Goal: Task Accomplishment & Management: Manage account settings

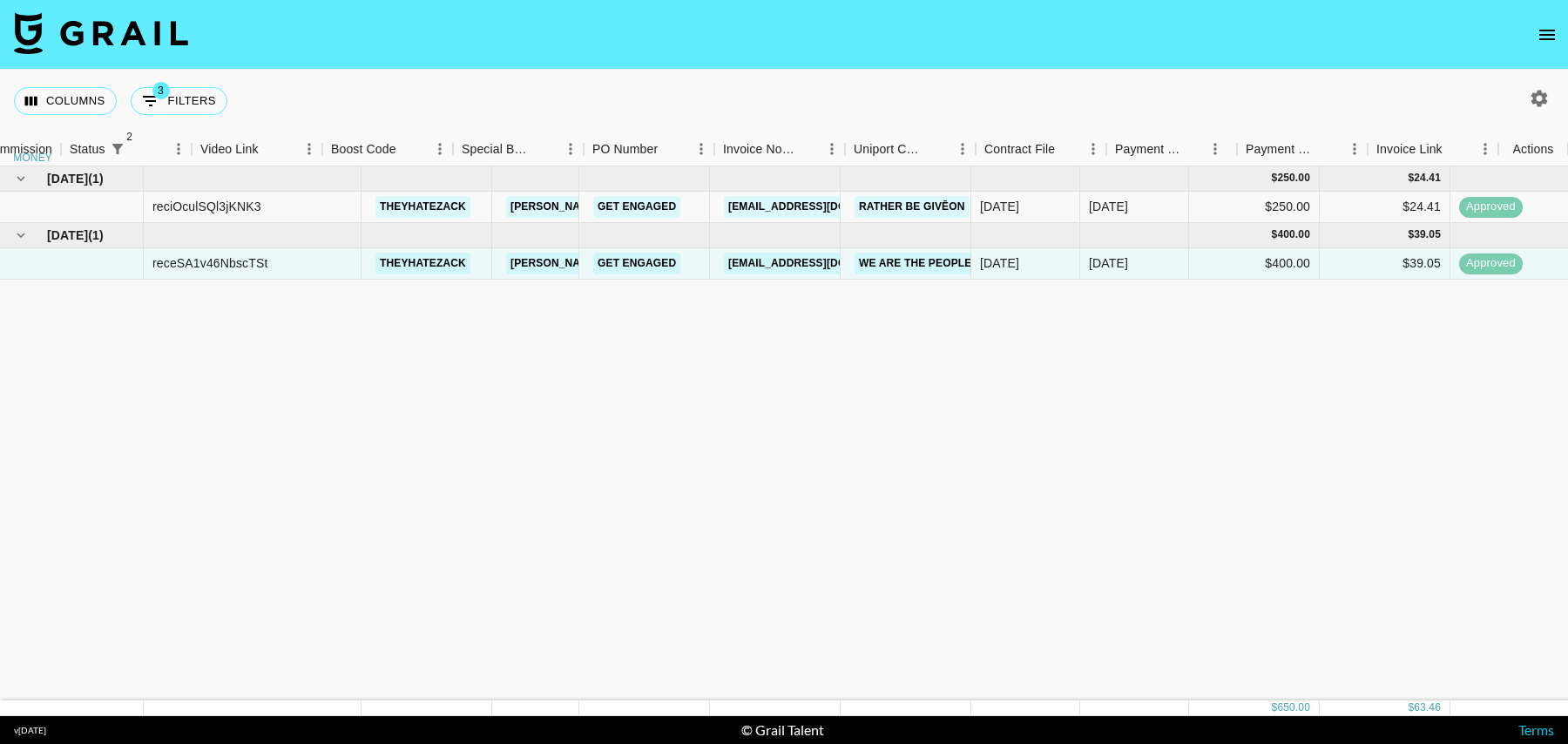
scroll to position [0, 1390]
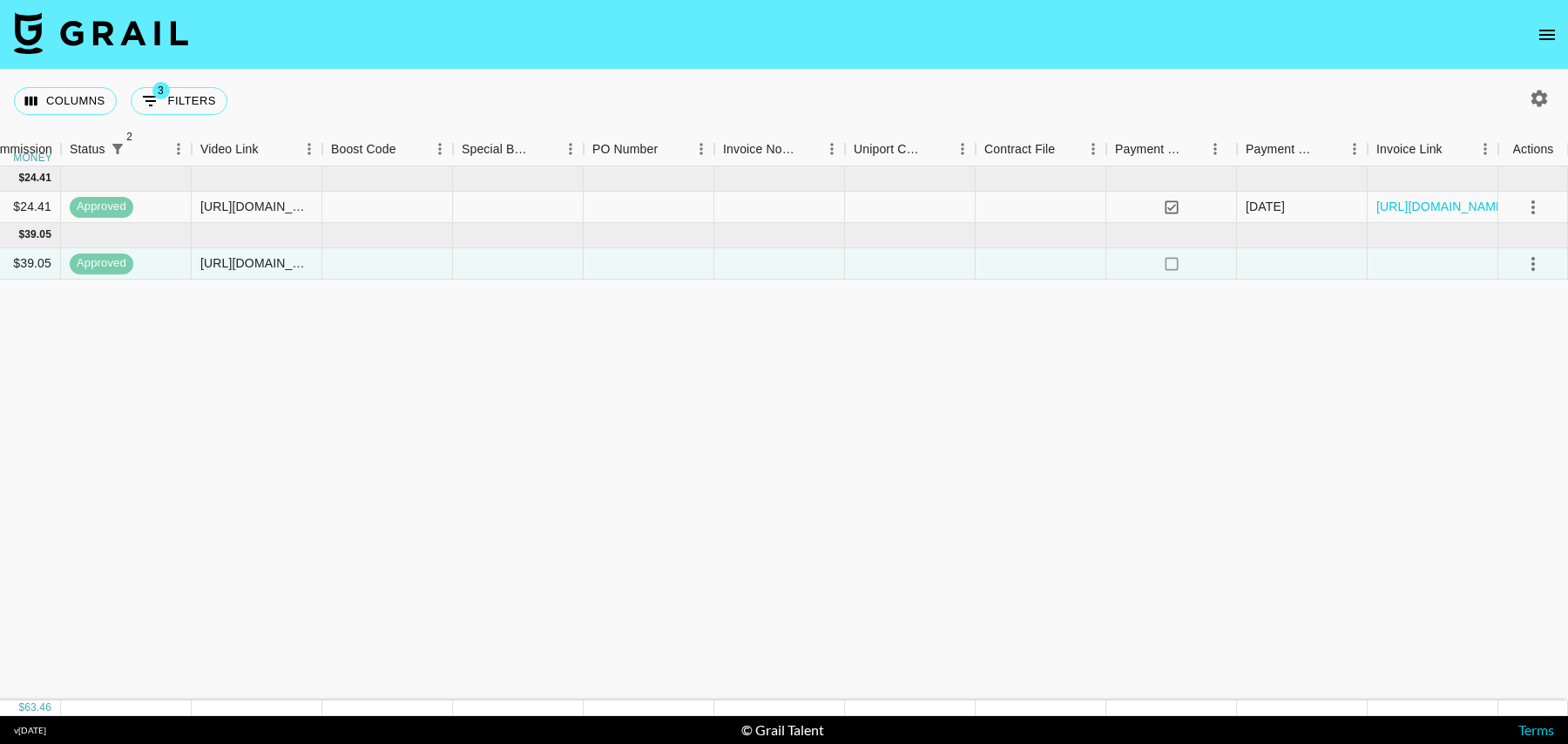
click at [1544, 102] on icon "button" at bounding box center [1540, 98] width 16 height 16
select select "[DATE]"
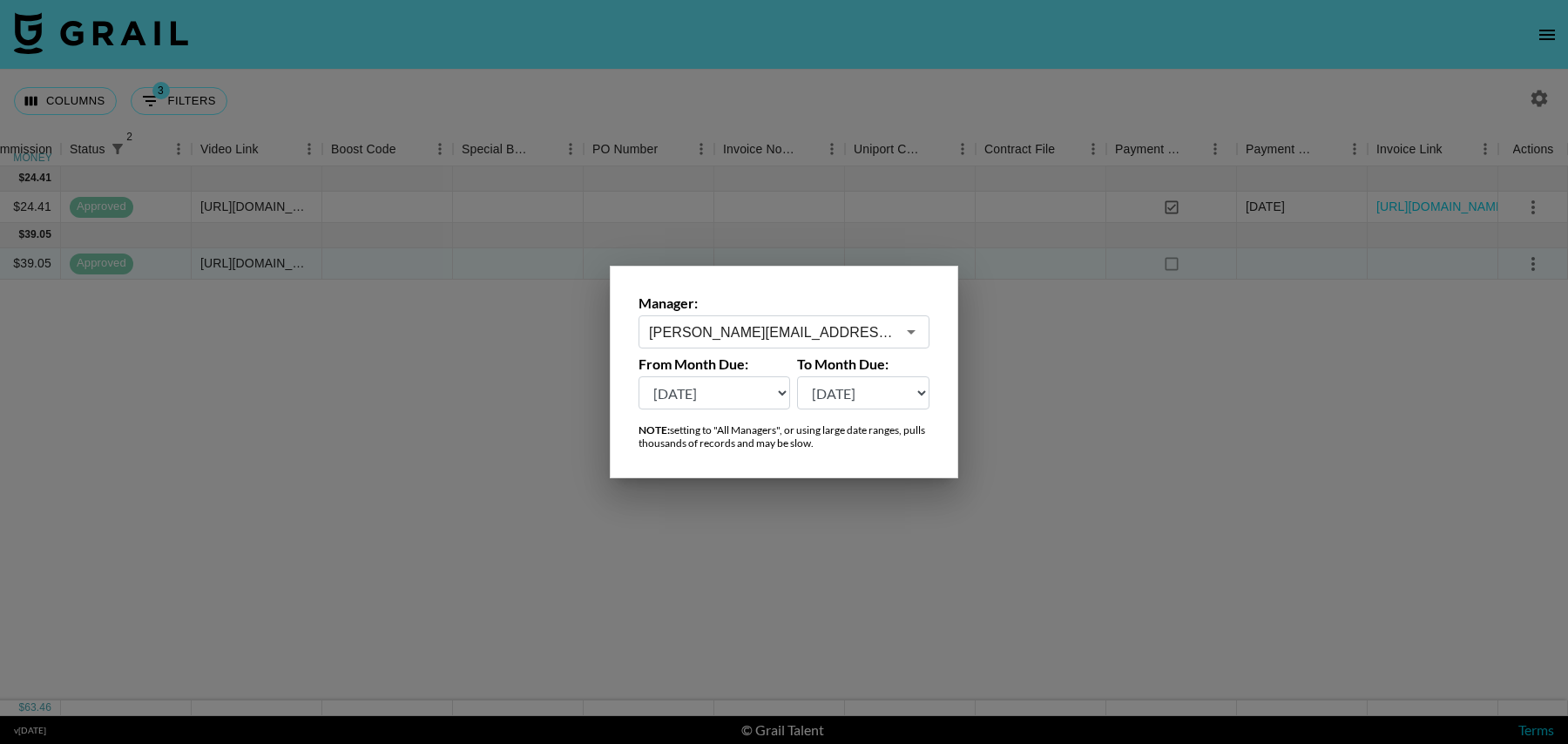
click at [729, 331] on input "[PERSON_NAME][EMAIL_ADDRESS][DOMAIN_NAME]" at bounding box center [773, 332] width 247 height 20
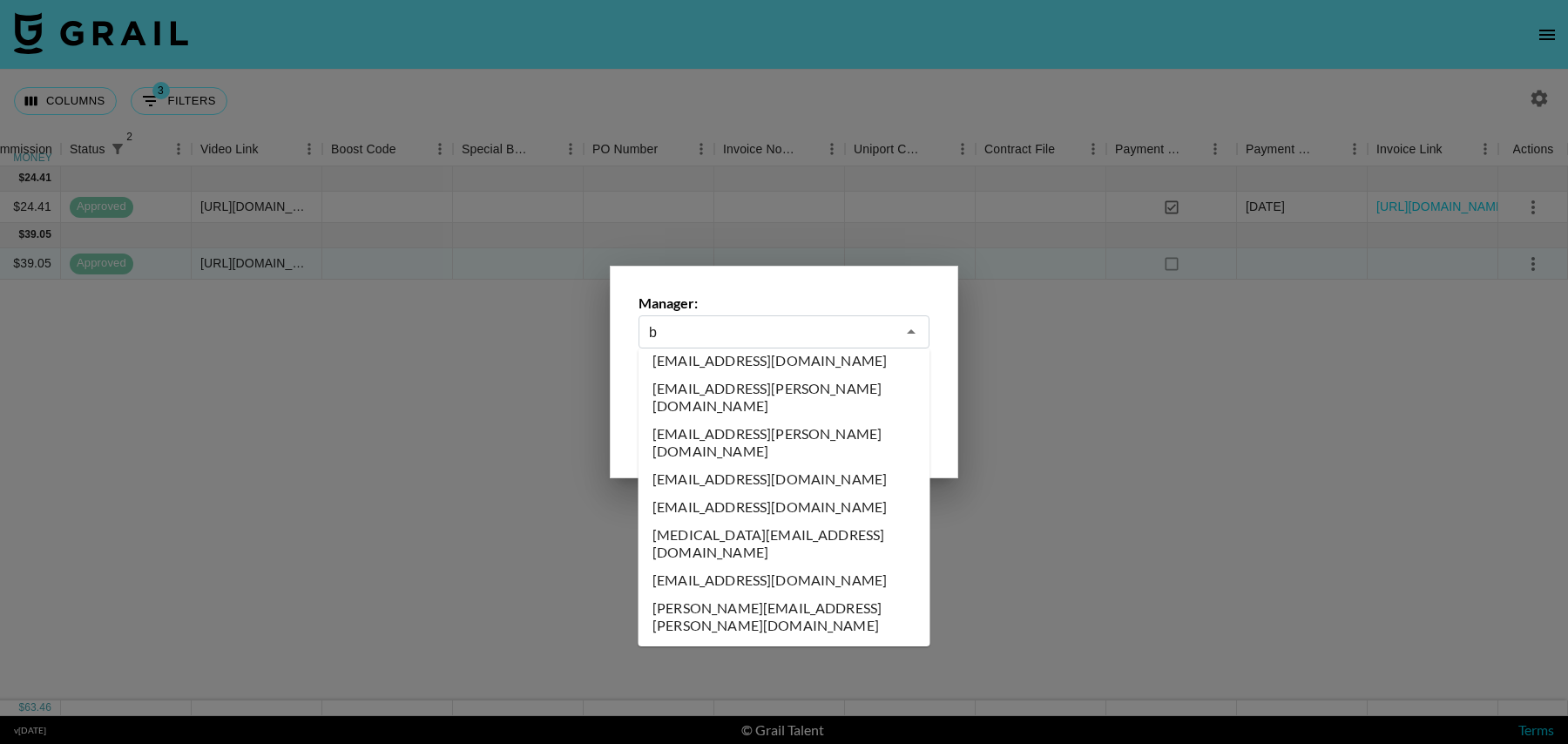
scroll to position [0, 0]
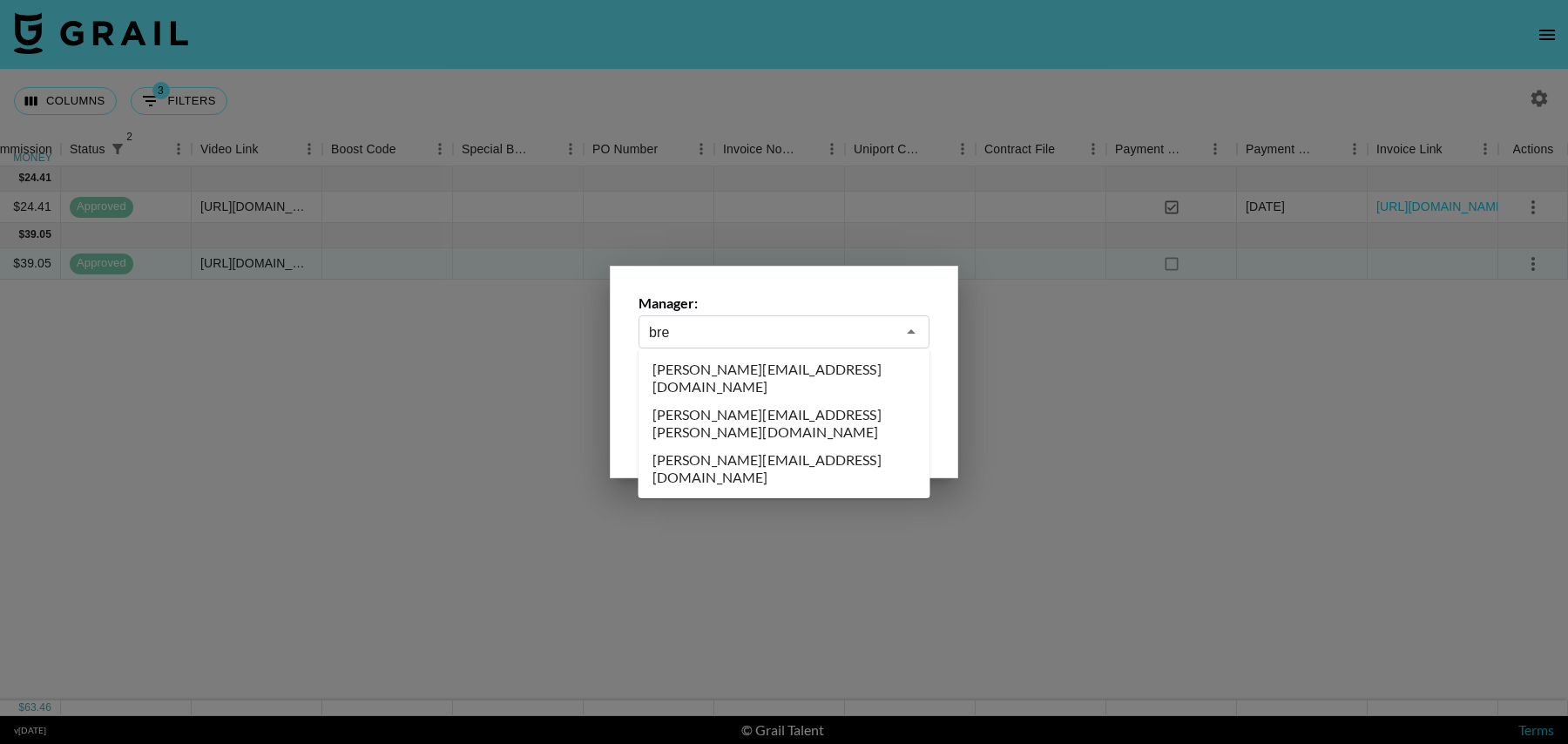
click at [728, 369] on li "[PERSON_NAME][EMAIL_ADDRESS][DOMAIN_NAME]" at bounding box center [784, 379] width 292 height 46
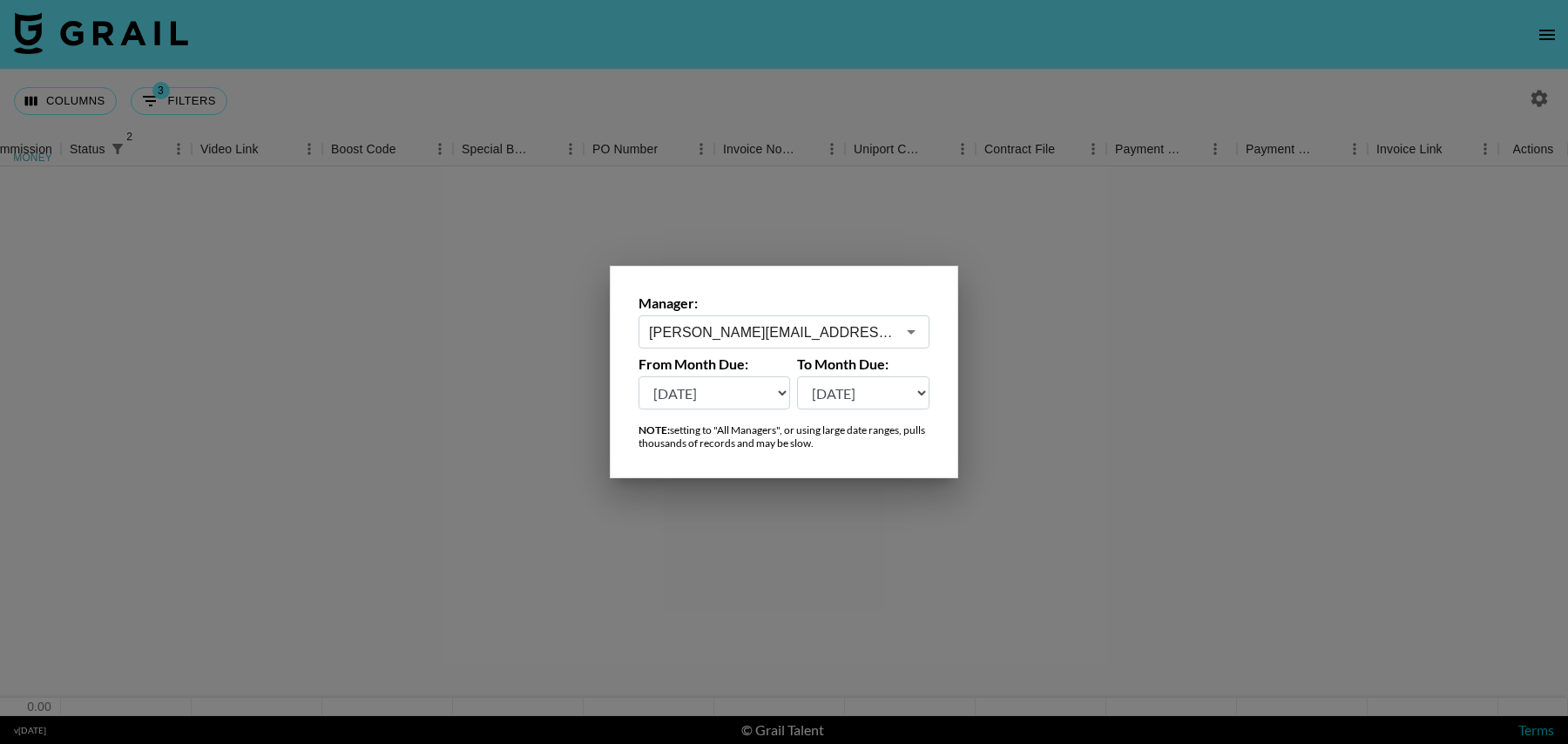
type input "[PERSON_NAME][EMAIL_ADDRESS][DOMAIN_NAME]"
click at [215, 248] on div at bounding box center [784, 372] width 1568 height 744
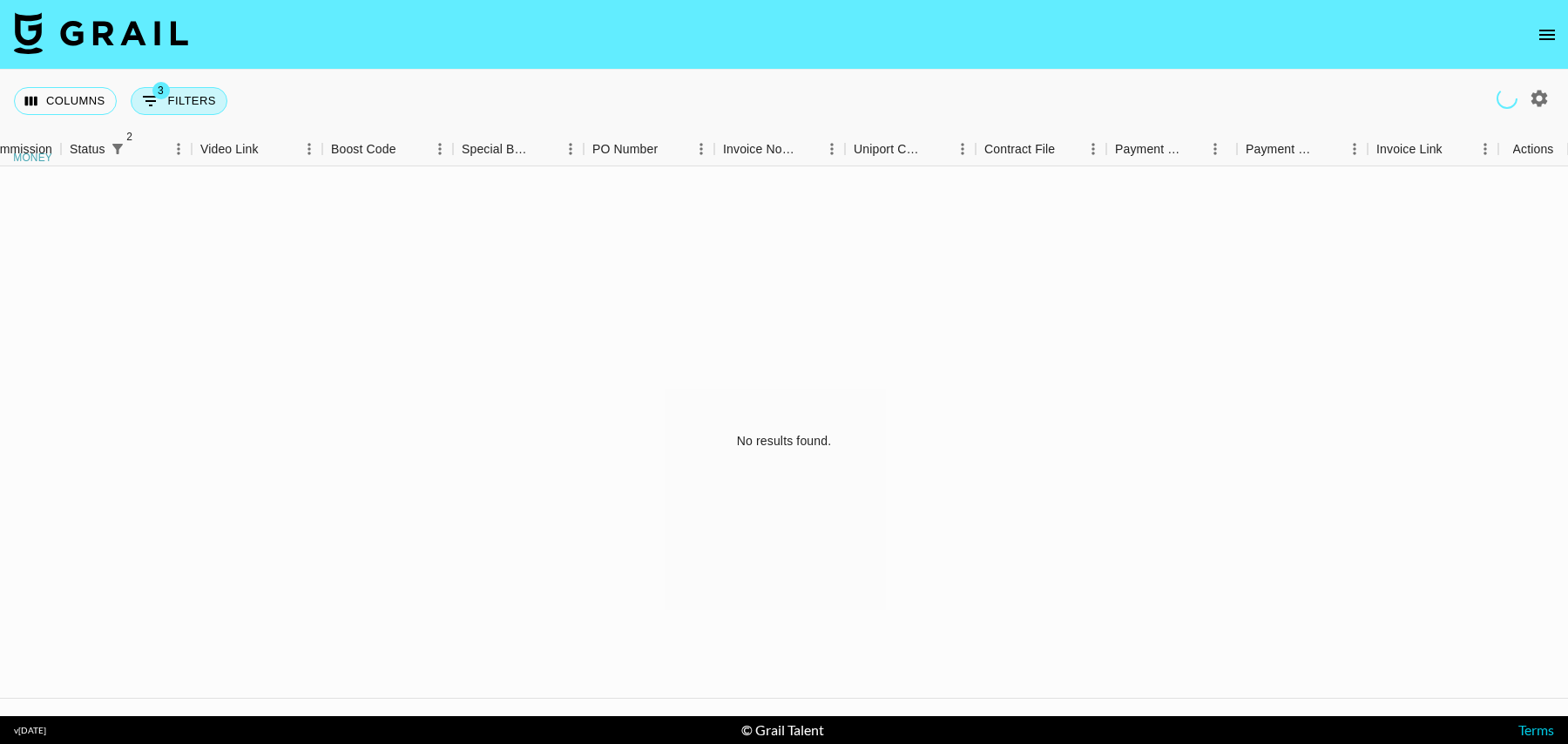
click at [192, 91] on button "3 Filters" at bounding box center [179, 101] width 97 height 27
select select "status"
select select "isNotAnyOf"
select select "status"
select select "isNotAnyOf"
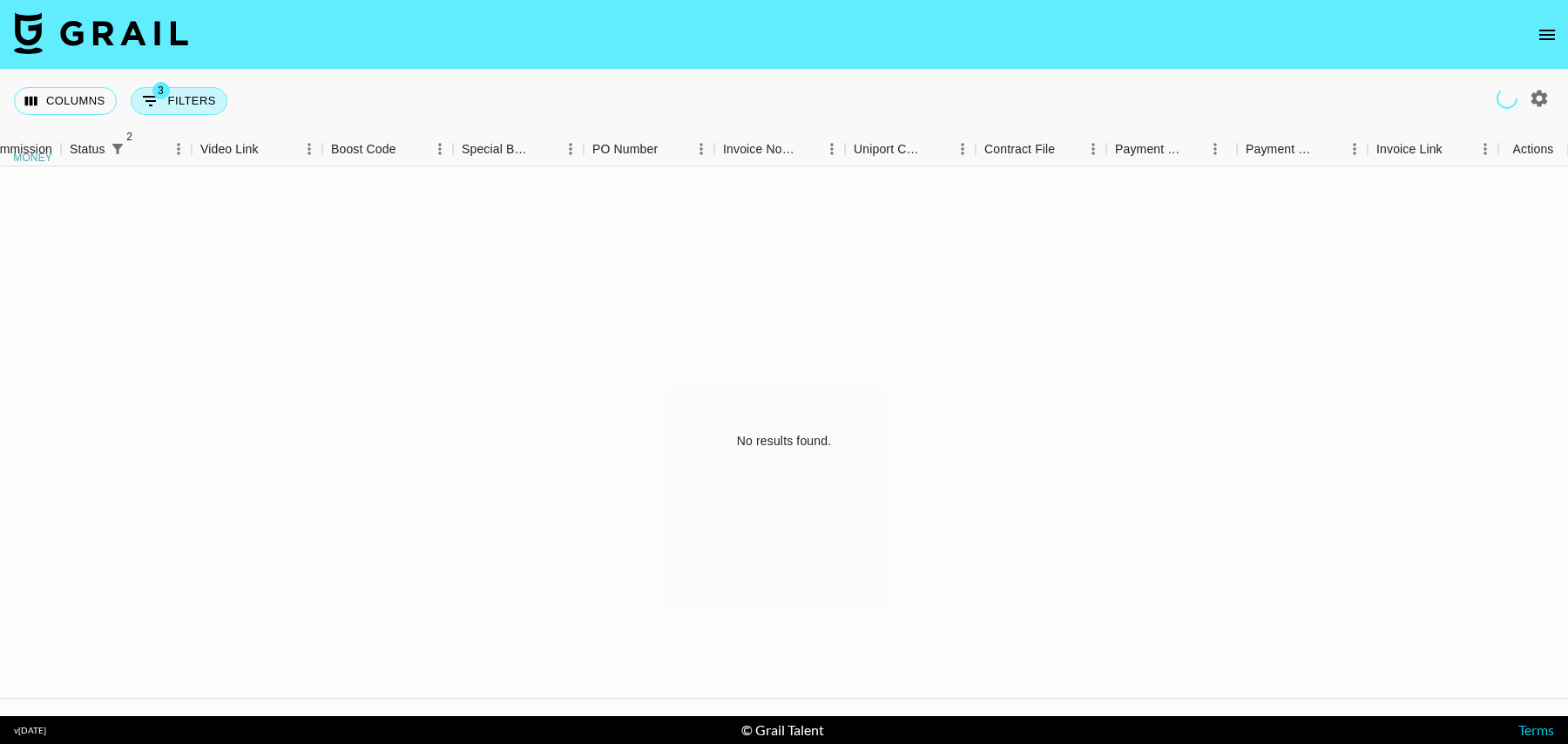
select select "talentName"
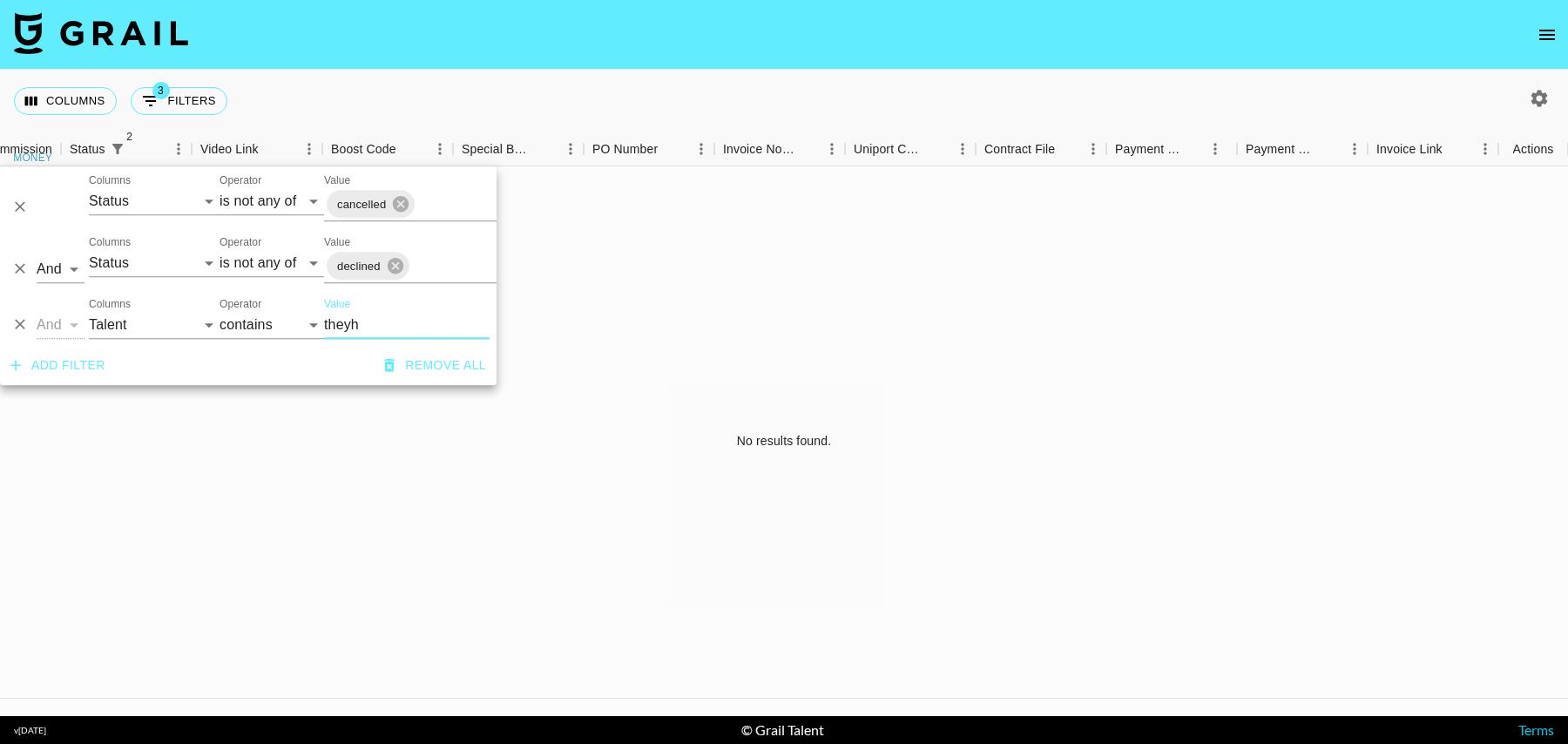
drag, startPoint x: 16, startPoint y: 329, endPoint x: 36, endPoint y: 318, distance: 22.8
click at [16, 329] on icon "Delete" at bounding box center [19, 325] width 17 height 17
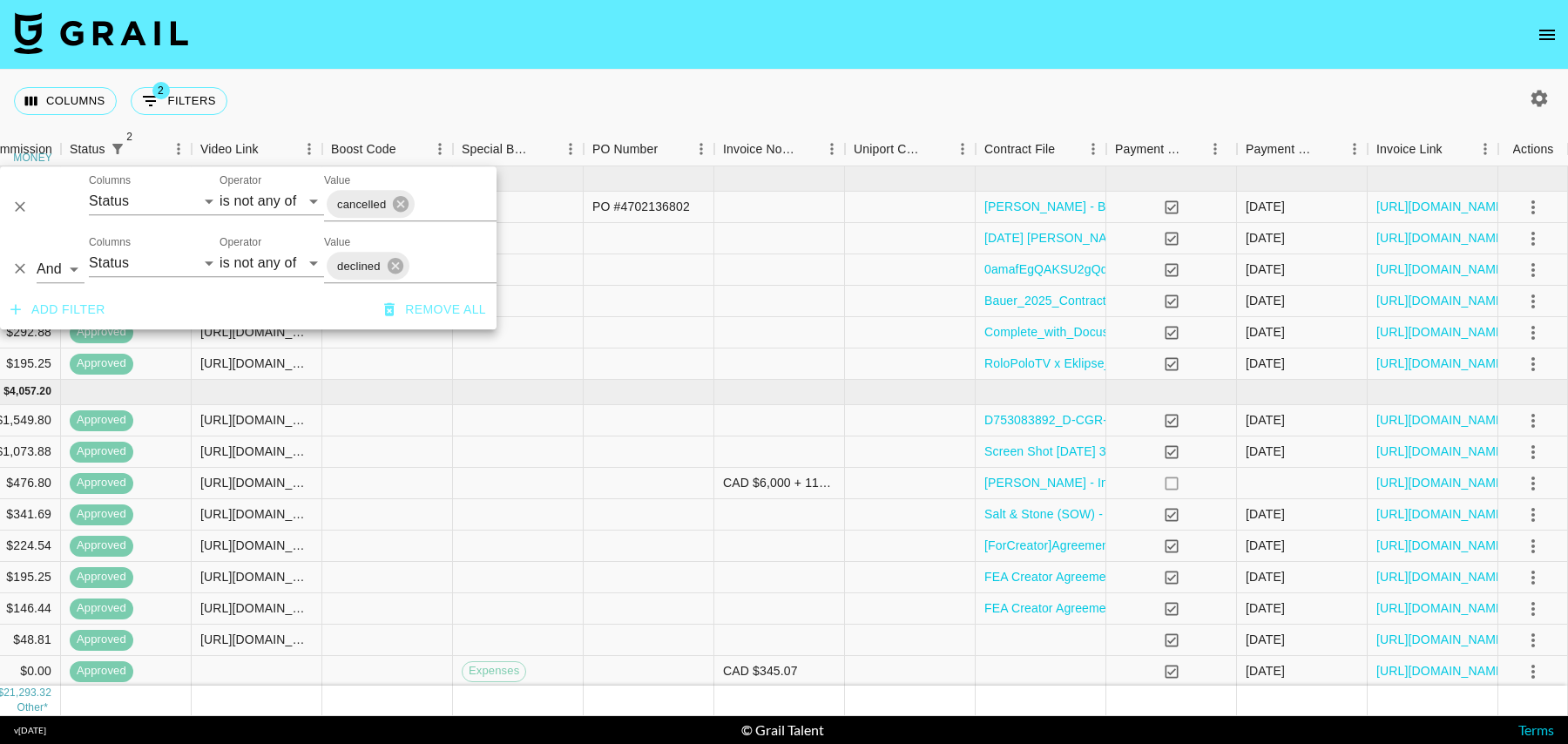
click at [498, 67] on nav at bounding box center [784, 35] width 1568 height 70
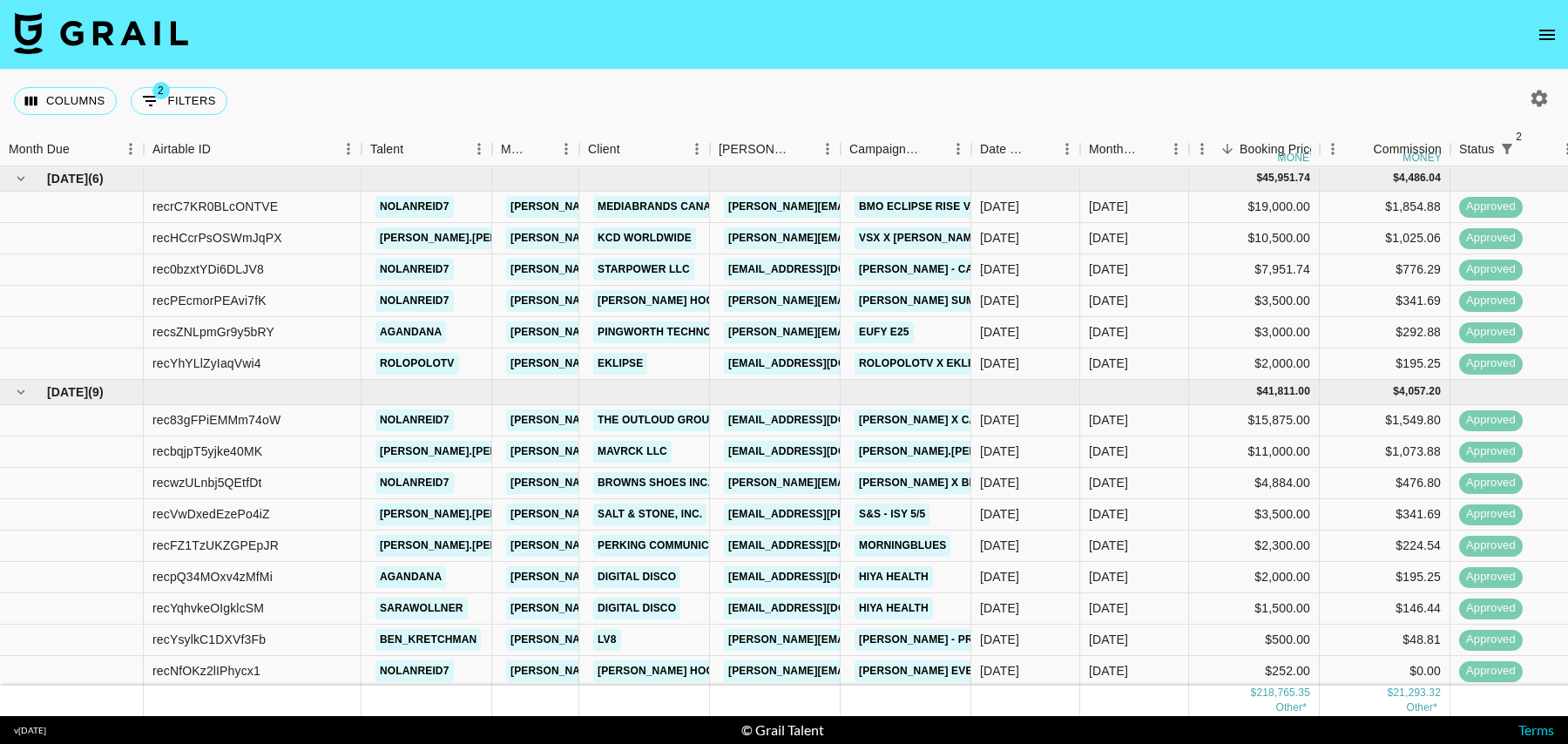
click at [1537, 105] on icon "button" at bounding box center [1539, 98] width 21 height 21
select select "May '25"
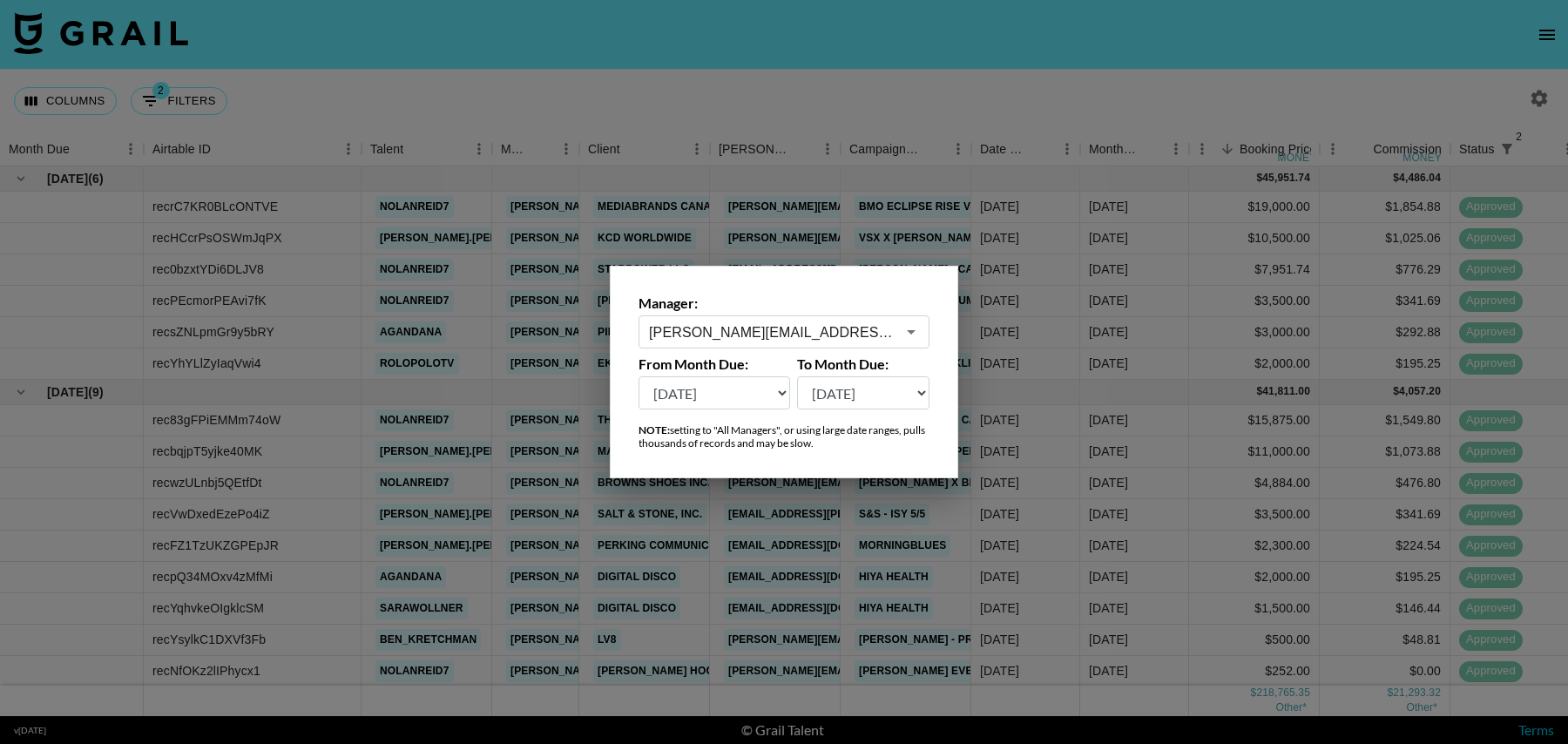
click at [454, 117] on div at bounding box center [784, 372] width 1568 height 744
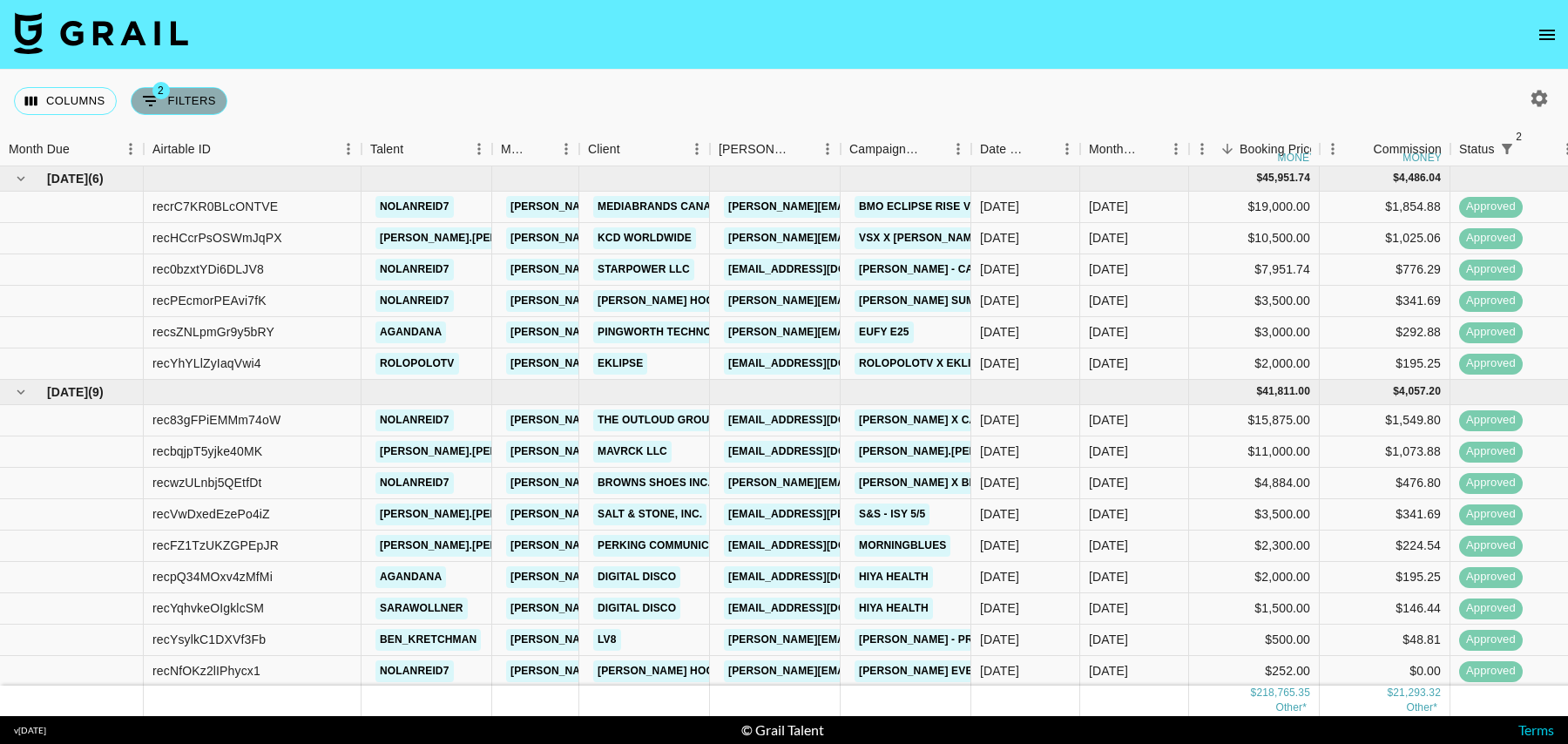
click at [140, 96] on icon "Show filters" at bounding box center [150, 101] width 21 height 21
select select "status"
select select "isNotAnyOf"
select select "status"
select select "isNotAnyOf"
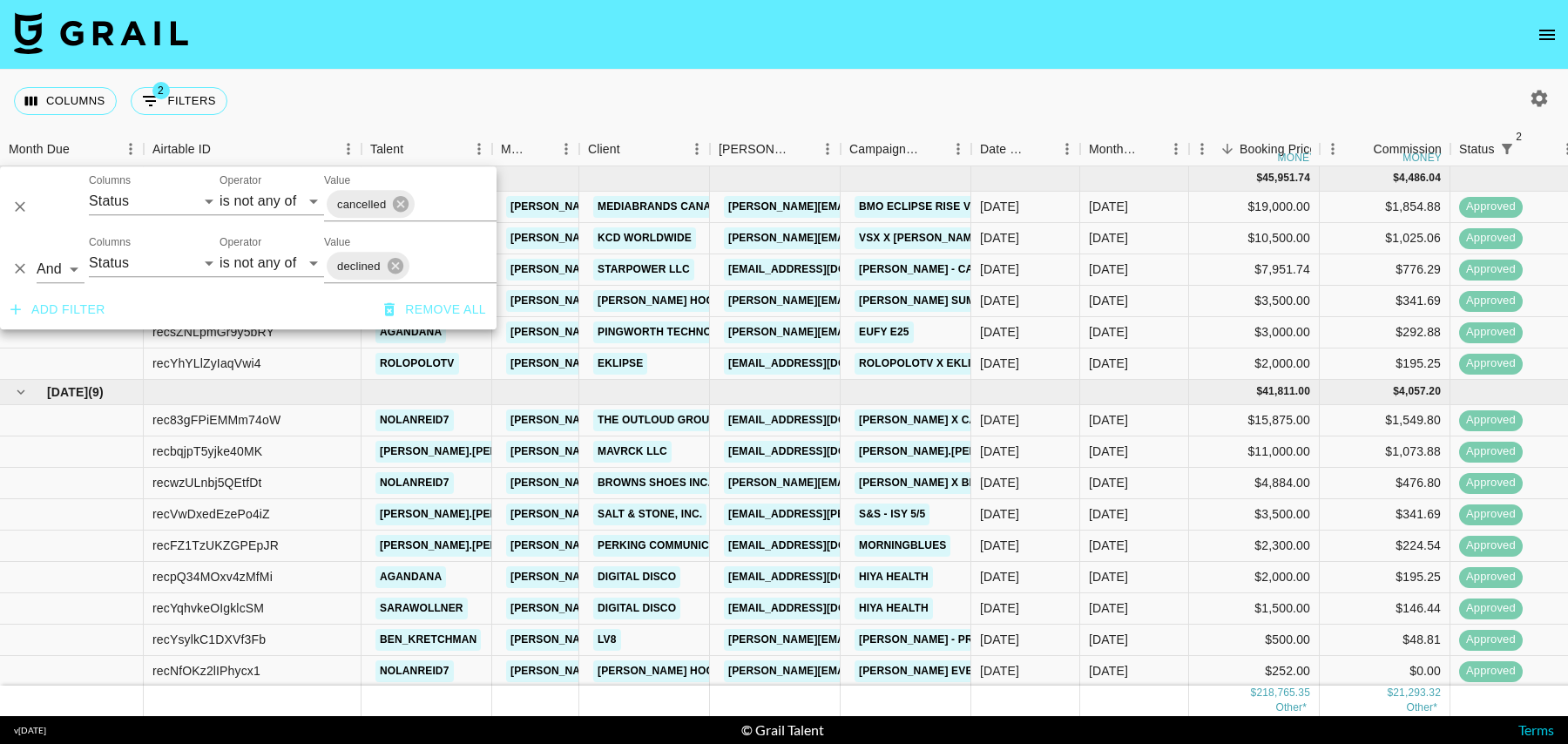
click at [1154, 70] on div "Columns 2 Filters + Booking" at bounding box center [784, 101] width 1568 height 63
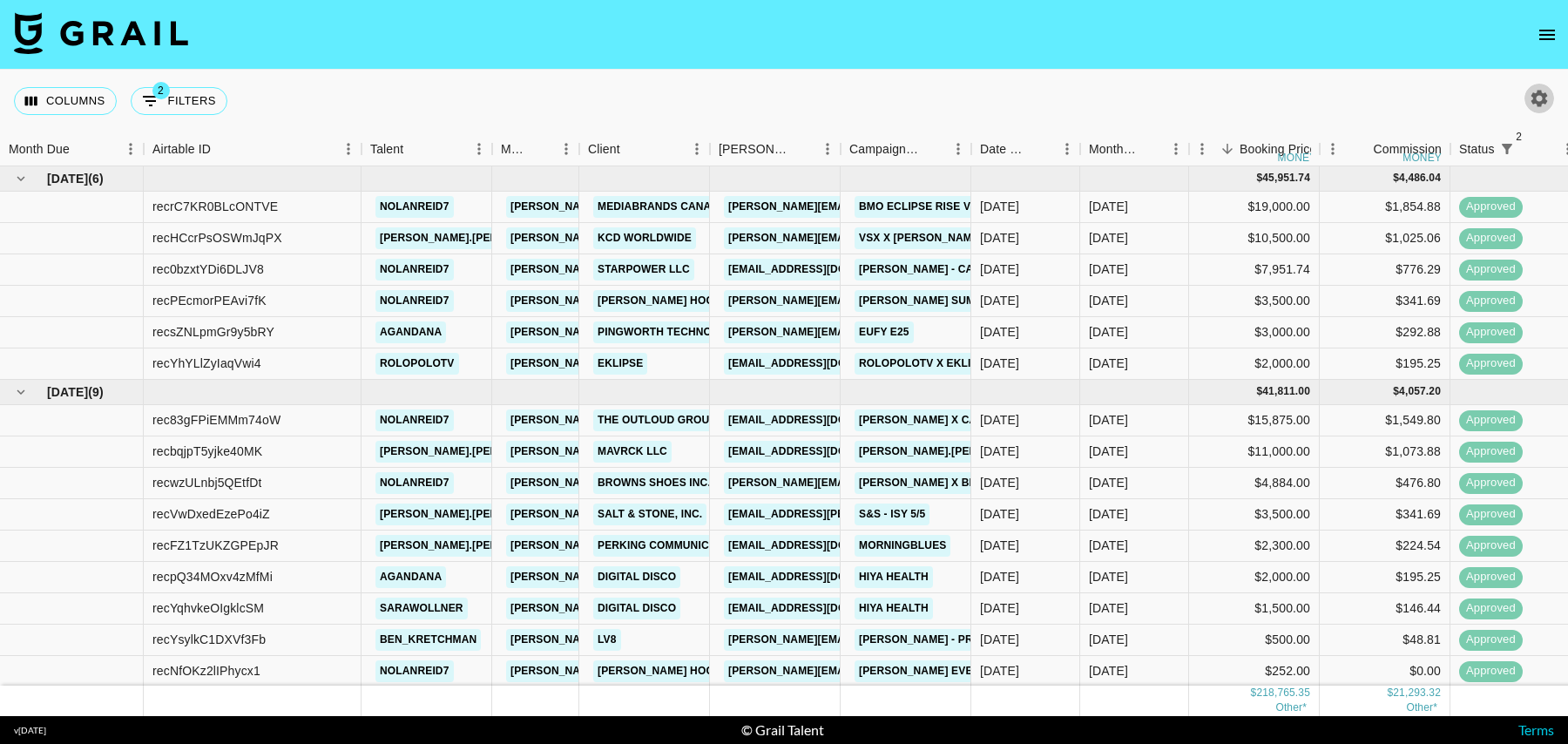
click at [1528, 102] on button "button" at bounding box center [1540, 98] width 29 height 29
select select "May '25"
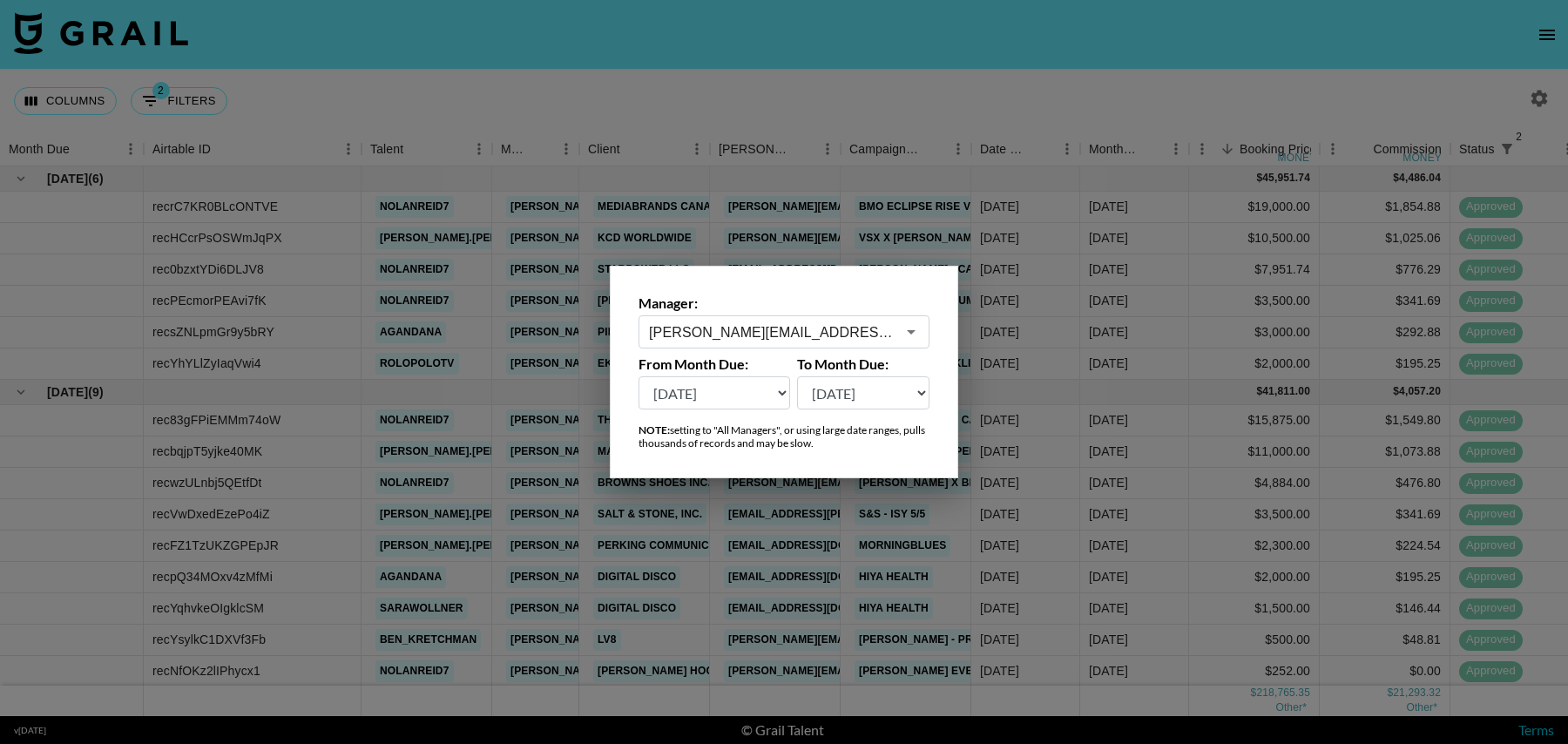
click at [708, 332] on input "[PERSON_NAME][EMAIL_ADDRESS][DOMAIN_NAME]" at bounding box center [773, 332] width 247 height 20
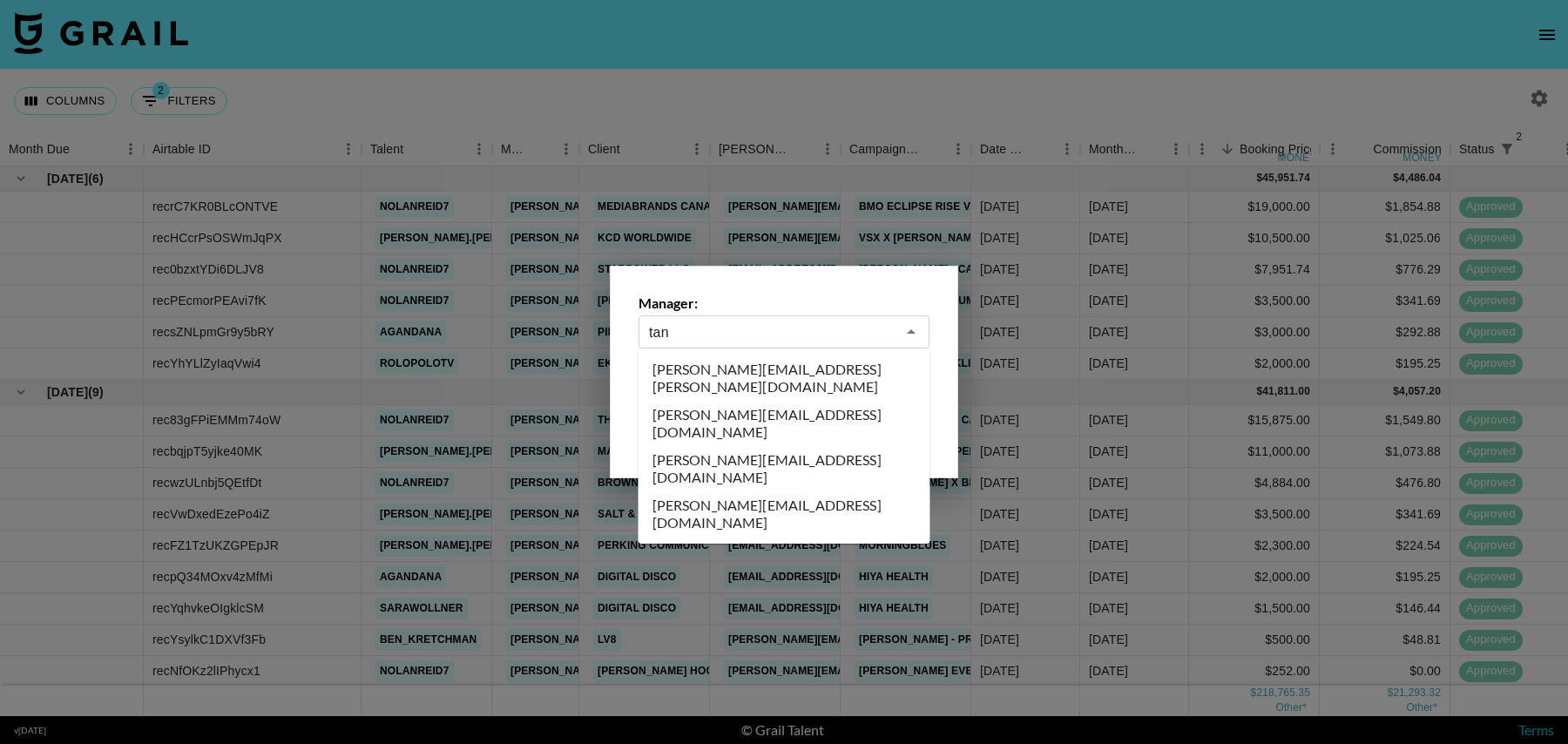
click at [748, 401] on li "[PERSON_NAME][EMAIL_ADDRESS][DOMAIN_NAME]" at bounding box center [784, 424] width 292 height 46
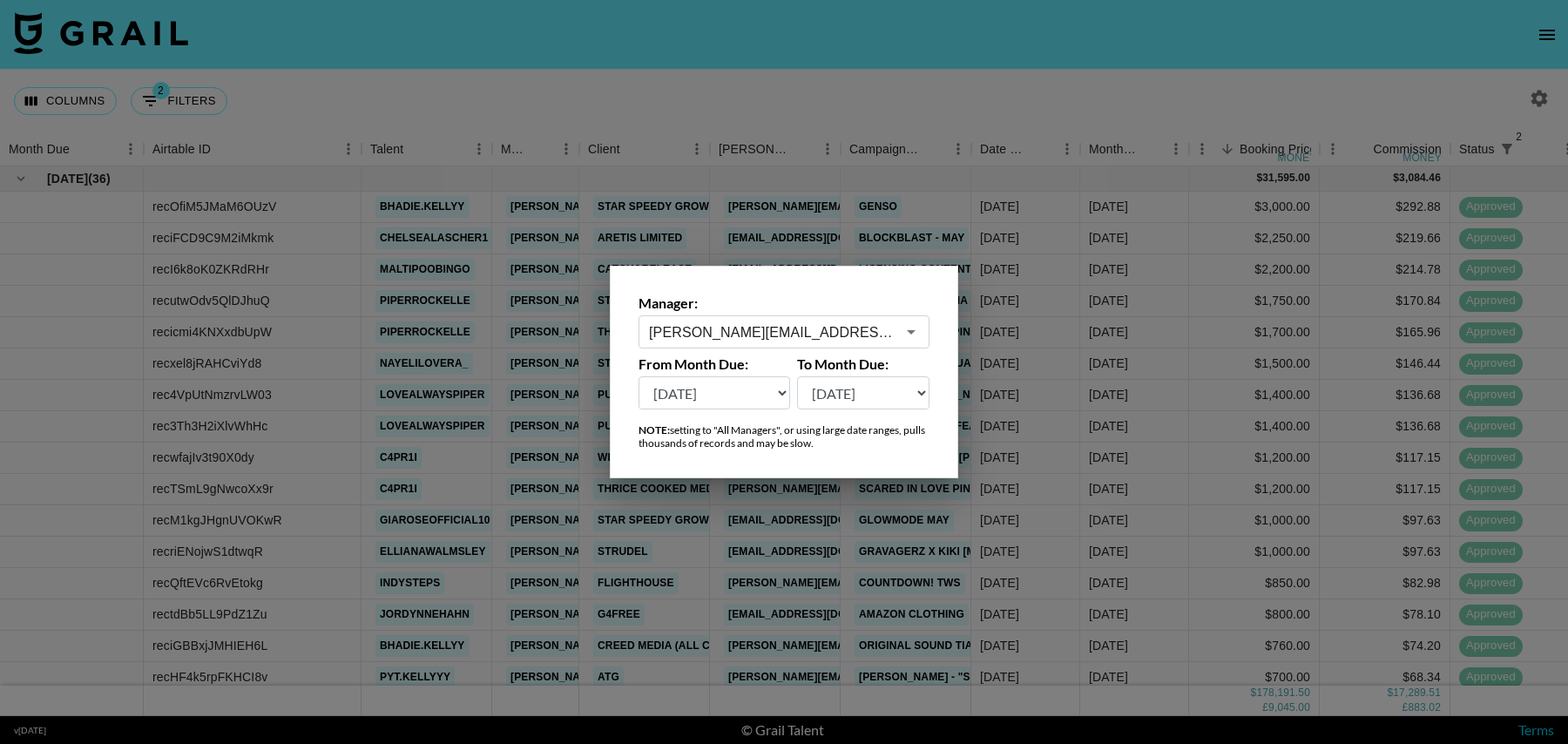
type input "[PERSON_NAME][EMAIL_ADDRESS][DOMAIN_NAME]"
click at [704, 112] on div at bounding box center [784, 372] width 1568 height 744
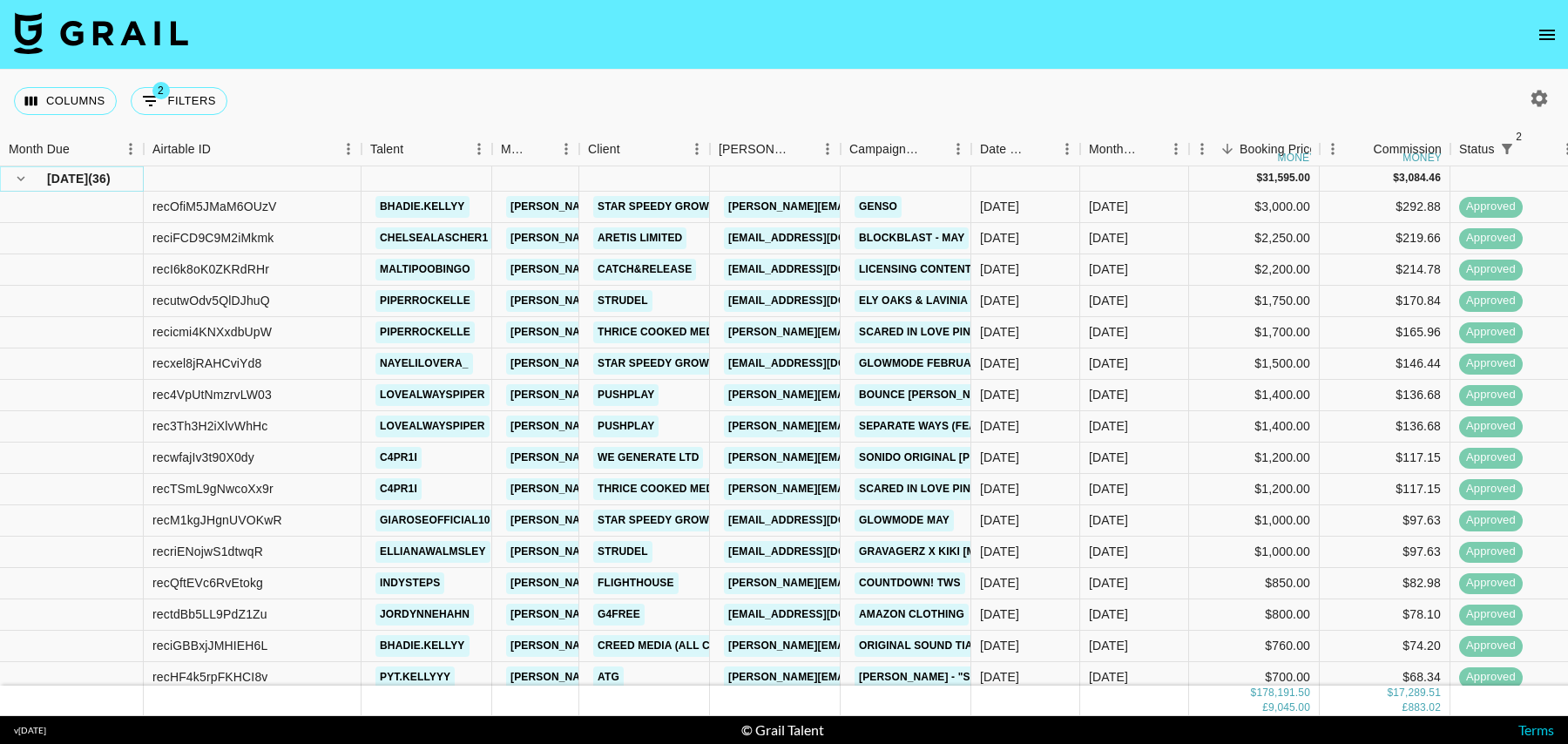
click at [18, 179] on icon "hide children" at bounding box center [20, 178] width 16 height 16
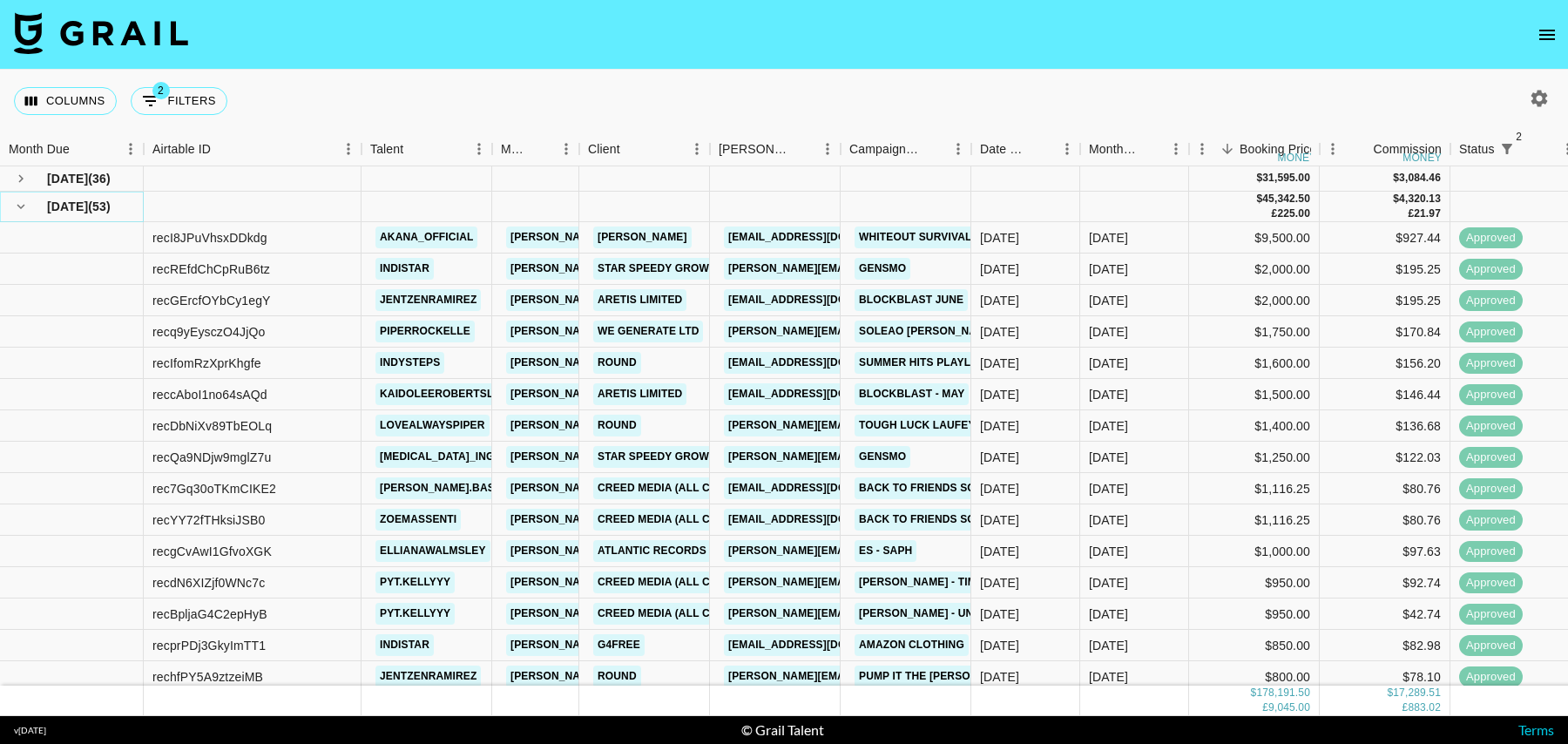
click at [18, 199] on icon "hide children" at bounding box center [20, 206] width 16 height 16
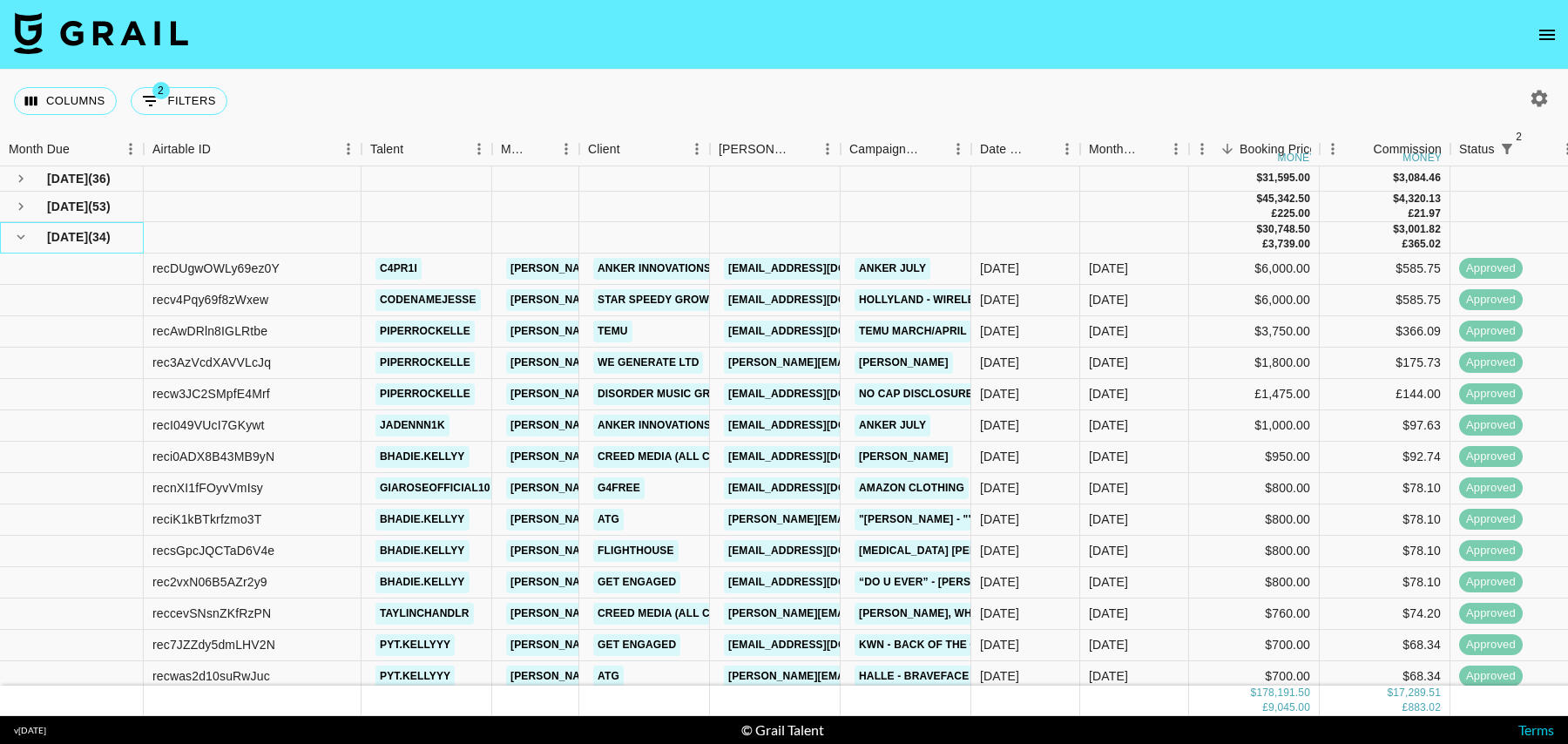
click at [16, 251] on div "Jul '25 ( 34 )" at bounding box center [71, 237] width 144 height 30
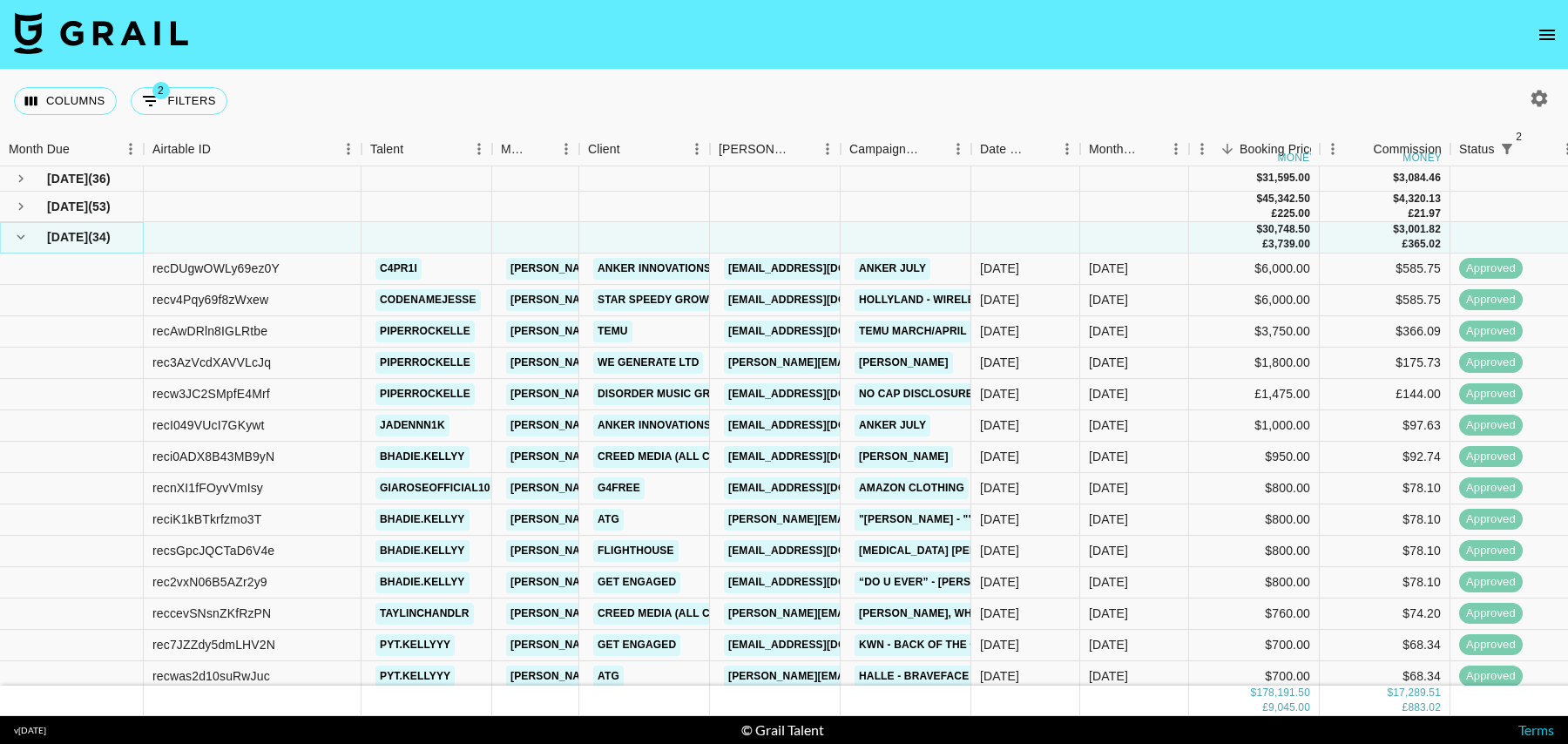
click at [16, 243] on icon "hide children" at bounding box center [20, 236] width 16 height 16
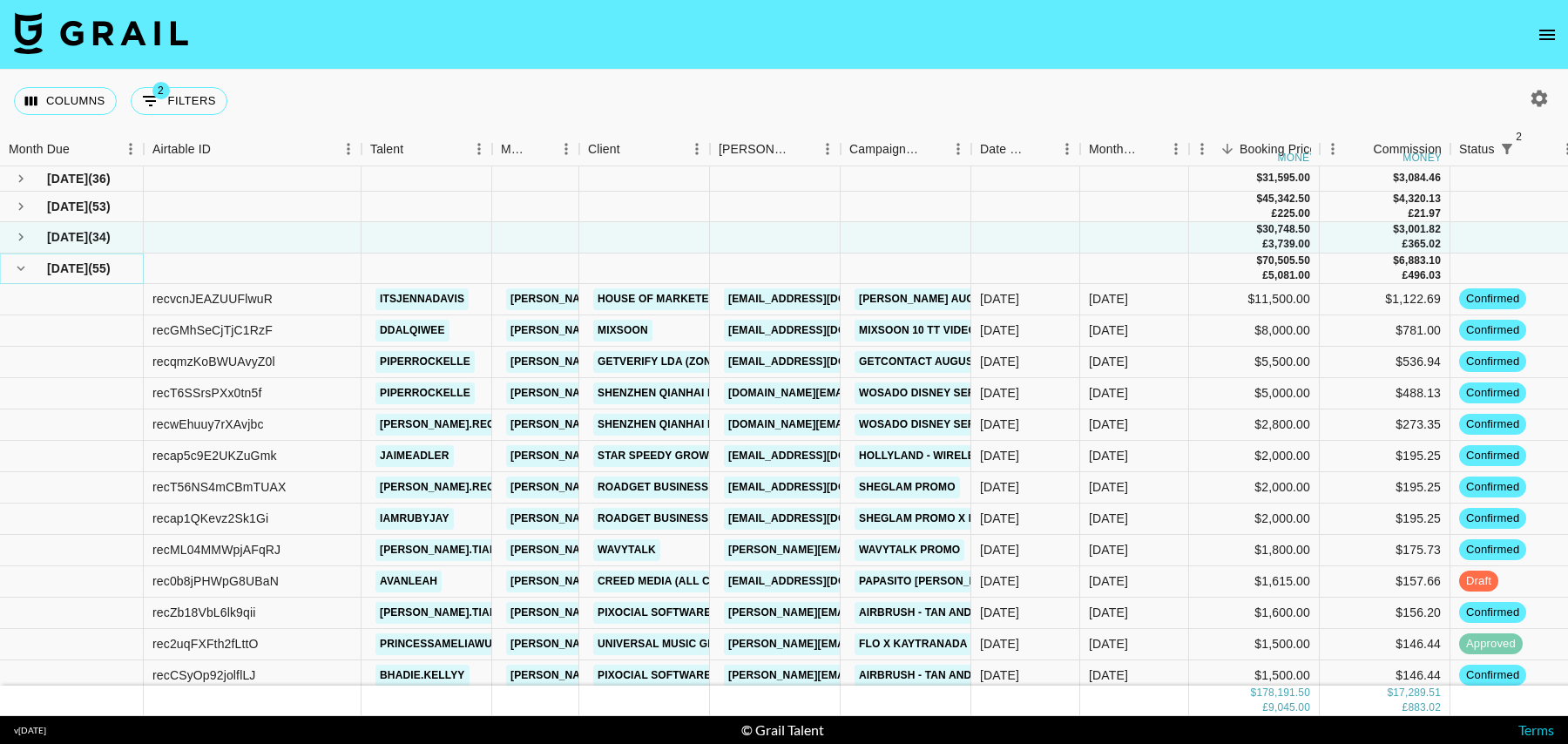
click at [22, 269] on icon "hide children" at bounding box center [20, 268] width 16 height 16
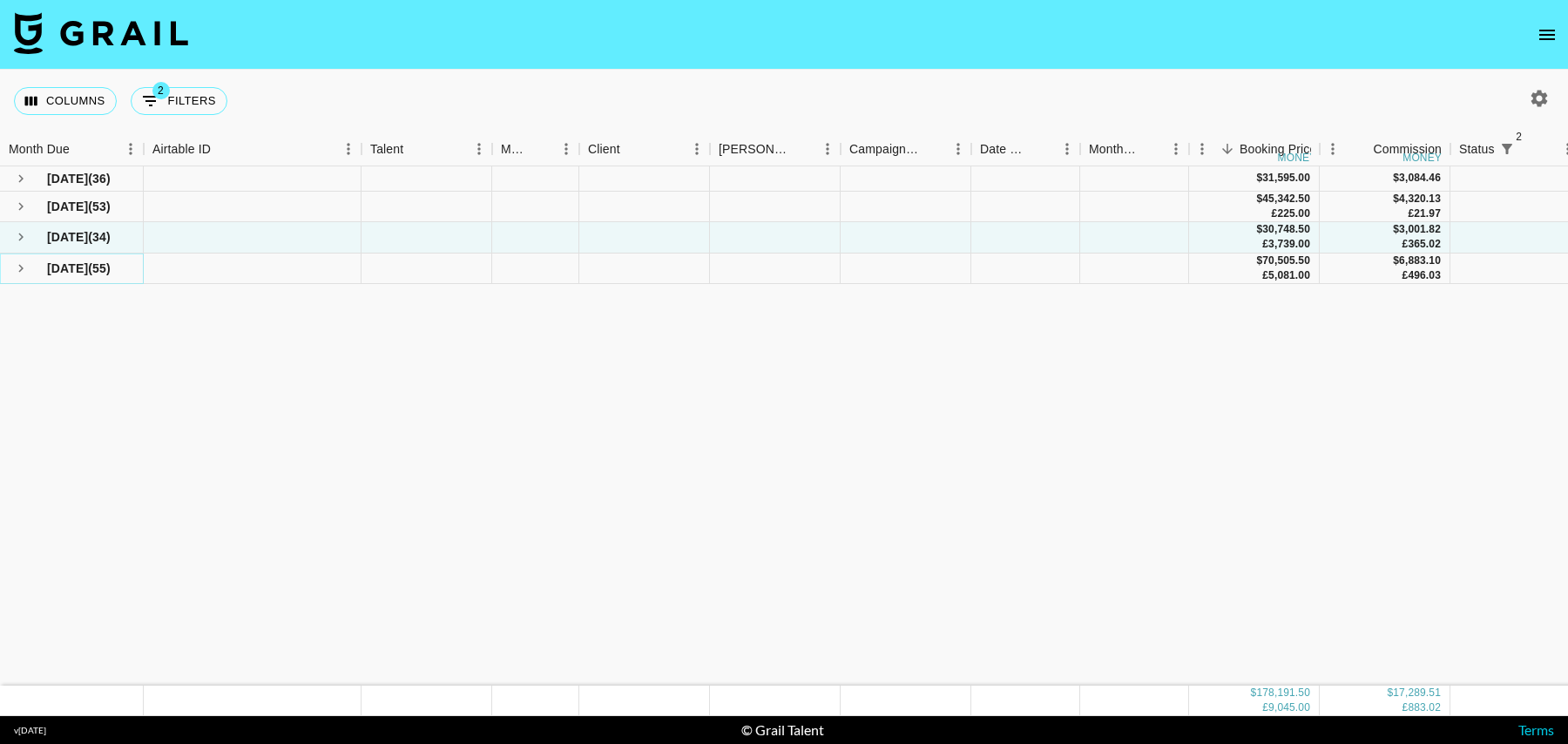
click at [23, 274] on icon "see children" at bounding box center [20, 268] width 16 height 16
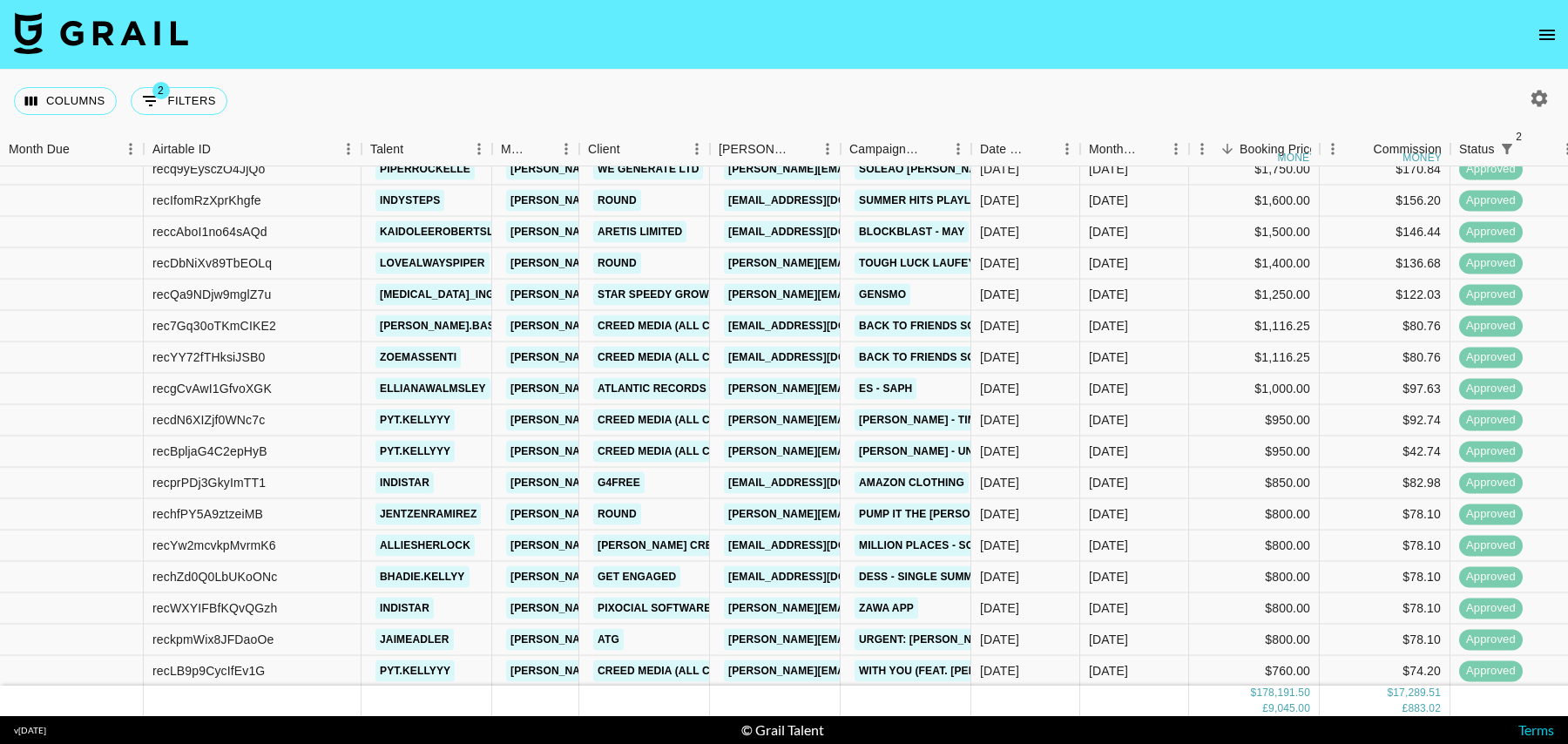
scroll to position [1291, 0]
click at [209, 102] on button "2 Filters" at bounding box center [179, 101] width 97 height 27
select select "status"
select select "isNotAnyOf"
select select "status"
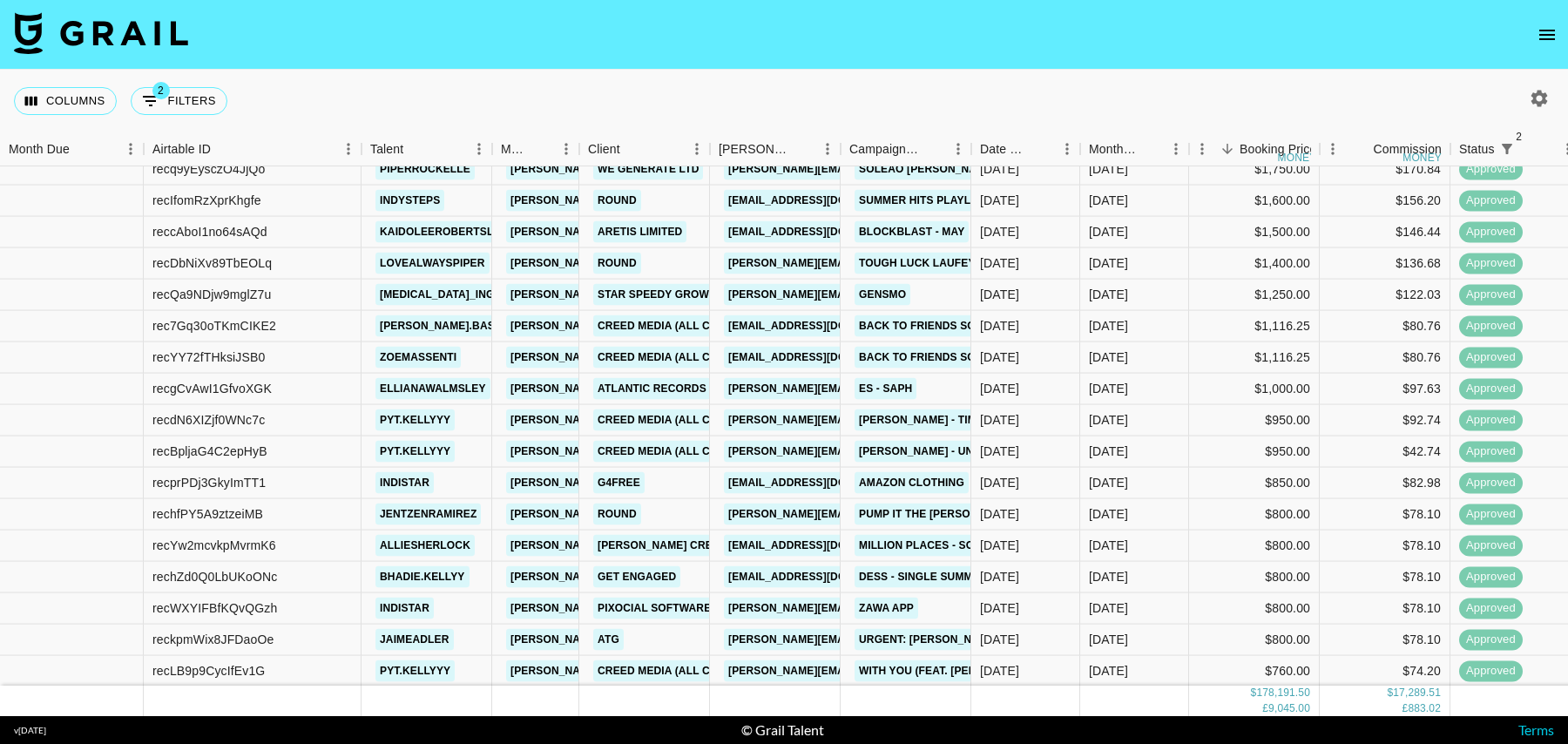
select select "isNotAnyOf"
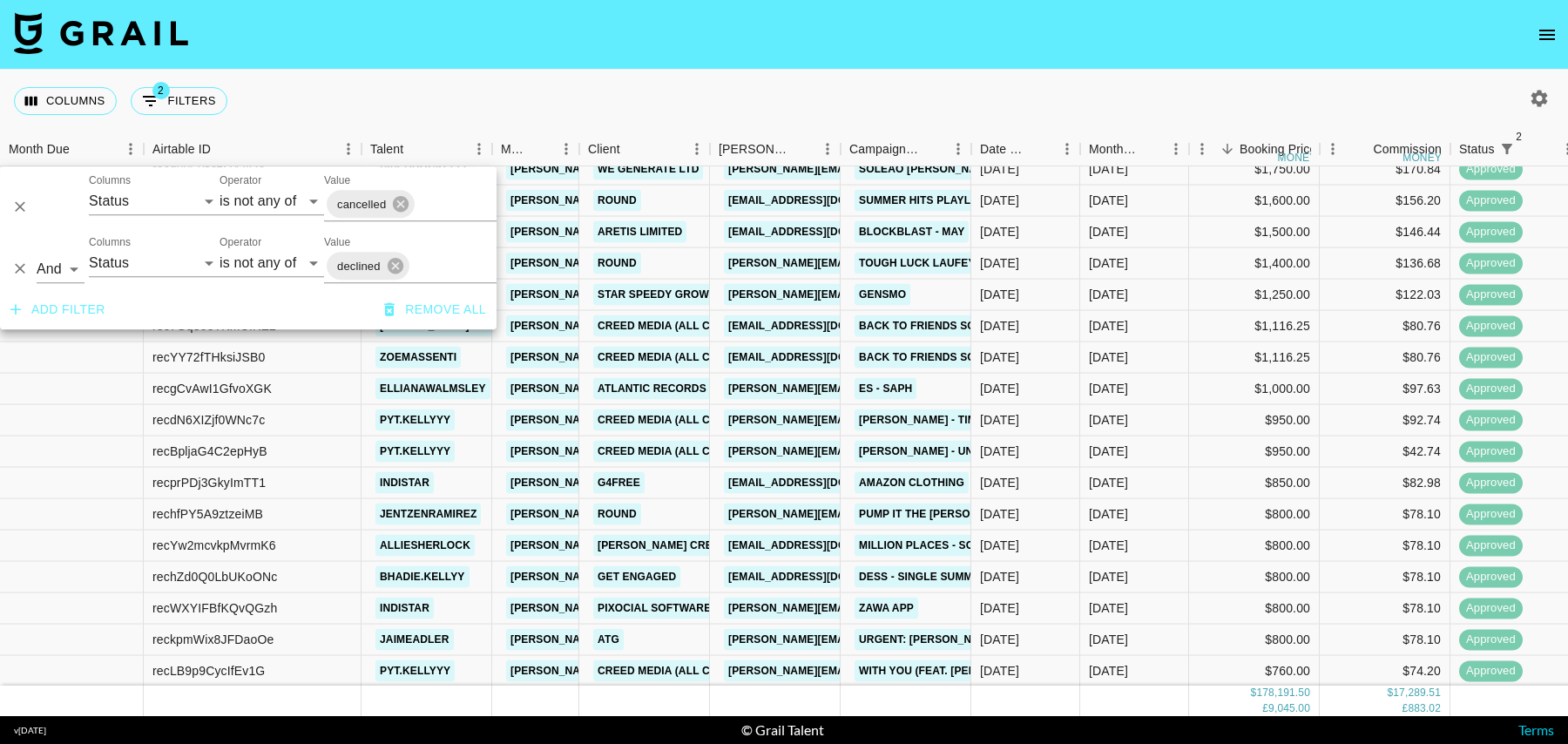
click at [70, 307] on button "Add filter" at bounding box center [58, 309] width 109 height 32
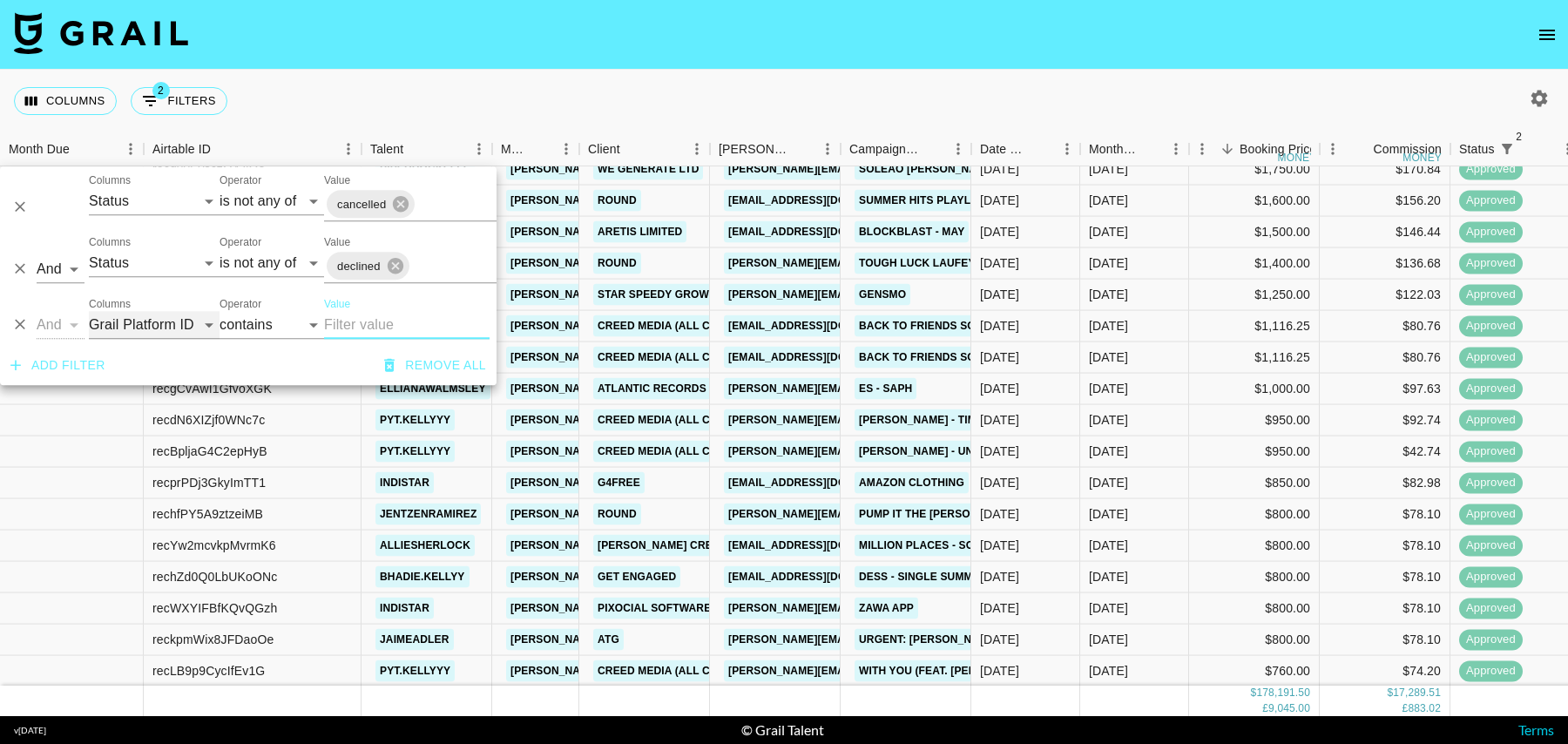
click at [125, 328] on select "Grail Platform ID Airtable ID Talent Manager Client Booker Campaign (Type) Date…" at bounding box center [154, 325] width 131 height 27
select select "talentName"
click at [338, 325] on input "Value" at bounding box center [406, 325] width 166 height 27
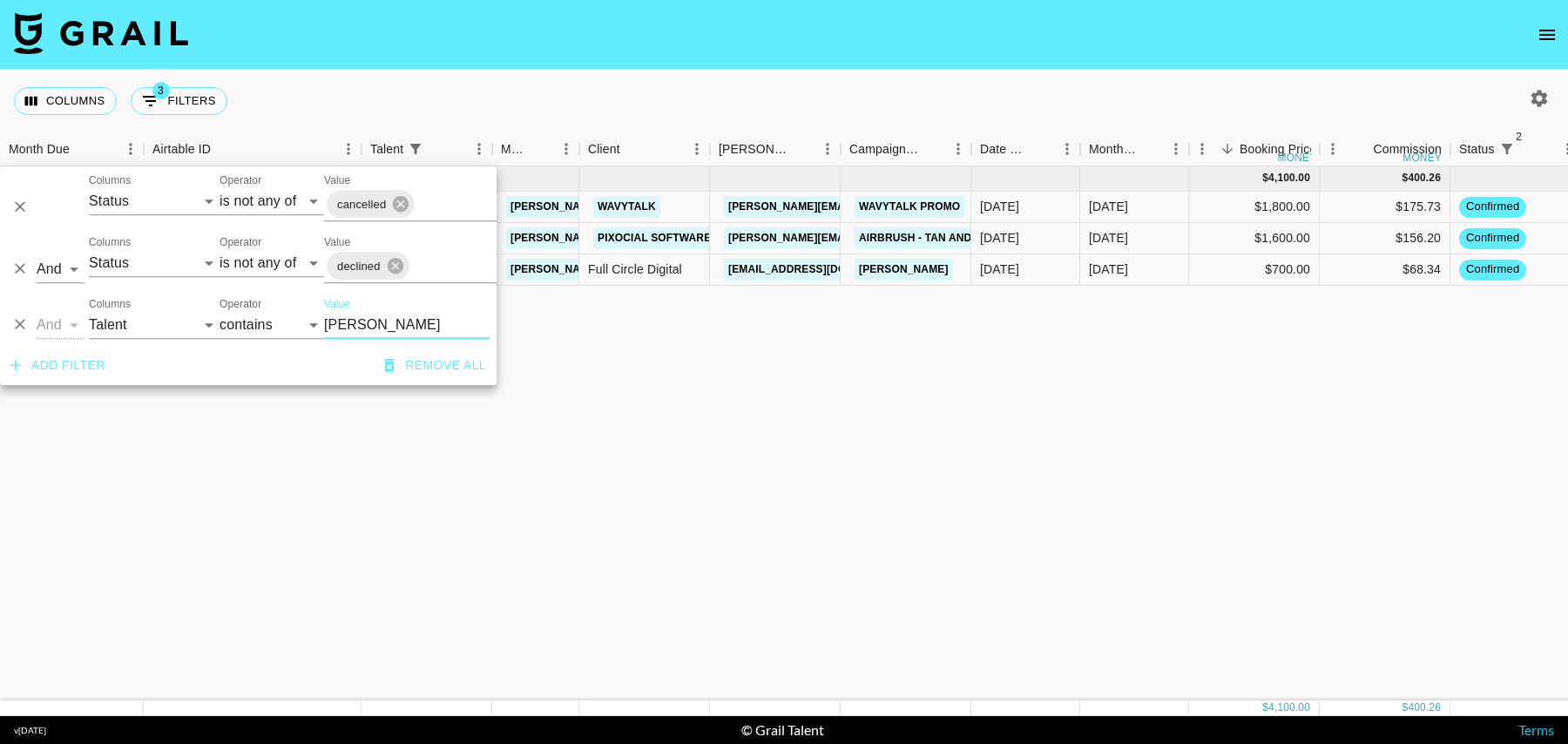
scroll to position [0, 0]
type input "jada"
click at [1236, 205] on div "$1,800.00" at bounding box center [1254, 208] width 131 height 31
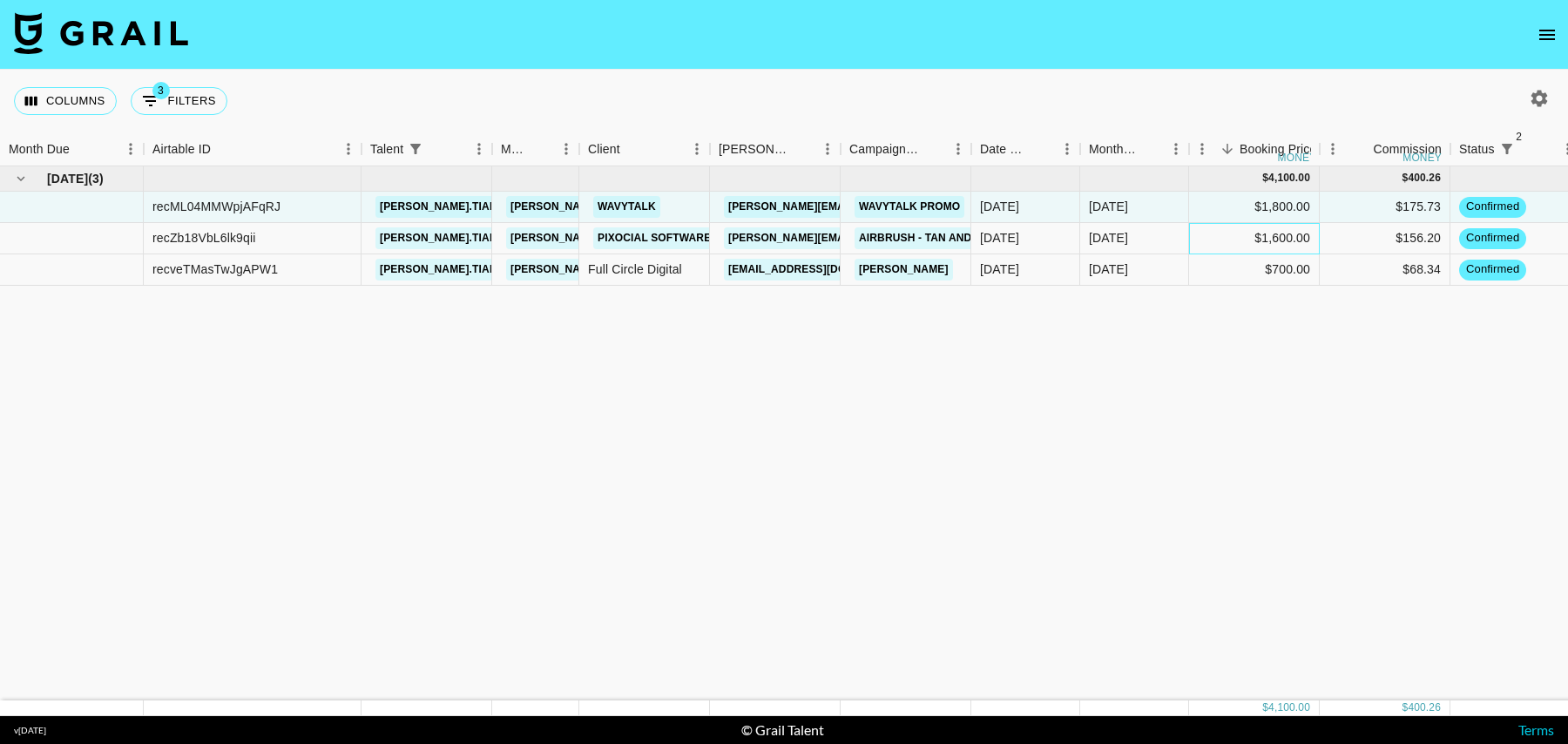
click at [1221, 232] on div "$1,600.00" at bounding box center [1254, 239] width 131 height 31
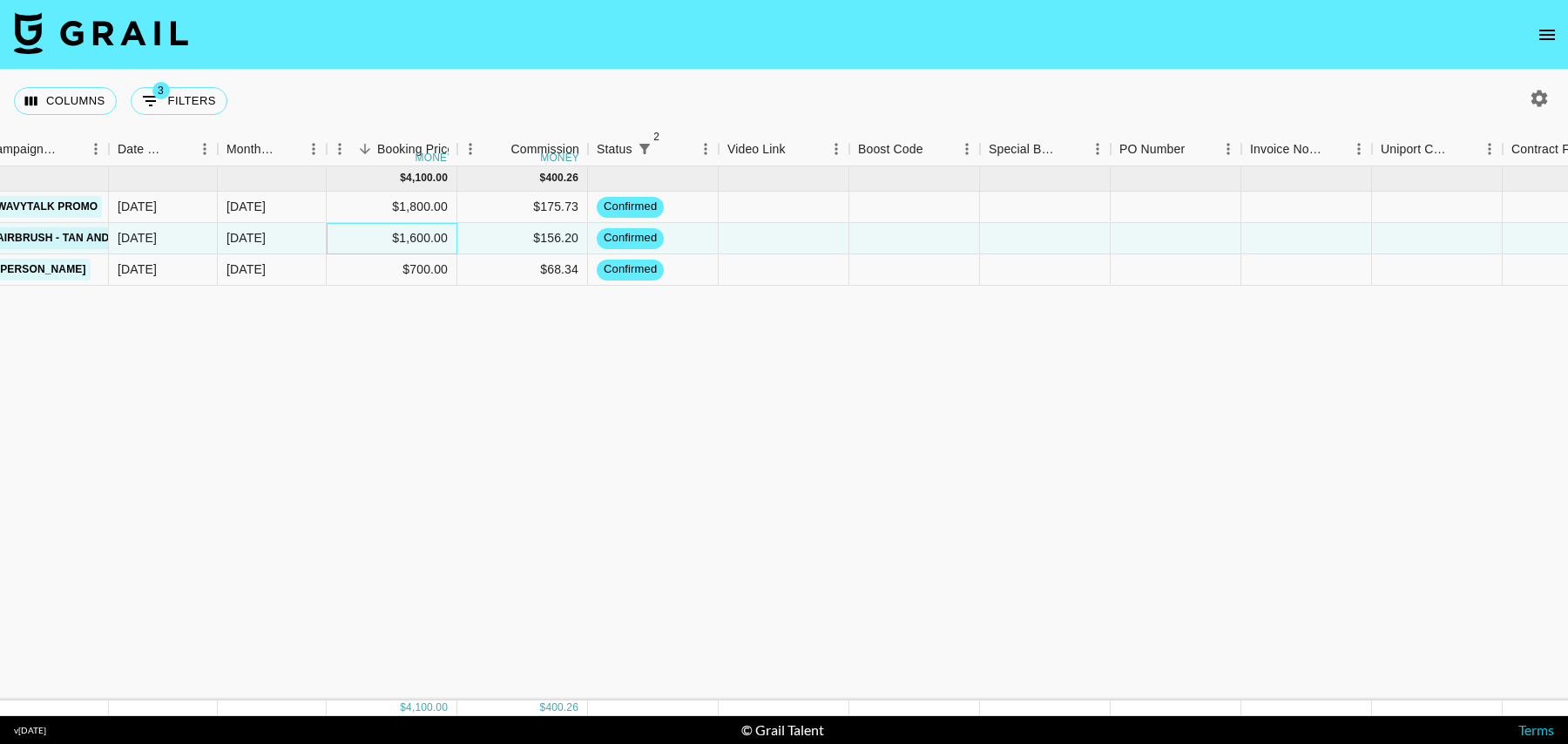
scroll to position [0, 1390]
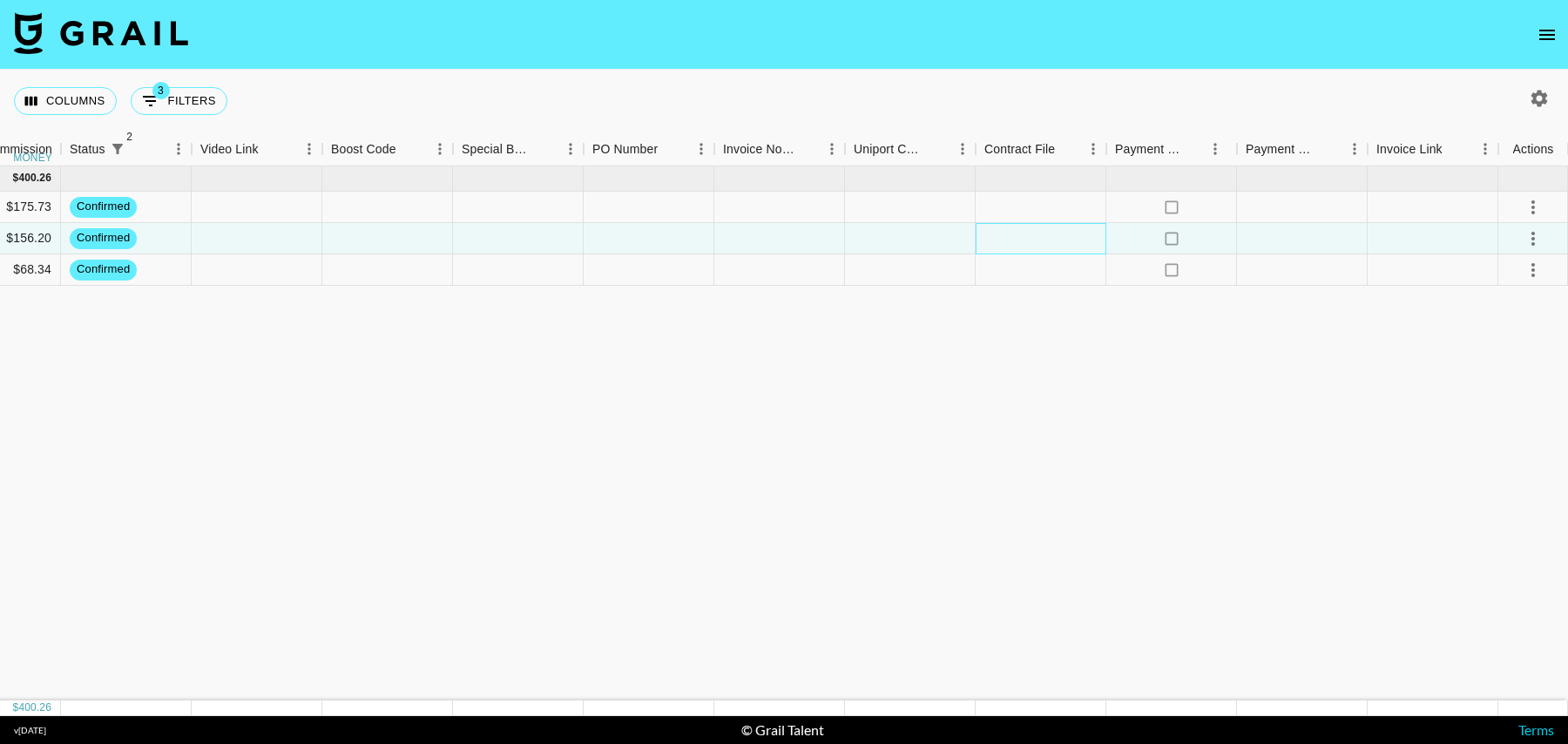
click at [1035, 243] on div at bounding box center [1041, 239] width 131 height 31
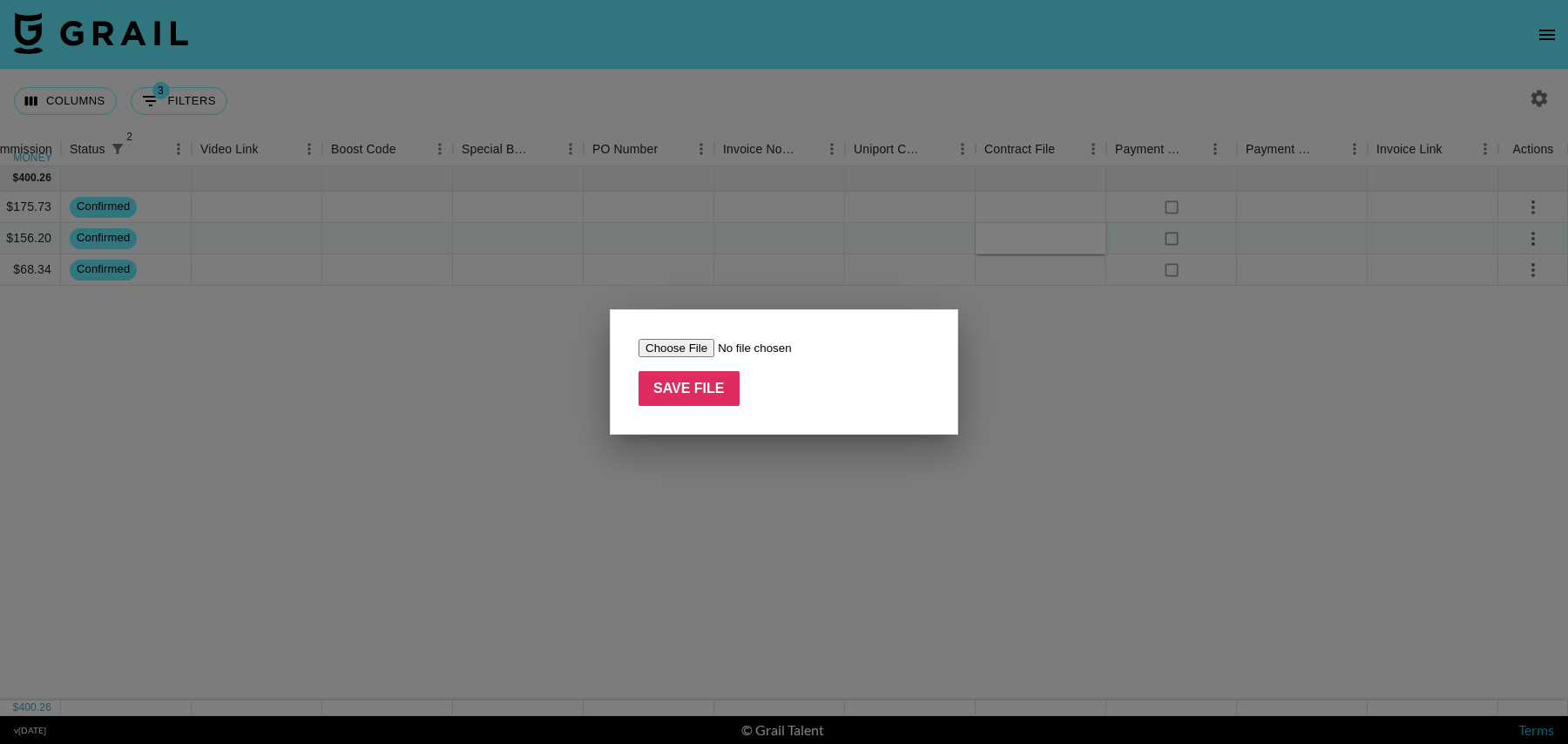
click at [682, 340] on input "file" at bounding box center [748, 348] width 220 height 18
type input "C:\fakepath\Screenshot 2025-08-14 at 11.38.06.png"
click at [702, 389] on input "Save File" at bounding box center [689, 389] width 101 height 35
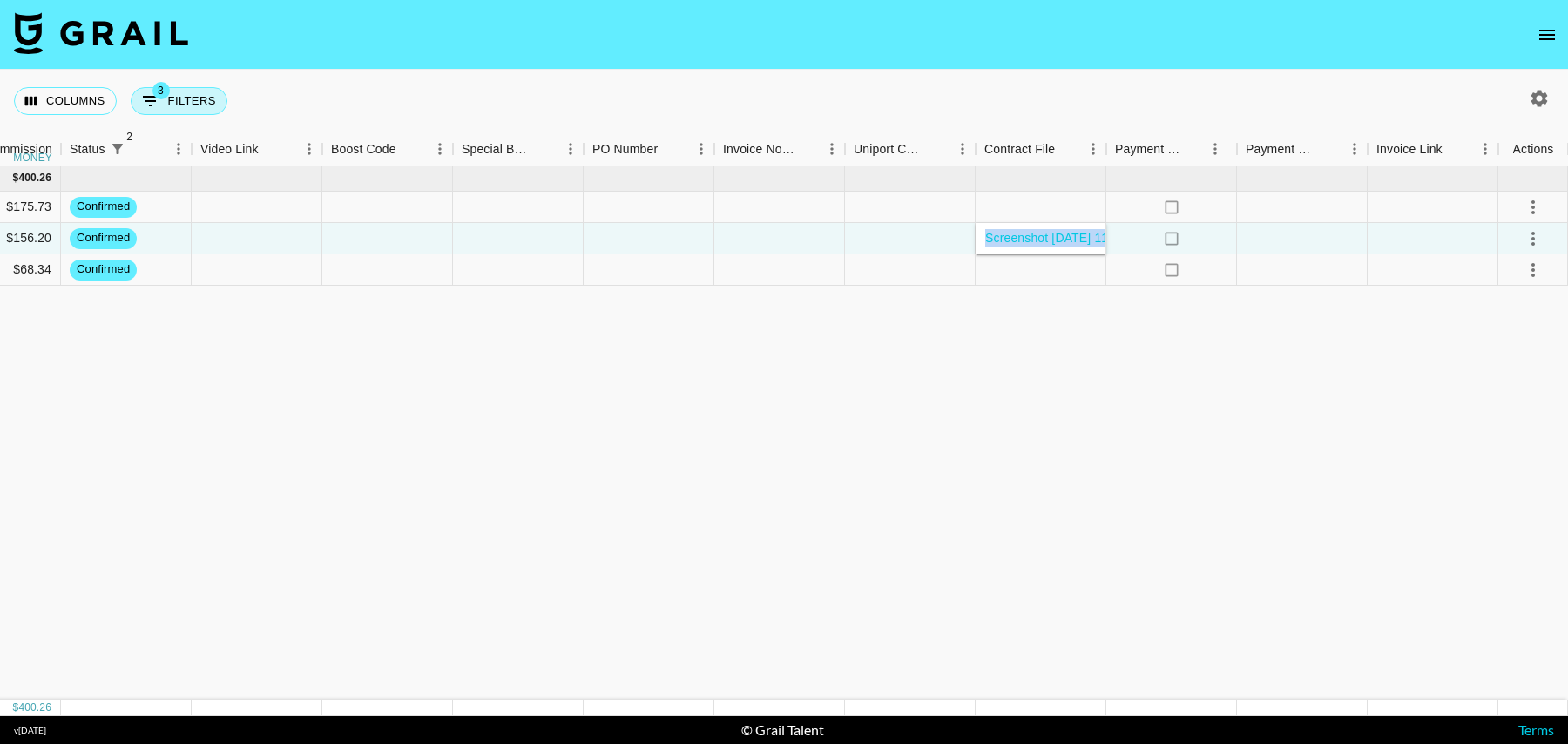
click at [156, 89] on span "3" at bounding box center [161, 91] width 17 height 17
select select "status"
select select "isNotAnyOf"
select select "status"
select select "isNotAnyOf"
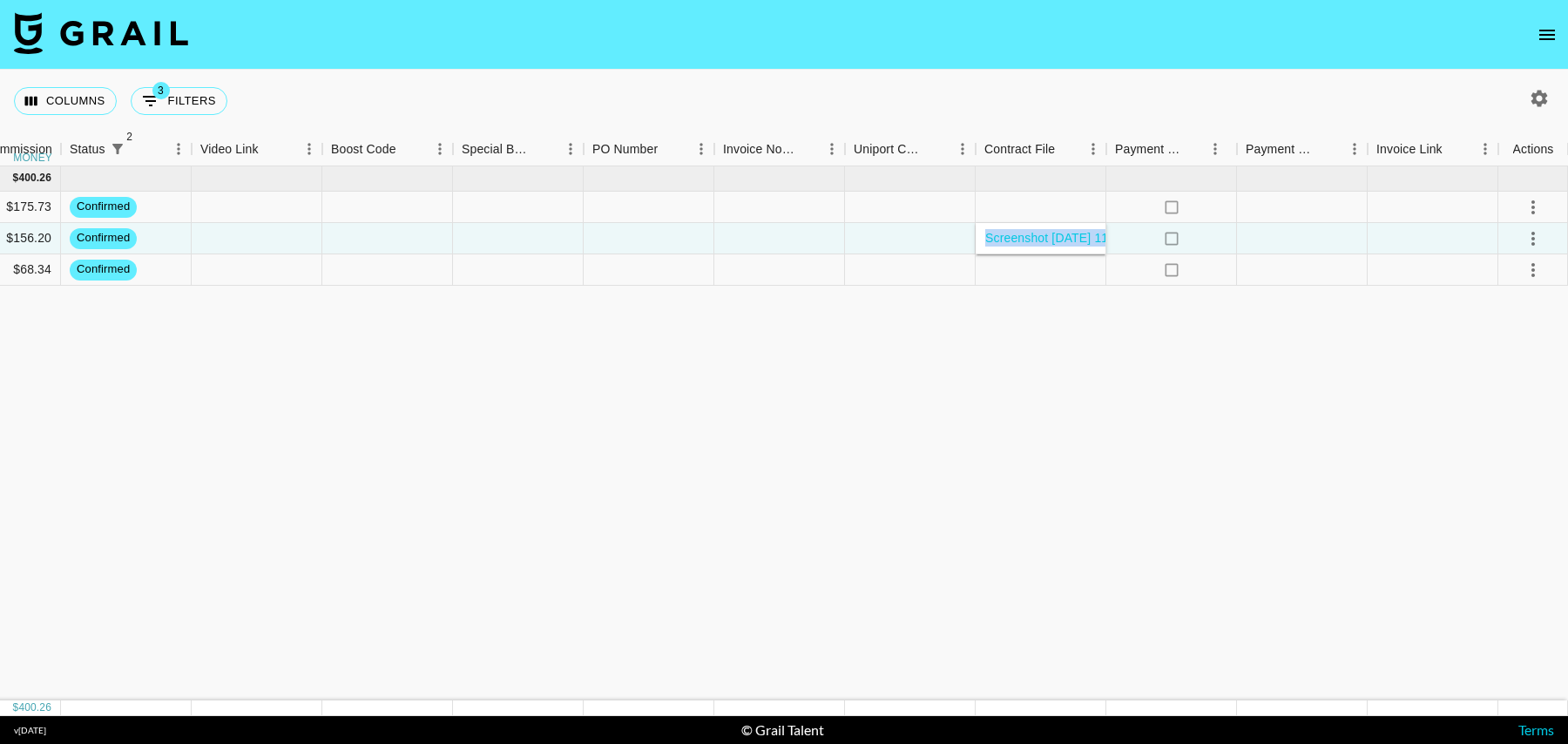
select select "talentName"
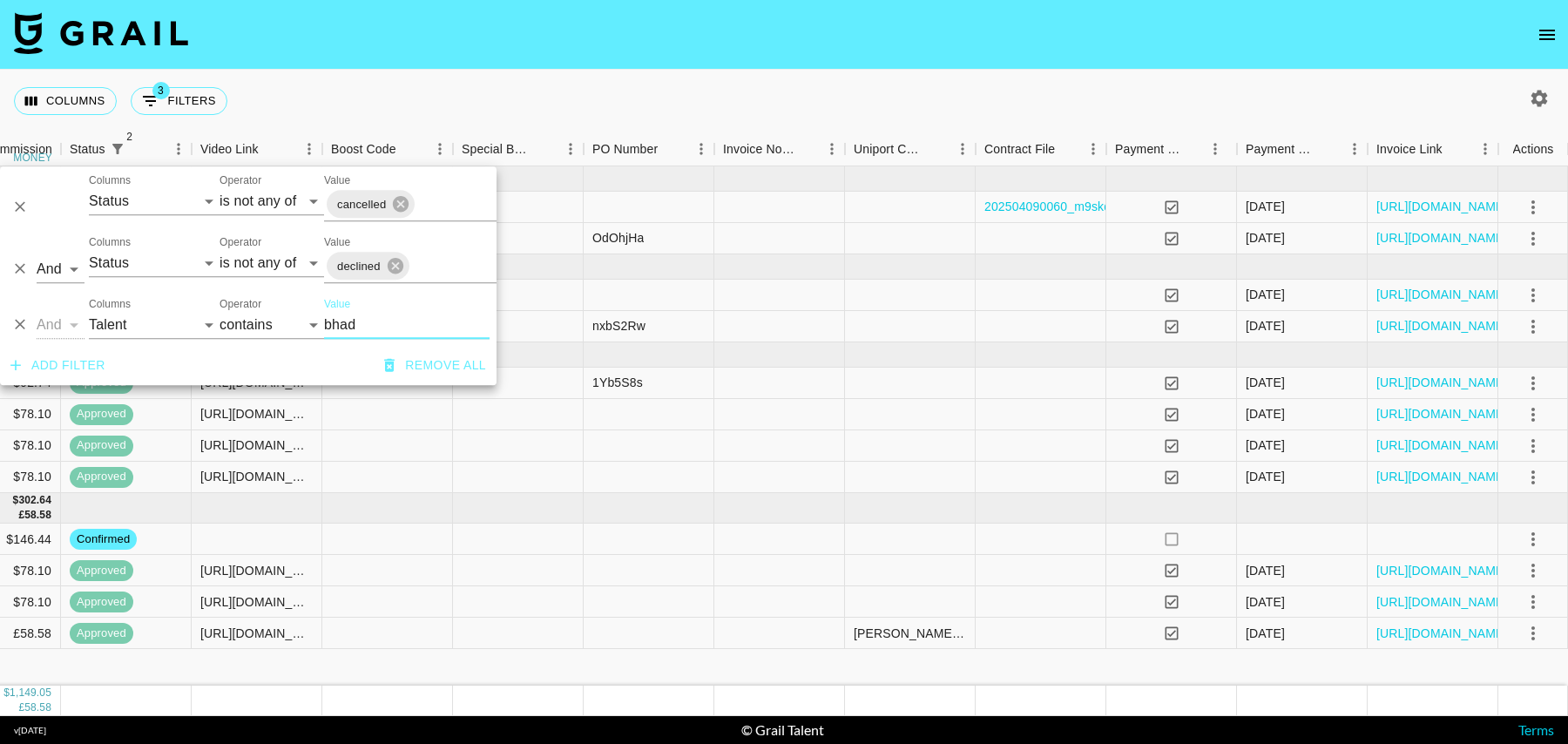
type input "bhad"
click at [648, 553] on div at bounding box center [649, 539] width 131 height 31
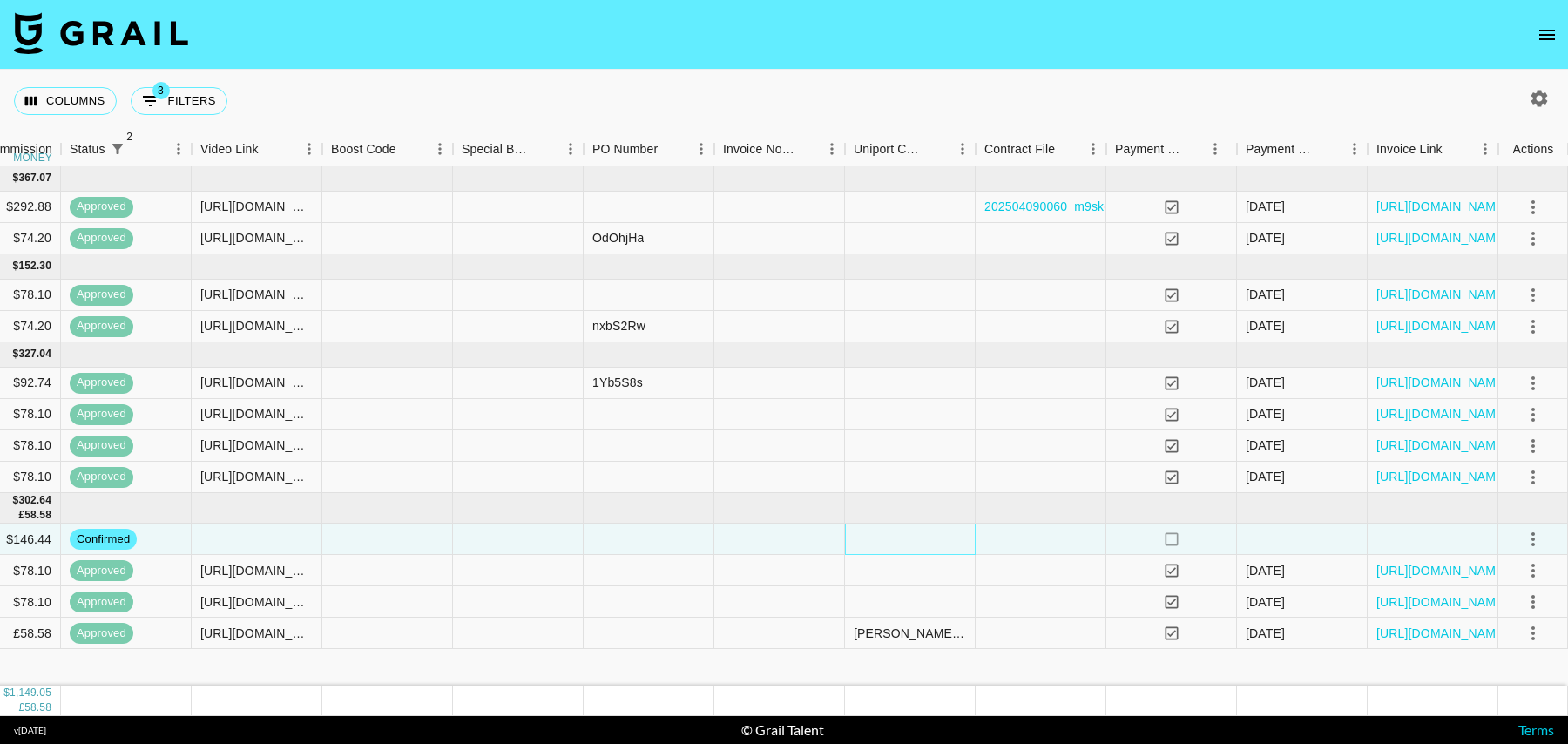
click at [939, 540] on div at bounding box center [910, 539] width 131 height 31
click at [1053, 527] on div at bounding box center [1041, 539] width 131 height 31
click at [1047, 540] on div at bounding box center [1041, 539] width 131 height 31
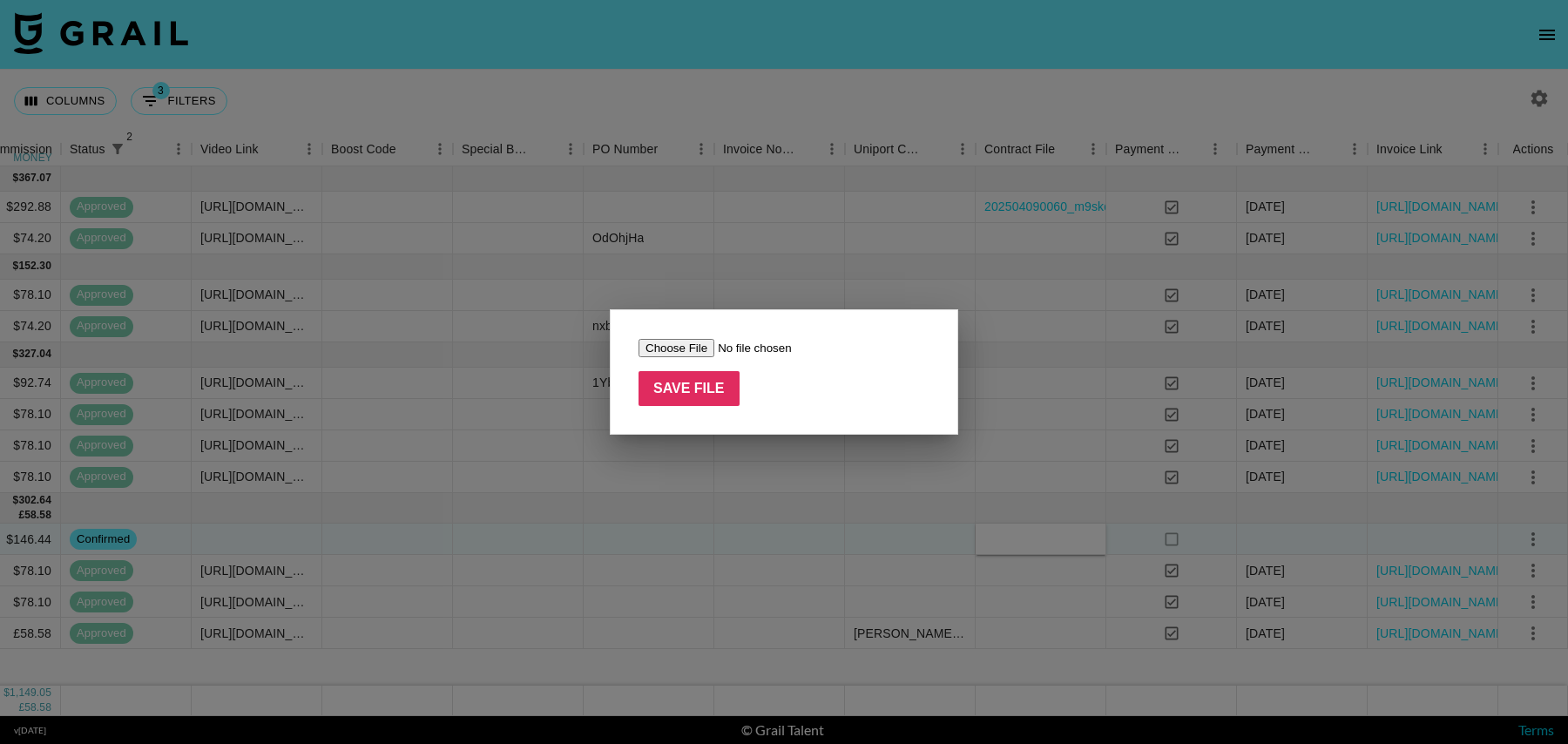
click at [689, 349] on input "file" at bounding box center [748, 348] width 220 height 18
type input "C:\fakepath\Screenshot 2025-08-14 at 11.38.06.png"
click at [714, 384] on input "Save File" at bounding box center [689, 389] width 101 height 35
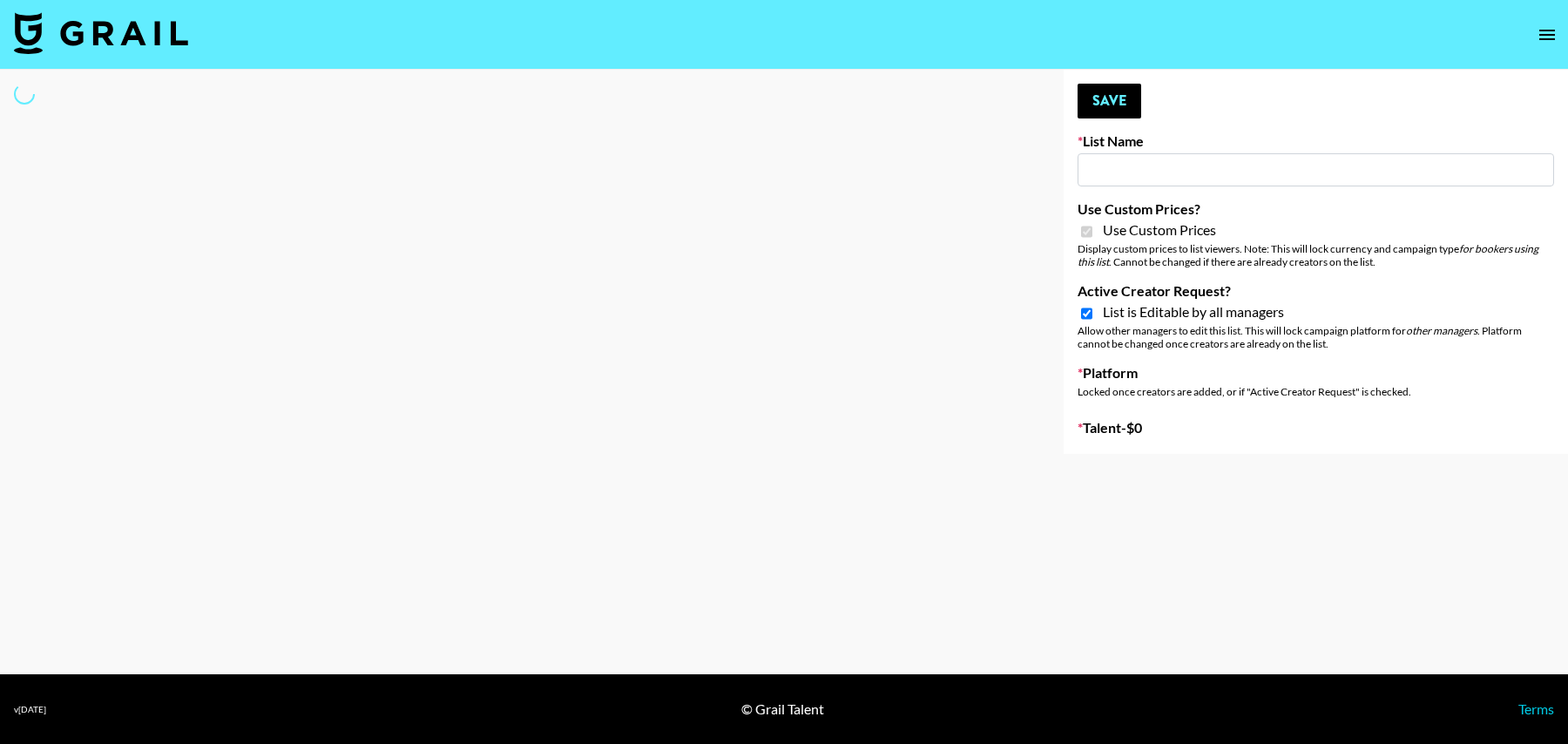
type input "Gensmo (Tiktok)"
checkbox input "true"
select select "Brand"
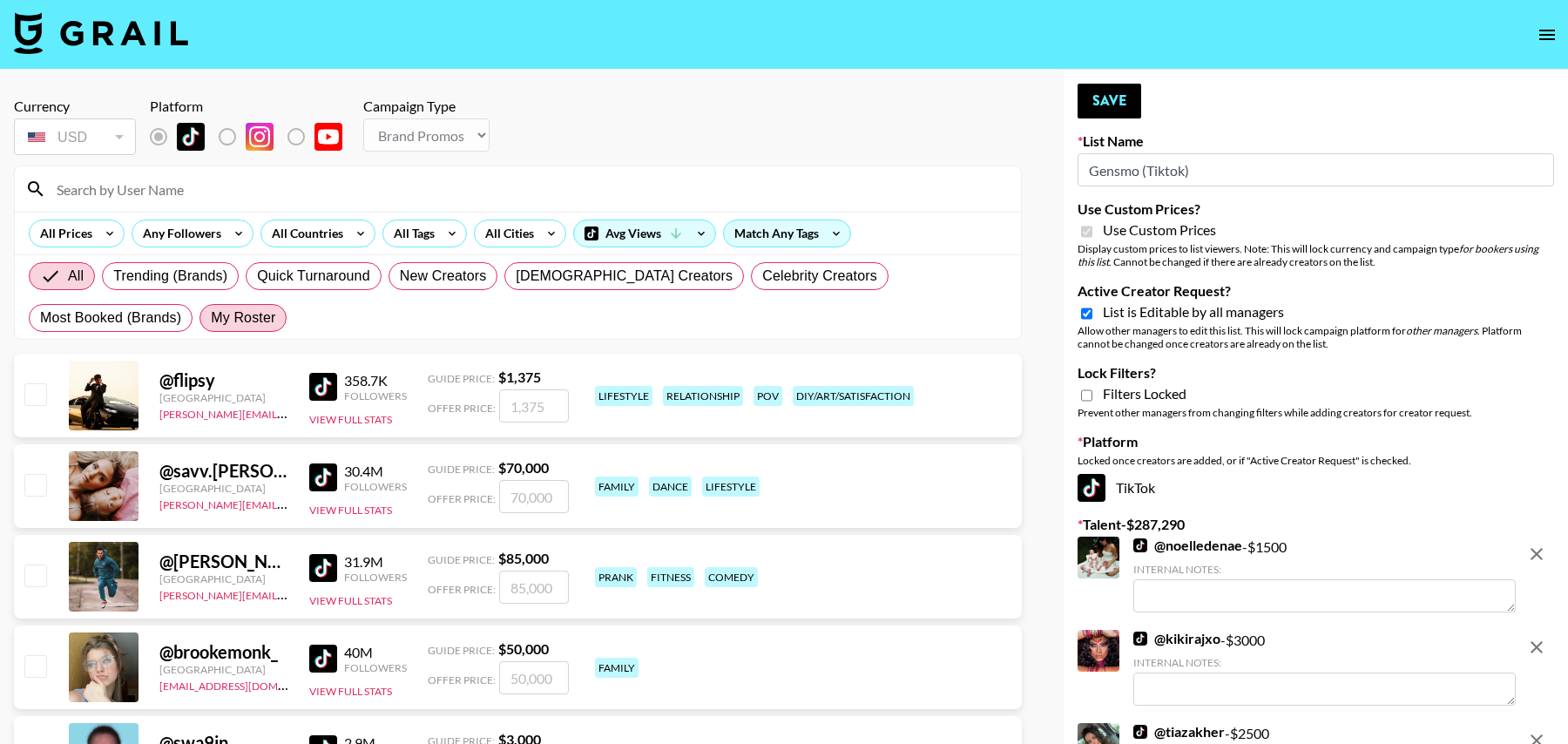
click at [210, 314] on span "My Roster" at bounding box center [242, 318] width 64 height 21
click at [210, 318] on input "My Roster" at bounding box center [210, 318] width 0 height 0
radio input "true"
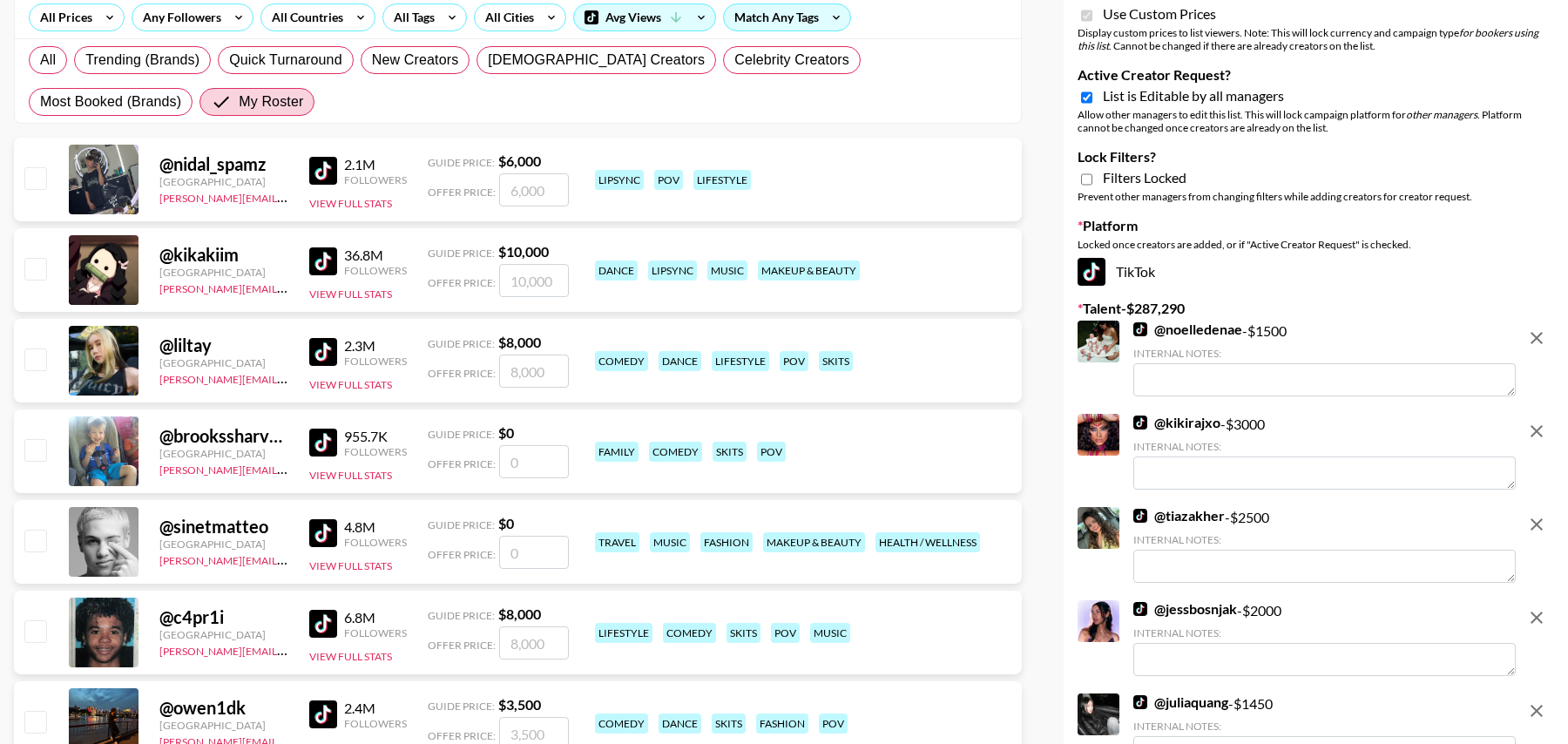
scroll to position [249, 0]
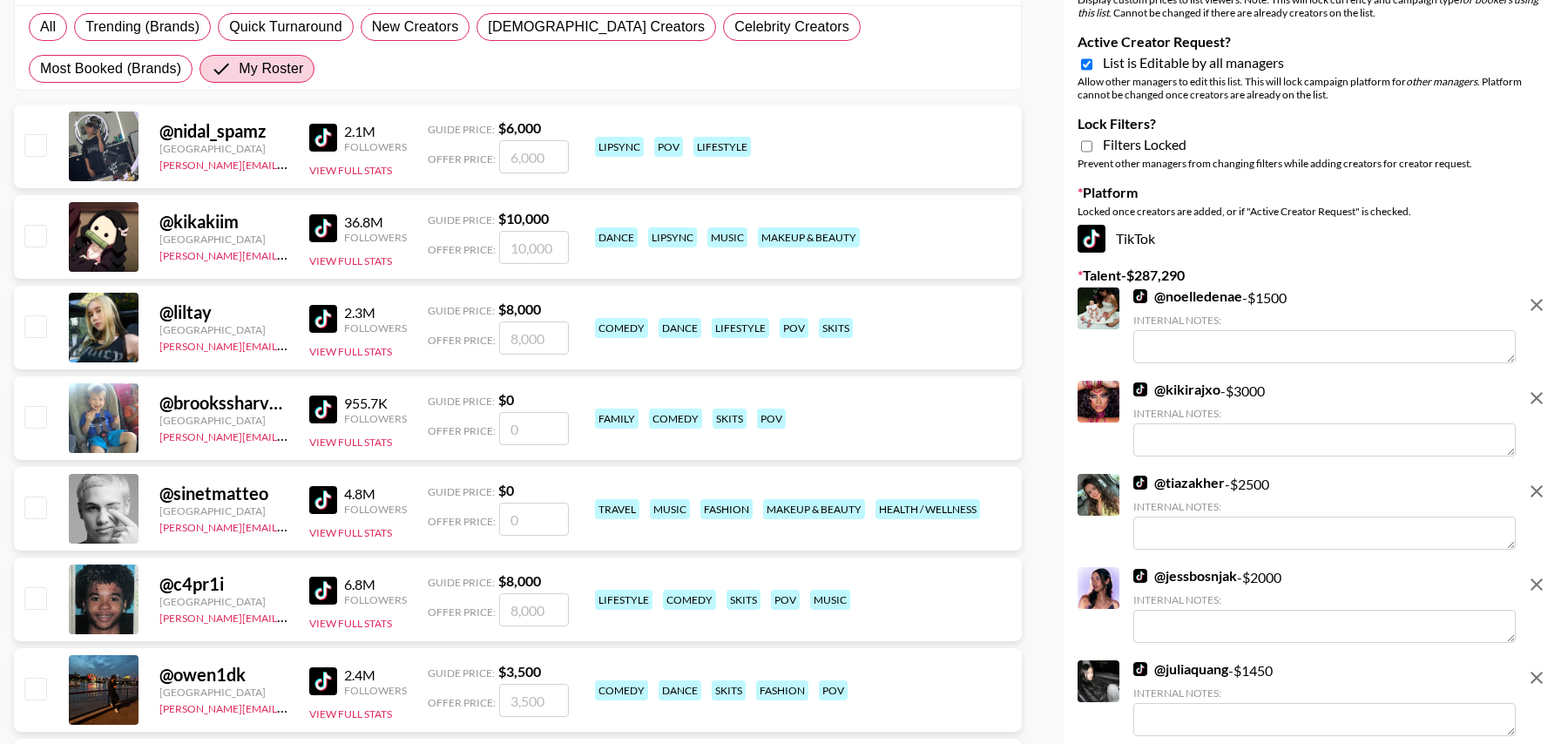
click at [39, 595] on input "checkbox" at bounding box center [35, 598] width 21 height 21
checkbox input "true"
type input "8000"
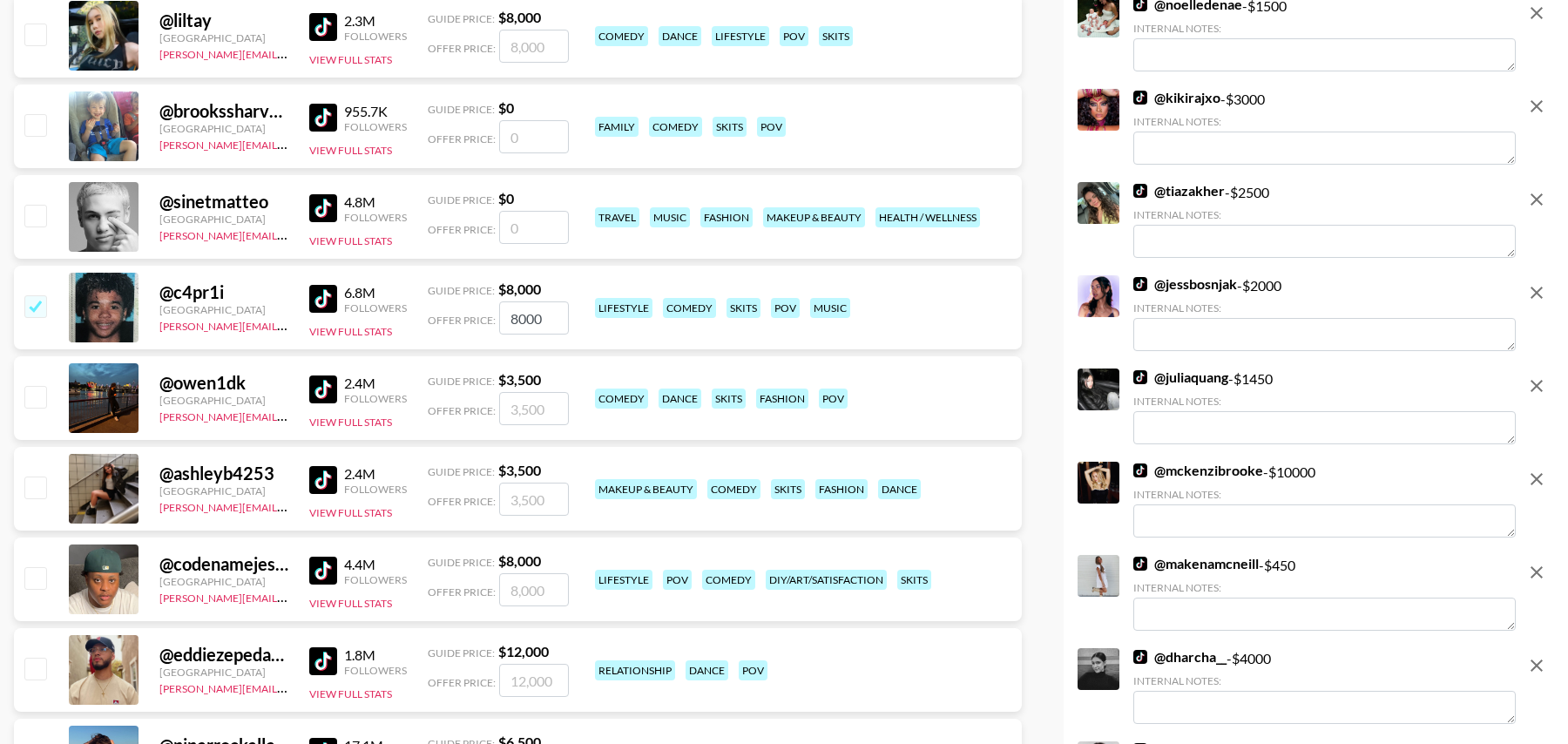
scroll to position [542, 0]
drag, startPoint x: 30, startPoint y: 570, endPoint x: 70, endPoint y: 597, distance: 48.3
click at [30, 570] on input "checkbox" at bounding box center [35, 577] width 21 height 21
checkbox input "true"
type input "8000"
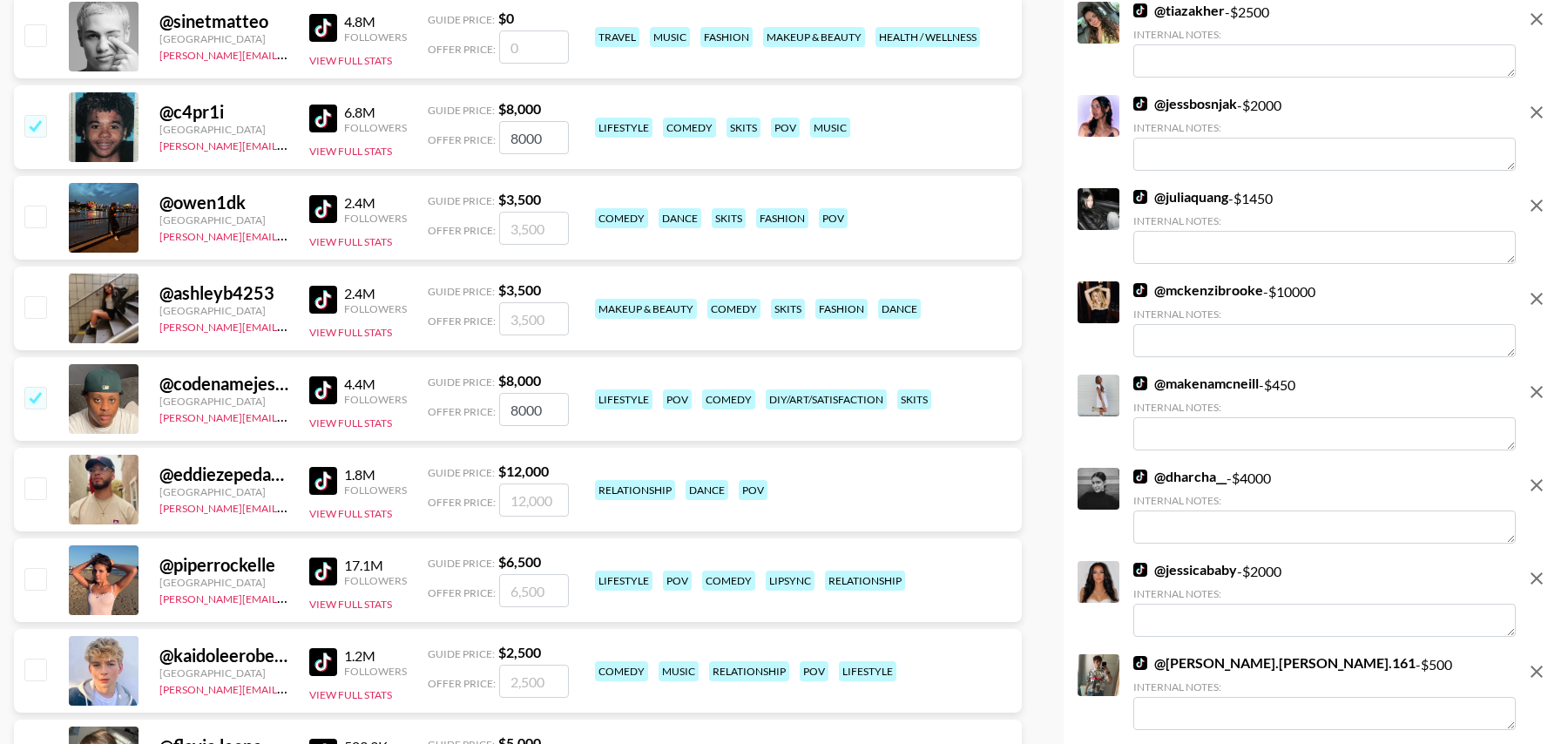
scroll to position [784, 0]
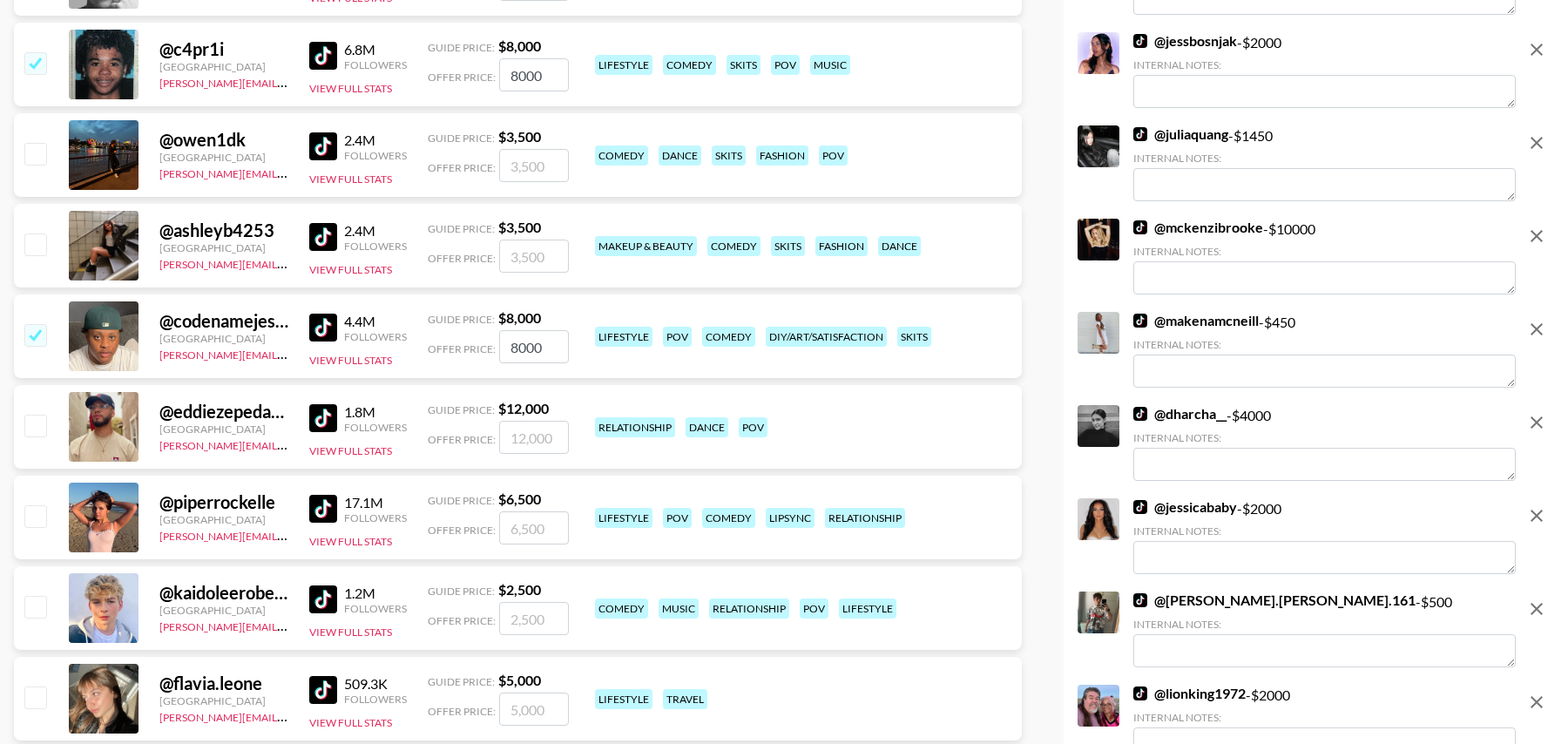
click at [40, 521] on input "checkbox" at bounding box center [35, 515] width 21 height 21
checkbox input "true"
type input "6500"
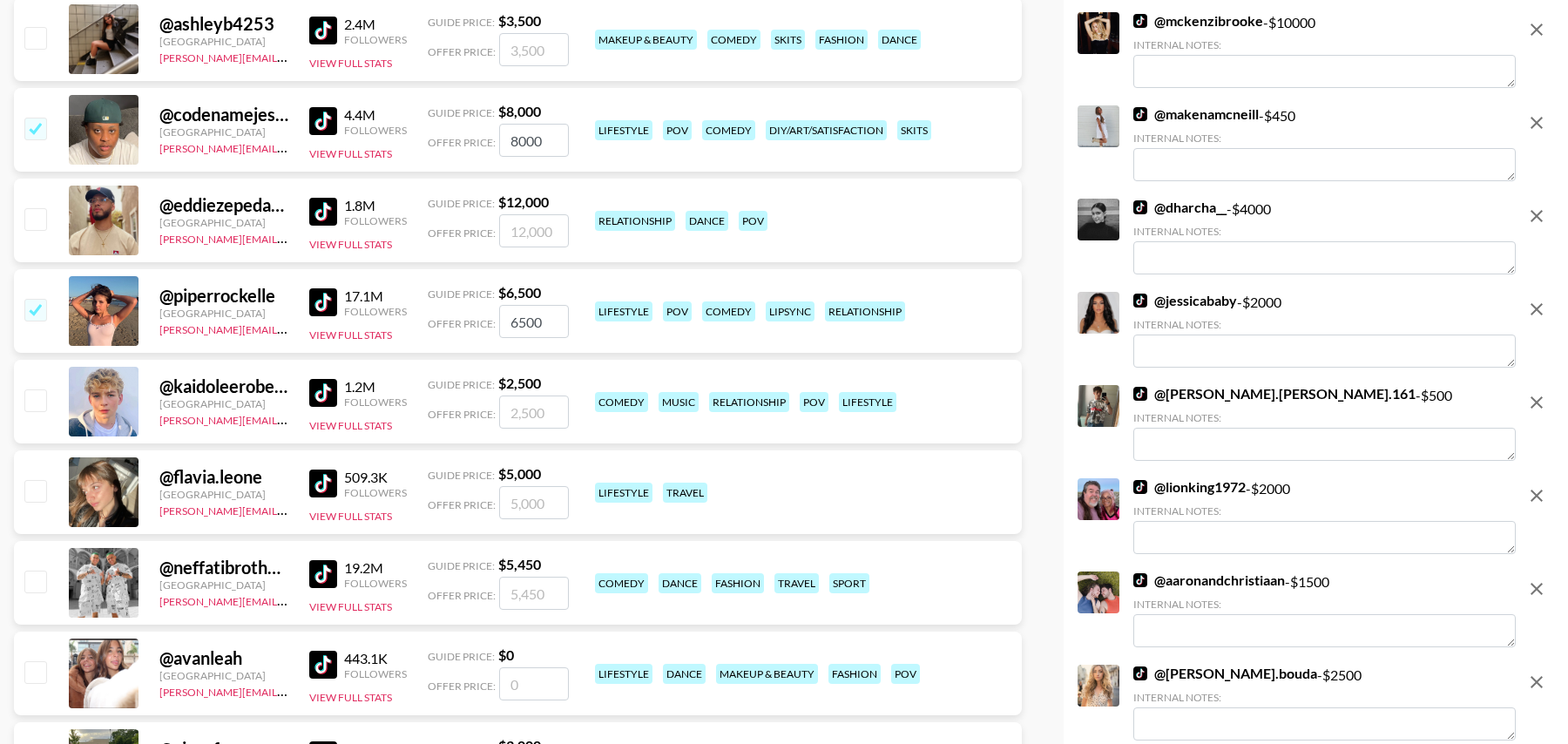
scroll to position [995, 0]
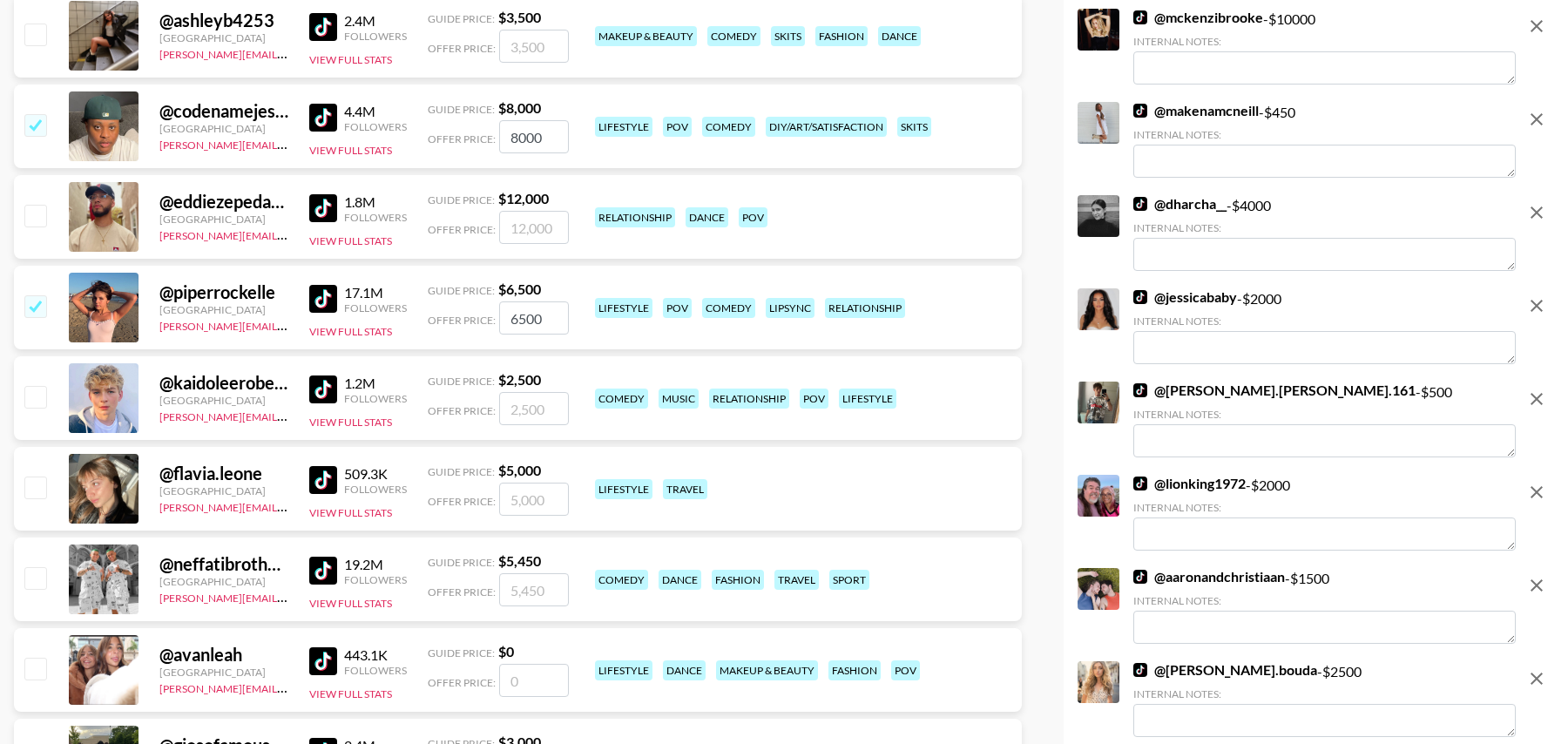
click at [38, 398] on input "checkbox" at bounding box center [35, 396] width 21 height 21
checkbox input "true"
type input "2500"
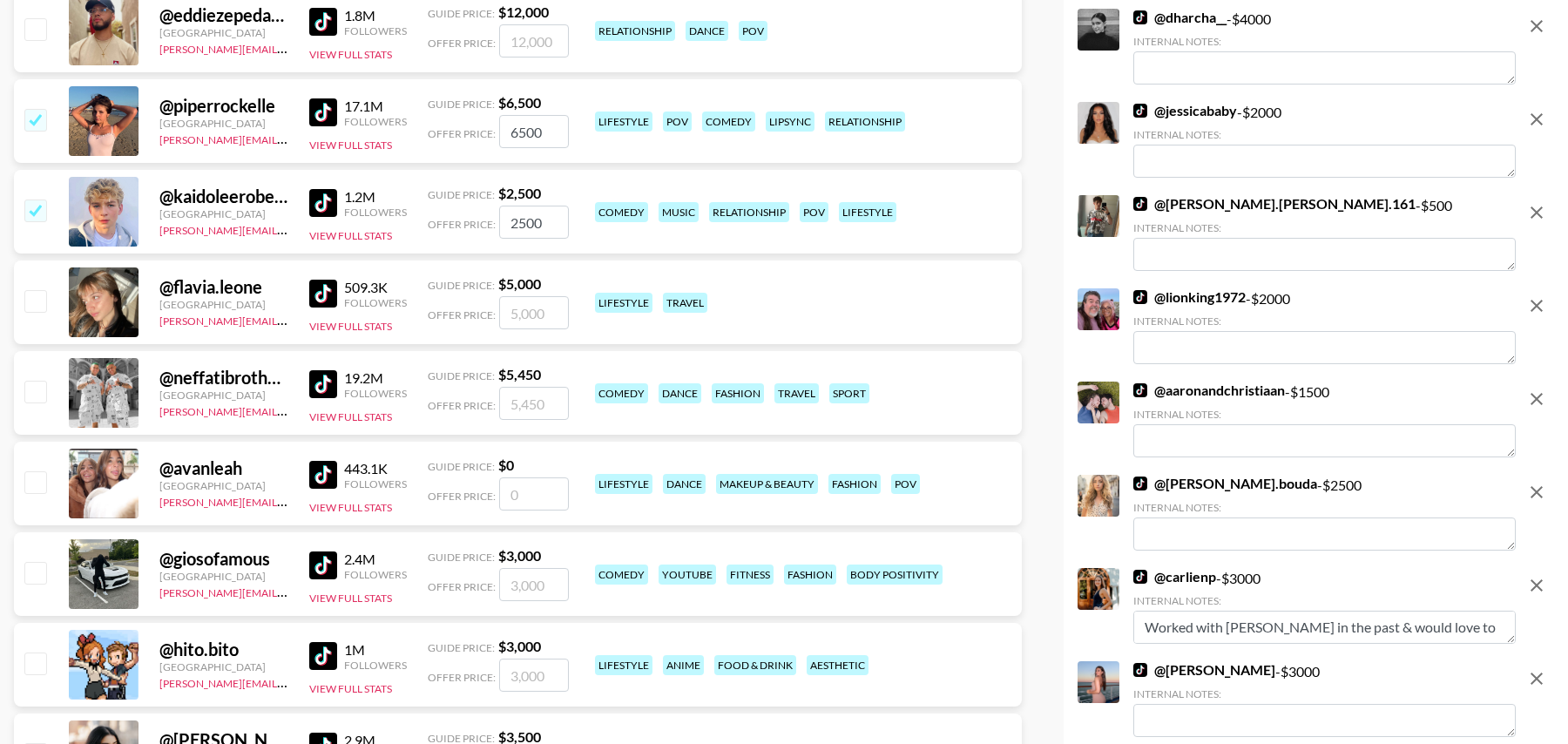
scroll to position [1182, 0]
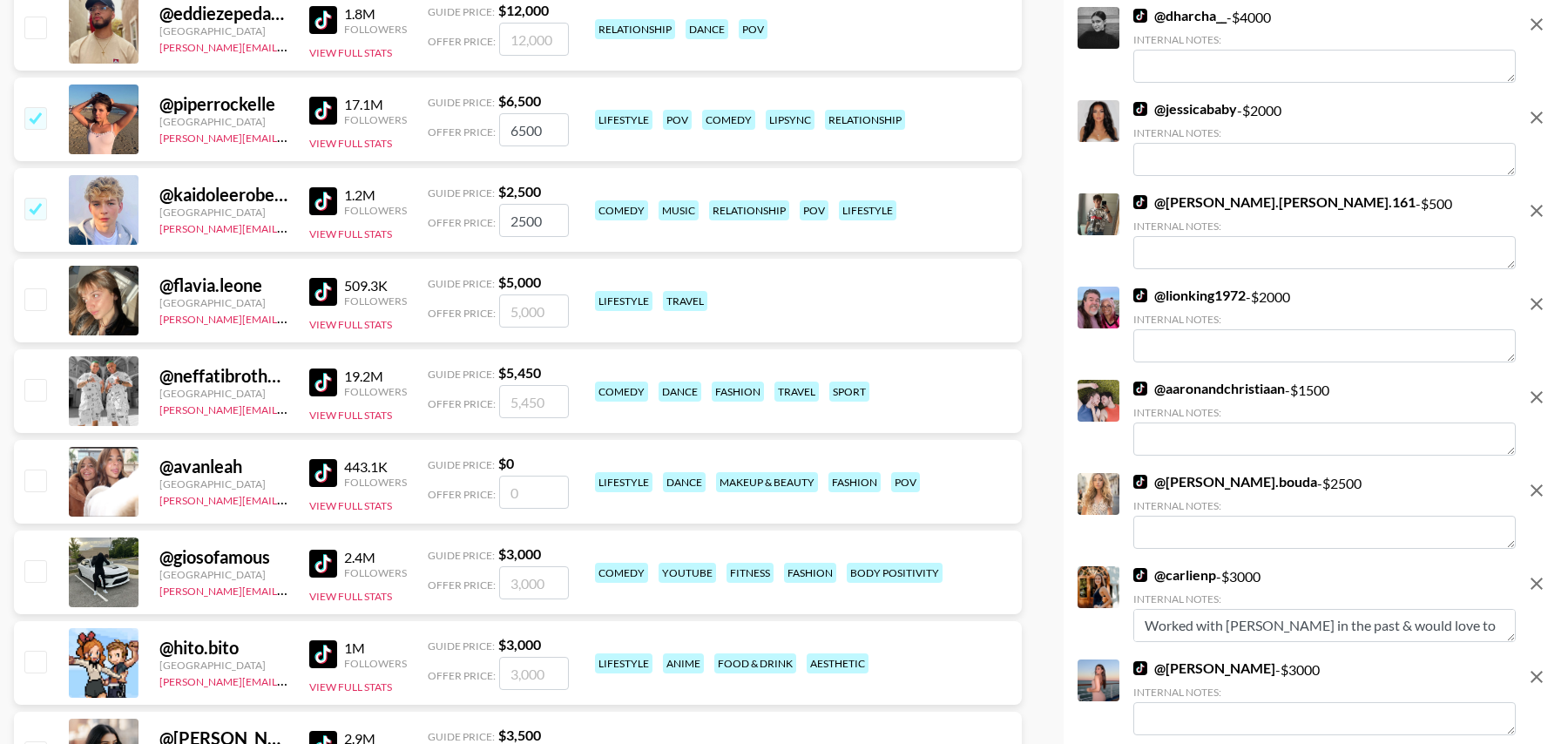
click at [523, 494] on input "number" at bounding box center [534, 492] width 70 height 33
type input "50"
checkbox input "true"
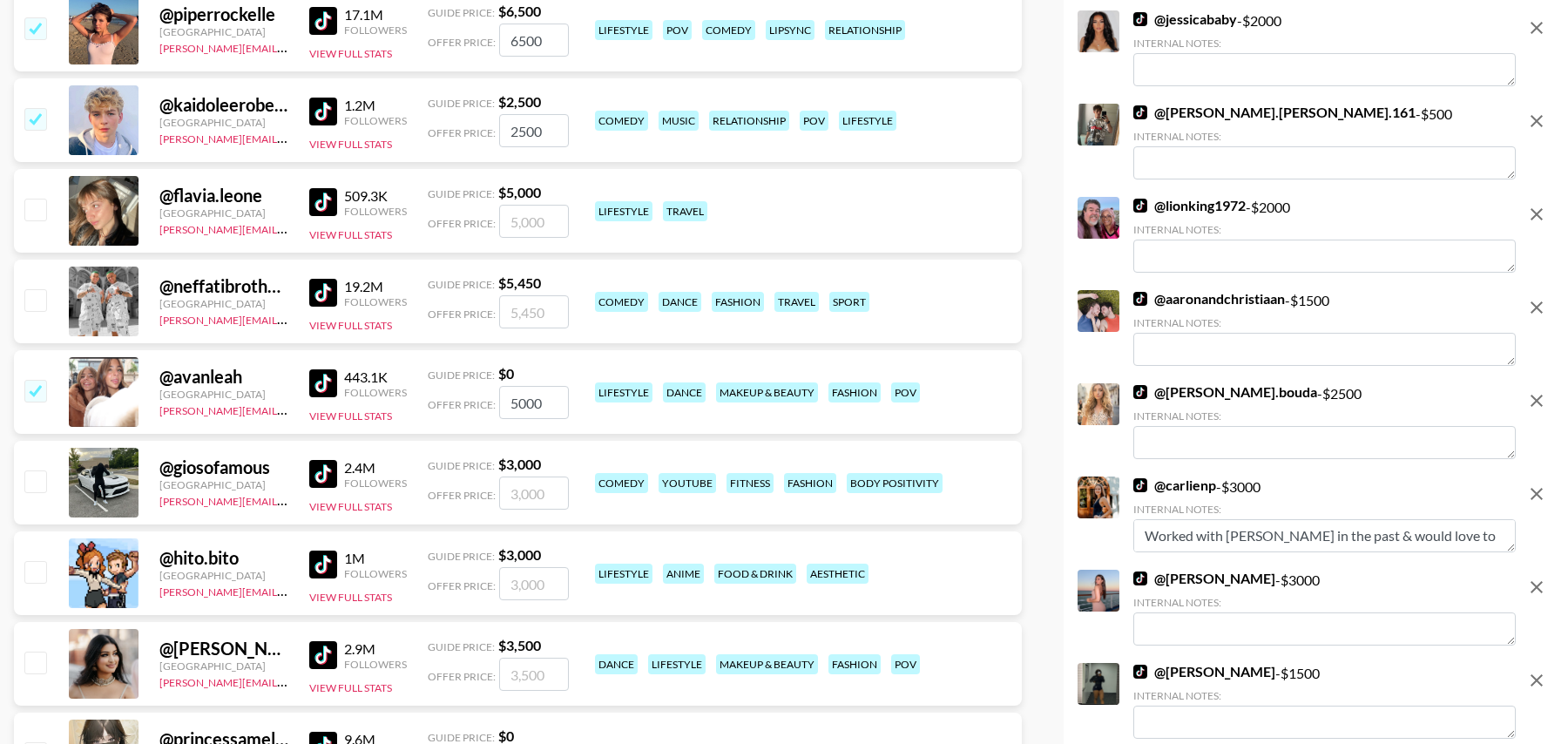
scroll to position [1309, 0]
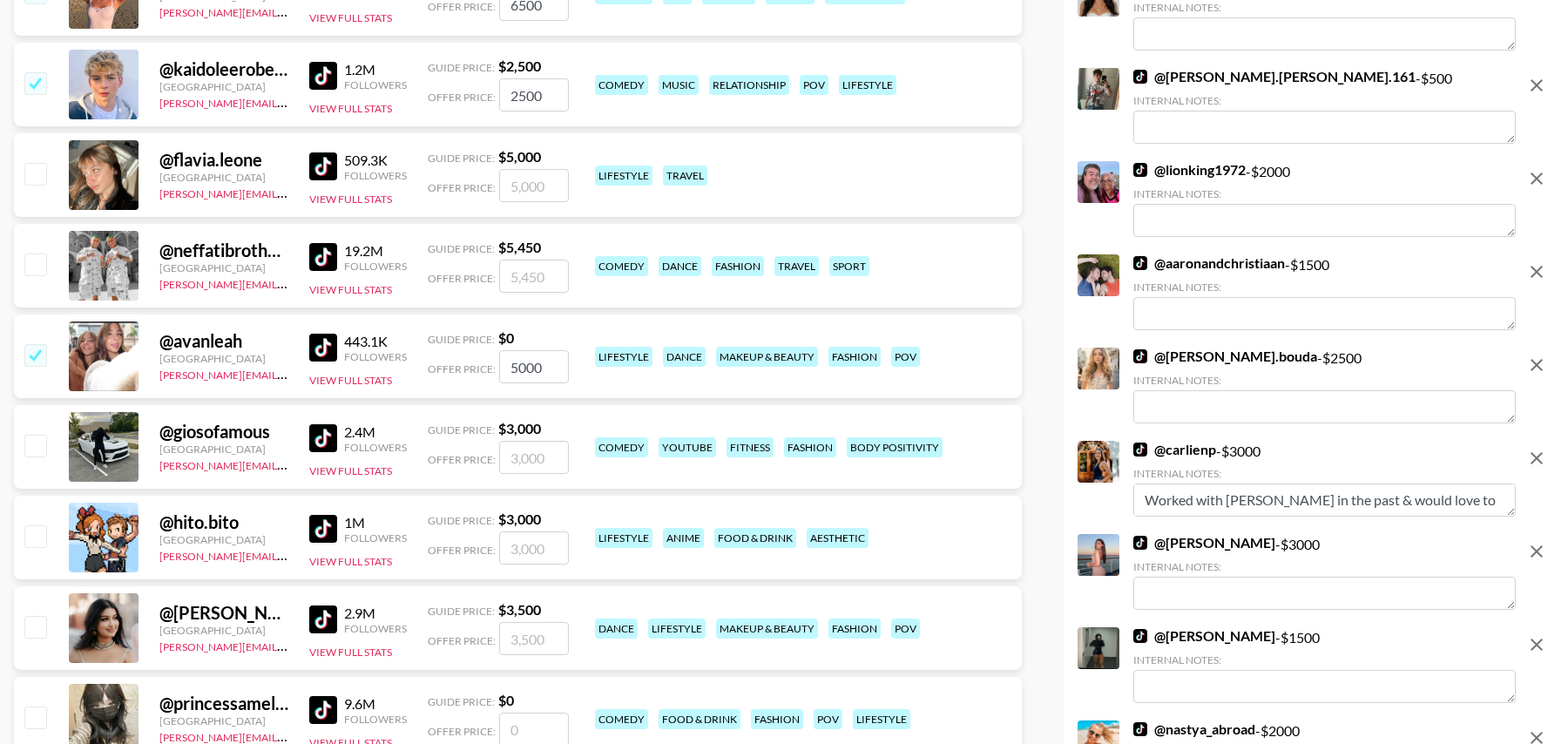
type input "5000"
click at [41, 480] on div "@ giosofamous United States tancredi@grail-talent.com 2.4M Followers View Full …" at bounding box center [518, 447] width 1008 height 83
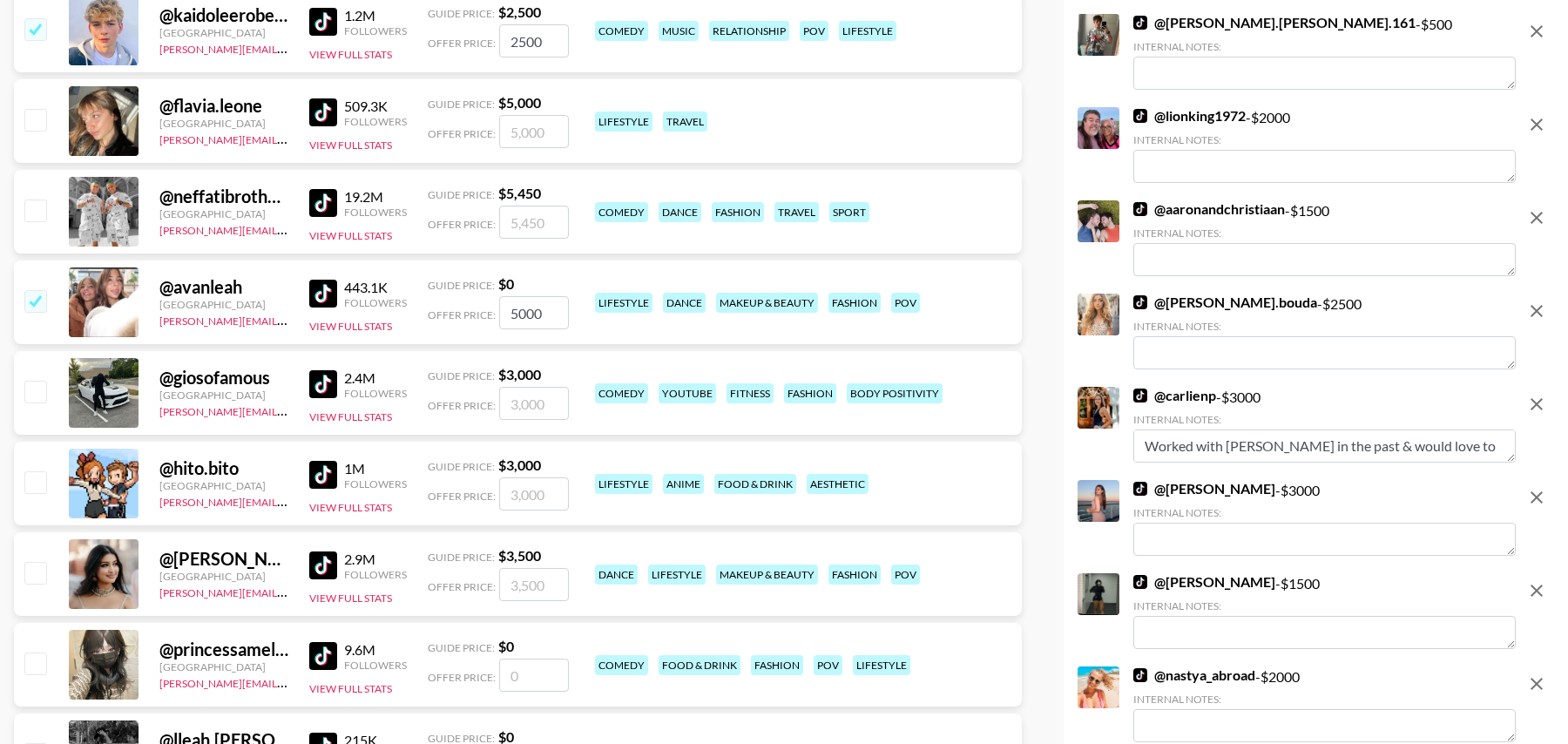
scroll to position [1365, 0]
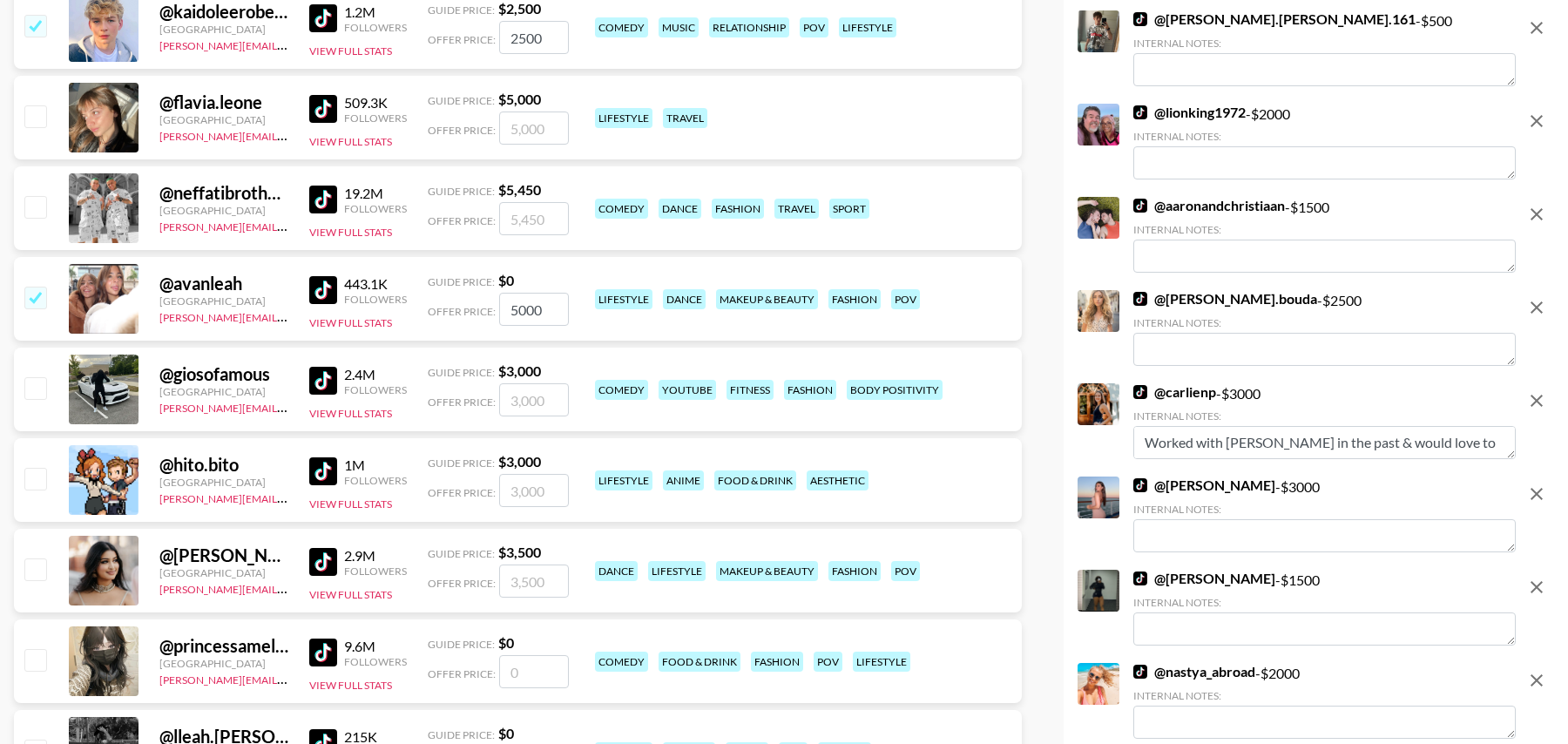
click at [40, 562] on input "checkbox" at bounding box center [35, 568] width 21 height 21
checkbox input "true"
drag, startPoint x: 559, startPoint y: 580, endPoint x: 462, endPoint y: 580, distance: 97.0
click at [462, 580] on div "Offer Price: 3500" at bounding box center [499, 581] width 141 height 33
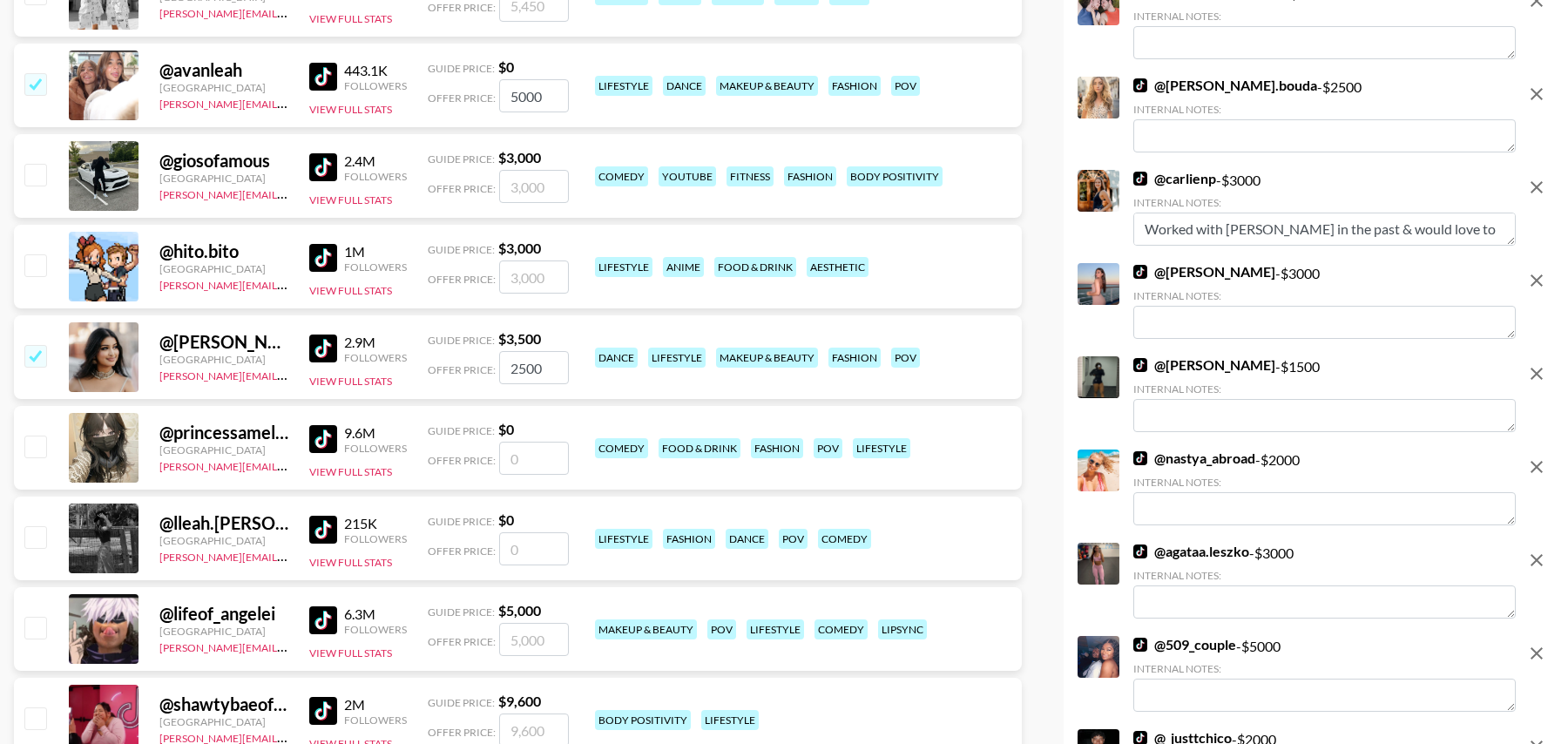
scroll to position [1580, 0]
type input "2500"
click at [523, 452] on input "number" at bounding box center [534, 458] width 70 height 33
type input "5"
checkbox input "true"
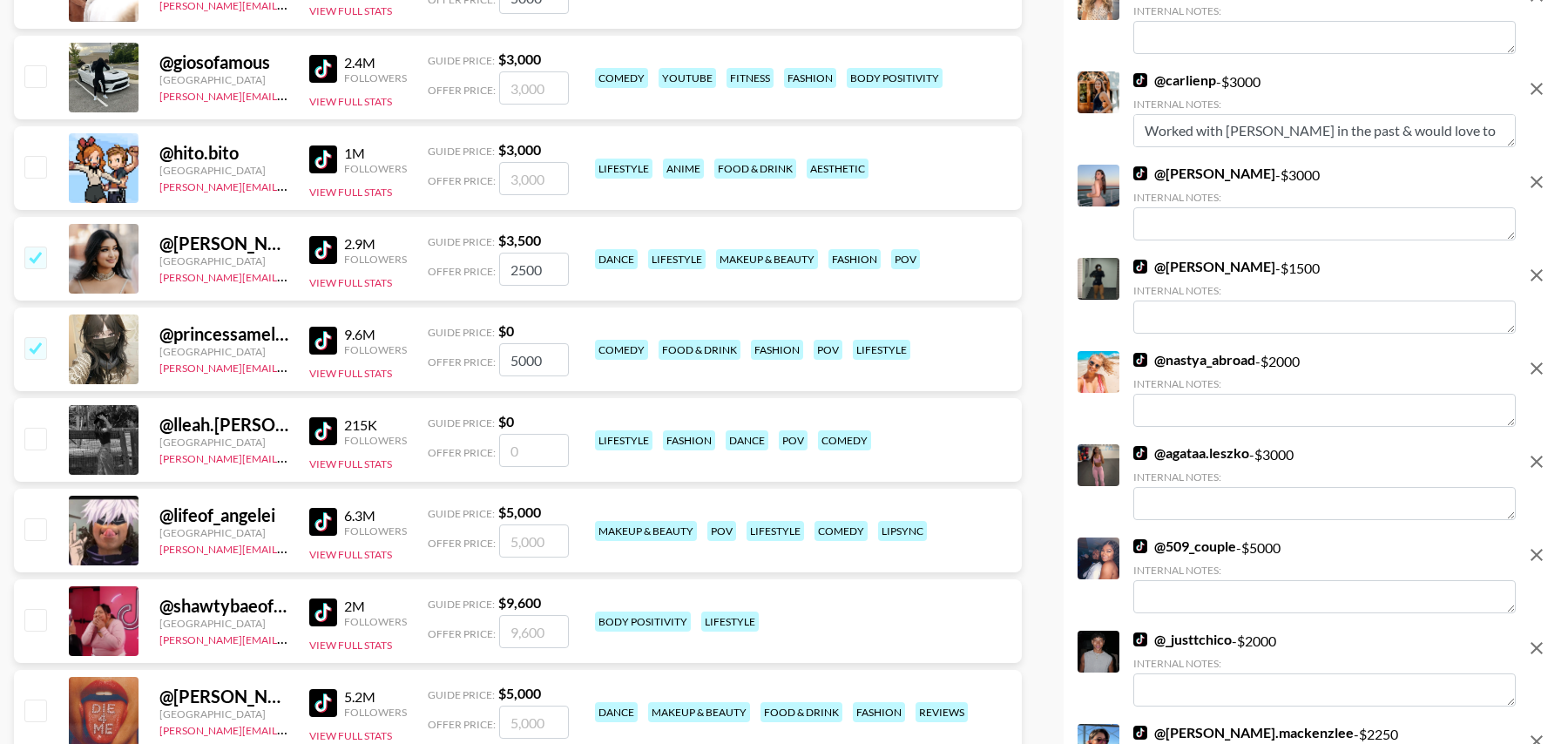
scroll to position [1680, 0]
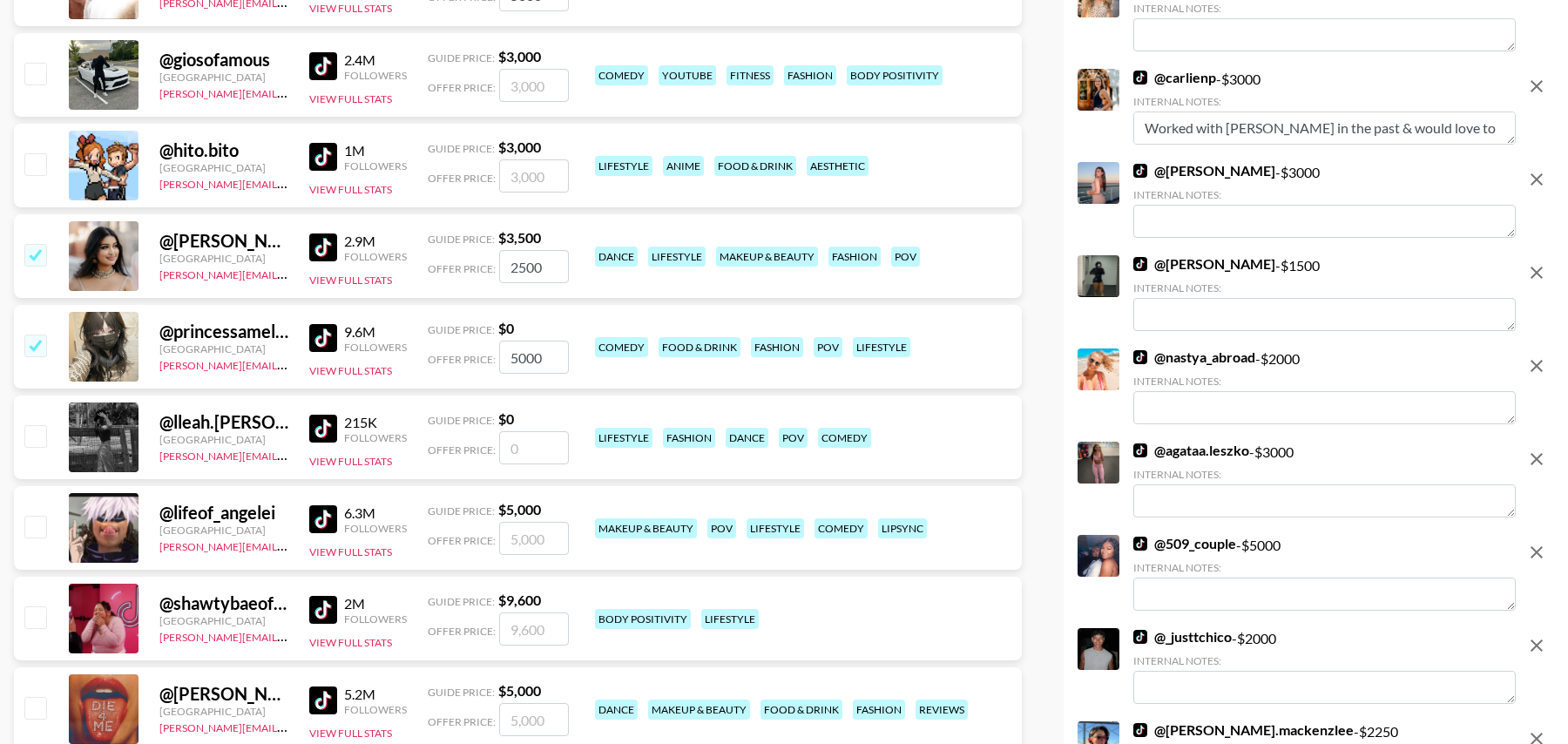
type input "5000"
click at [549, 437] on input "number" at bounding box center [534, 447] width 70 height 33
type input "4"
checkbox input "true"
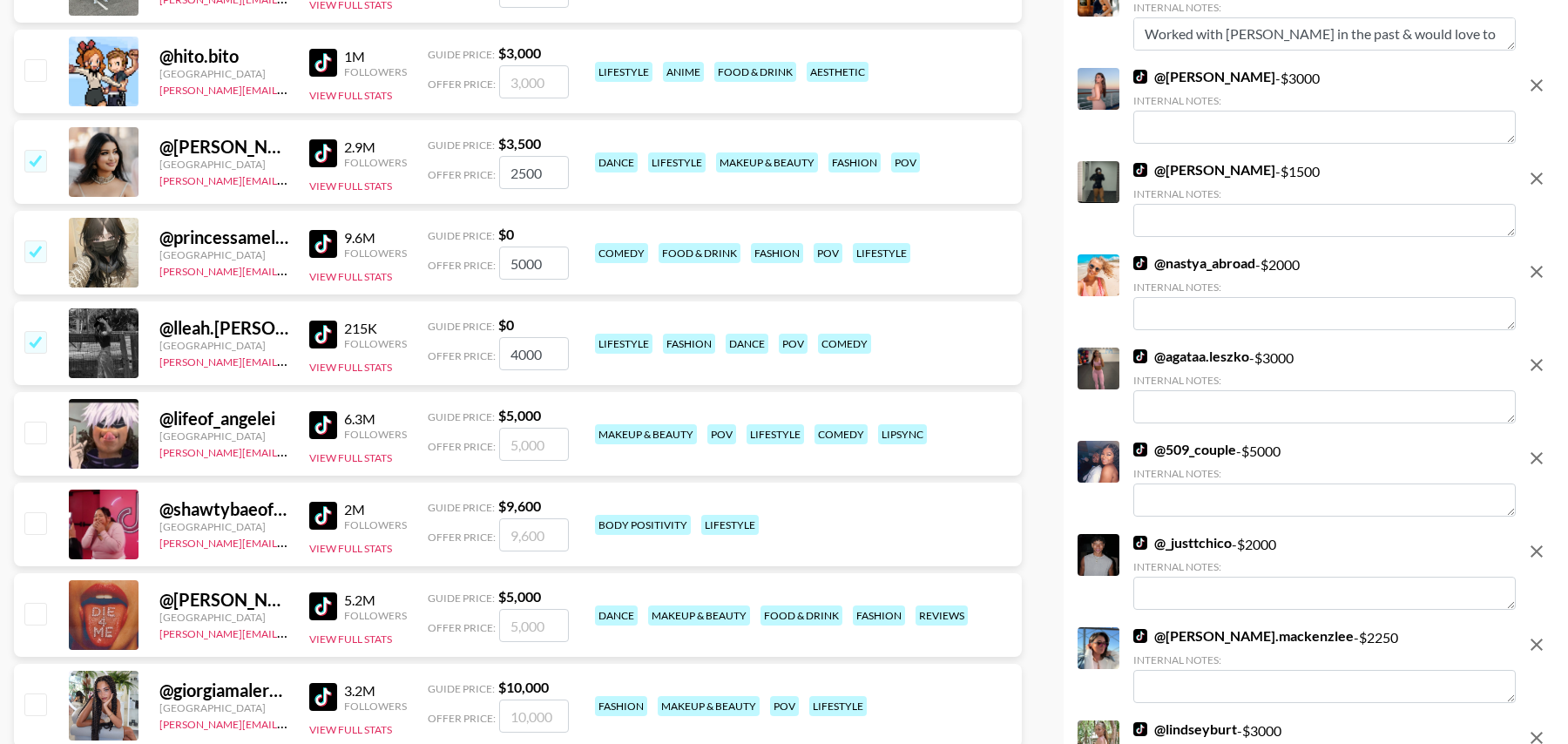
scroll to position [1904, 0]
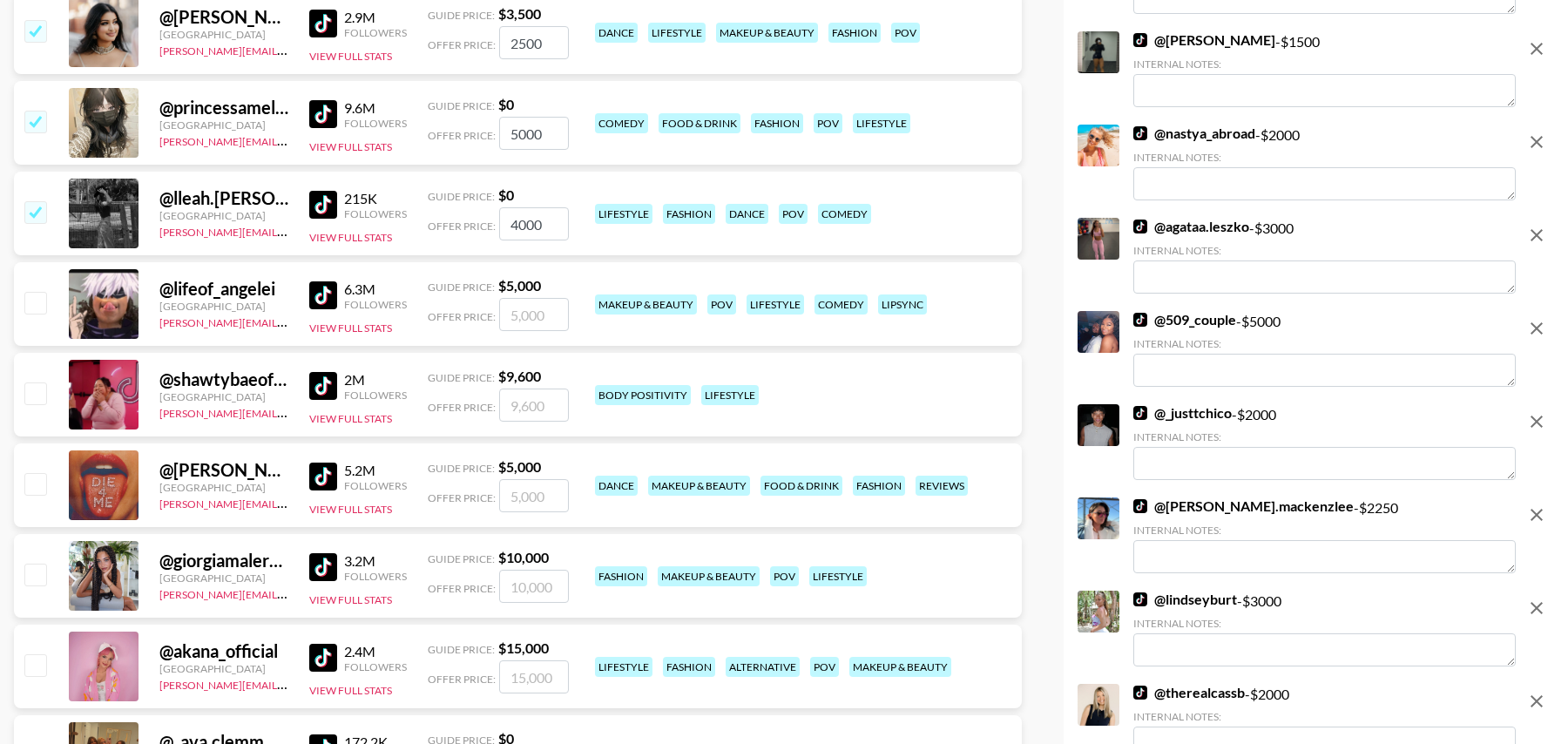
type input "4000"
drag, startPoint x: 35, startPoint y: 479, endPoint x: 35, endPoint y: 501, distance: 22.0
click at [35, 479] on input "checkbox" at bounding box center [35, 483] width 21 height 21
checkbox input "true"
type input "5000"
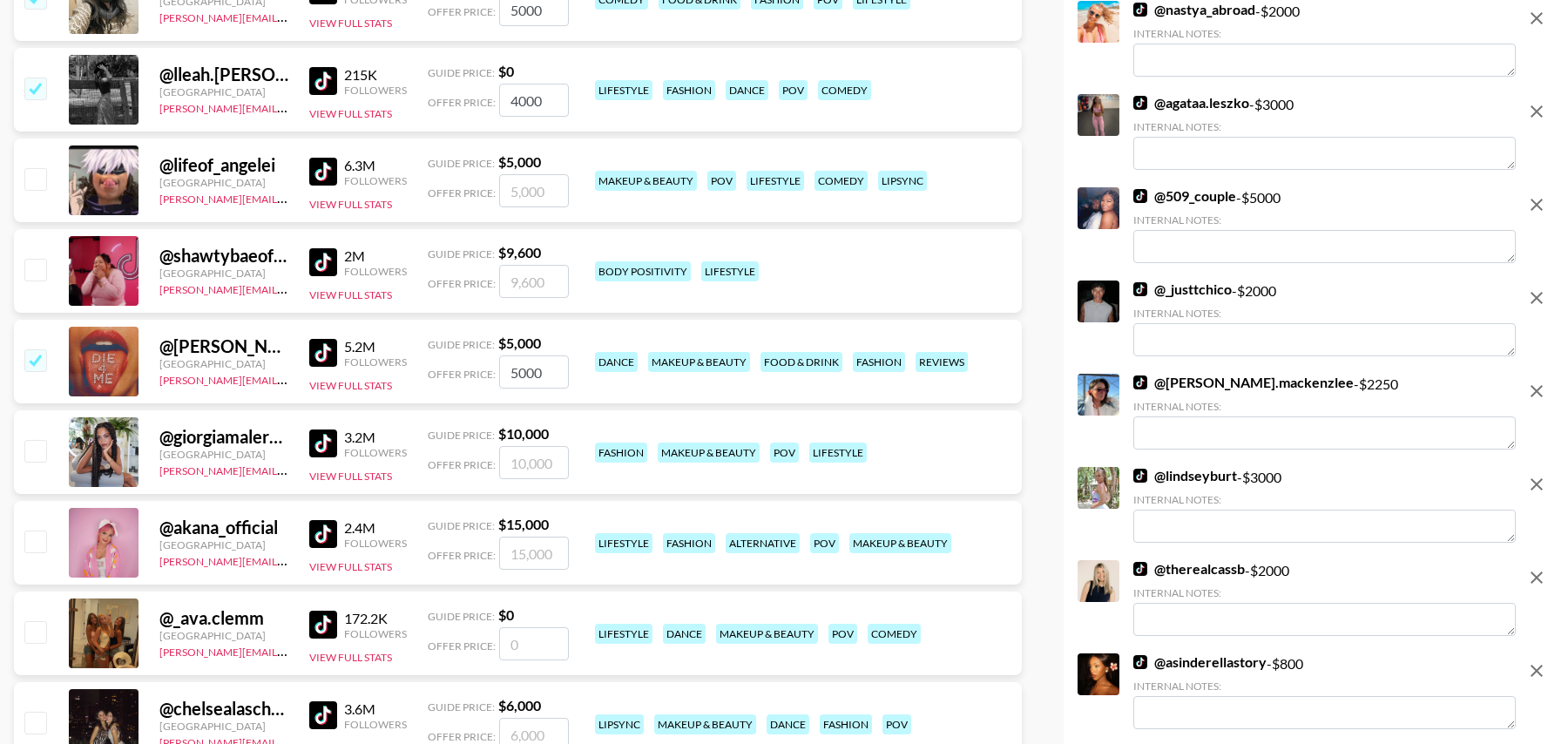
scroll to position [2054, 0]
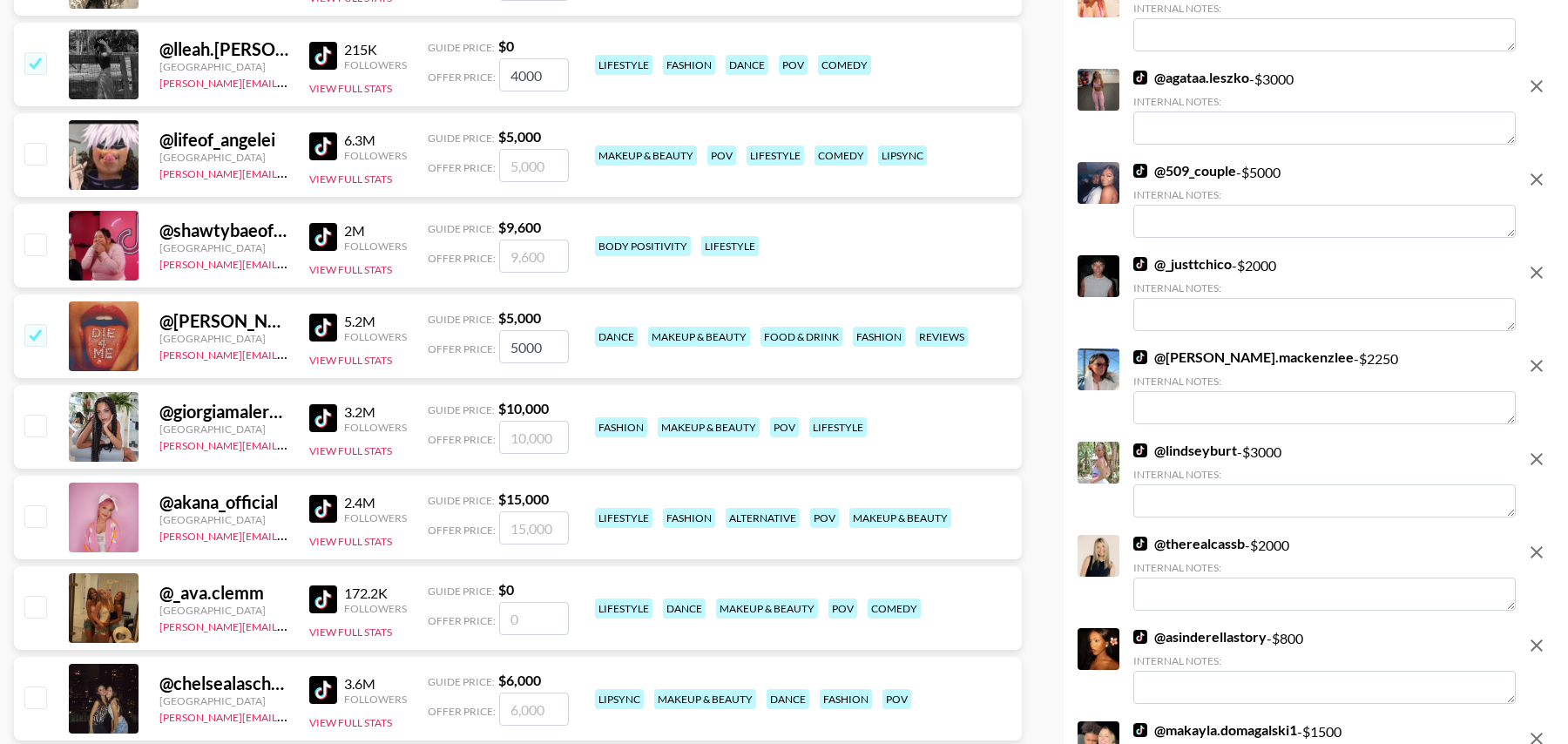
click at [34, 513] on input "checkbox" at bounding box center [35, 515] width 21 height 21
checkbox input "true"
type input "15000"
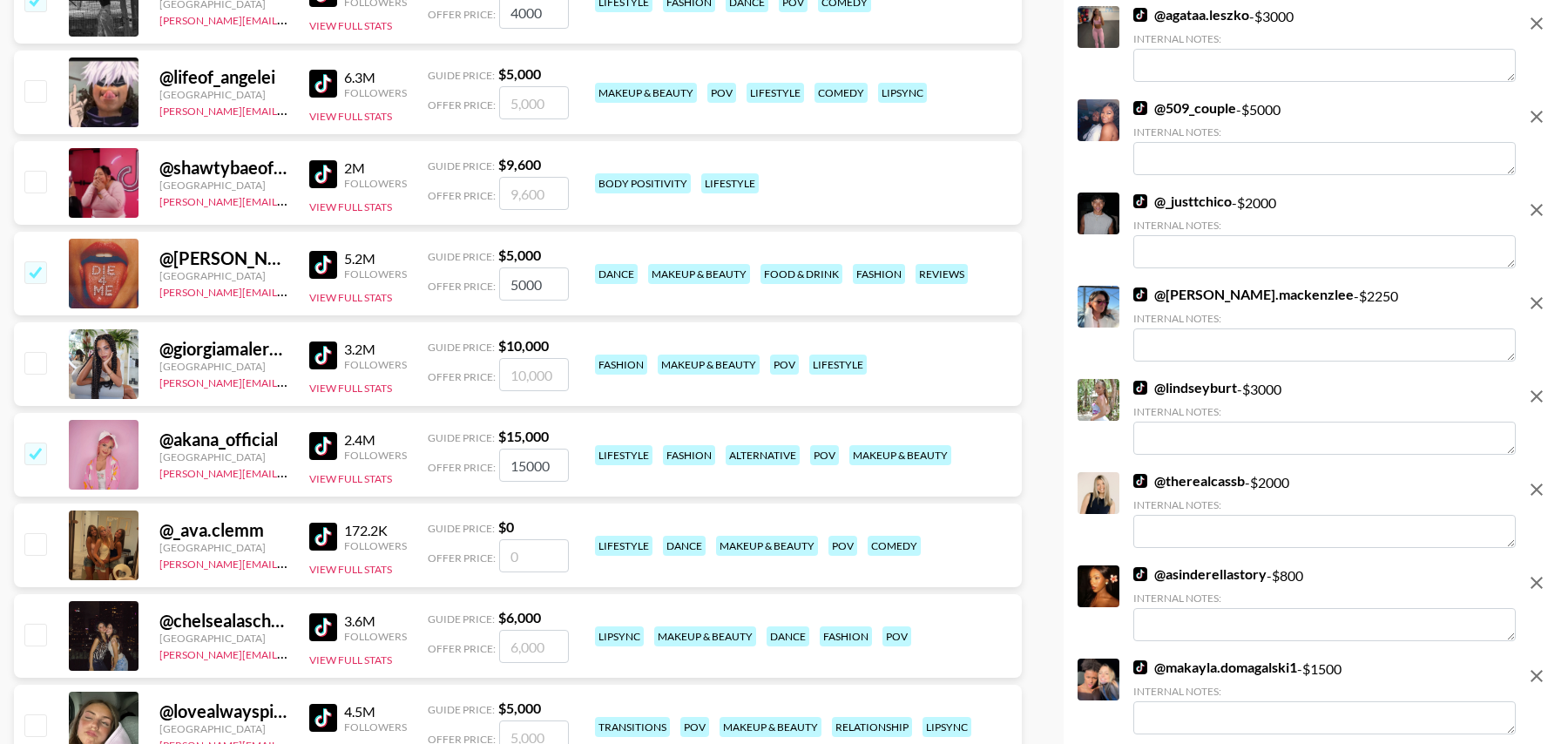
scroll to position [2141, 0]
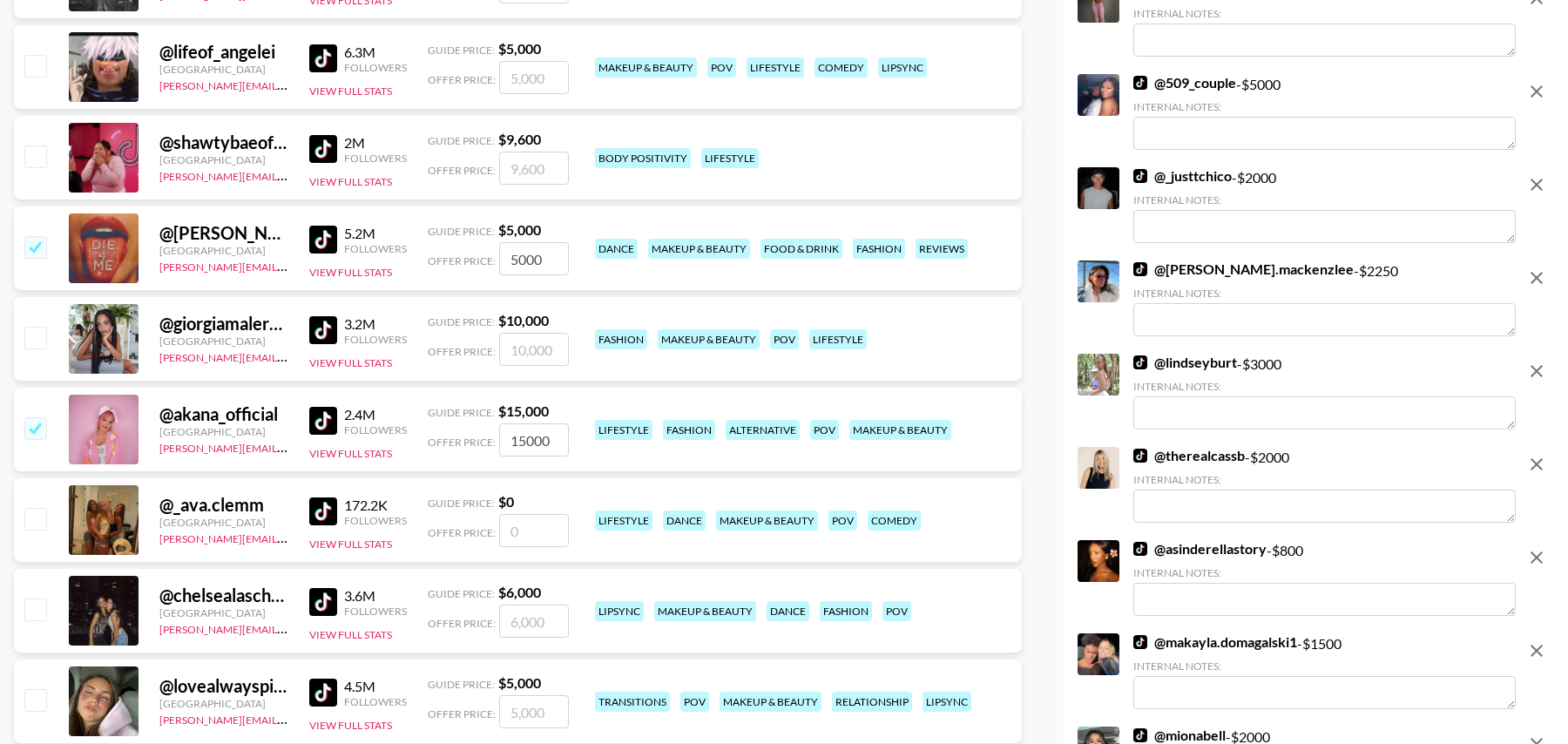
click at [517, 531] on input "number" at bounding box center [534, 531] width 70 height 33
checkbox input "true"
type input "4000"
click at [519, 620] on input "number" at bounding box center [534, 621] width 70 height 33
type input "40"
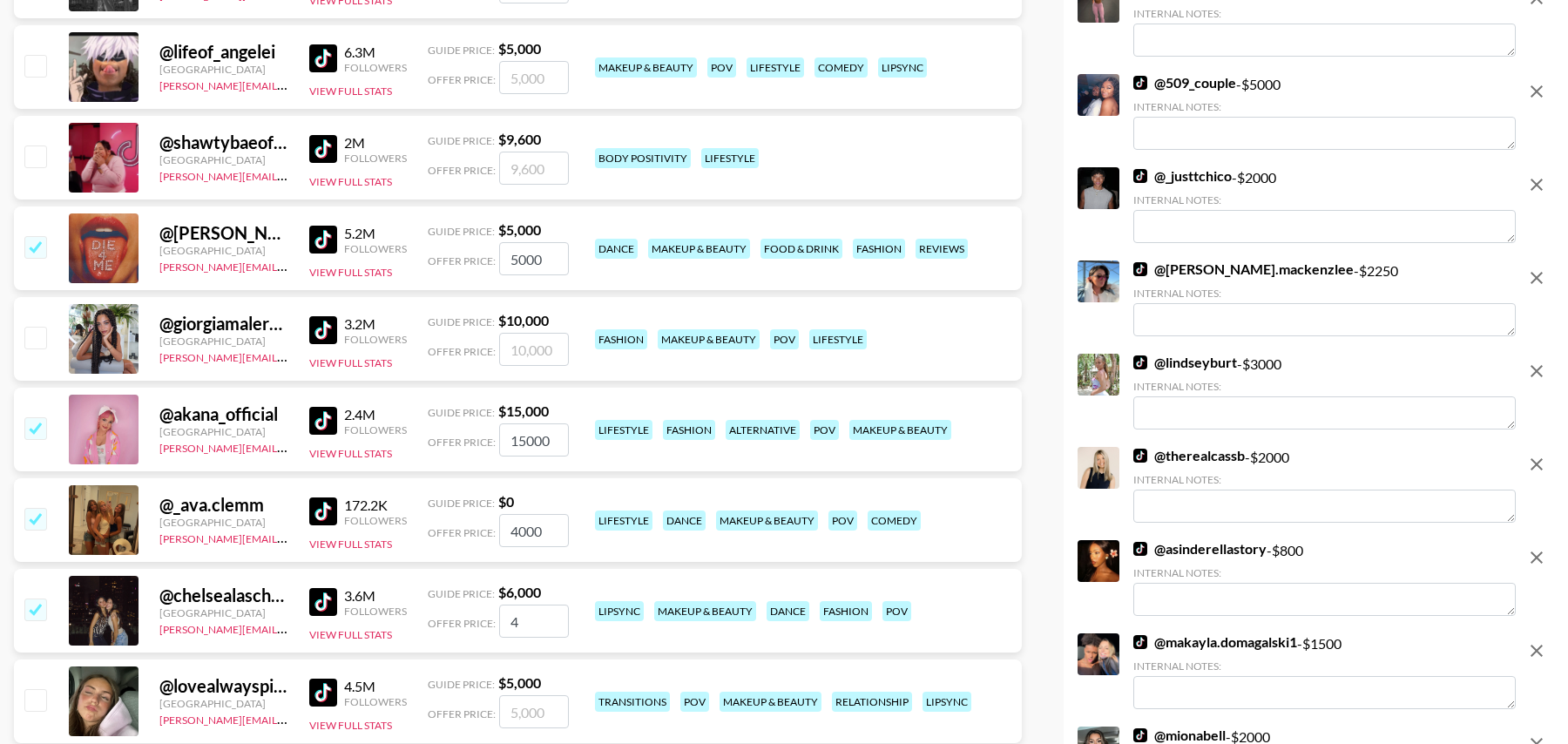
checkbox input "true"
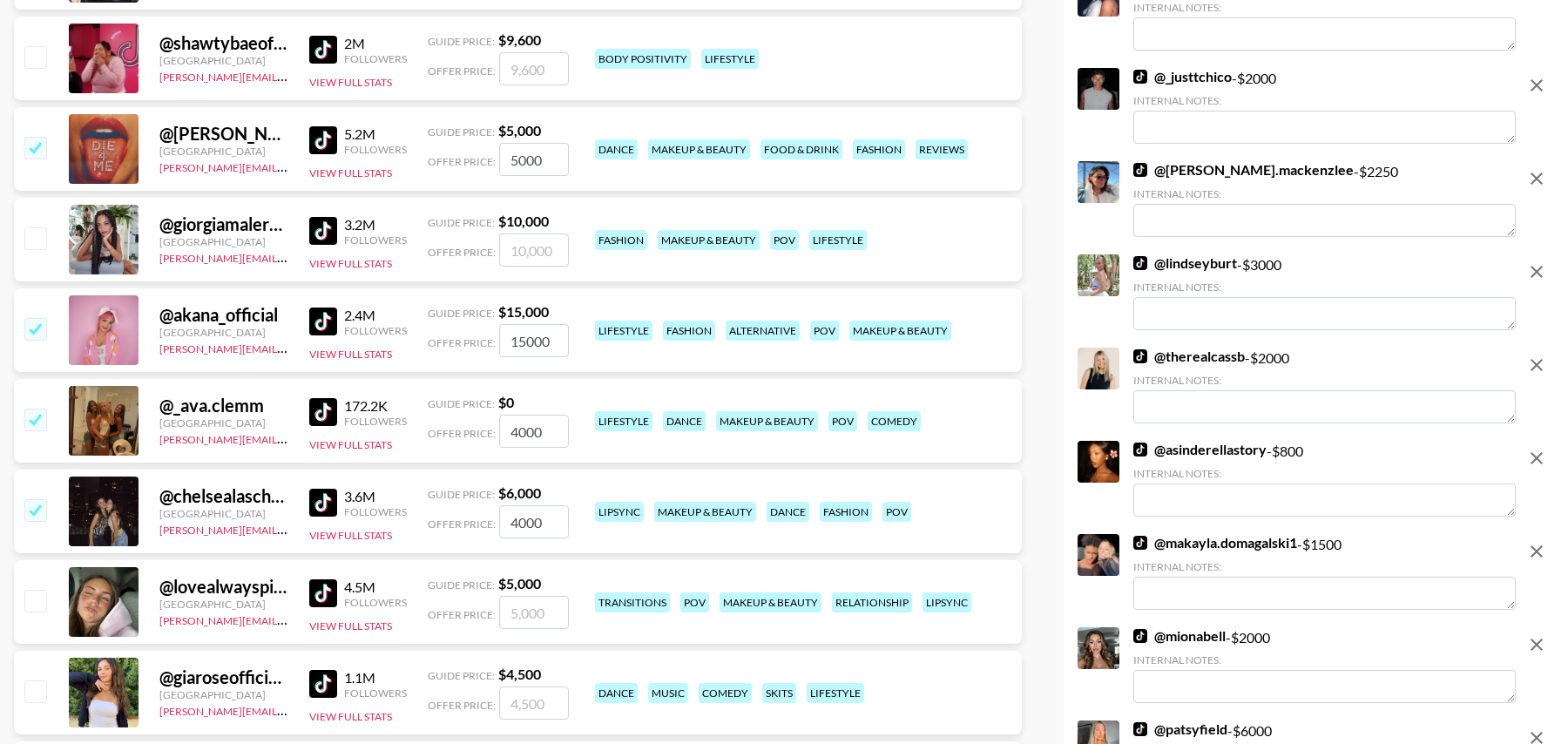
scroll to position [2247, 0]
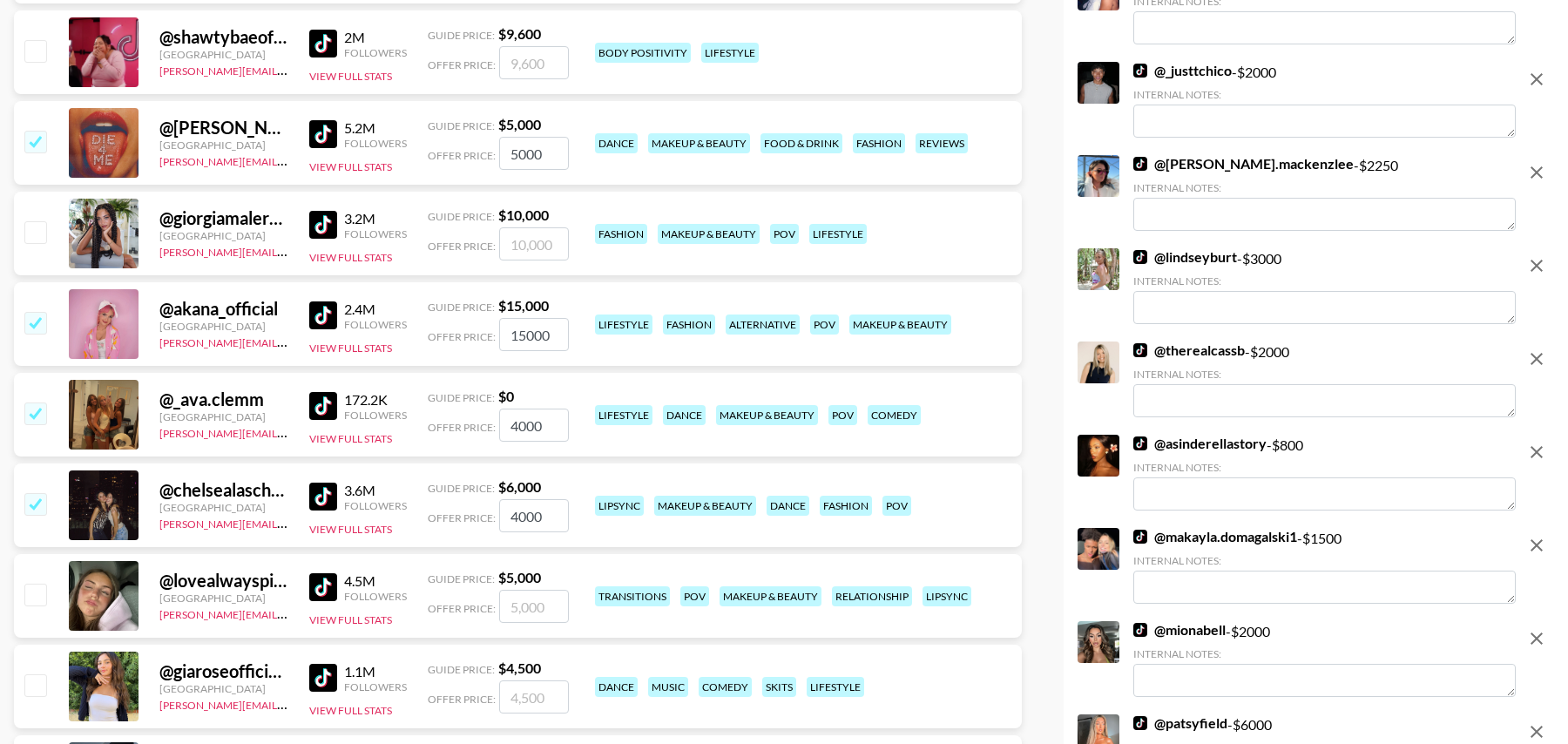
type input "4000"
click at [42, 595] on input "checkbox" at bounding box center [35, 594] width 21 height 21
checkbox input "true"
type input "5000"
click at [40, 686] on input "checkbox" at bounding box center [35, 685] width 21 height 21
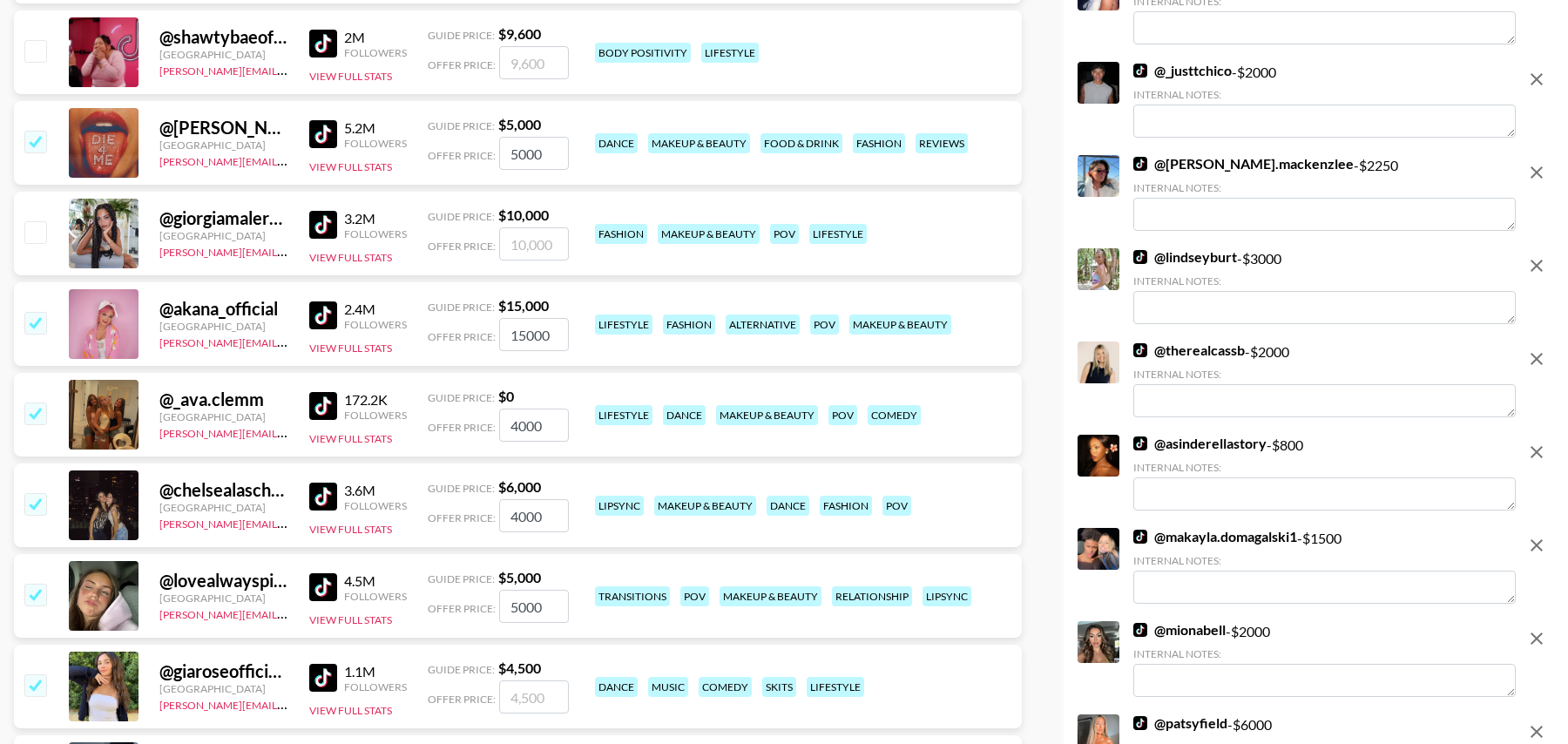
checkbox input "true"
type input "4500"
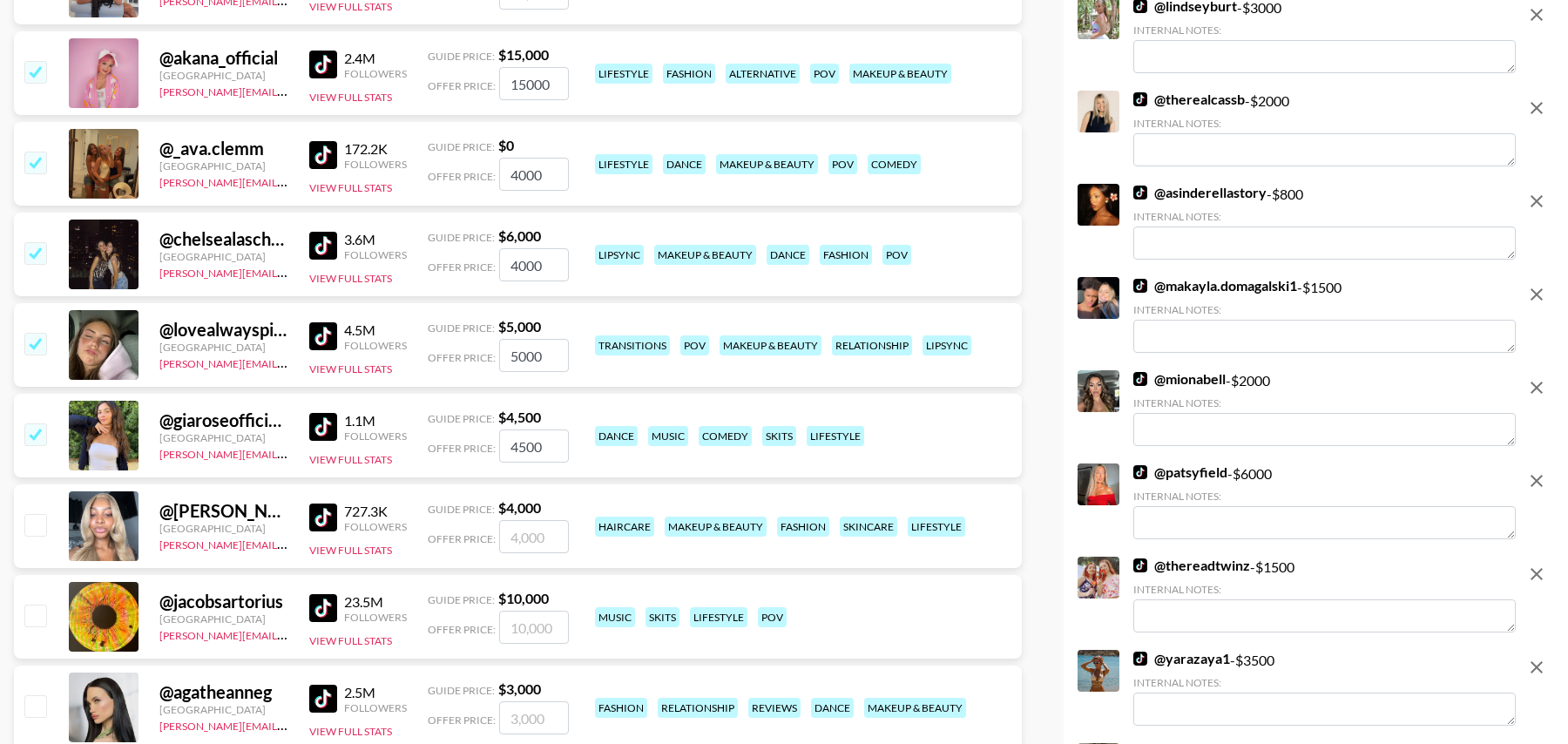
scroll to position [2532, 0]
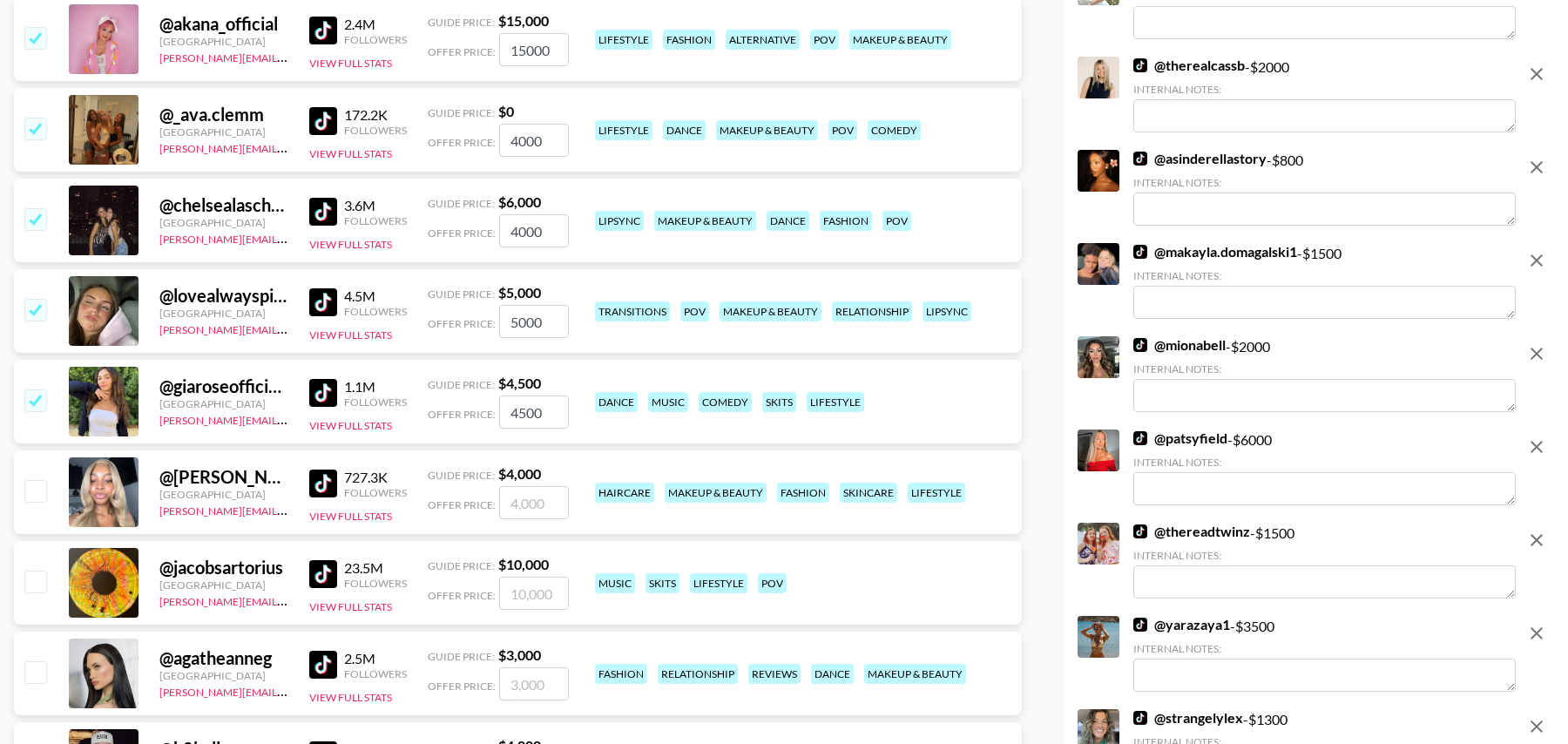
click at [31, 487] on input "checkbox" at bounding box center [35, 491] width 21 height 21
checkbox input "true"
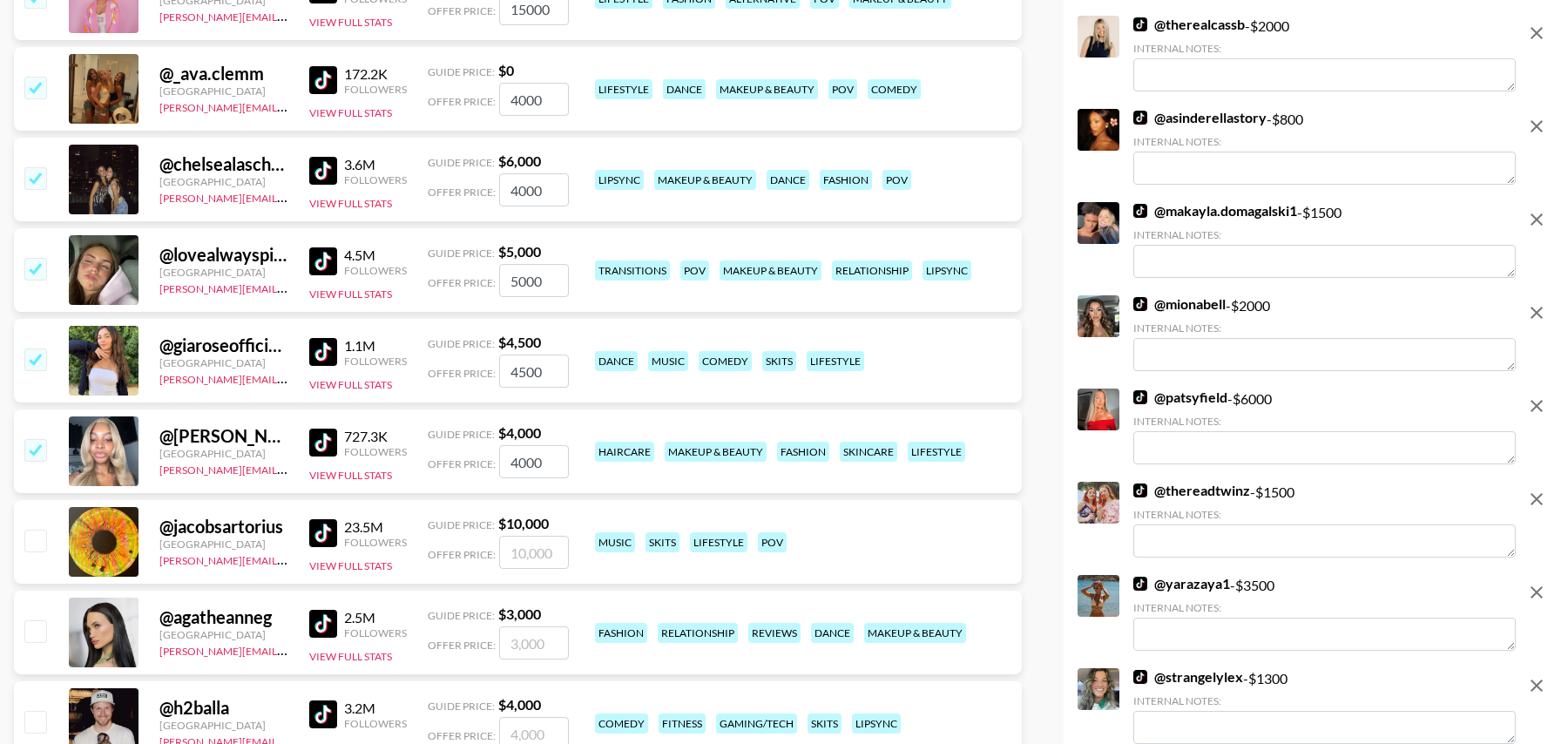
scroll to position [2577, 0]
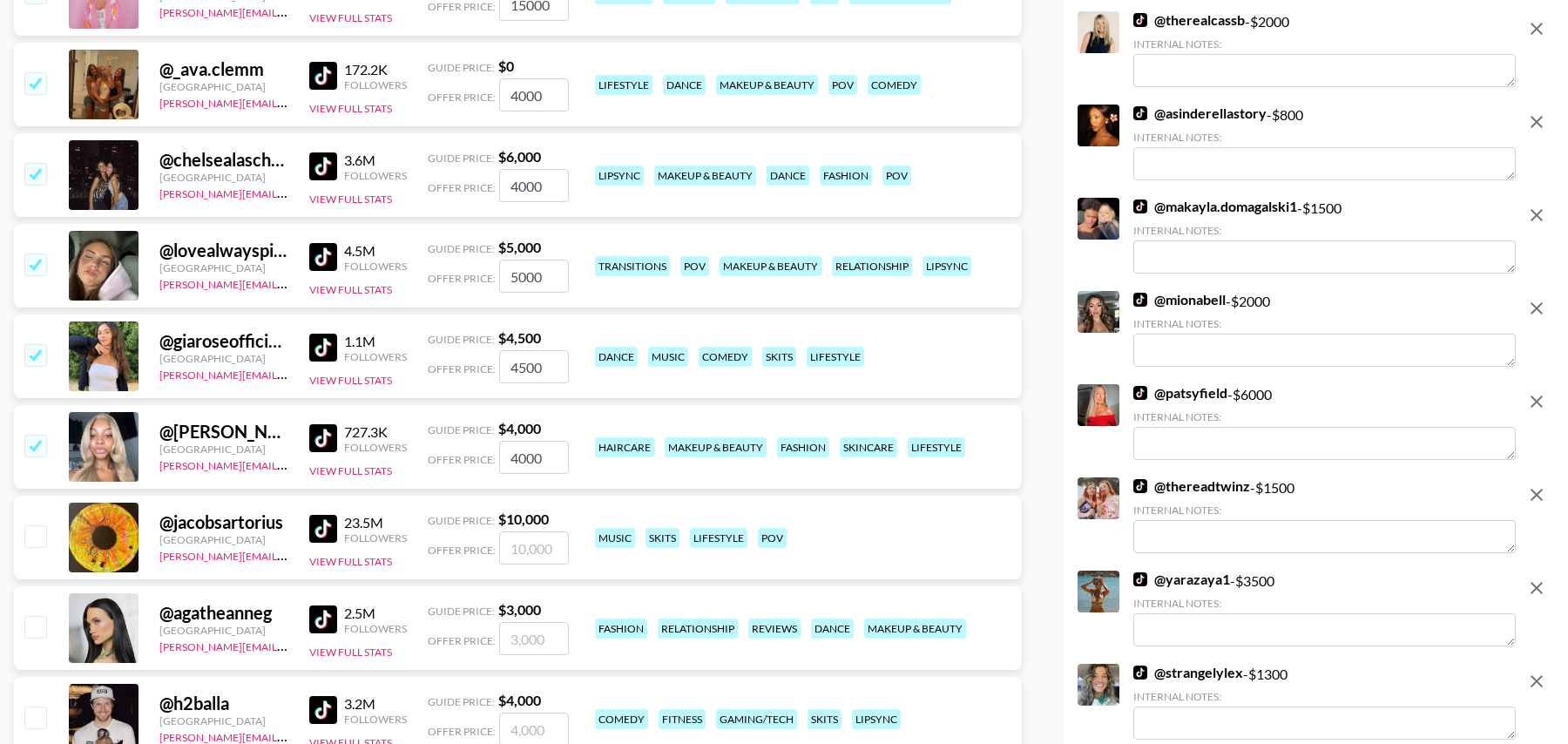
drag, startPoint x: 558, startPoint y: 458, endPoint x: 465, endPoint y: 458, distance: 93.0
click at [465, 458] on div "Offer Price: 4000" at bounding box center [499, 458] width 141 height 33
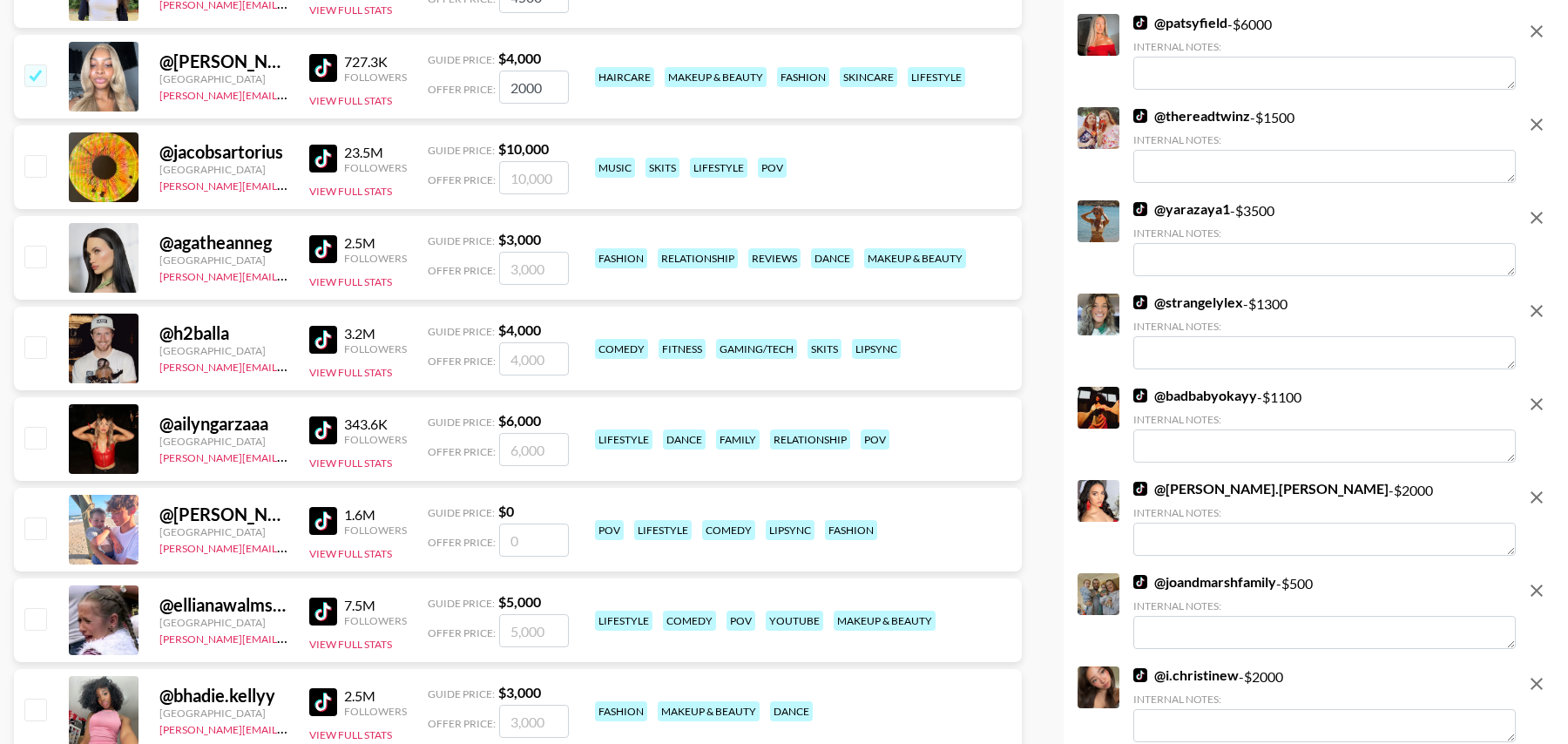
scroll to position [2955, 0]
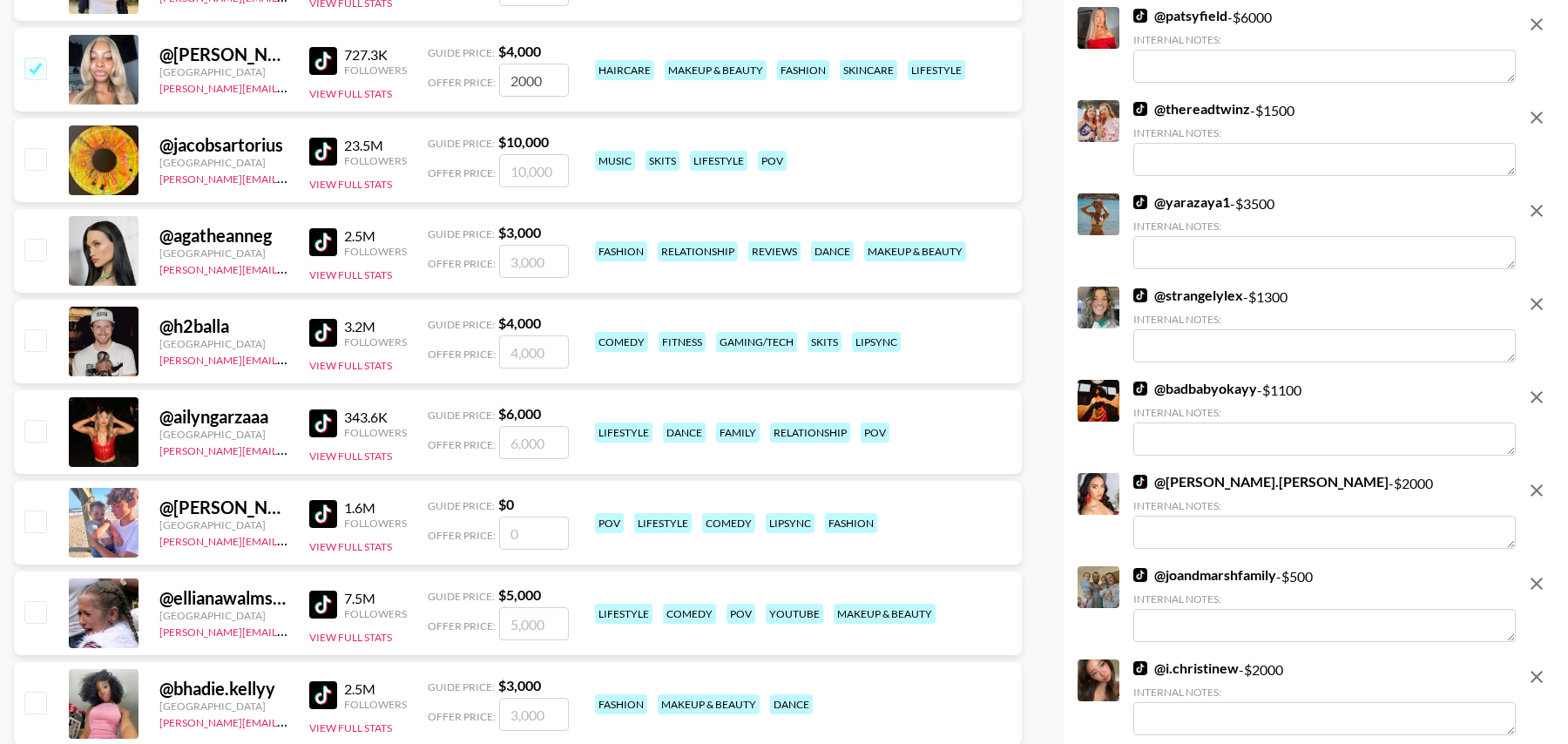
type input "2000"
click at [510, 527] on input "number" at bounding box center [534, 534] width 70 height 33
checkbox input "true"
type input "2"
checkbox input "false"
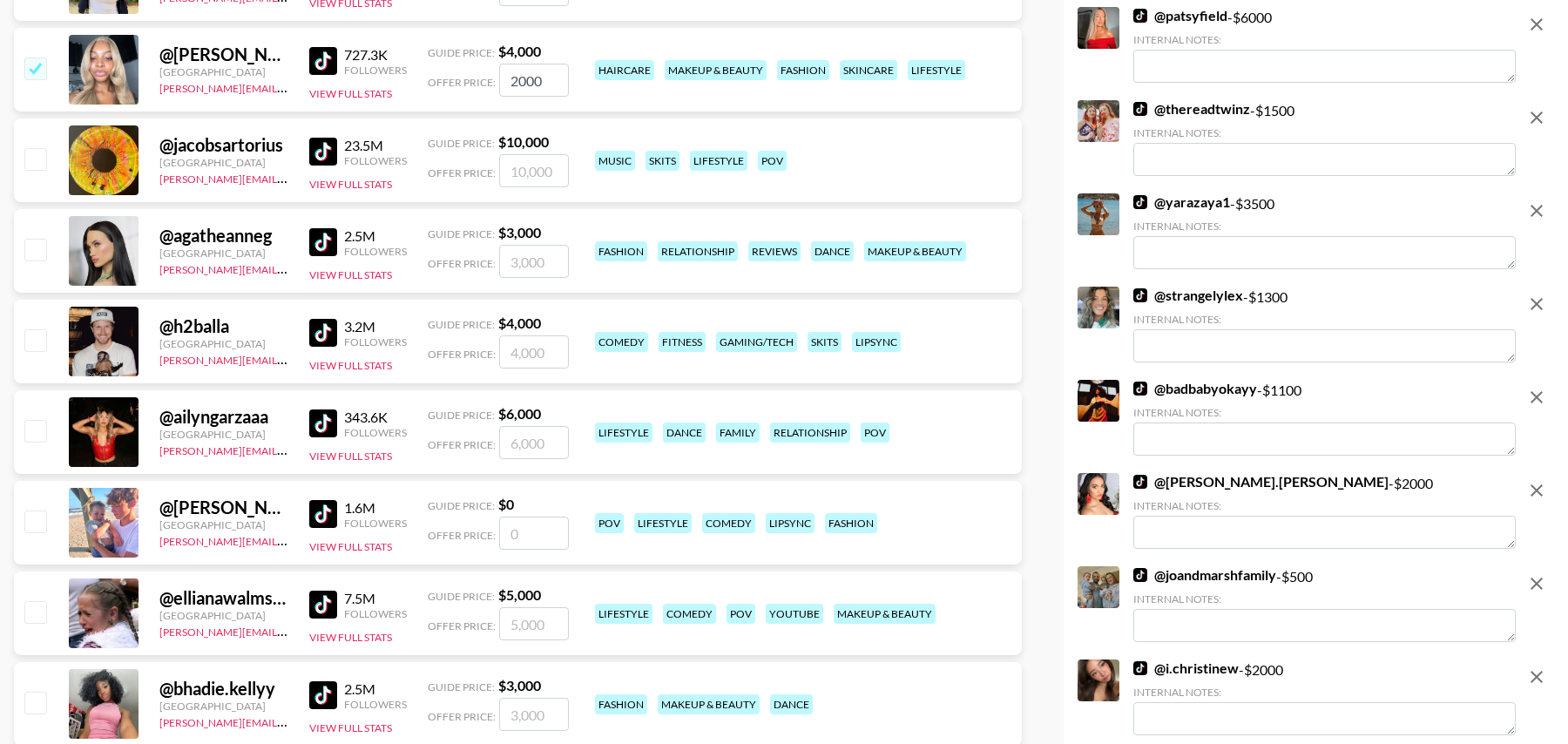
type input "3"
checkbox input "true"
type input "3000"
click at [526, 631] on input "number" at bounding box center [534, 624] width 70 height 33
checkbox input "true"
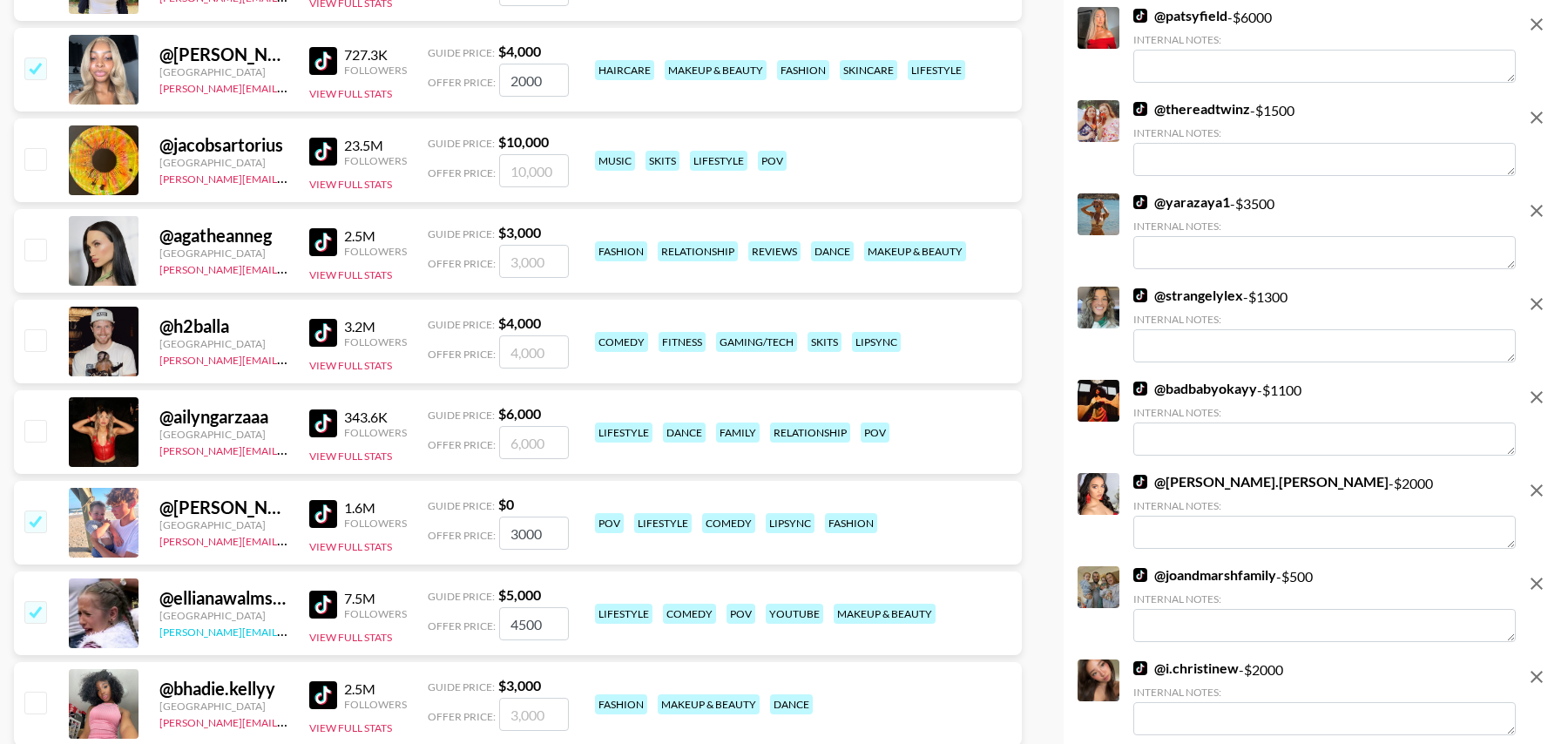
scroll to position [3047, 0]
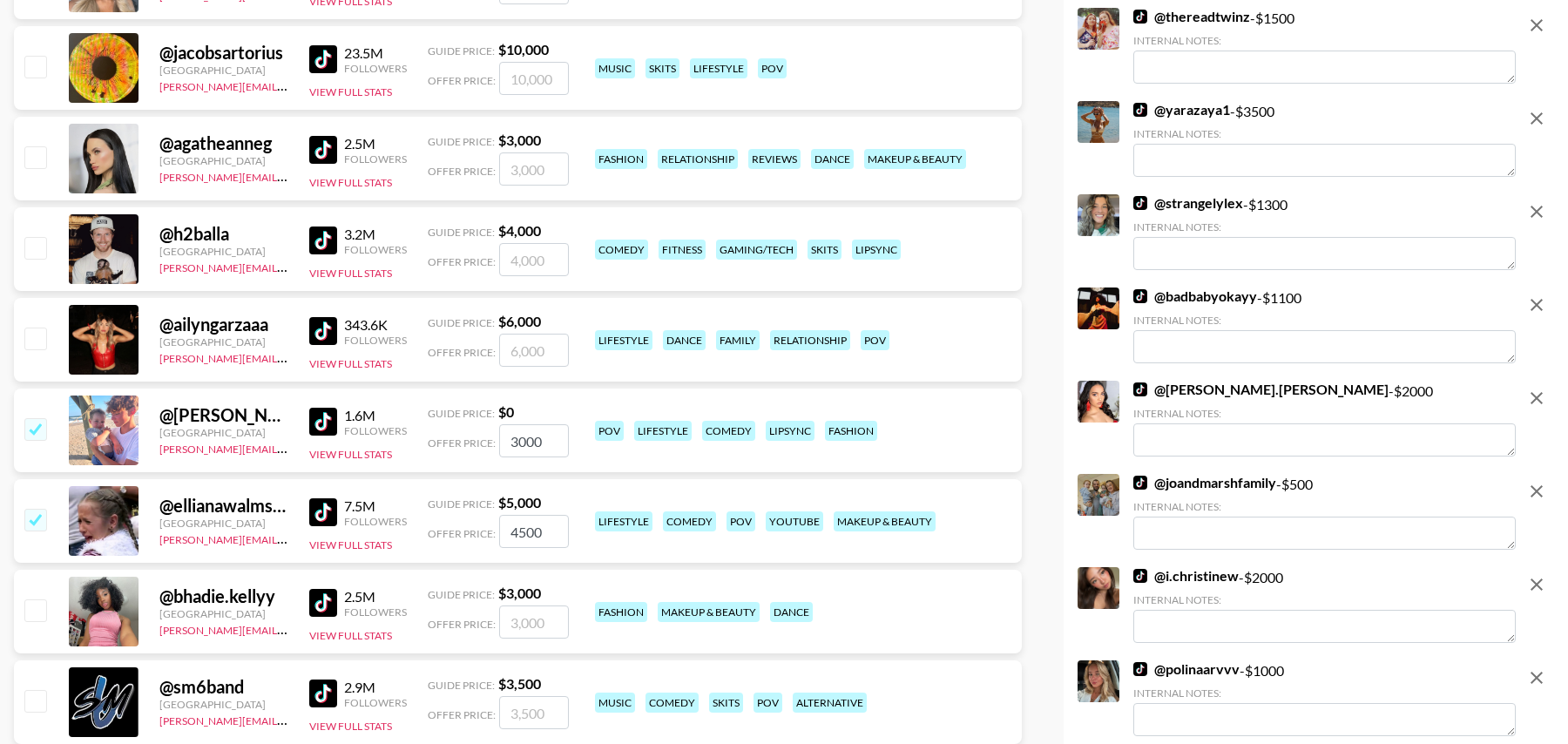
type input "4500"
click at [38, 613] on input "checkbox" at bounding box center [35, 609] width 21 height 21
checkbox input "true"
type input "3000"
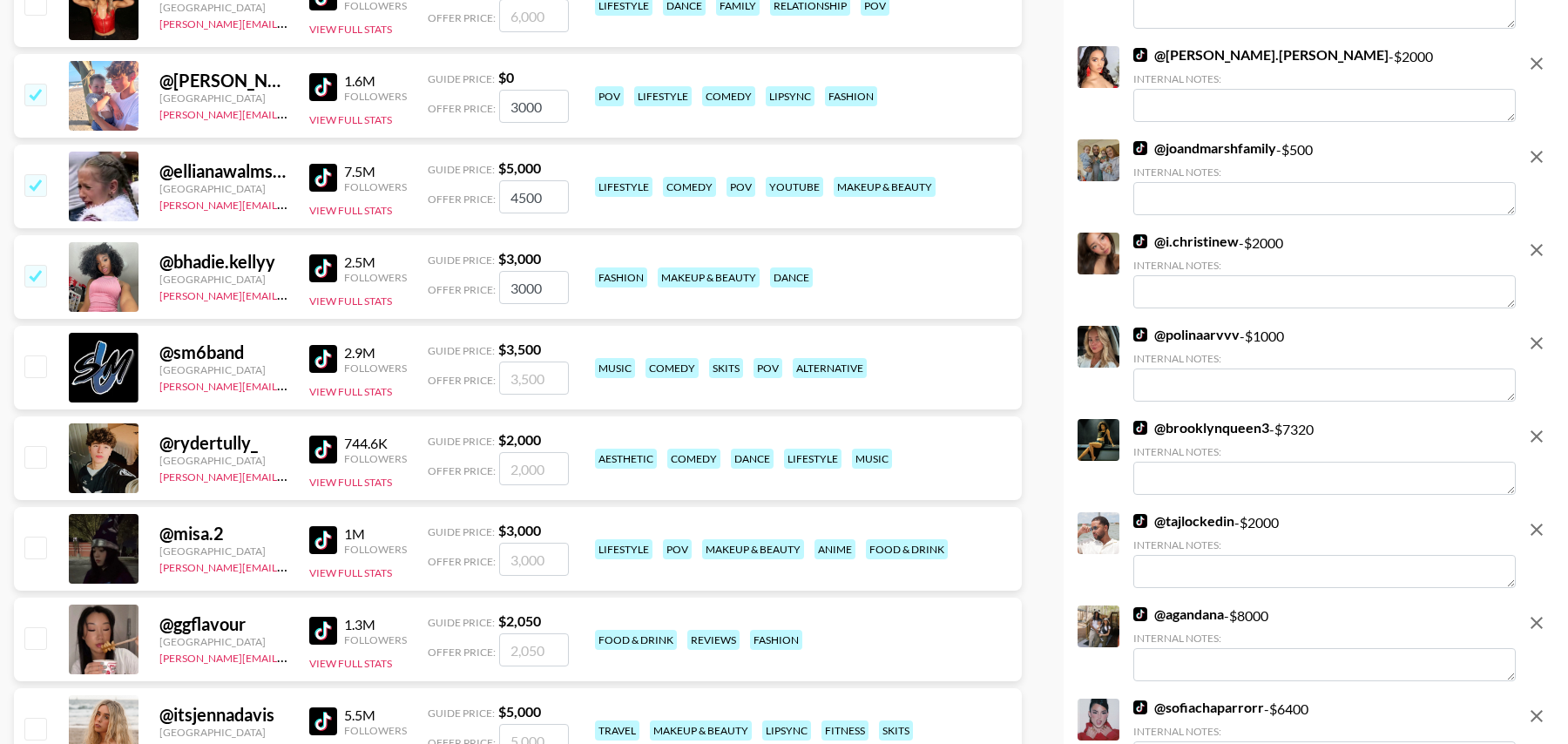
scroll to position [3392, 0]
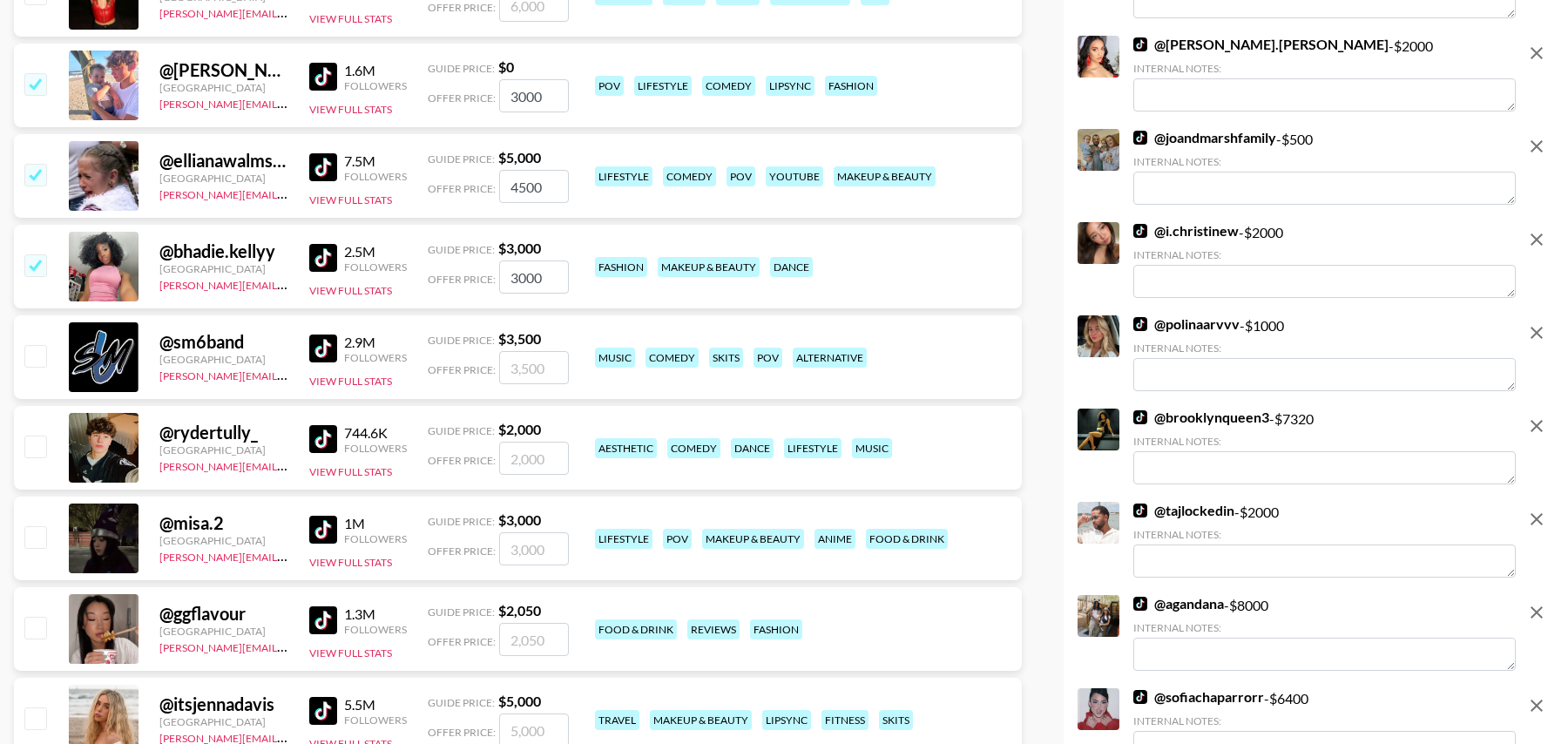
click at [34, 447] on input "checkbox" at bounding box center [35, 446] width 21 height 21
checkbox input "true"
type input "2000"
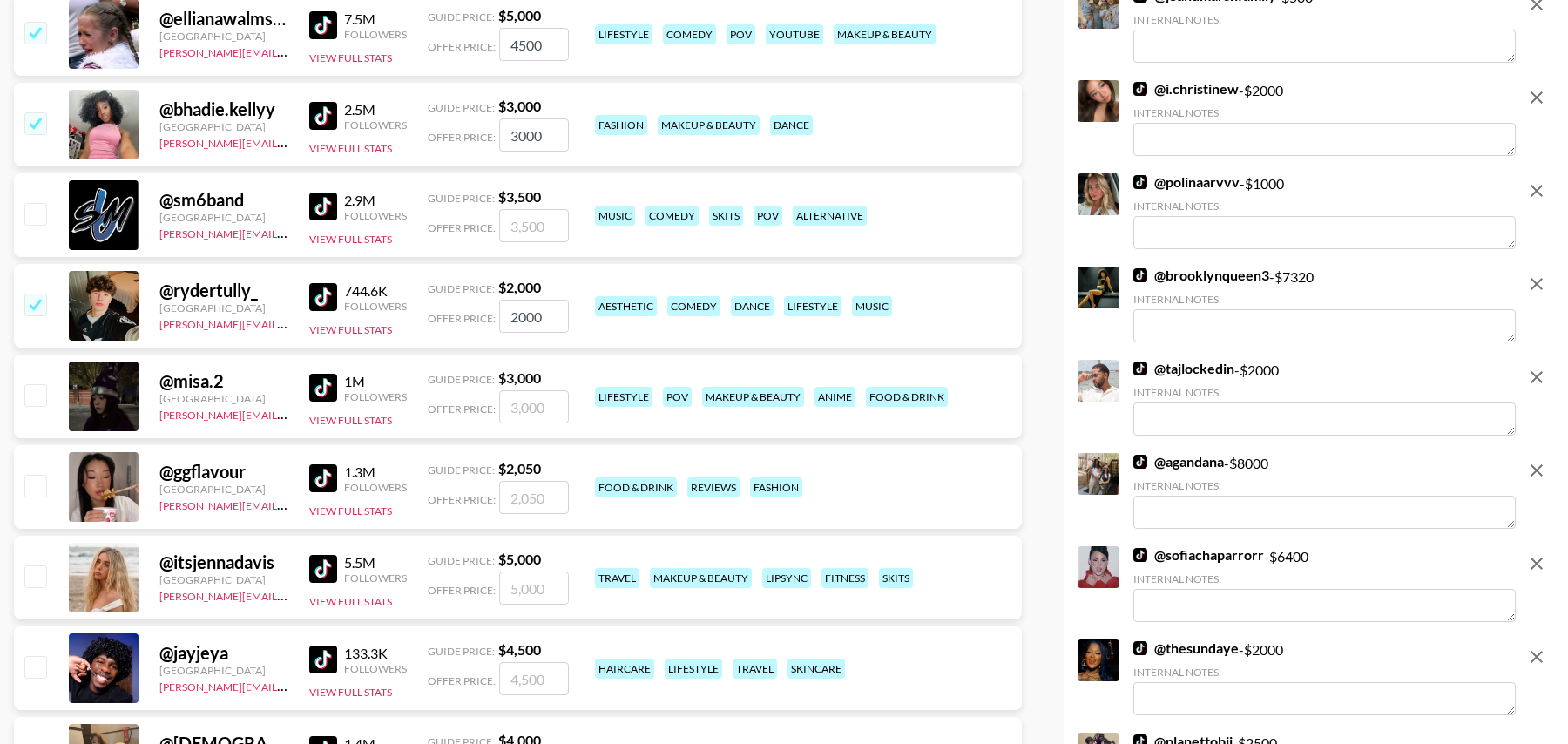
click at [39, 573] on input "checkbox" at bounding box center [35, 576] width 21 height 21
checkbox input "true"
type input "5000"
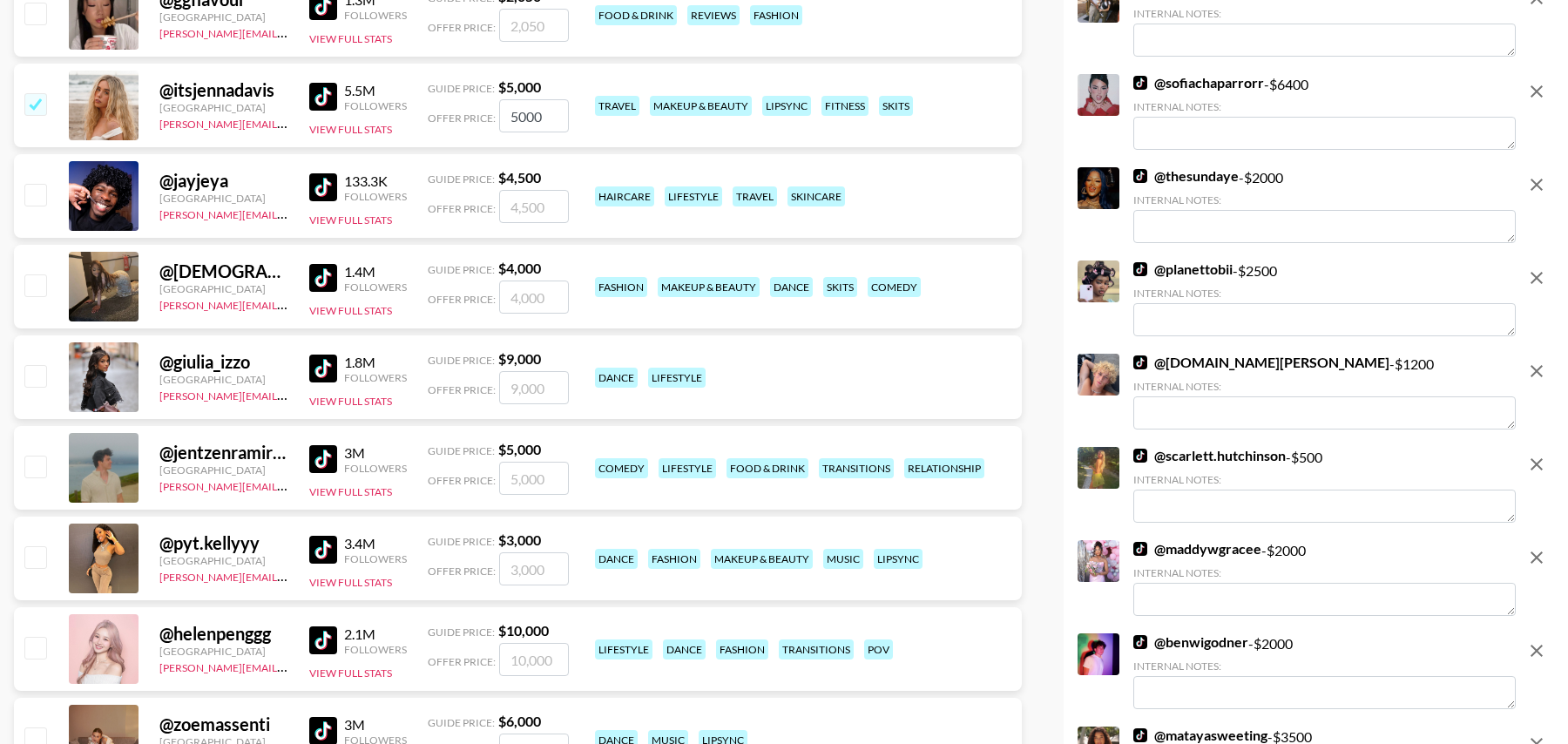
scroll to position [4033, 0]
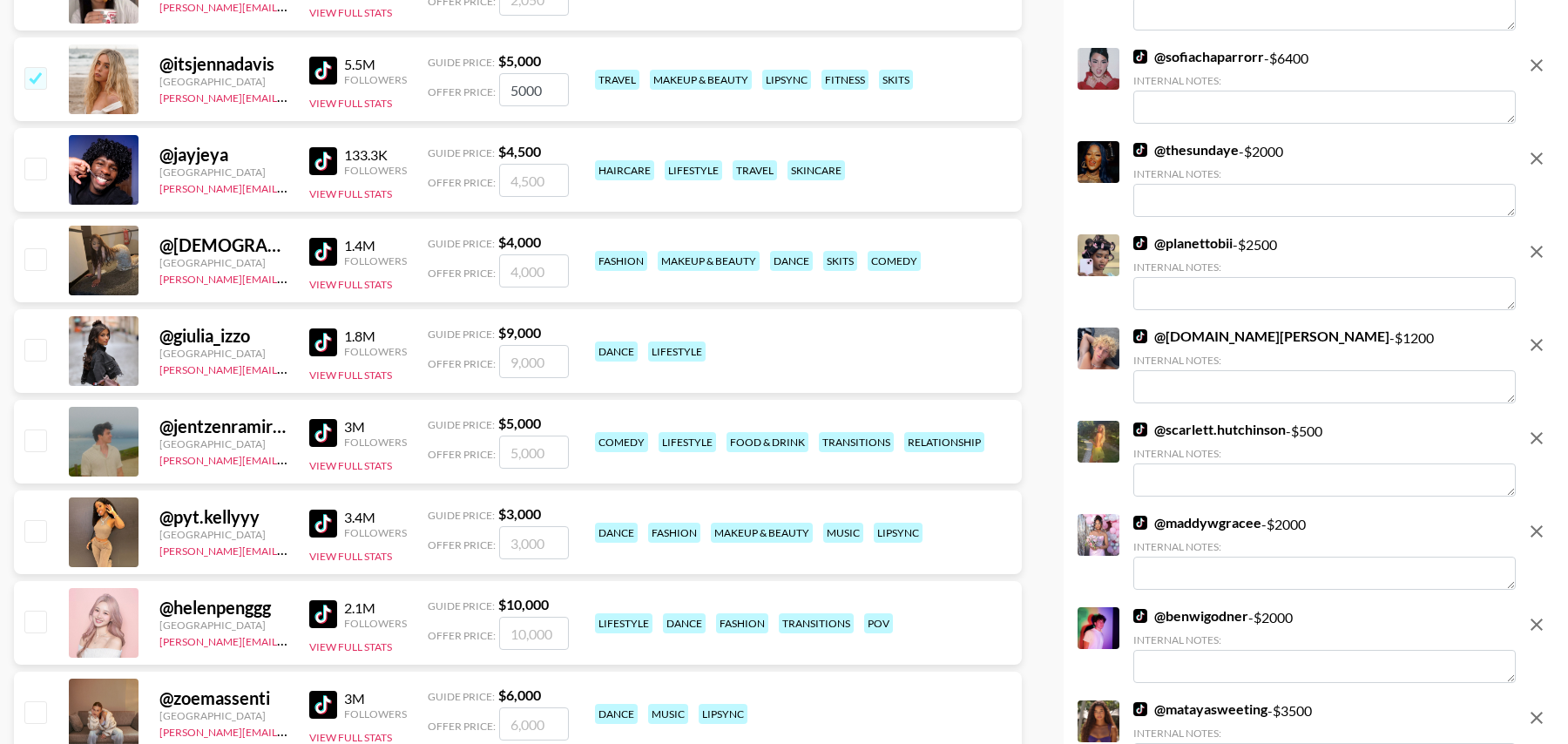
click at [532, 454] on input "number" at bounding box center [534, 452] width 70 height 33
checkbox input "true"
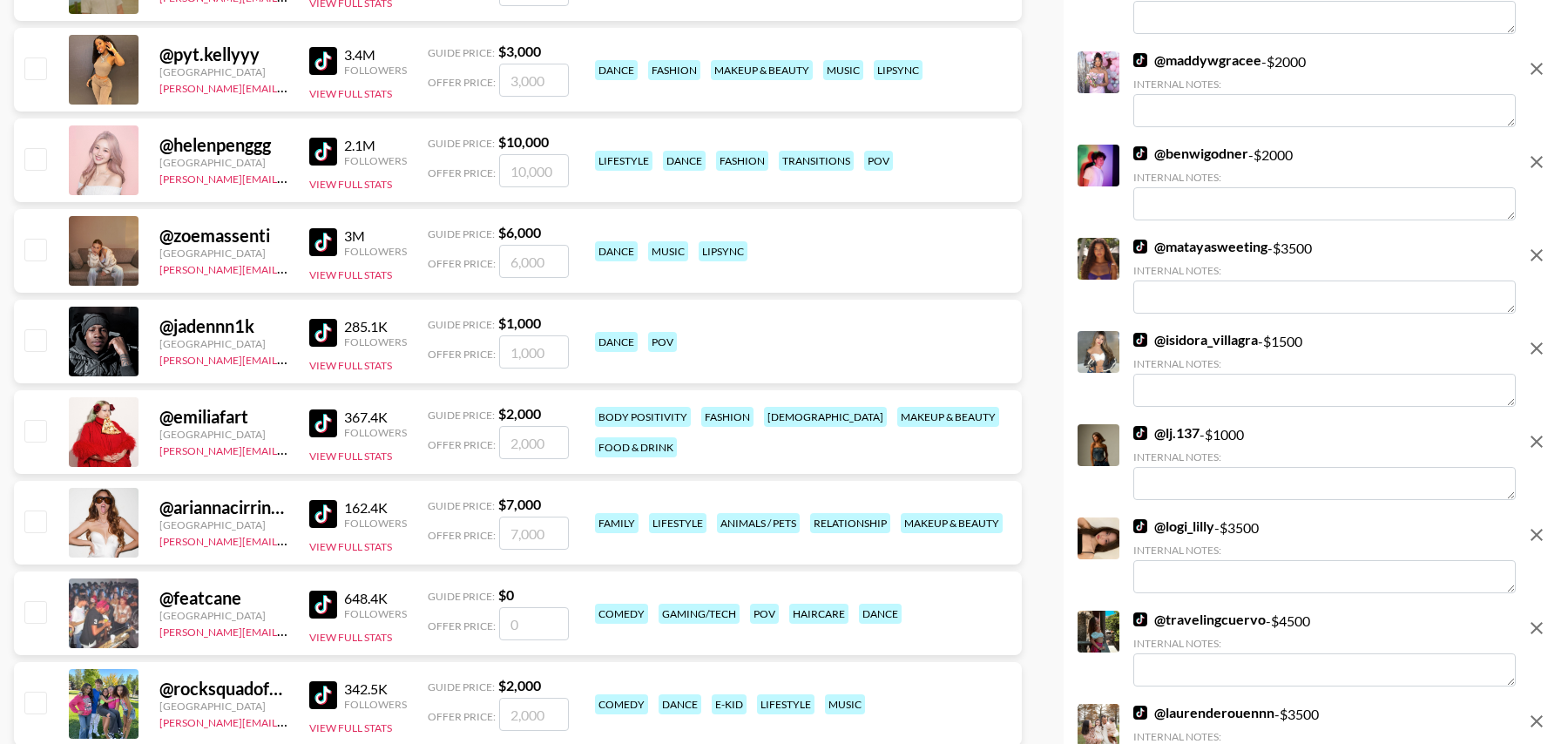
scroll to position [4513, 0]
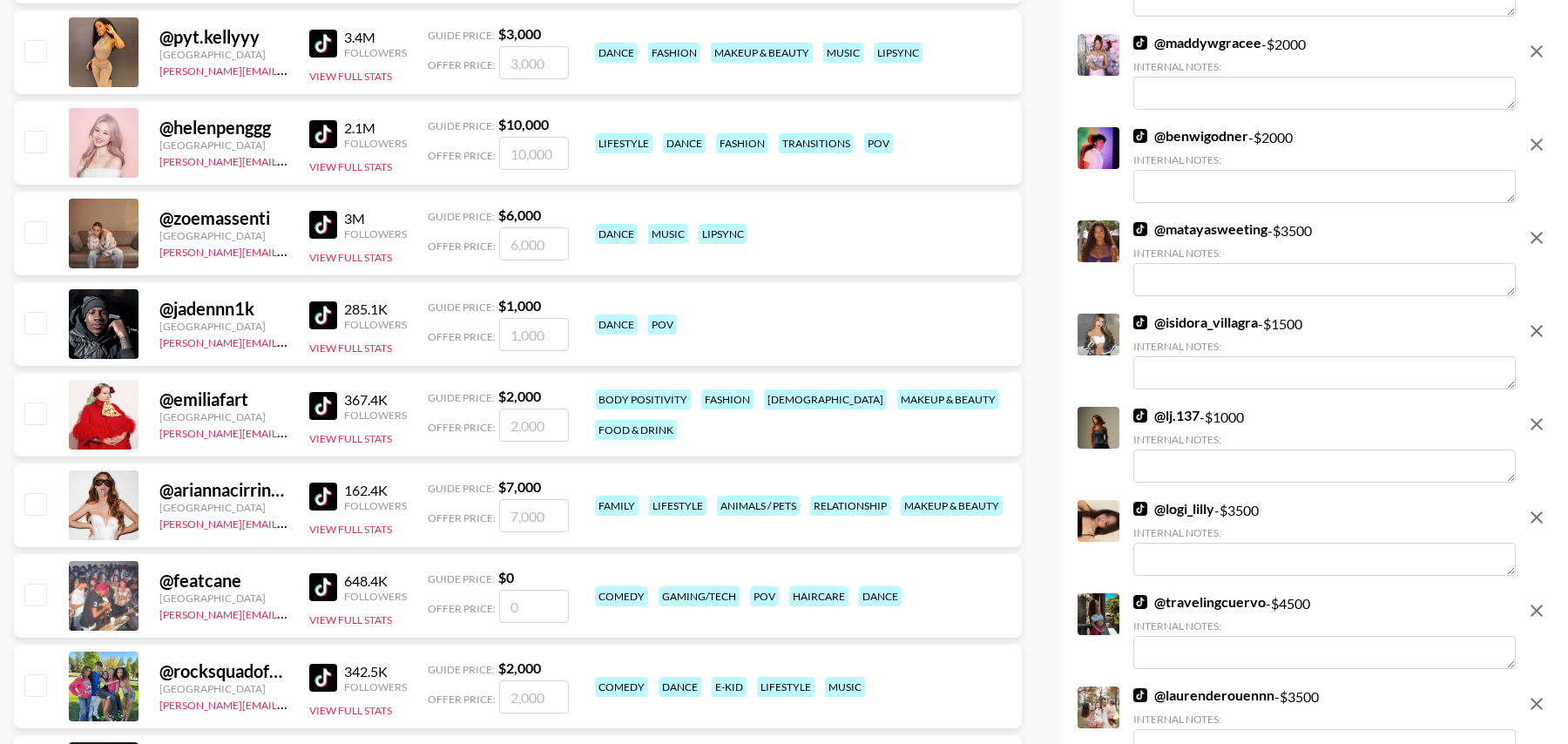
type input "3000"
click at [39, 320] on input "checkbox" at bounding box center [35, 322] width 21 height 21
checkbox input "true"
type input "1000"
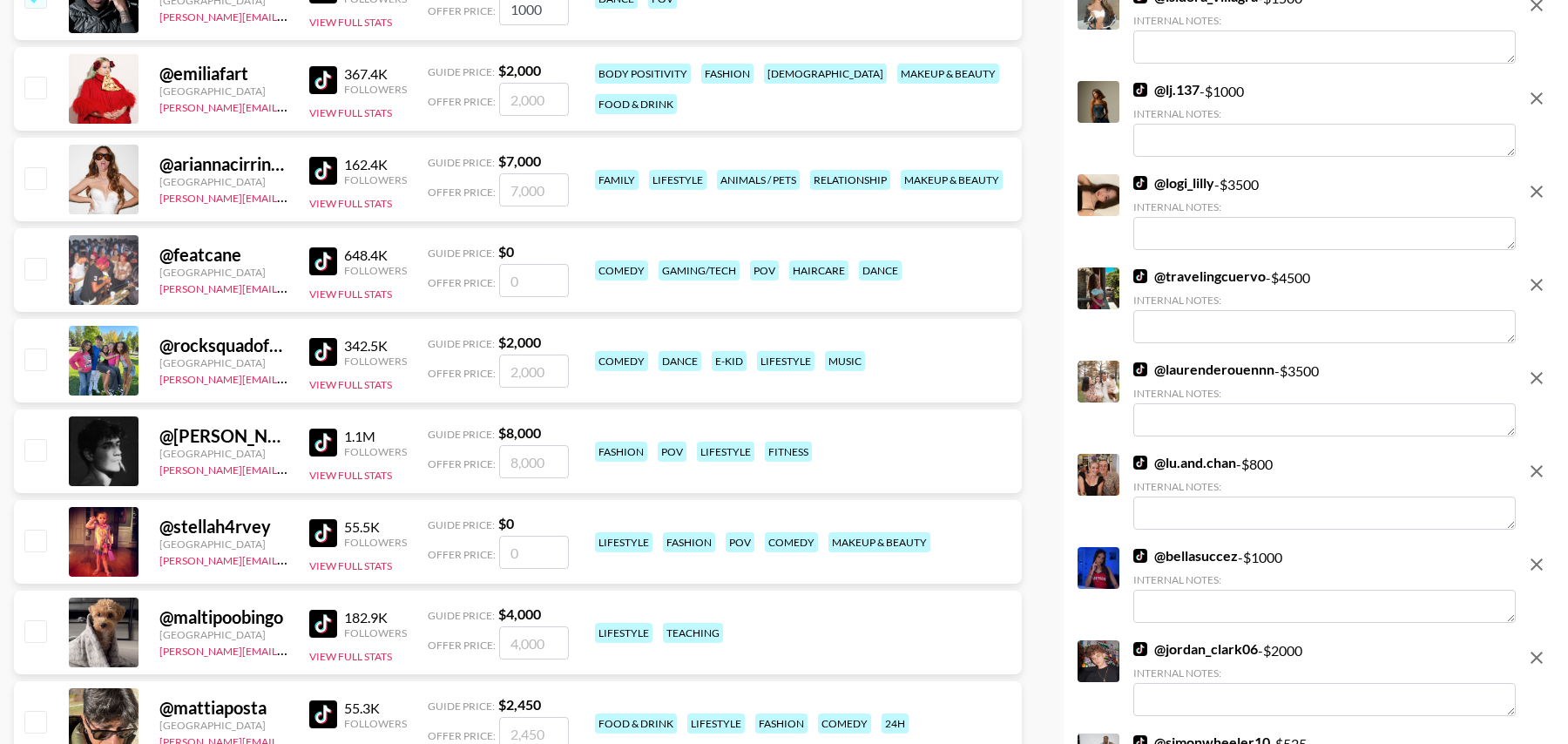
scroll to position [4853, 0]
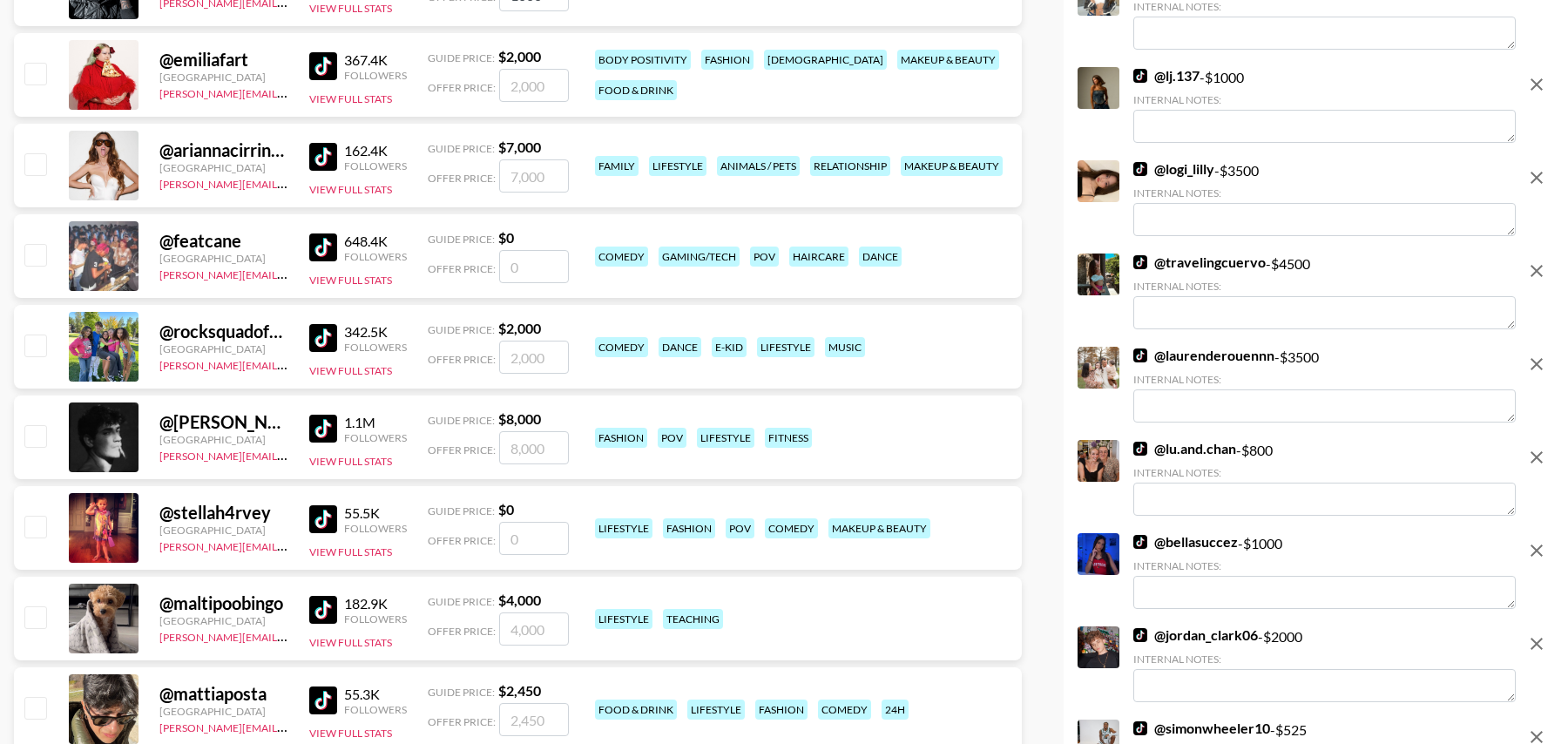
click at [526, 271] on input "number" at bounding box center [534, 266] width 70 height 33
checkbox input "true"
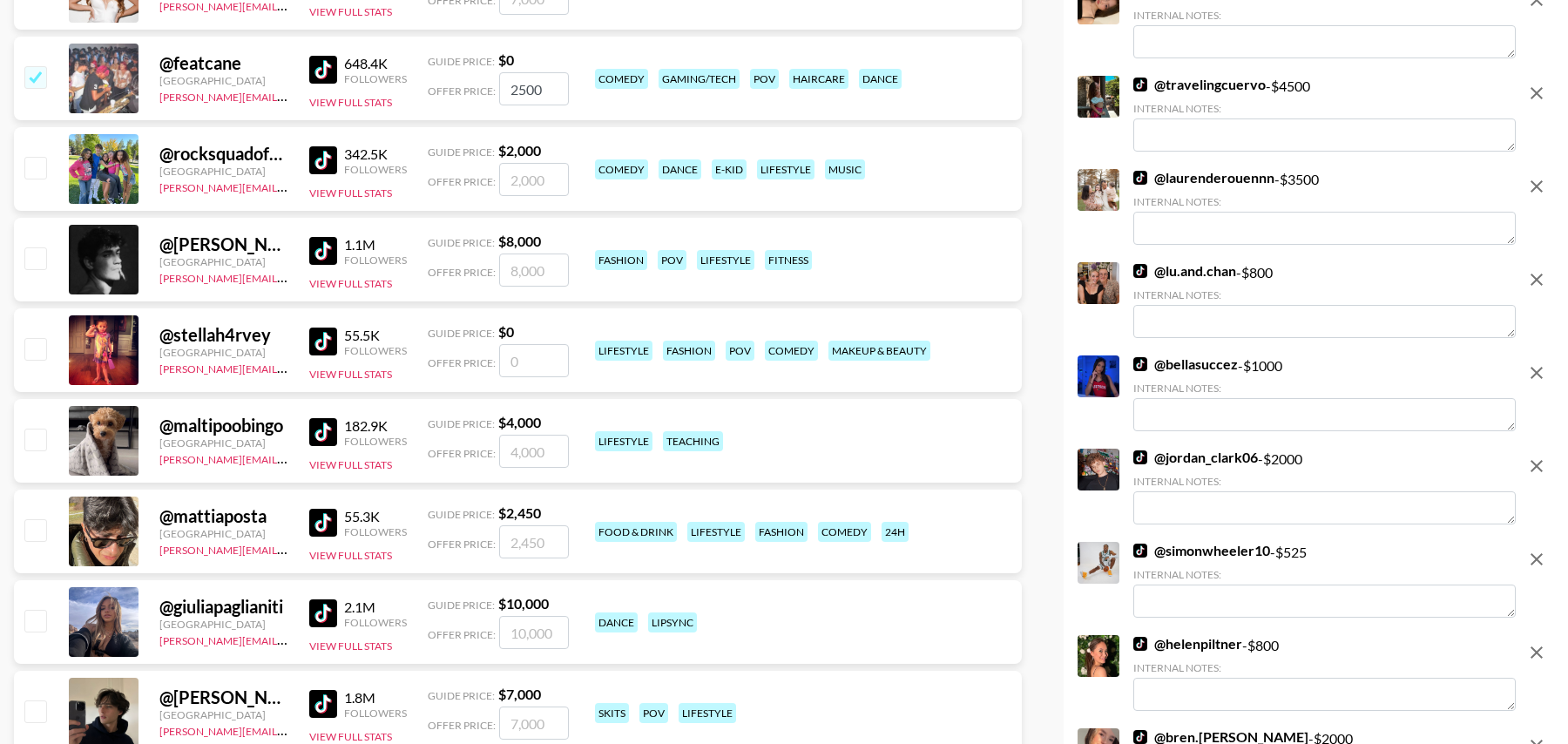
scroll to position [5057, 0]
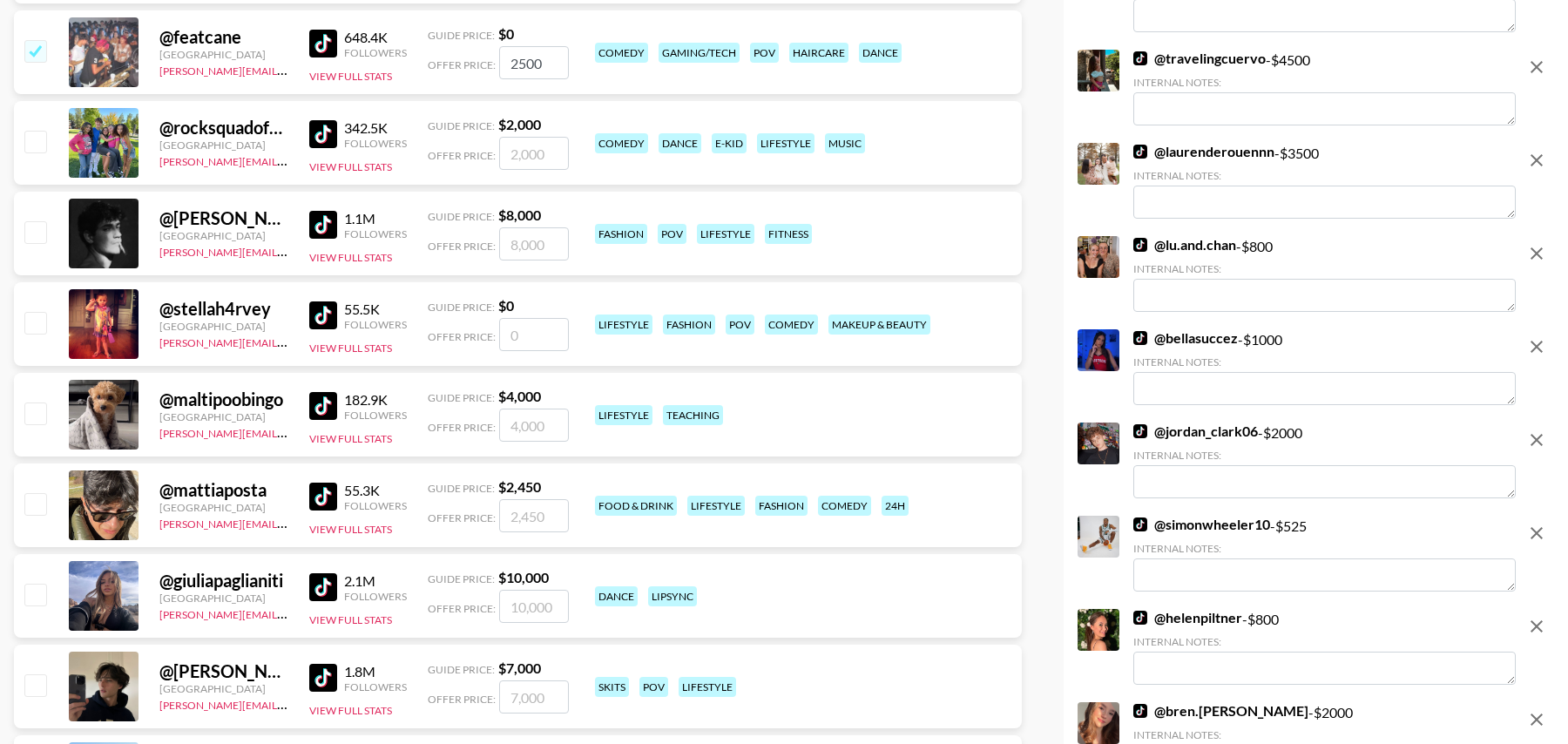
type input "2500"
click at [550, 338] on input "number" at bounding box center [534, 335] width 70 height 33
checkbox input "true"
type input "1500"
click at [47, 314] on div at bounding box center [35, 324] width 27 height 29
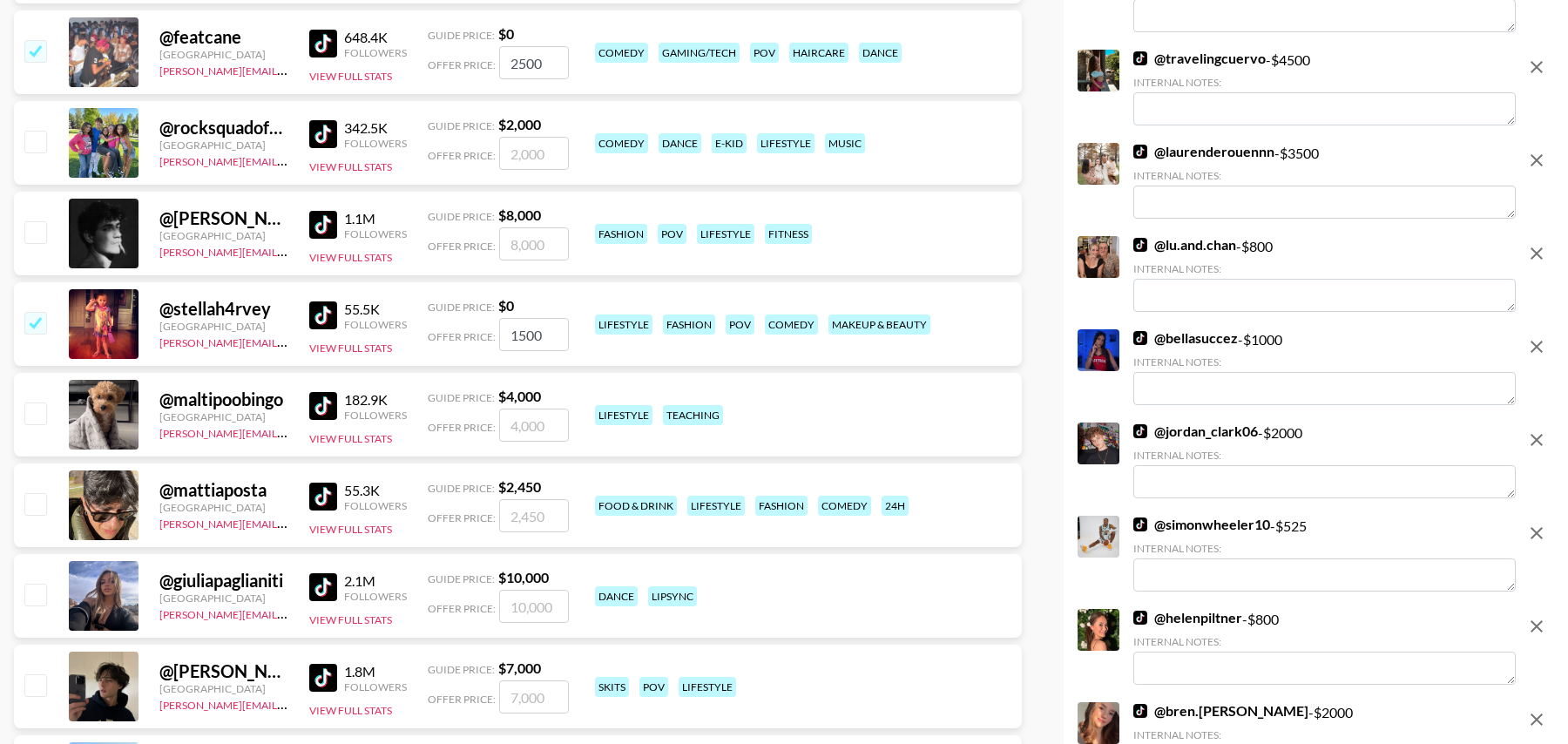
click at [41, 323] on input "checkbox" at bounding box center [35, 322] width 21 height 21
checkbox input "false"
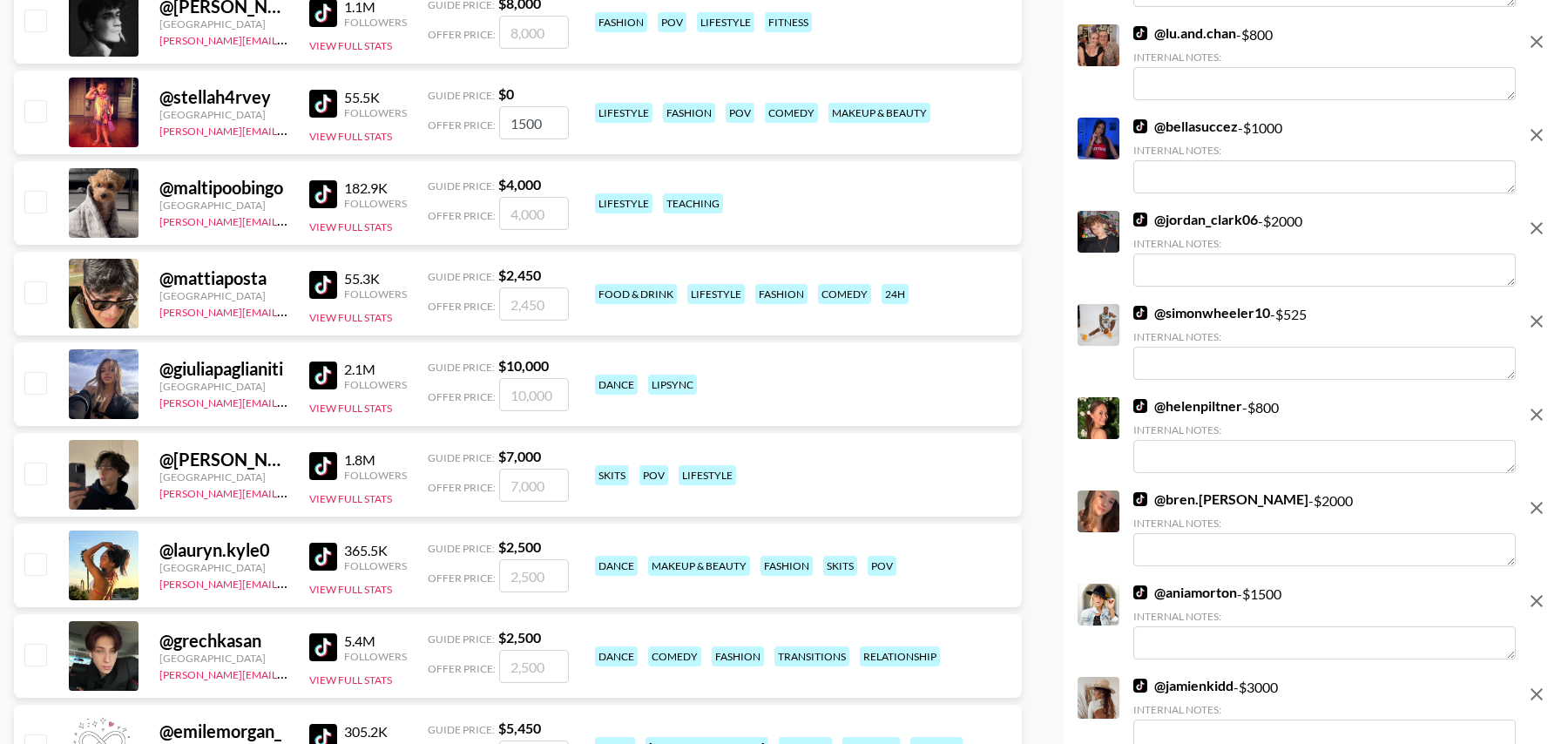
scroll to position [5317, 0]
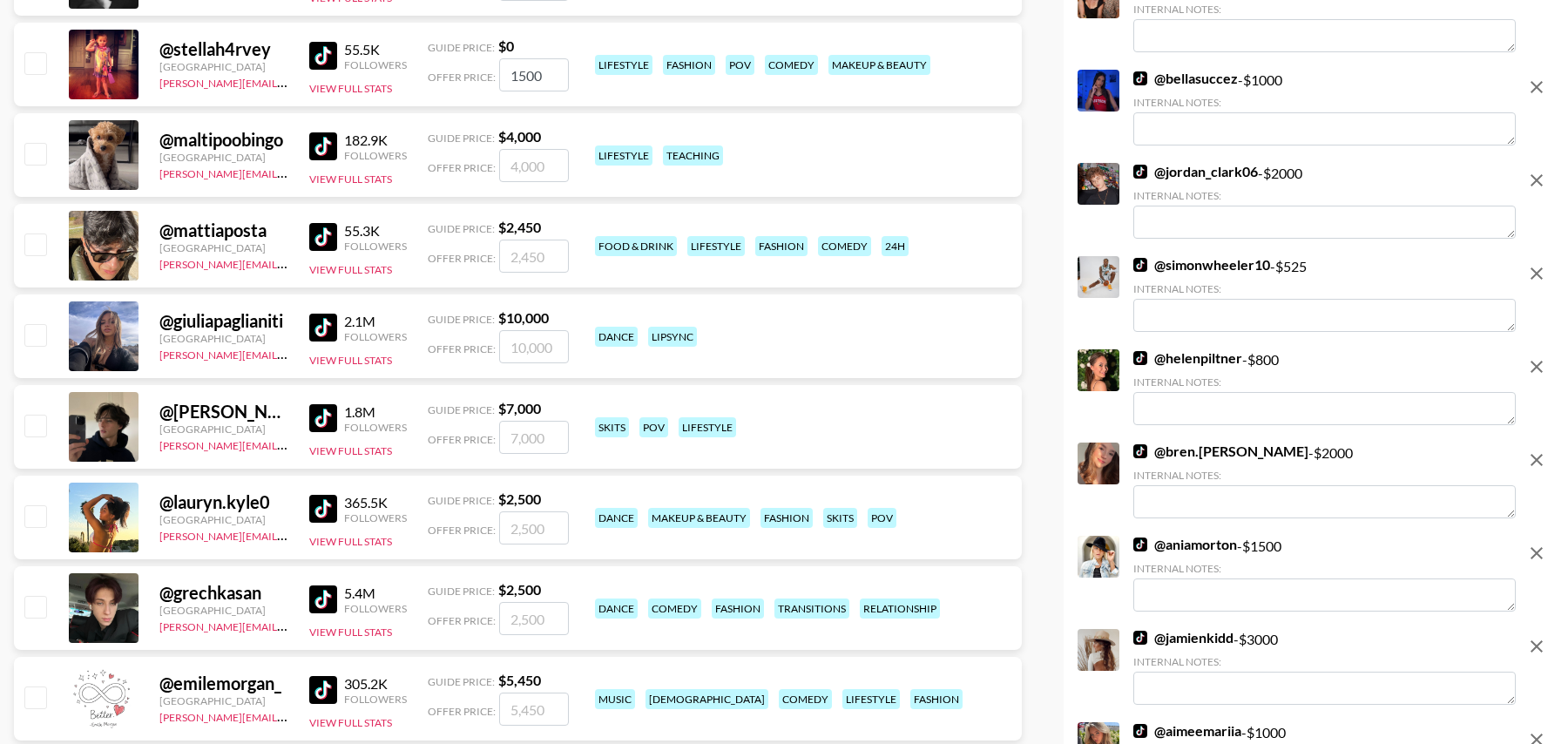
click at [38, 503] on div at bounding box center [35, 518] width 27 height 29
click at [38, 520] on input "checkbox" at bounding box center [35, 515] width 21 height 21
checkbox input "true"
type input "2500"
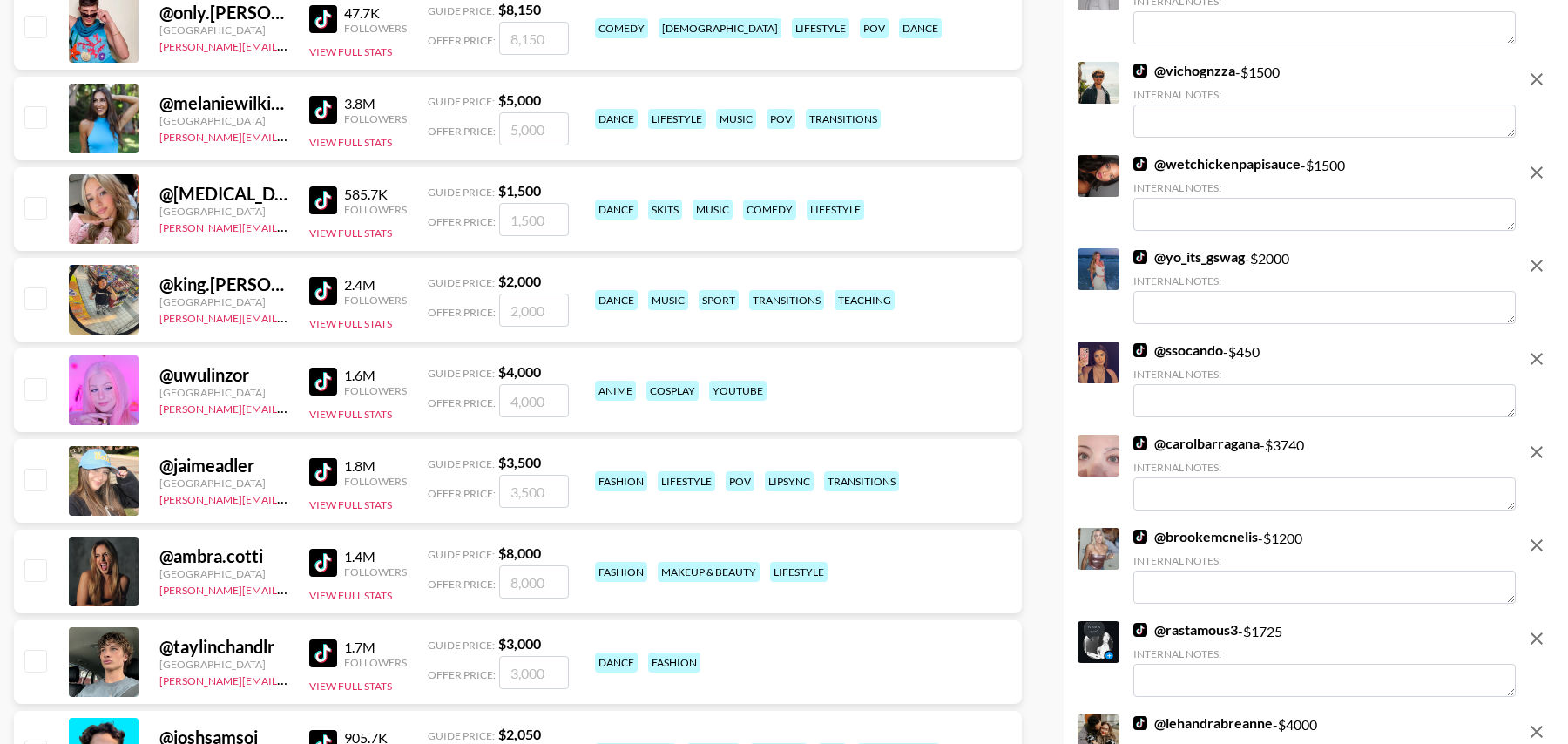
scroll to position [6391, 0]
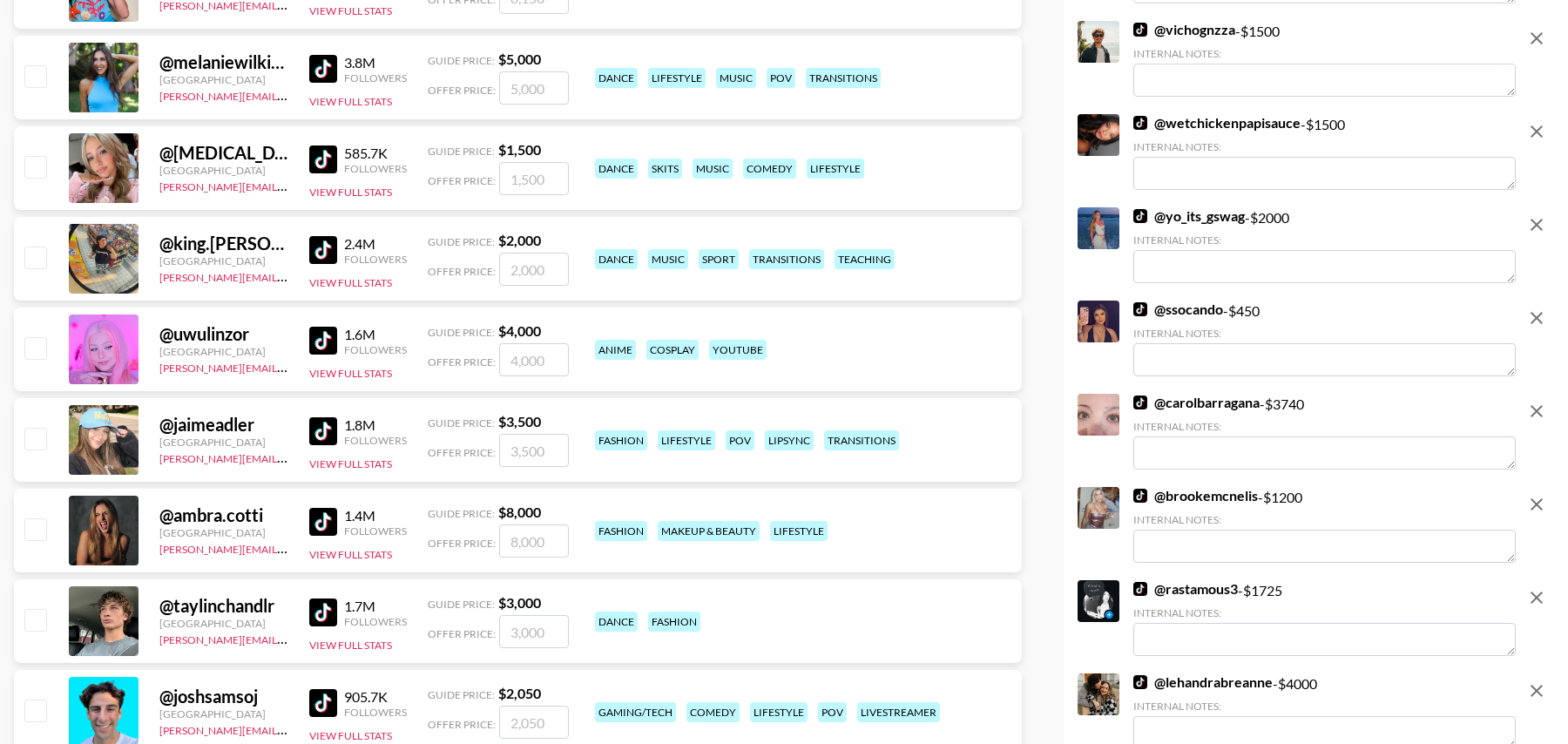
click at [41, 429] on input "checkbox" at bounding box center [35, 438] width 21 height 21
checkbox input "true"
type input "3500"
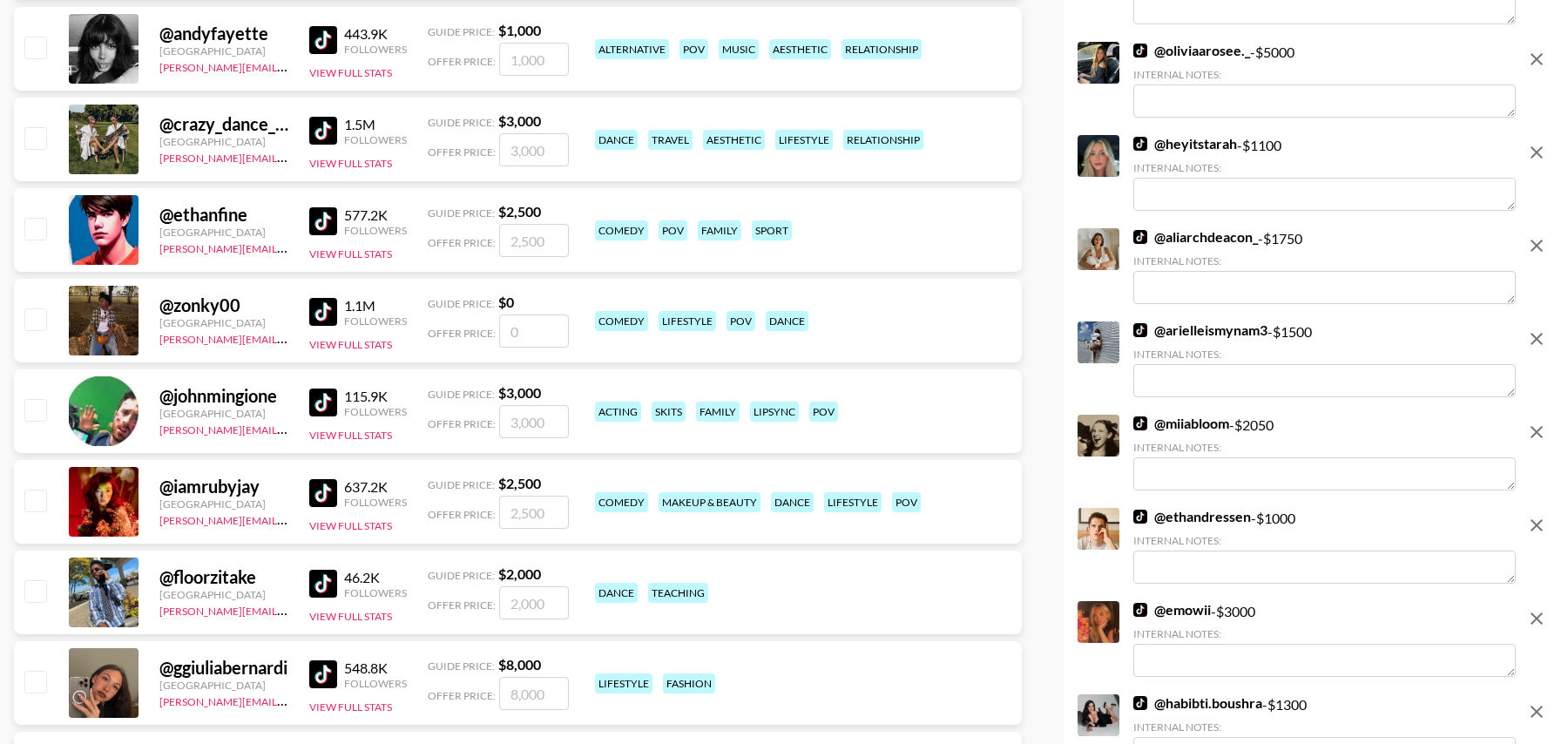
scroll to position [8146, 0]
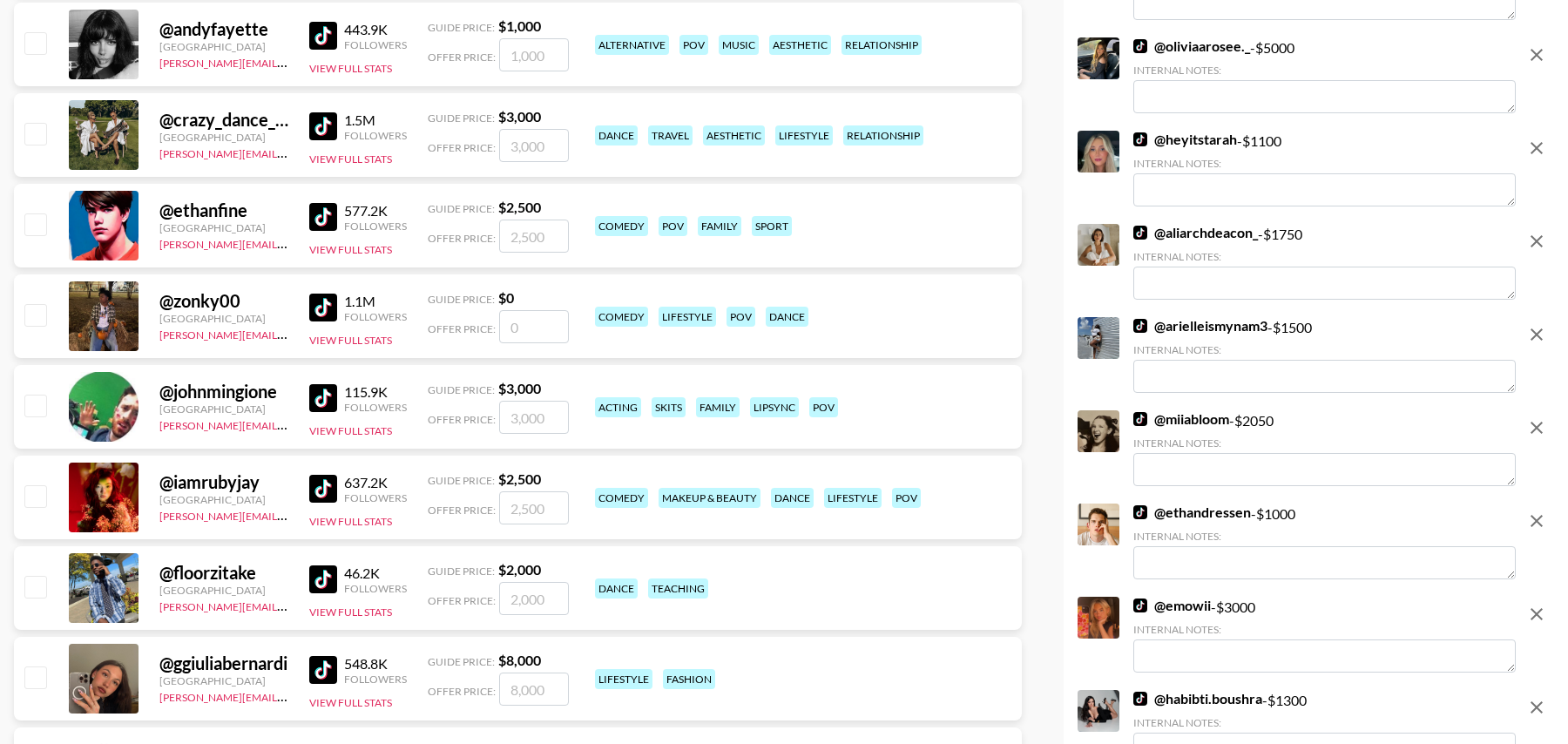
click at [40, 491] on input "checkbox" at bounding box center [35, 495] width 21 height 21
checkbox input "true"
type input "2500"
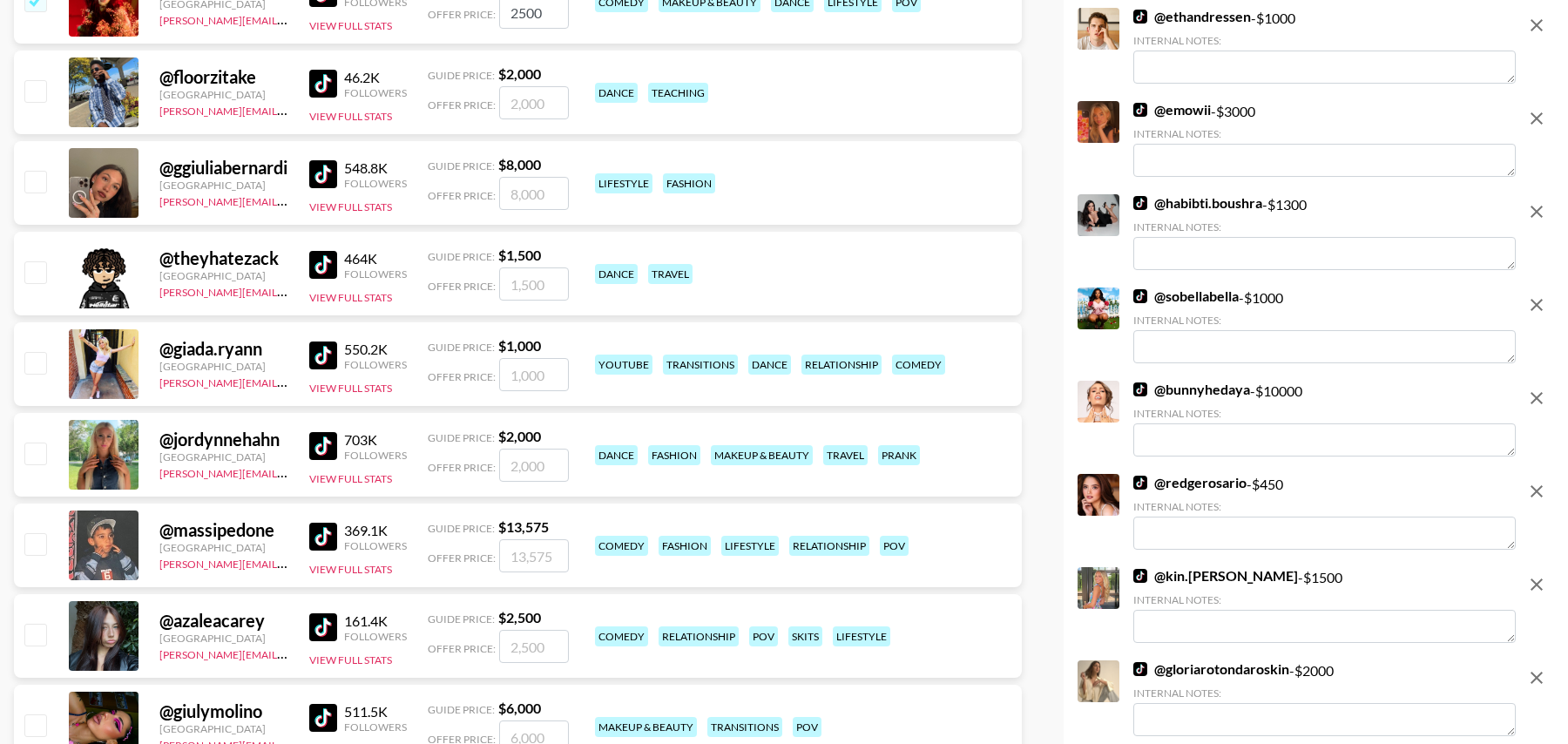
scroll to position [8632, 0]
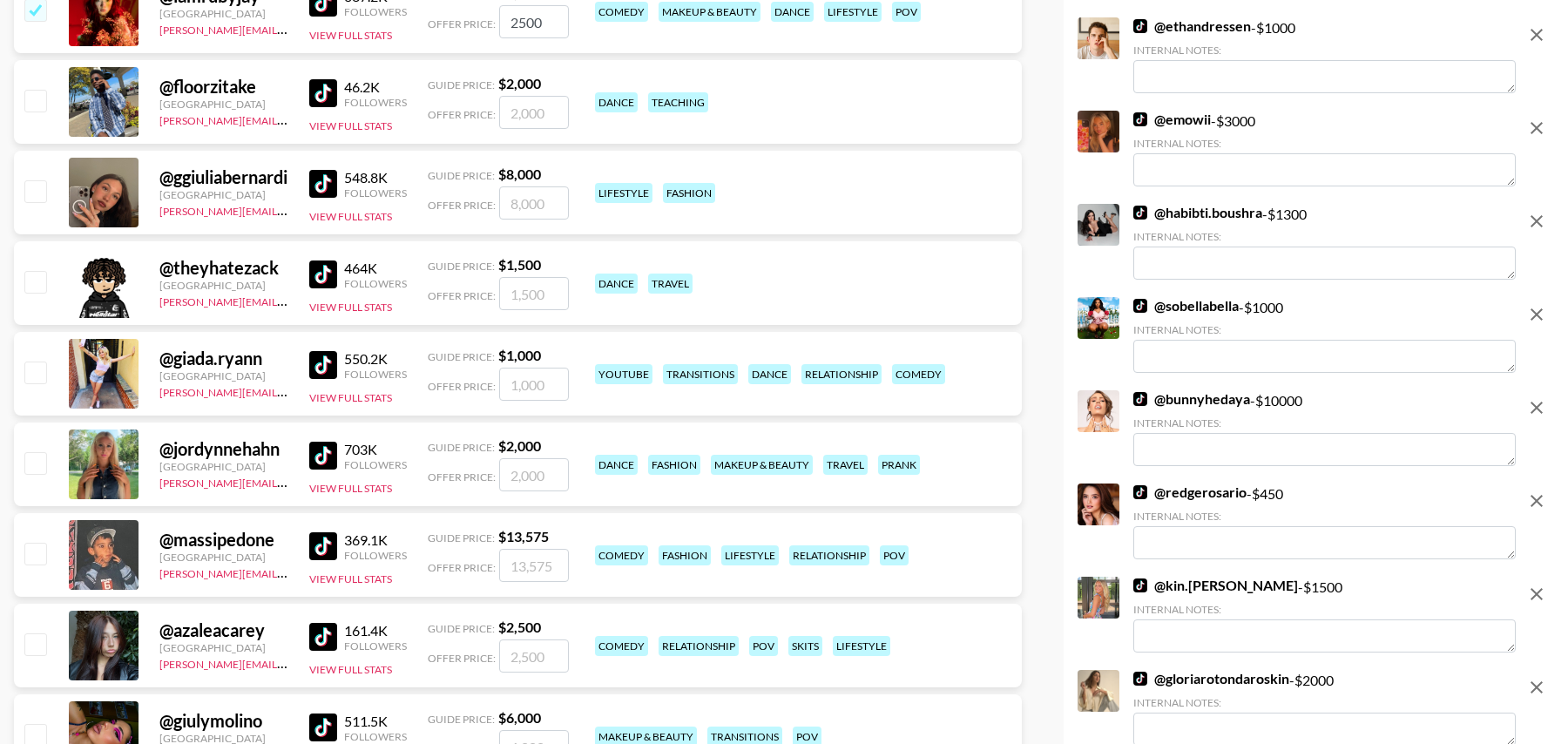
click at [31, 368] on input "checkbox" at bounding box center [35, 372] width 21 height 21
checkbox input "true"
type input "1000"
drag, startPoint x: 40, startPoint y: 274, endPoint x: 48, endPoint y: 307, distance: 34.0
click at [40, 274] on input "checkbox" at bounding box center [35, 281] width 21 height 21
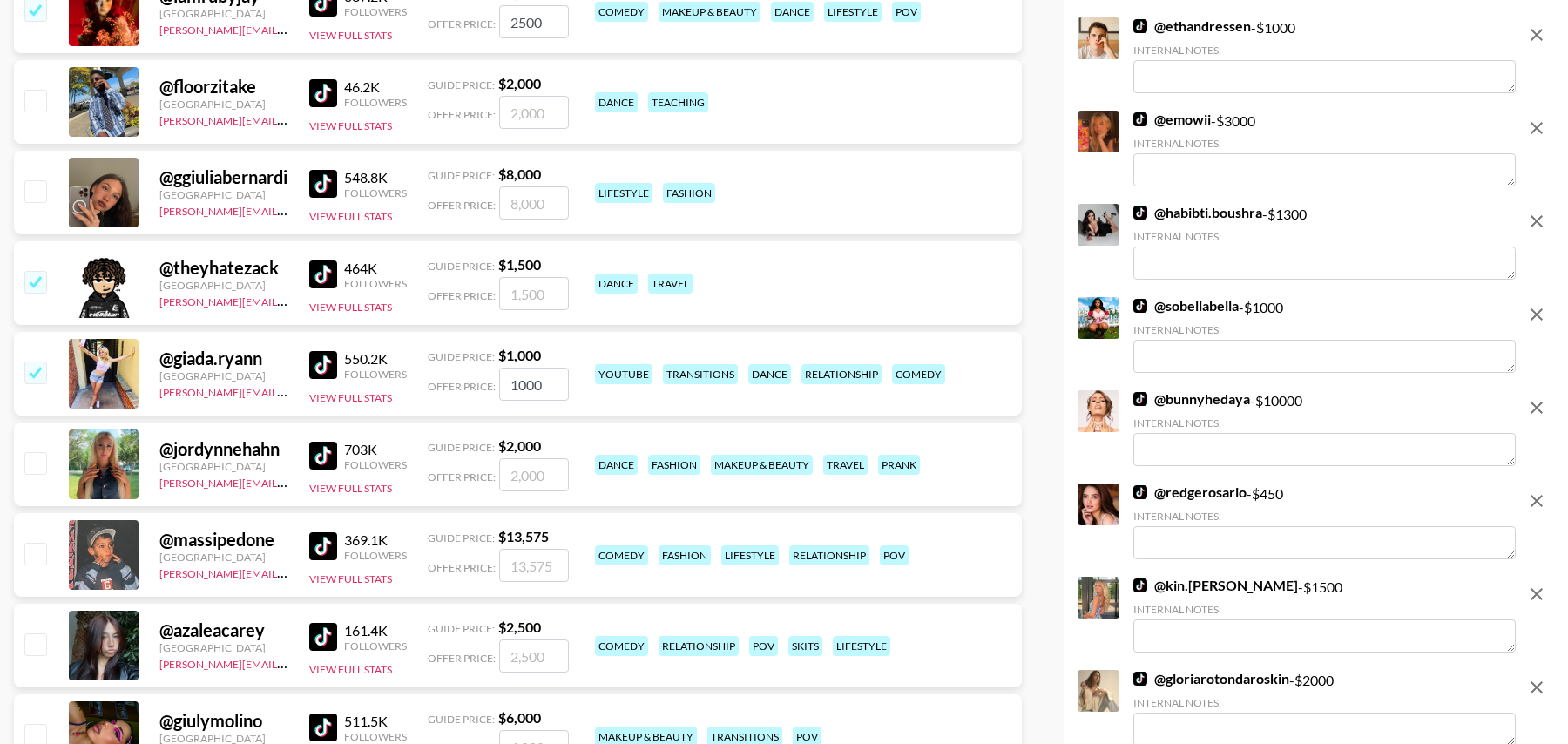
checkbox input "true"
type input "1500"
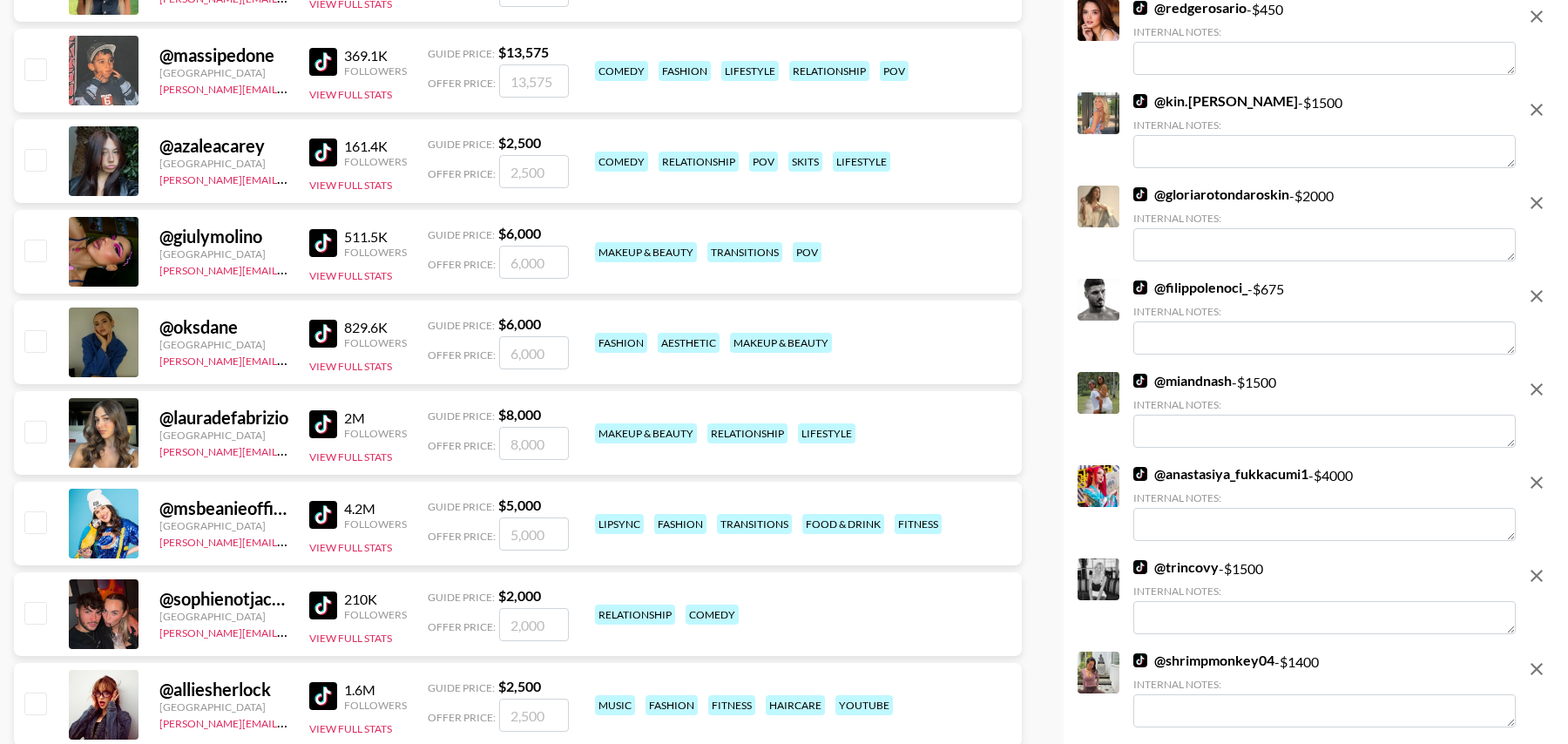
scroll to position [9127, 0]
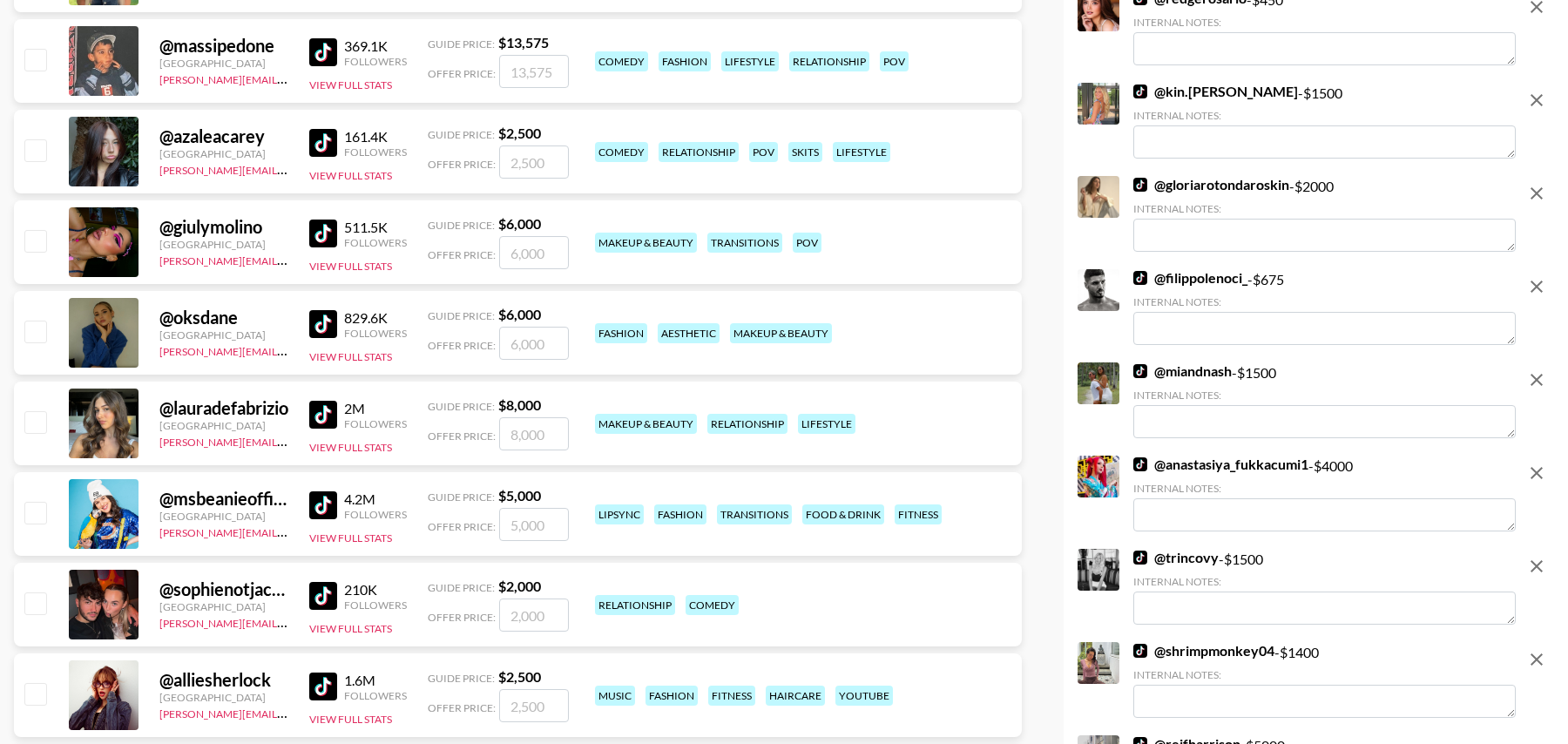
click at [38, 148] on input "checkbox" at bounding box center [35, 149] width 21 height 21
checkbox input "true"
type input "2500"
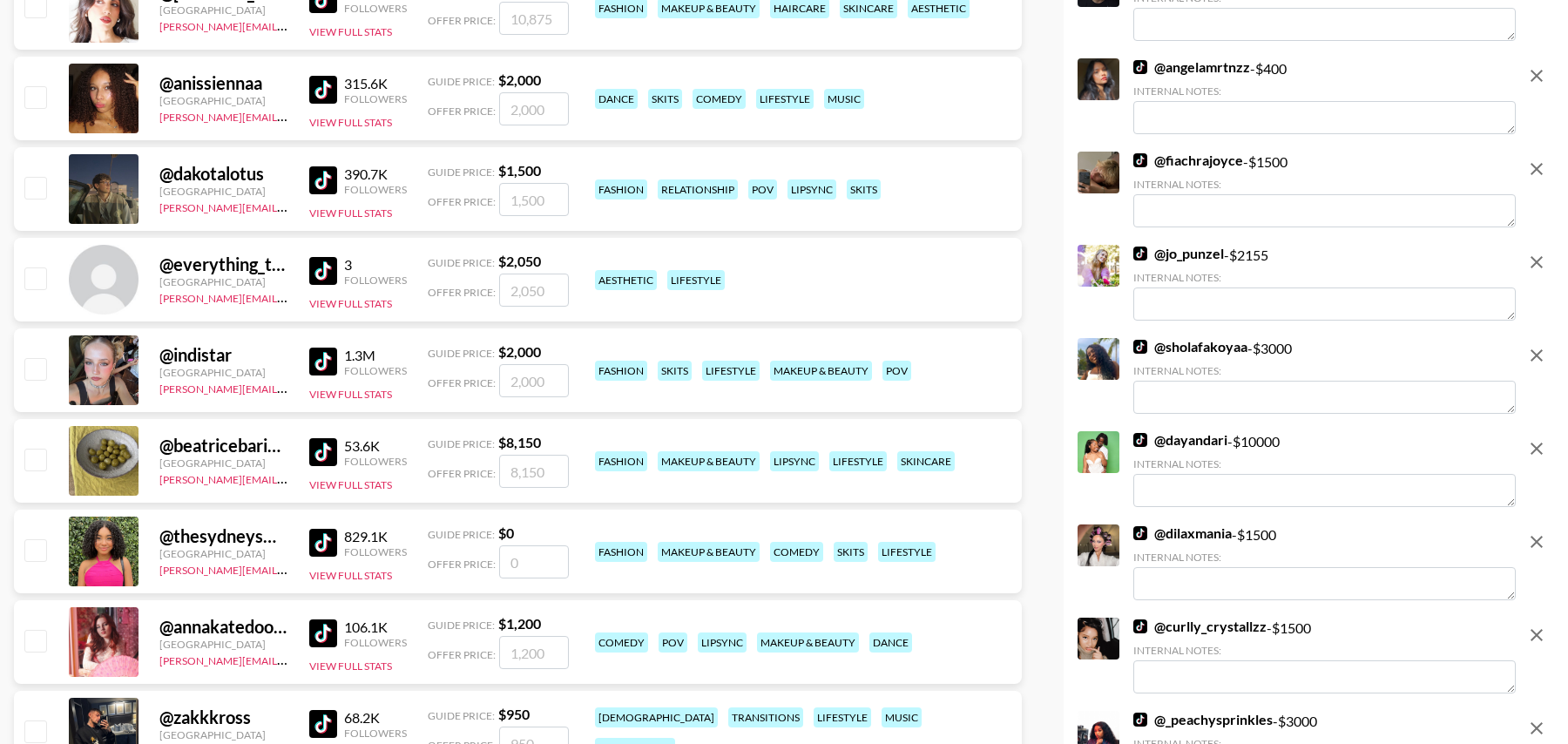
scroll to position [10180, 0]
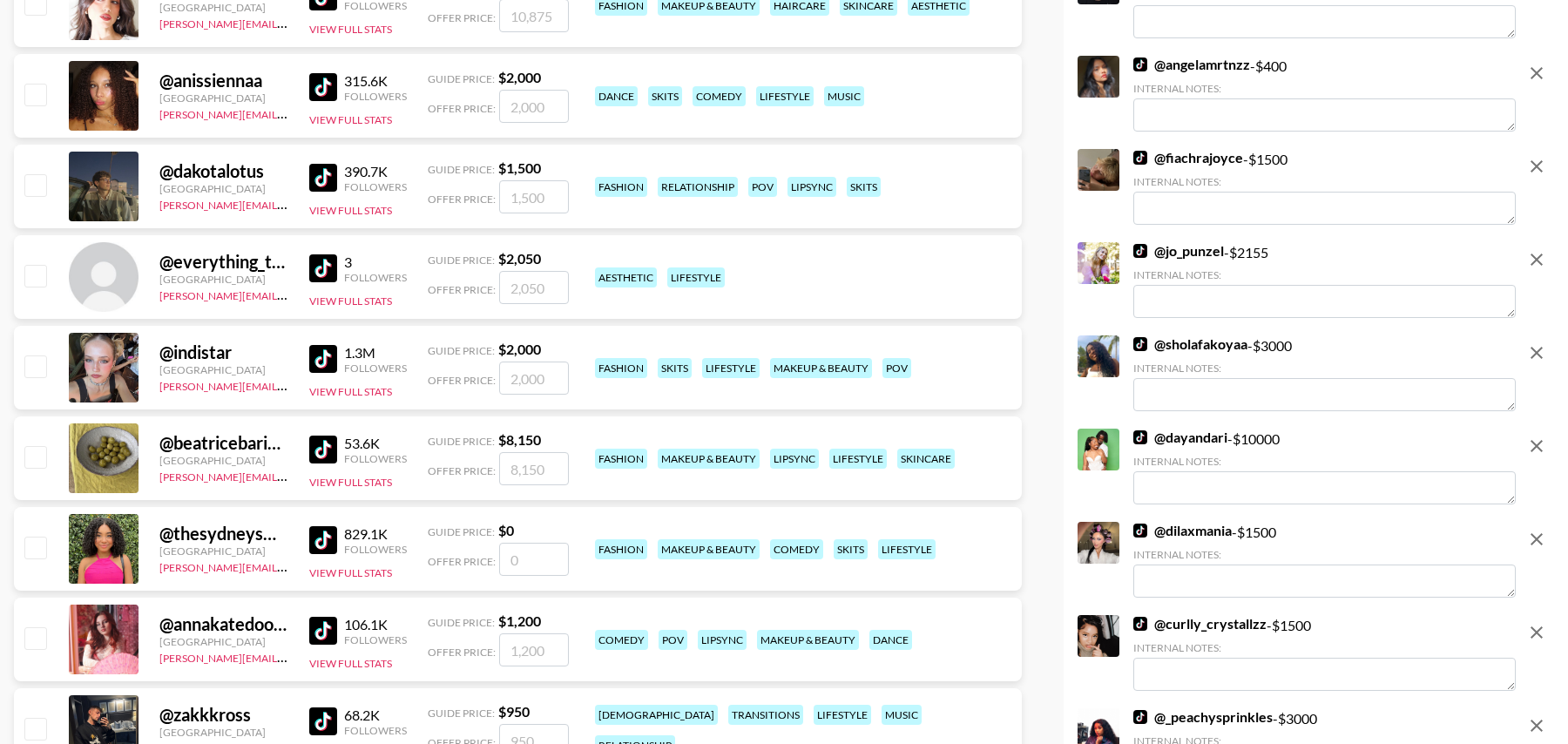
click at [41, 362] on input "checkbox" at bounding box center [35, 366] width 21 height 21
checkbox input "true"
type input "2000"
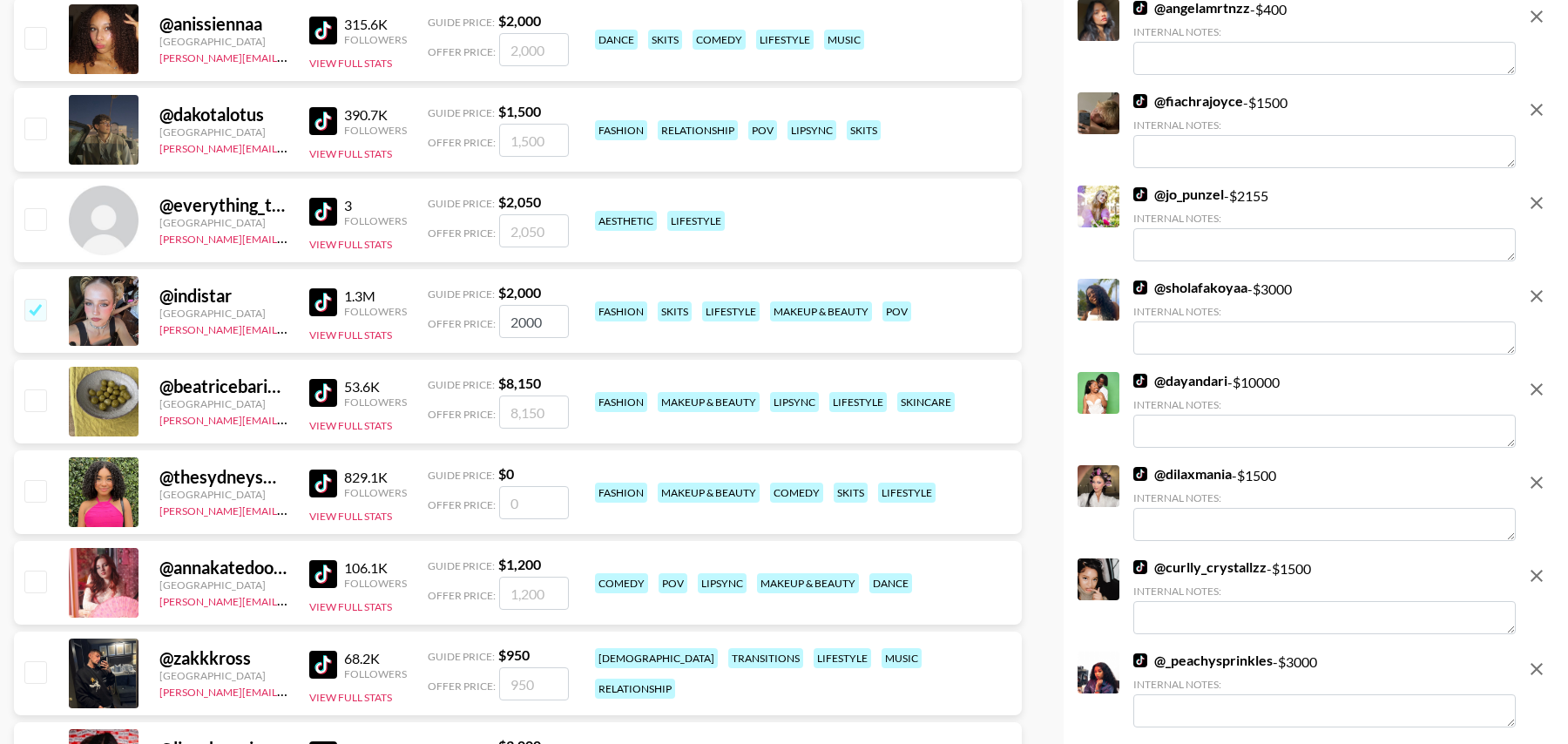
scroll to position [10238, 0]
click at [535, 503] on input "number" at bounding box center [534, 501] width 70 height 33
checkbox input "true"
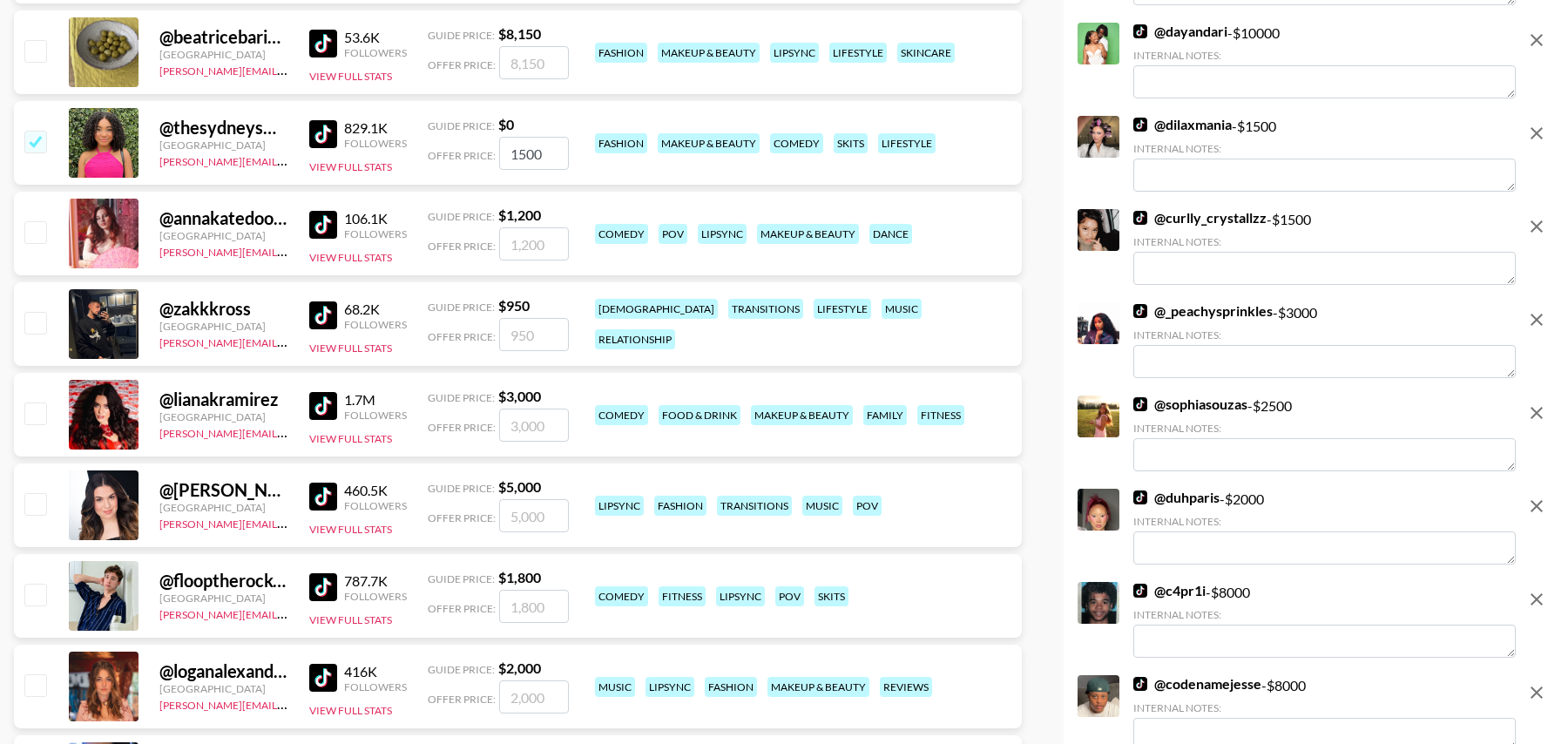
scroll to position [10616, 0]
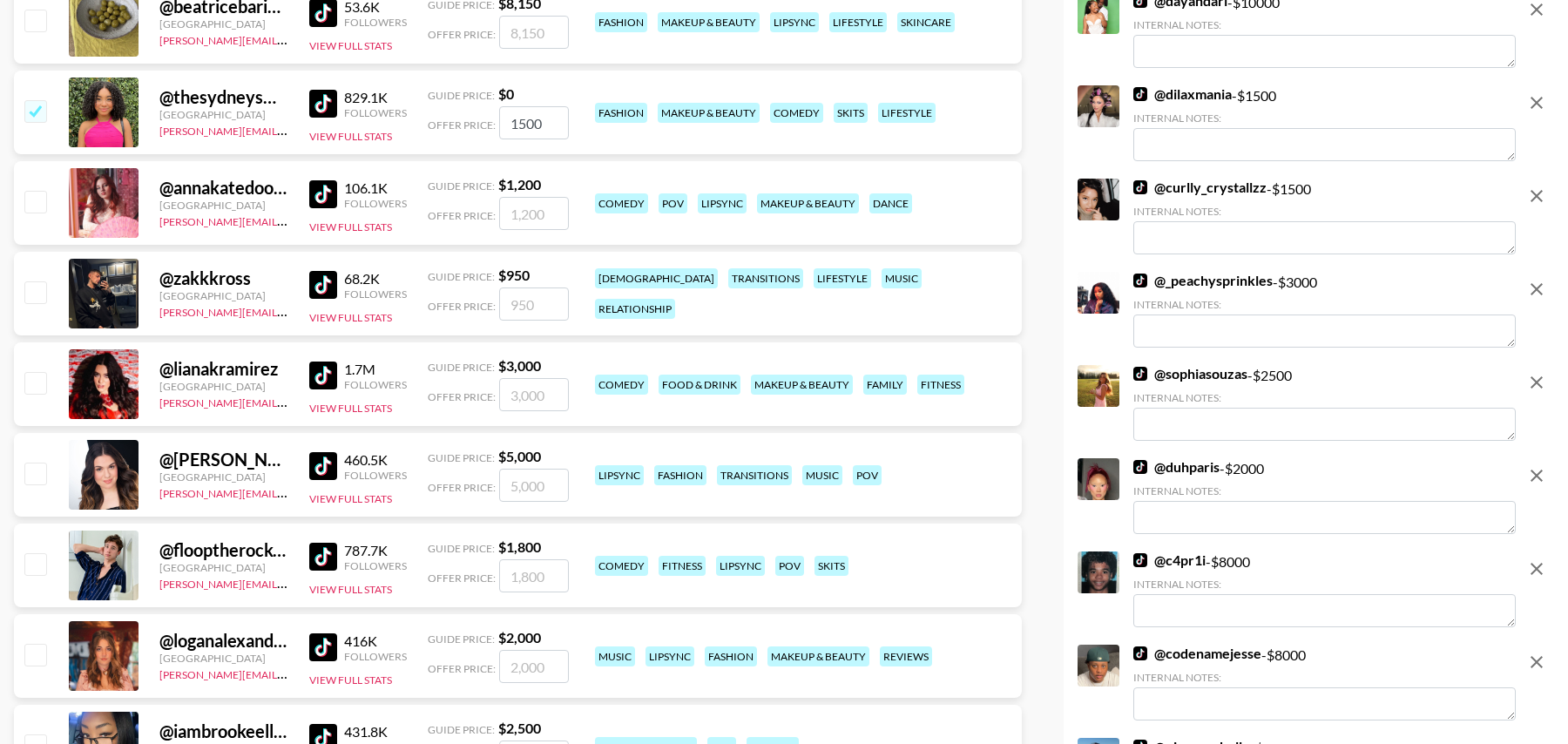
type input "1500"
click at [40, 372] on input "checkbox" at bounding box center [35, 383] width 21 height 21
checkbox input "true"
type input "3000"
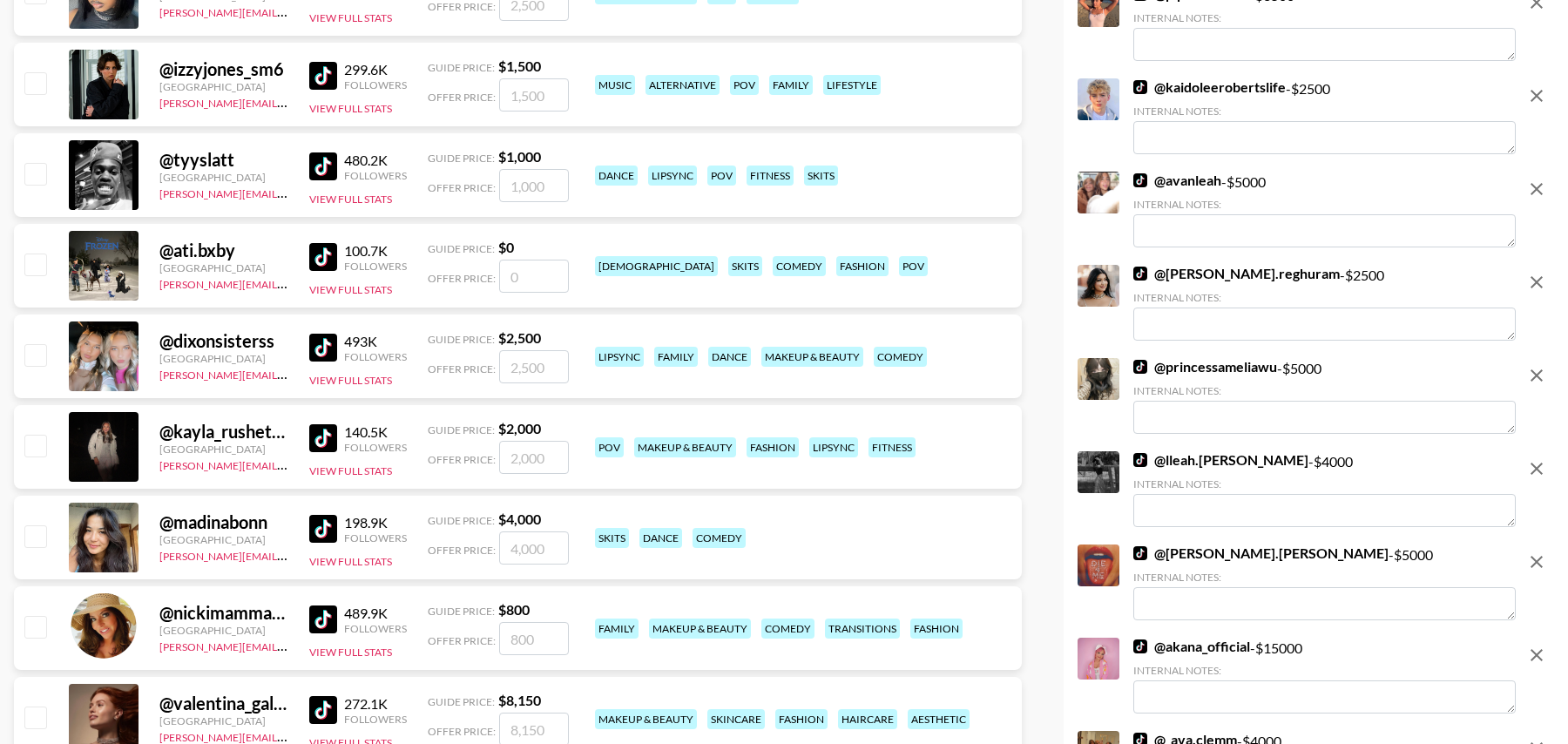
scroll to position [11385, 0]
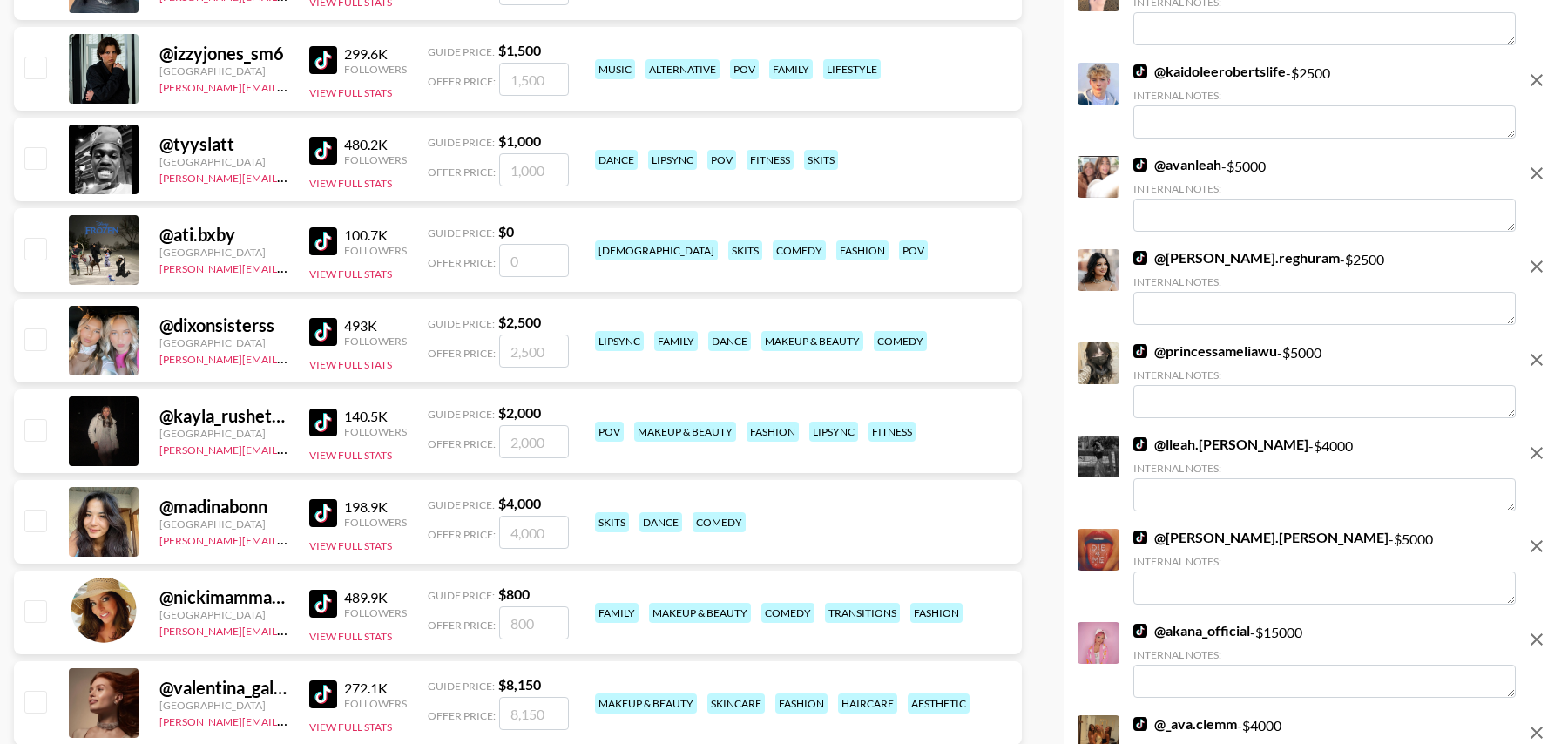
click at [39, 341] on input "checkbox" at bounding box center [35, 339] width 21 height 21
checkbox input "true"
type input "2500"
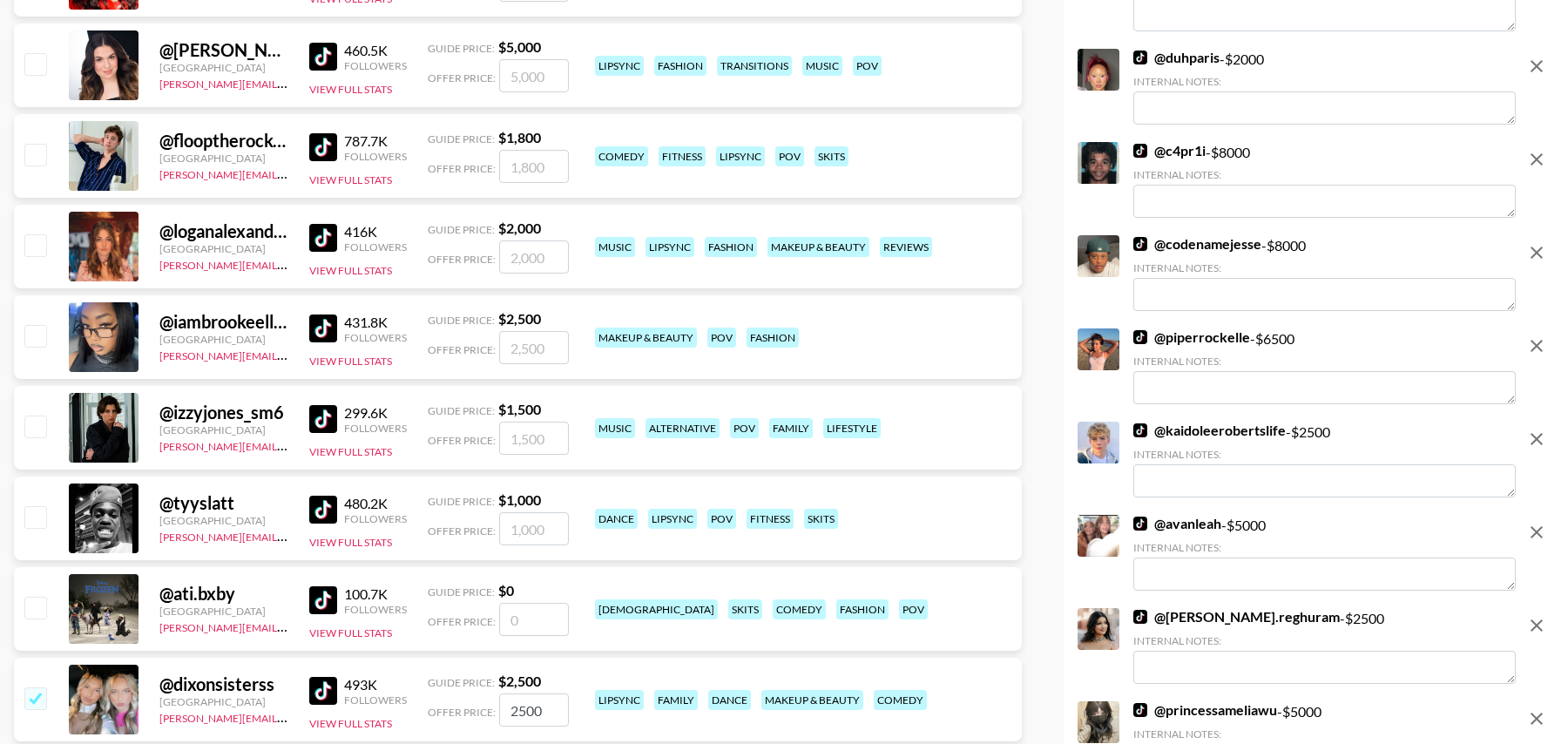
scroll to position [11014, 0]
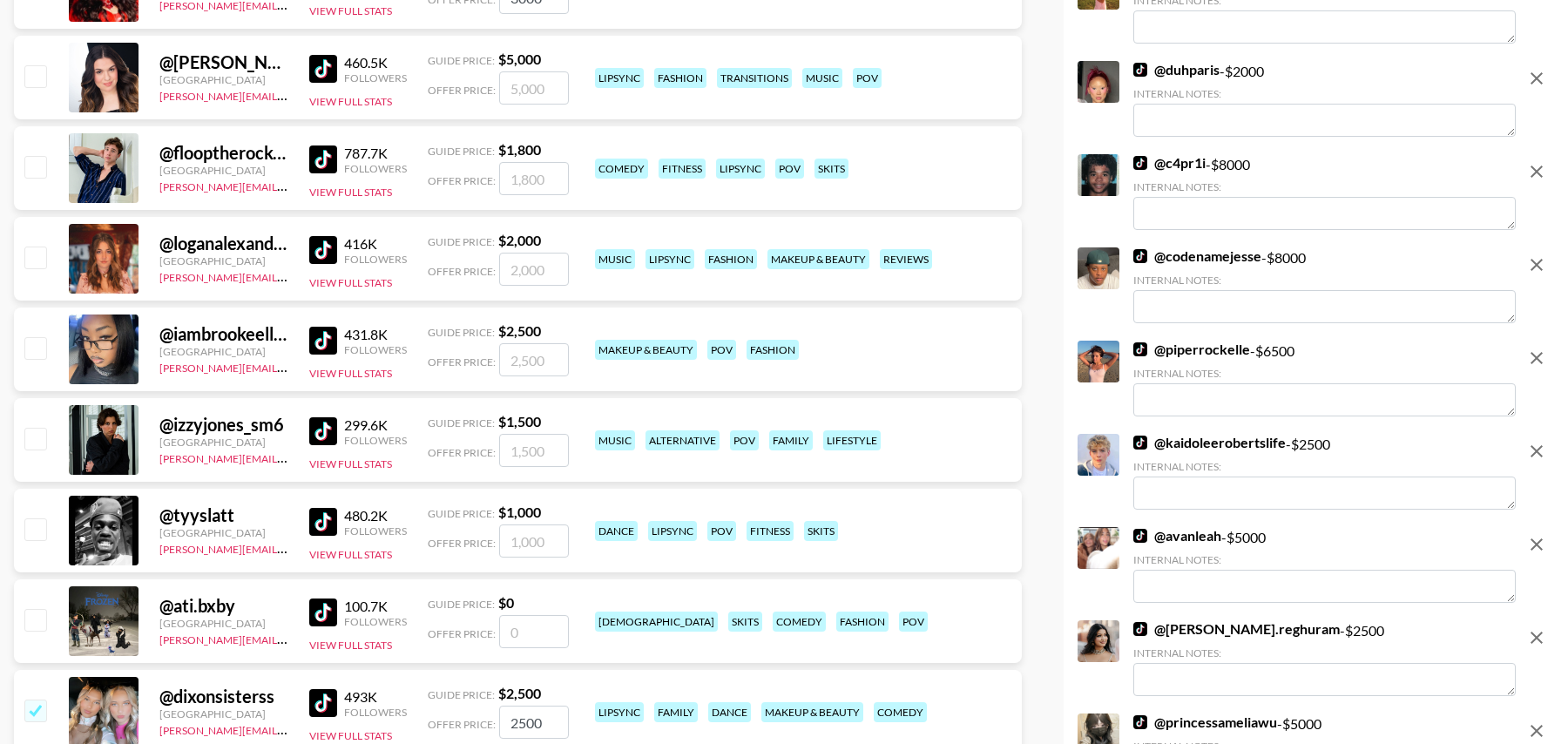
click at [33, 340] on input "checkbox" at bounding box center [35, 348] width 21 height 21
checkbox input "true"
type input "2500"
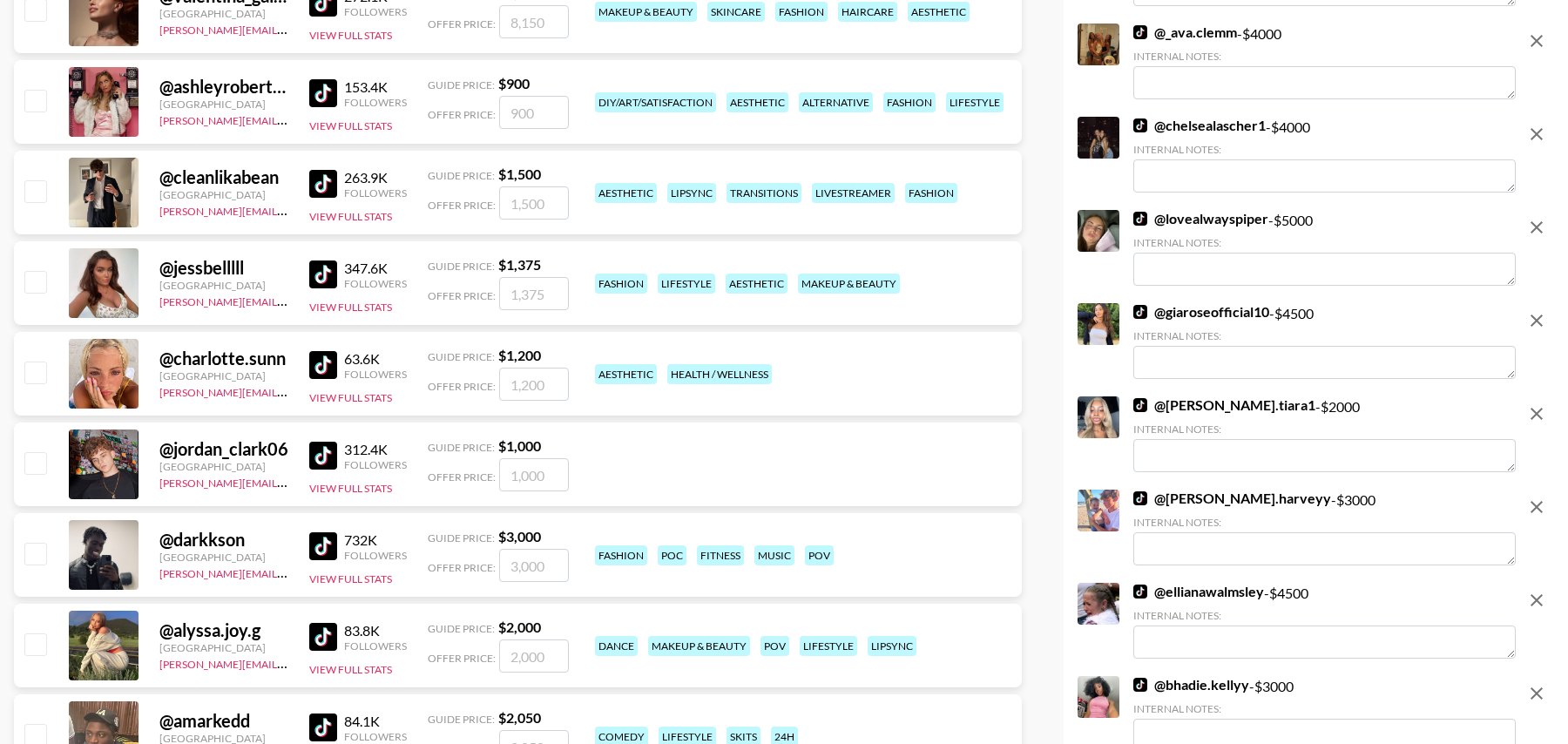
scroll to position [12104, 0]
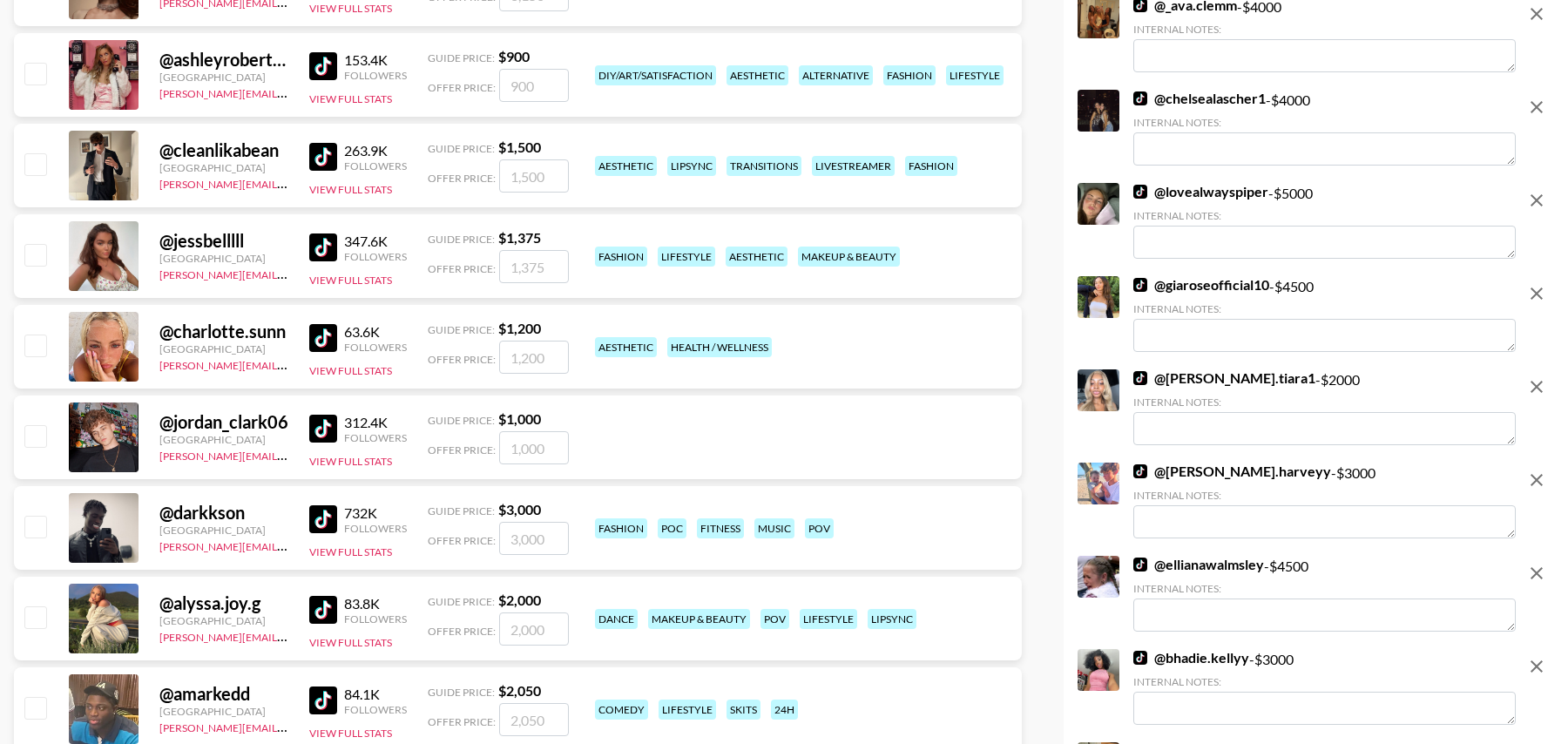
click at [36, 346] on input "checkbox" at bounding box center [35, 345] width 21 height 21
checkbox input "true"
type input "1200"
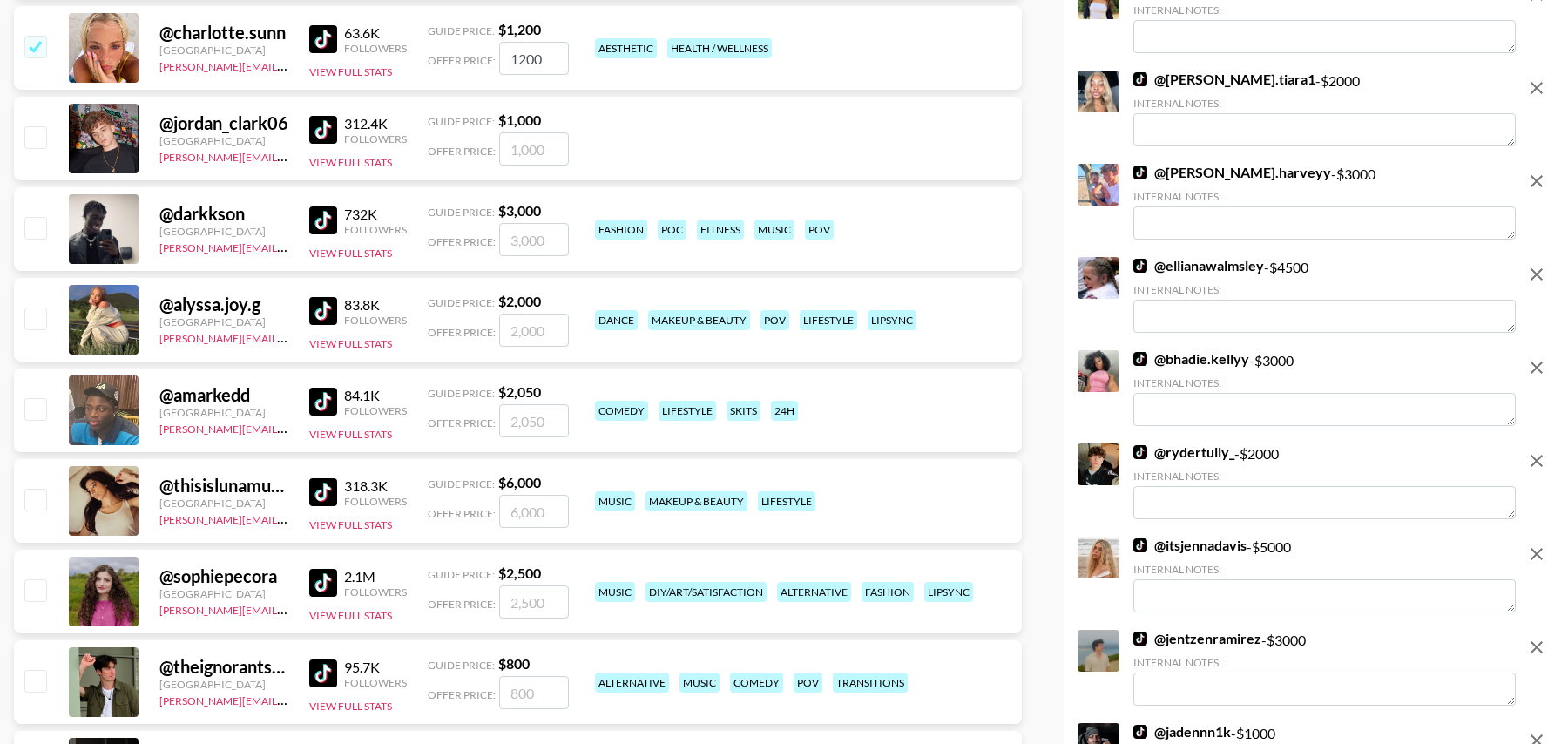
scroll to position [12420, 0]
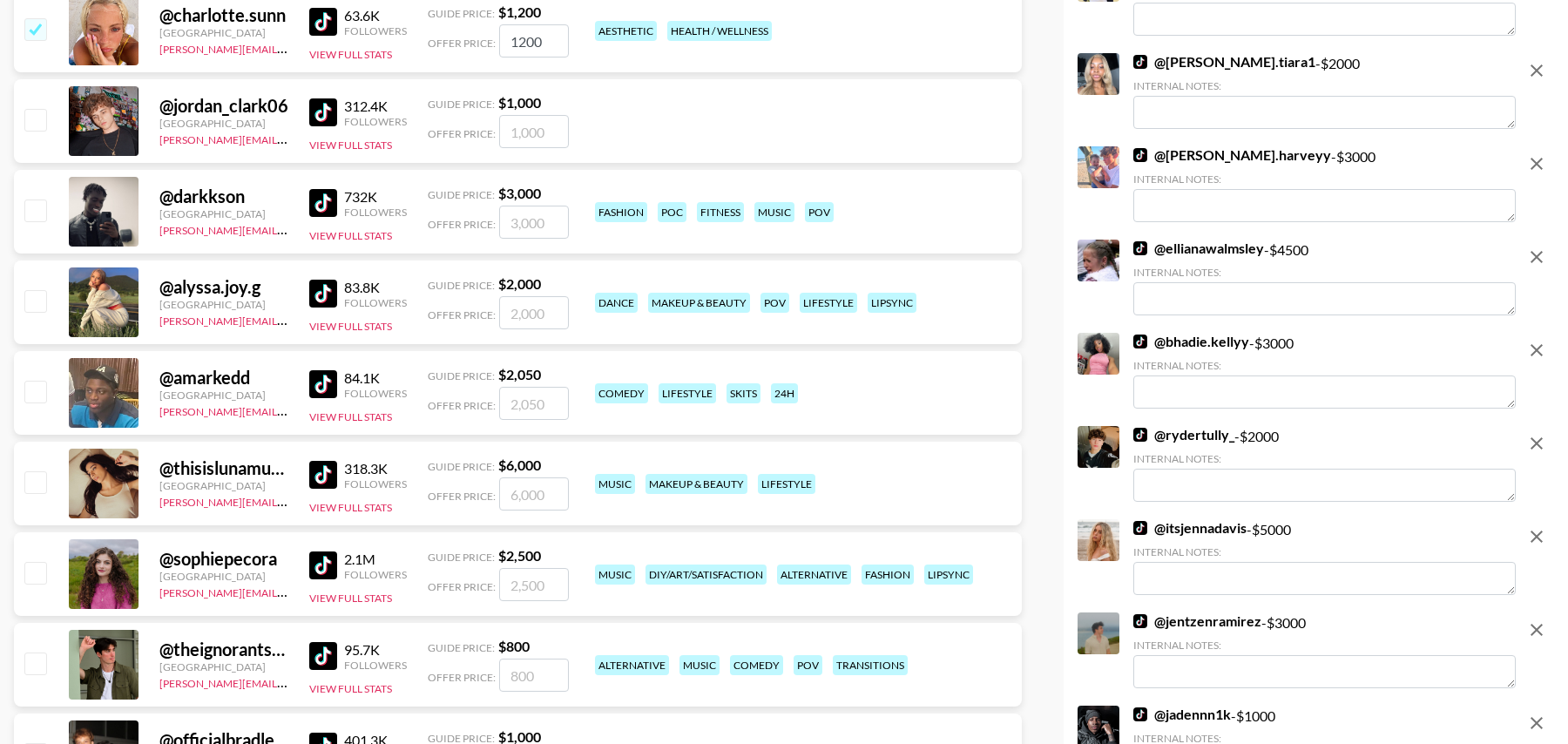
click at [47, 209] on div at bounding box center [35, 211] width 27 height 29
click at [42, 208] on input "checkbox" at bounding box center [35, 210] width 21 height 21
checkbox input "true"
type input "3000"
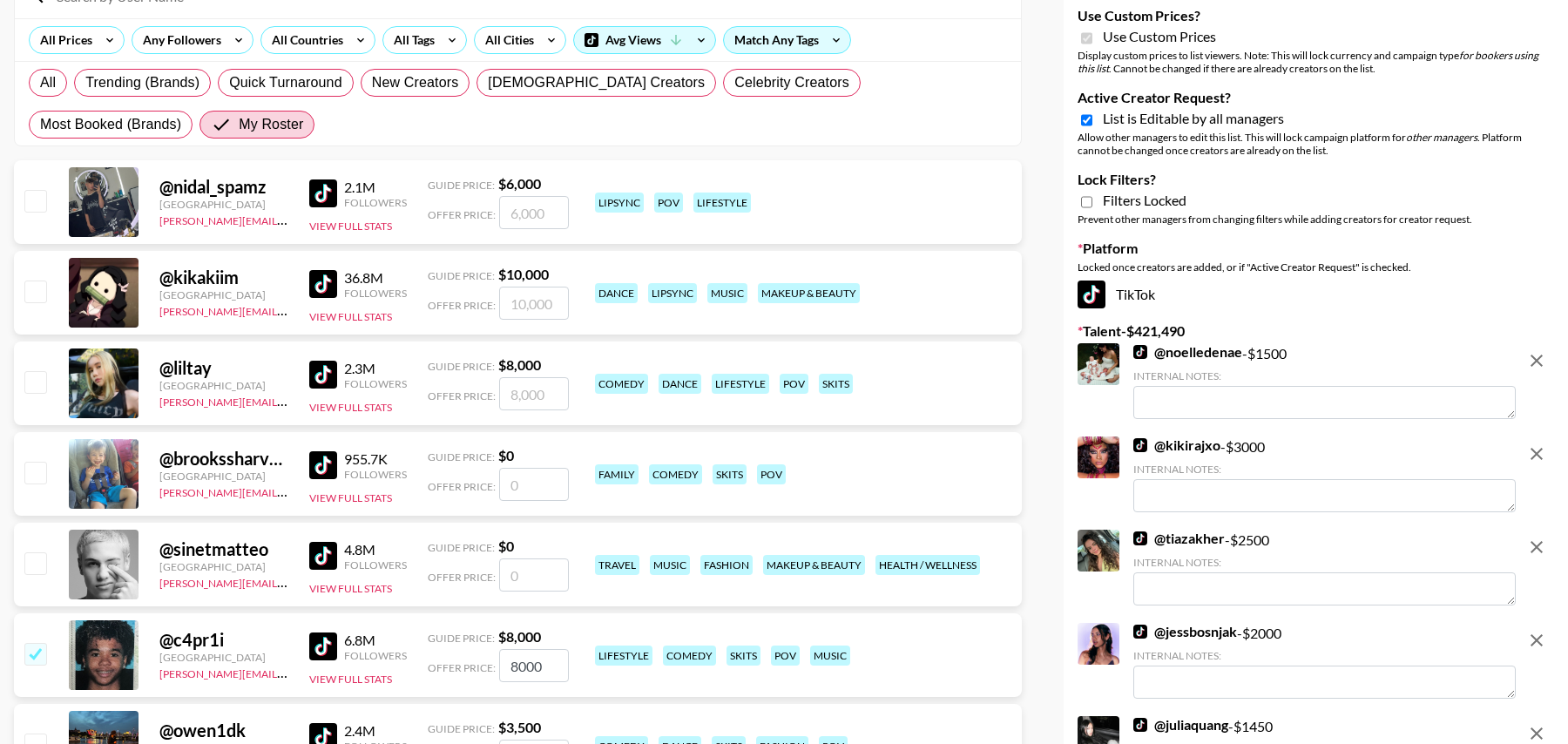
scroll to position [0, 0]
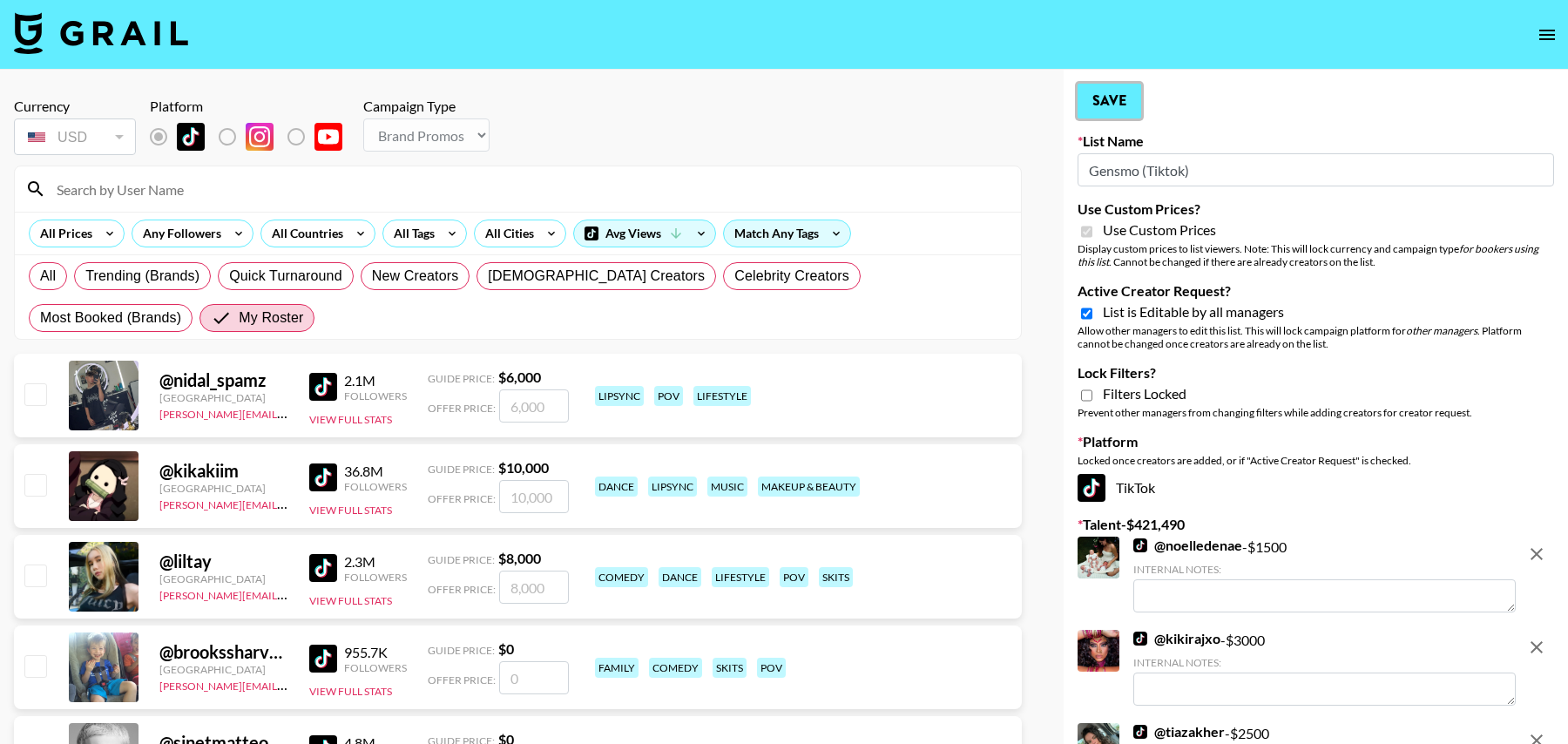
click at [1106, 109] on button "Save" at bounding box center [1110, 101] width 64 height 35
click at [1122, 104] on button "Save" at bounding box center [1110, 101] width 64 height 35
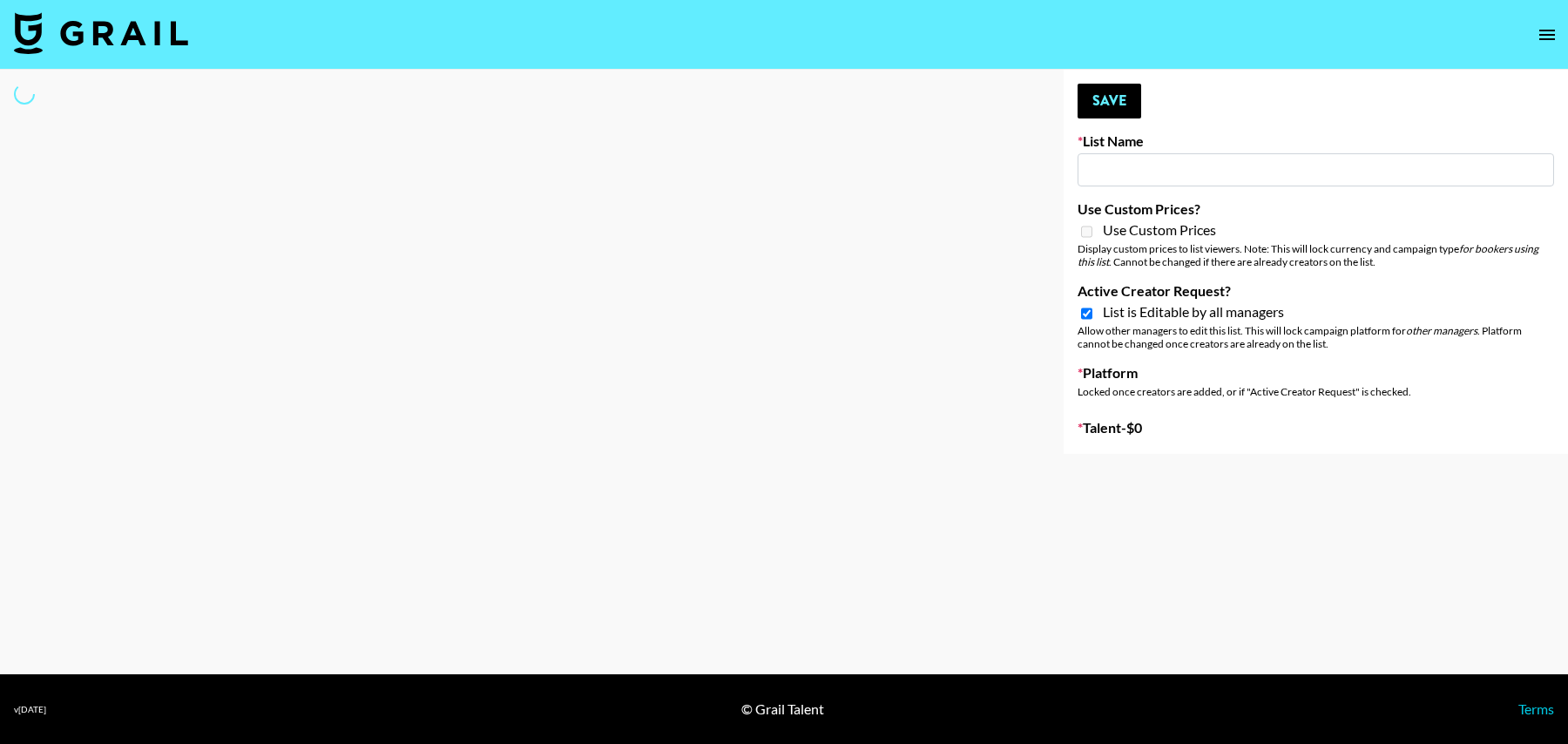
type input "Unreal Management List"
checkbox input "true"
select select "Song"
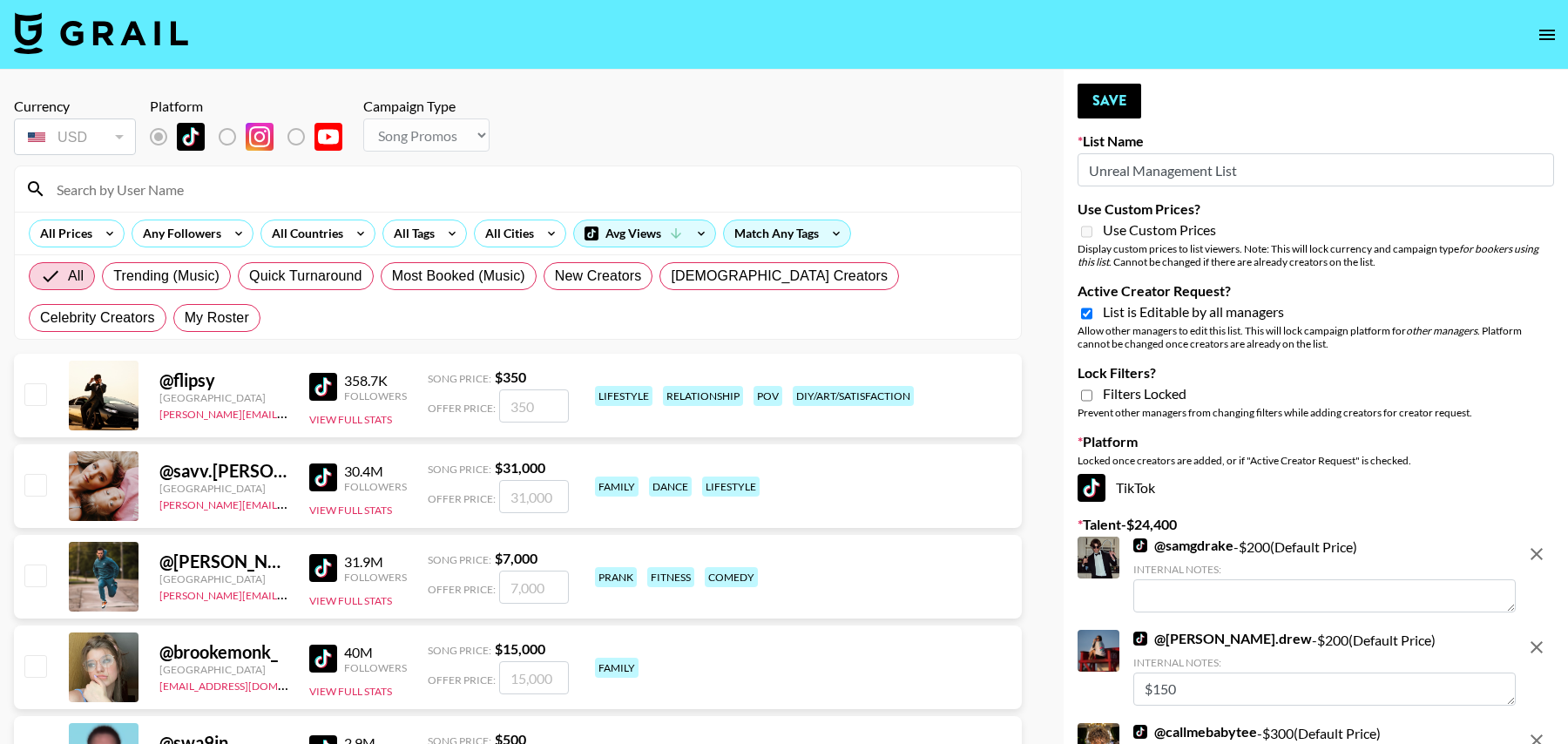
click at [229, 188] on input at bounding box center [528, 189] width 964 height 27
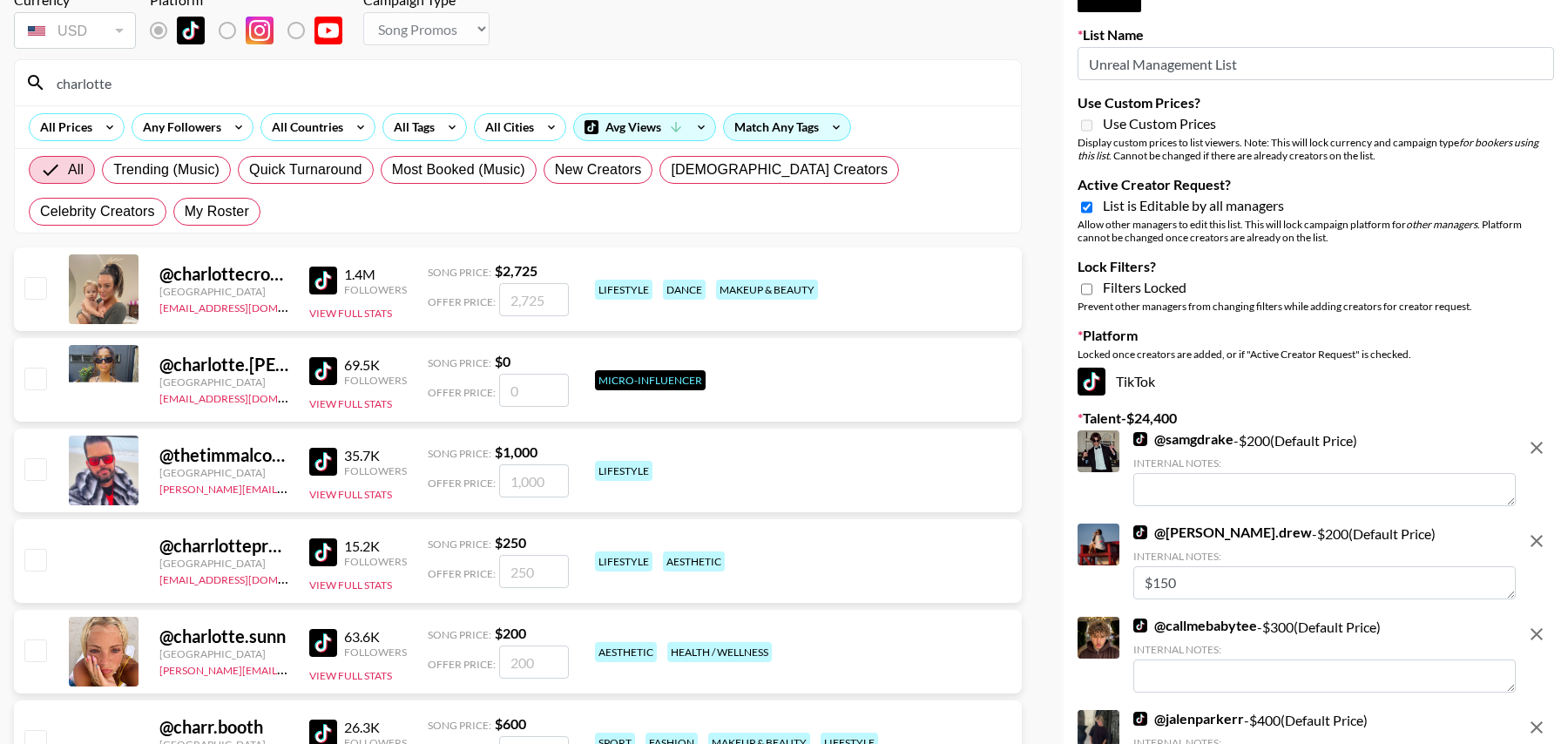
scroll to position [112, 0]
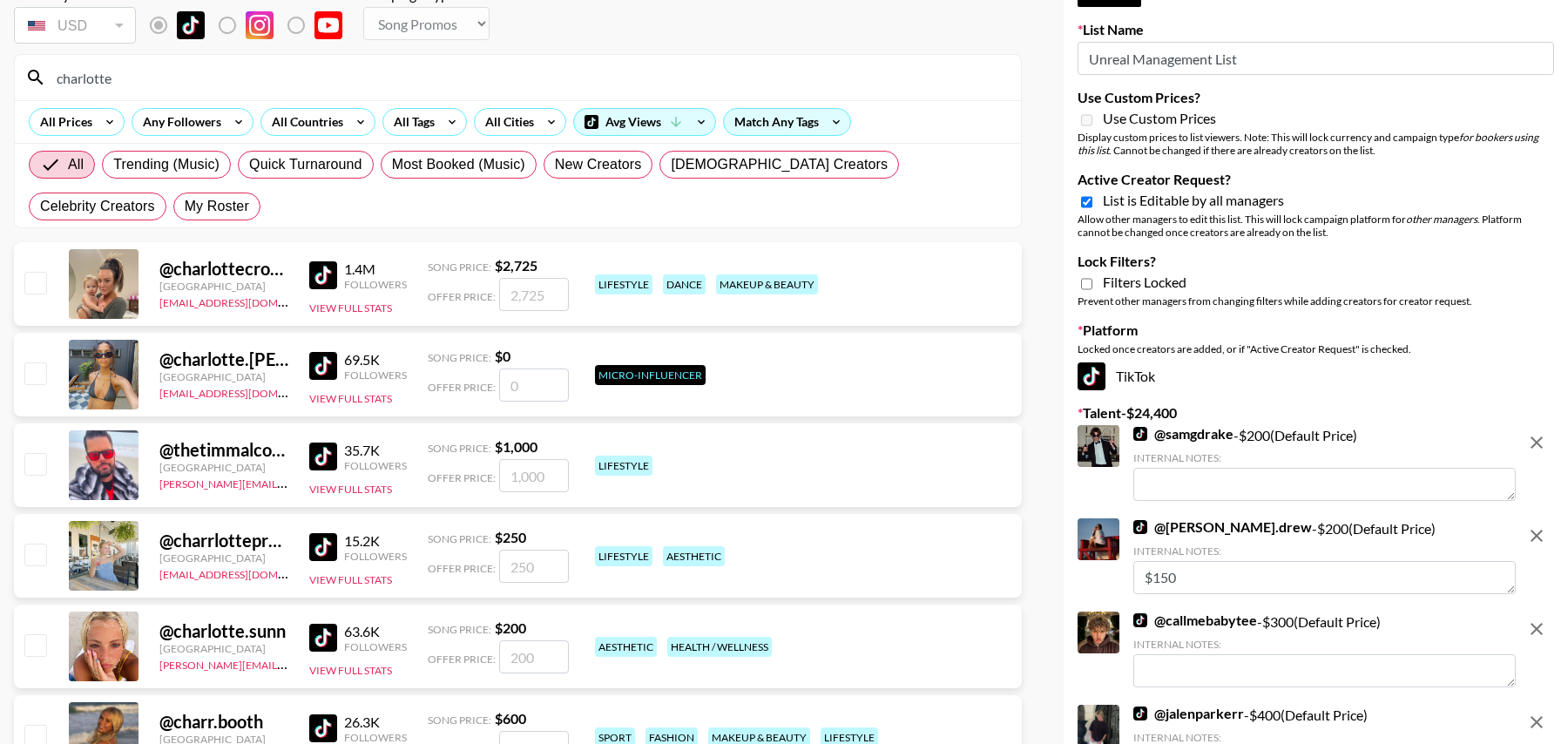
type input "charlotte"
click at [31, 639] on input "checkbox" at bounding box center [35, 644] width 21 height 21
checkbox input "true"
drag, startPoint x: 551, startPoint y: 653, endPoint x: 413, endPoint y: 647, distance: 138.1
click at [413, 648] on div "@ charlotte.sunn United States tancredi@grail-talent.com 63.6K Followers View F…" at bounding box center [518, 646] width 1008 height 83
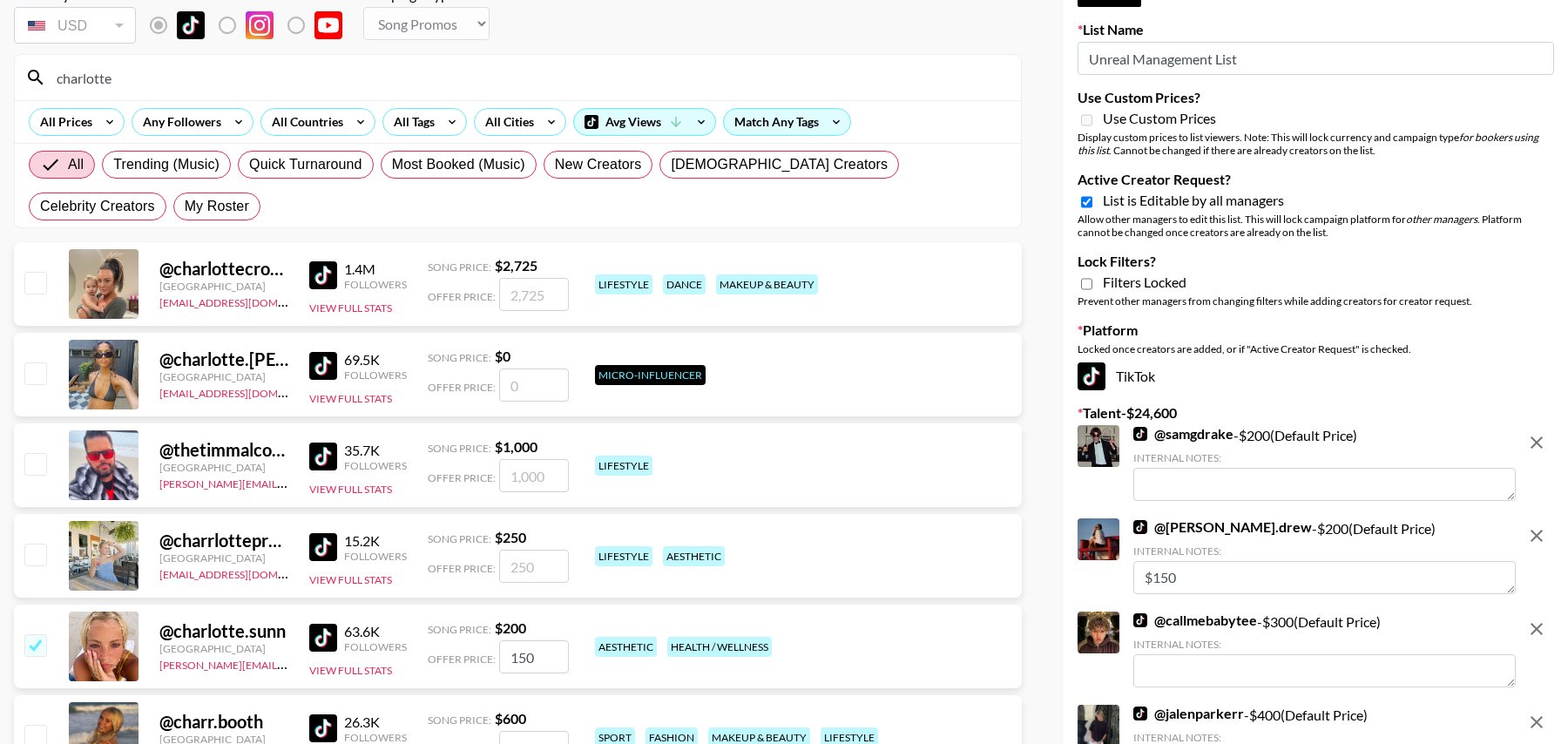
type input "150"
click at [206, 83] on input "charlotte" at bounding box center [528, 78] width 964 height 27
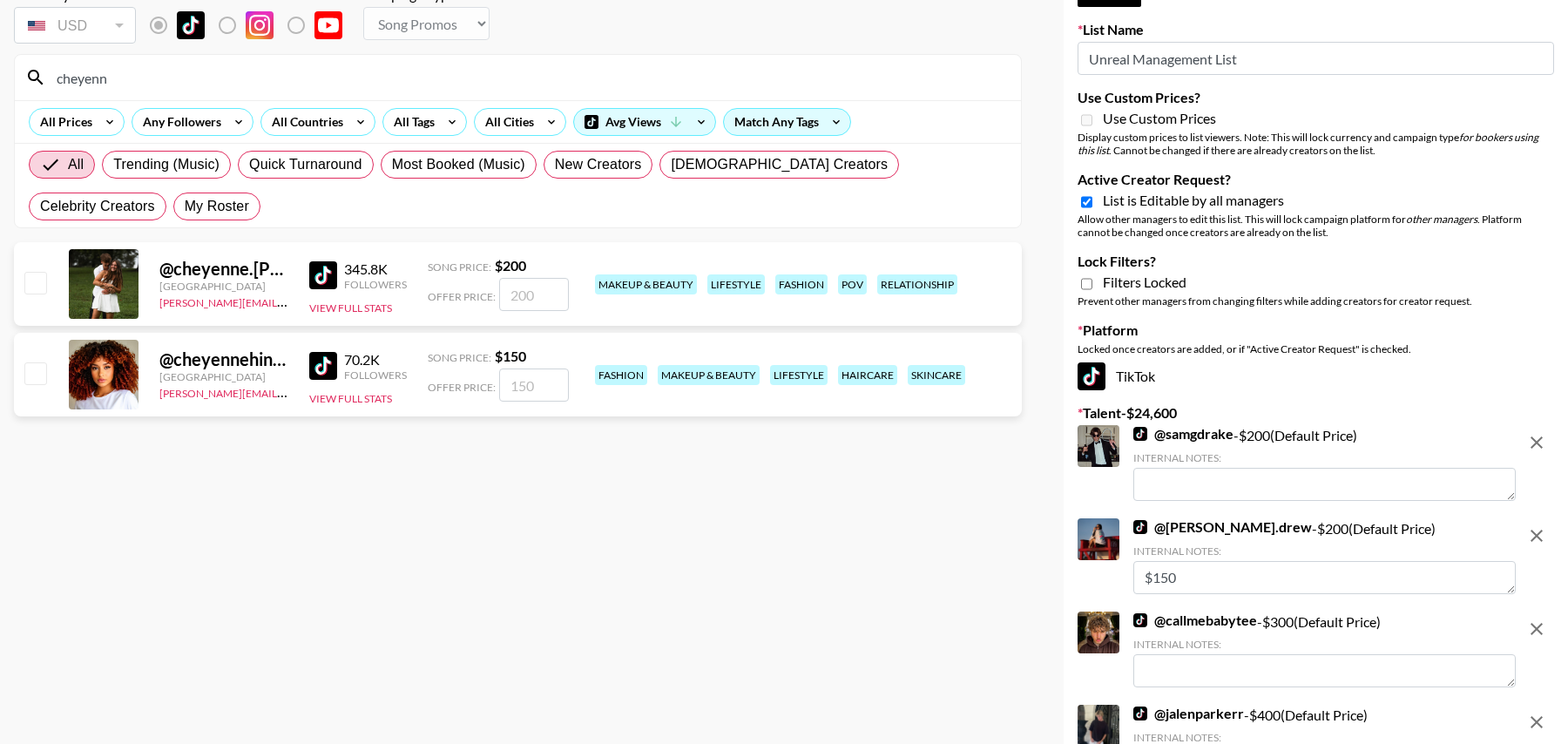
type input "cheyenn"
click at [30, 365] on input "checkbox" at bounding box center [35, 372] width 21 height 21
checkbox input "true"
type input "150"
drag, startPoint x: 135, startPoint y: 81, endPoint x: 0, endPoint y: 74, distance: 135.2
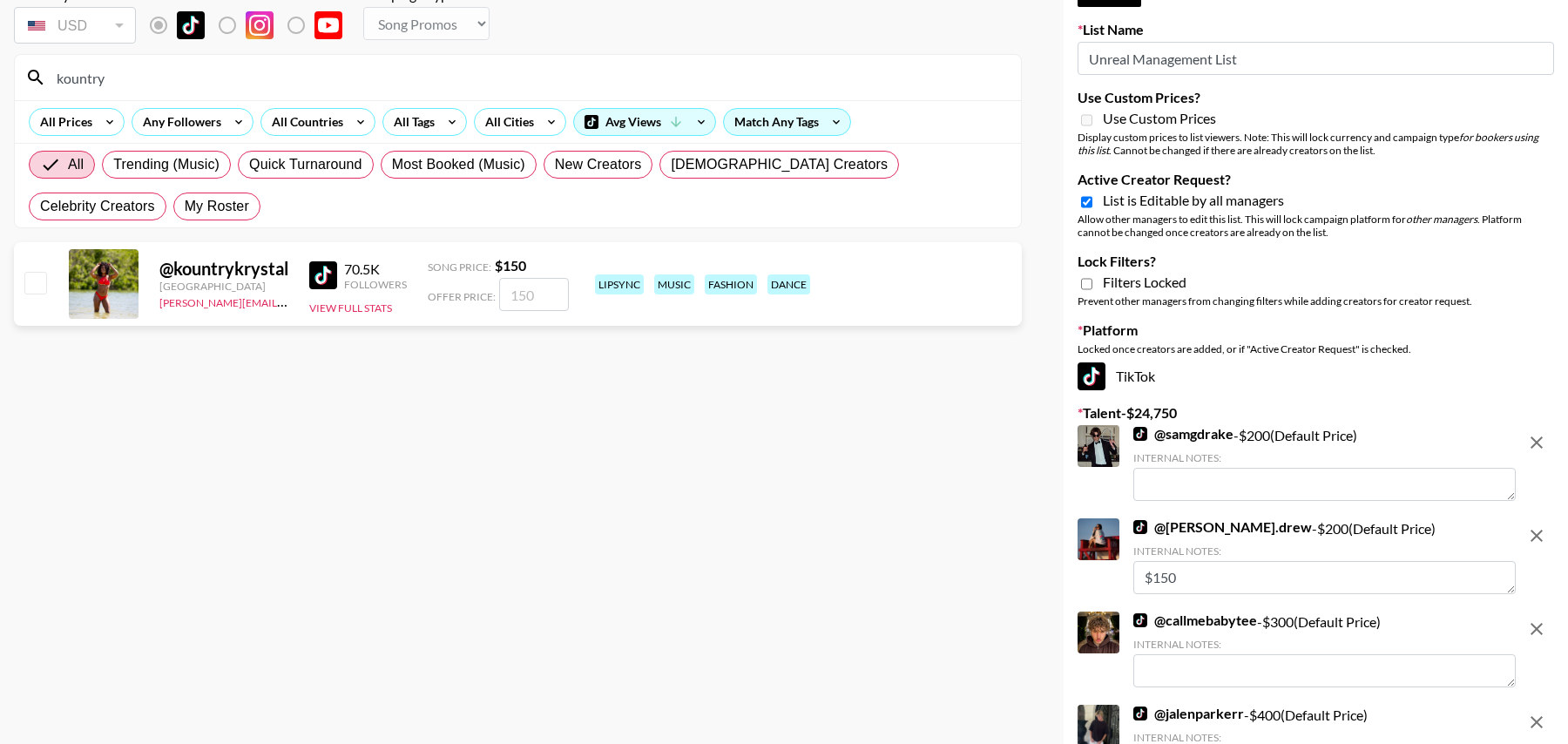
type input "kountry"
click at [34, 276] on input "checkbox" at bounding box center [35, 282] width 21 height 21
checkbox input "true"
type input "150"
drag, startPoint x: 119, startPoint y: 74, endPoint x: 0, endPoint y: 72, distance: 119.0
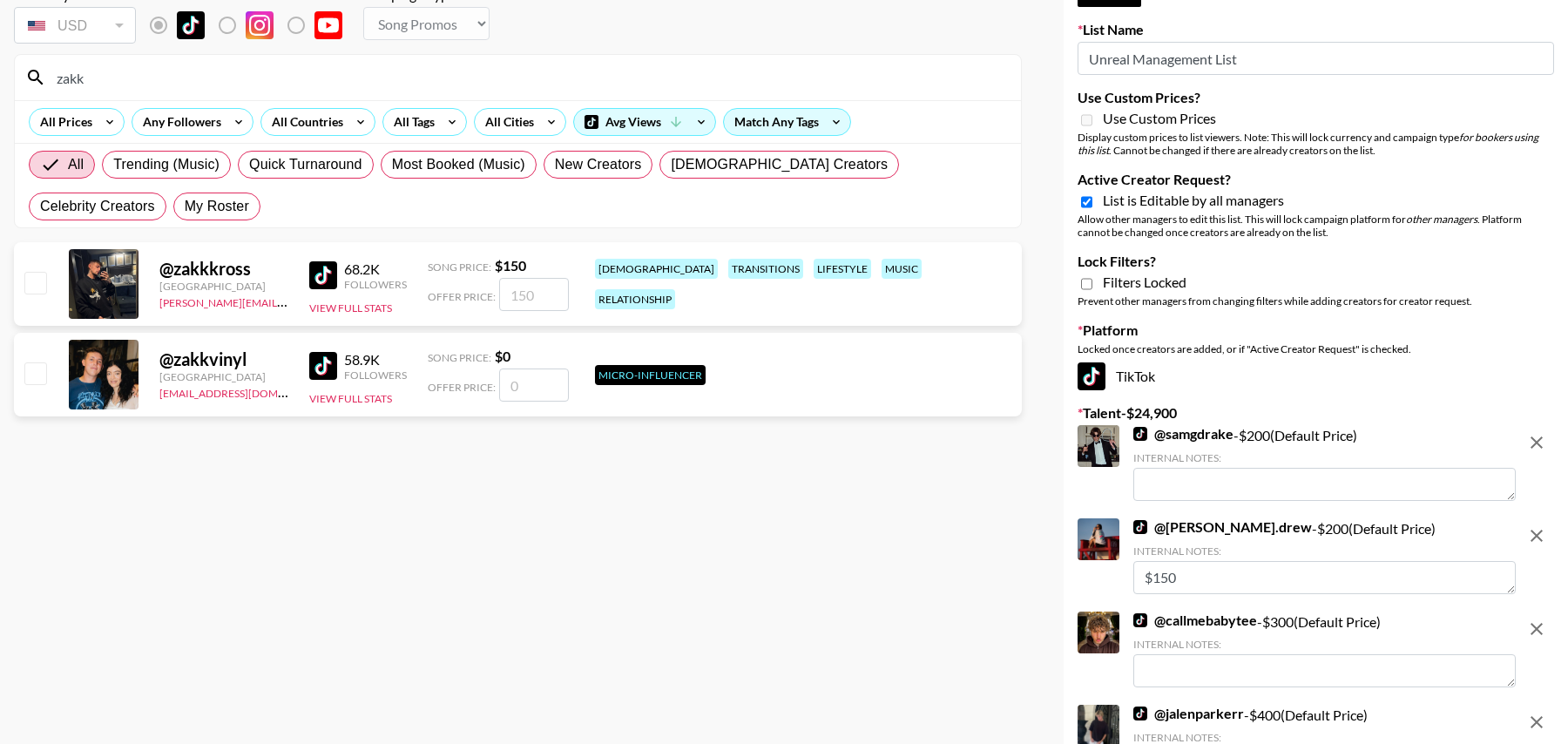
type input "zakk"
click at [39, 280] on input "checkbox" at bounding box center [35, 282] width 21 height 21
checkbox input "true"
type input "150"
drag, startPoint x: 125, startPoint y: 77, endPoint x: 0, endPoint y: 77, distance: 125.0
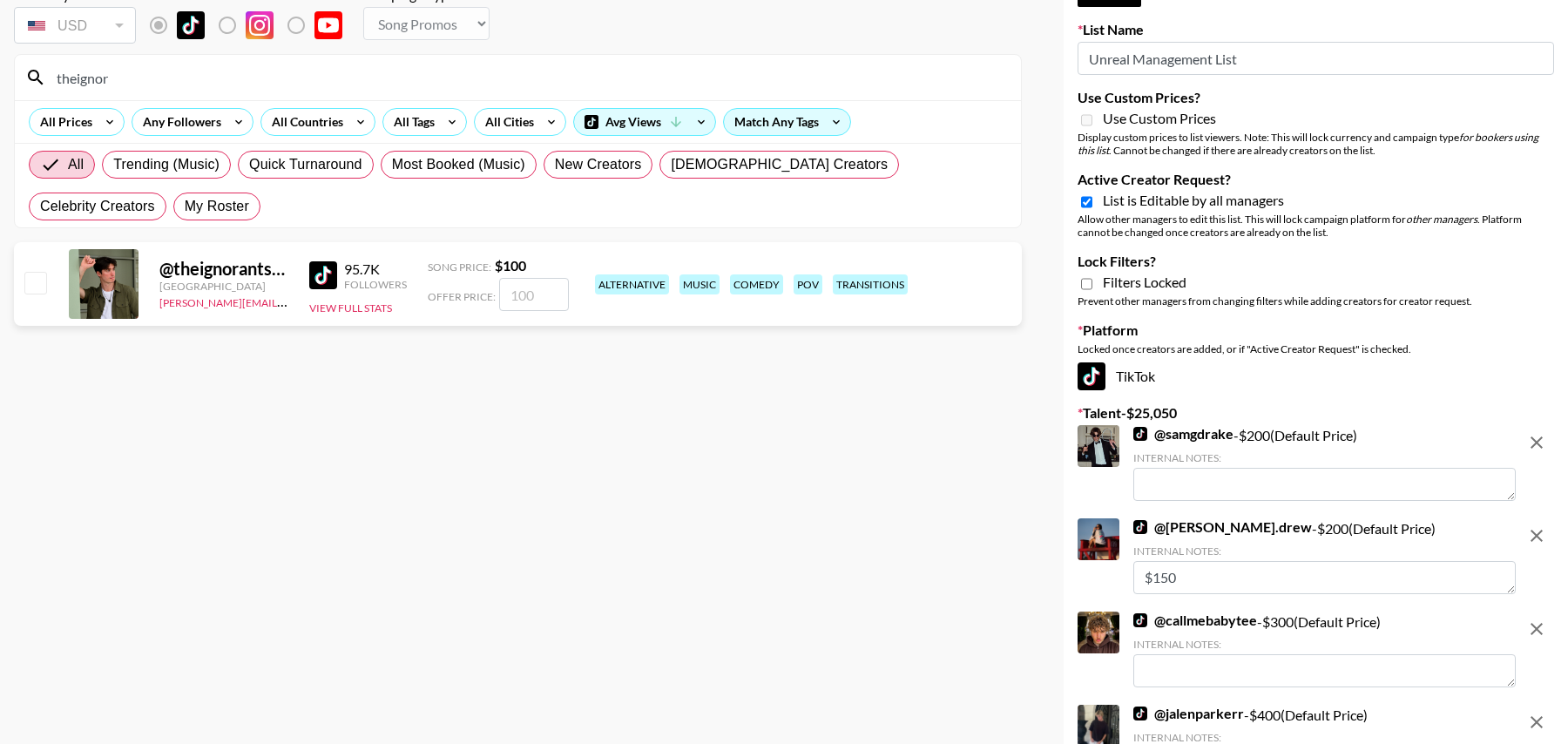
type input "theignor"
click at [37, 283] on input "checkbox" at bounding box center [35, 282] width 21 height 21
checkbox input "true"
type input "100"
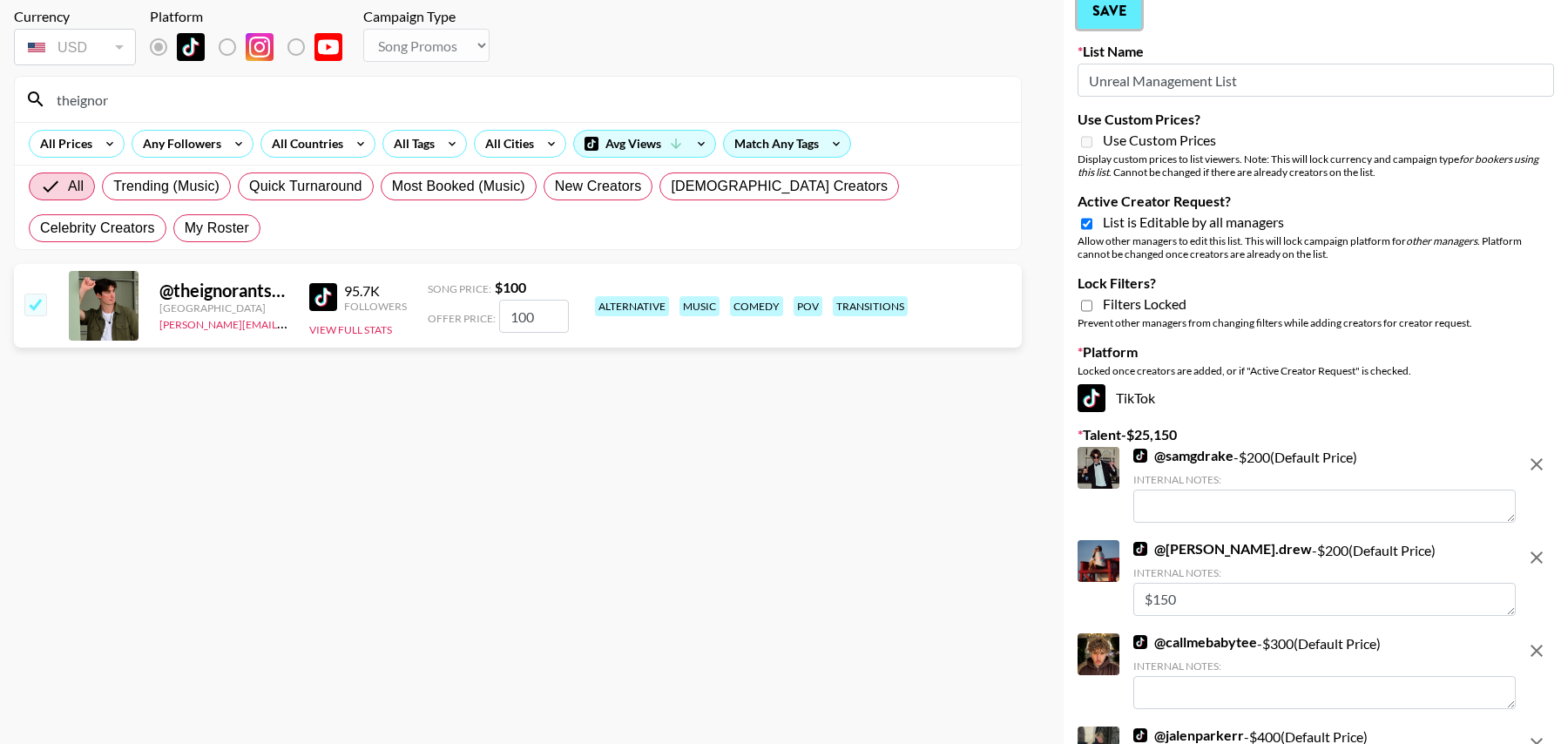
click at [1108, 22] on button "Save" at bounding box center [1110, 11] width 64 height 35
click at [1127, 10] on button "Save" at bounding box center [1110, 11] width 64 height 35
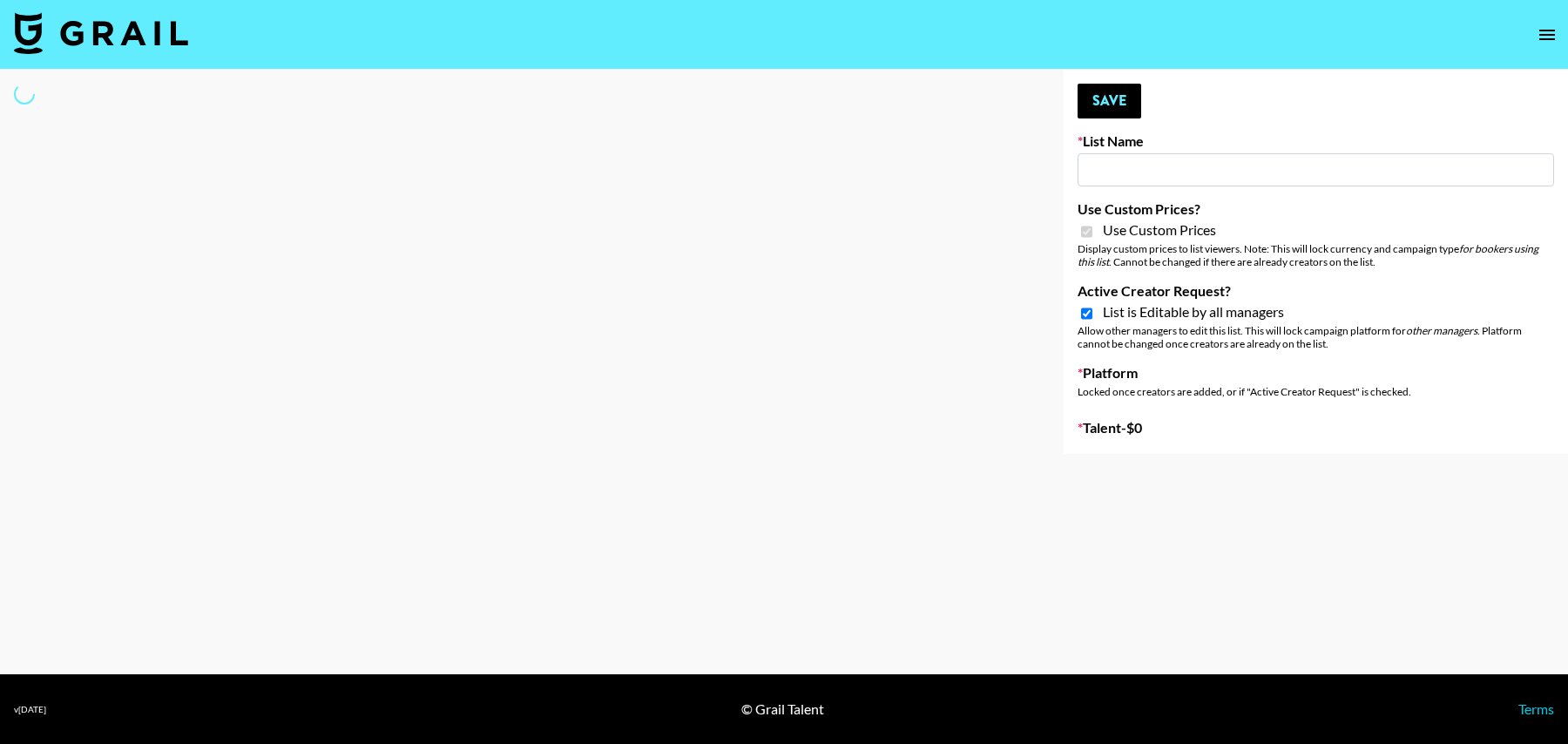
type input "DDG Beauty"
checkbox input "true"
select select "Brand"
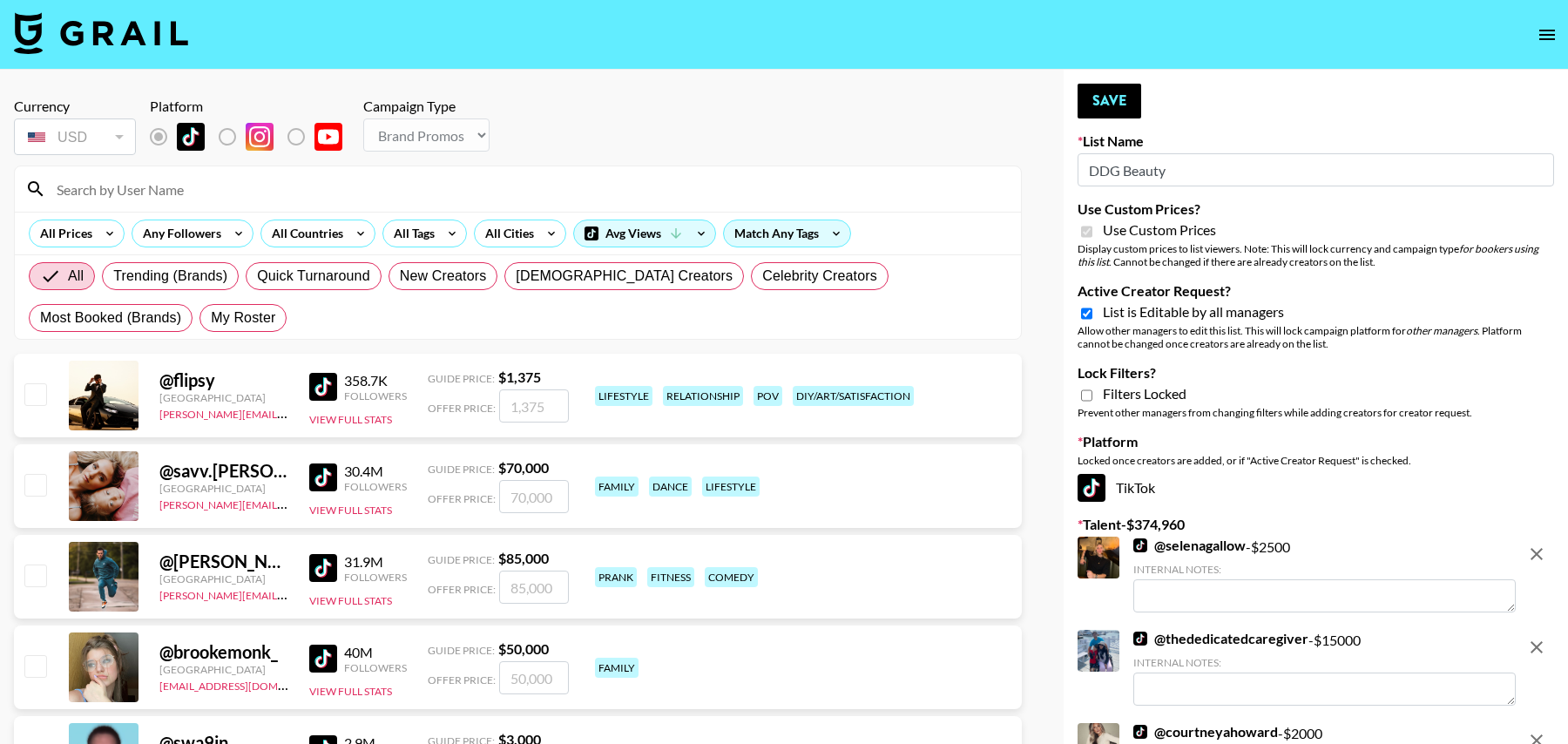
click at [179, 188] on input at bounding box center [528, 189] width 964 height 27
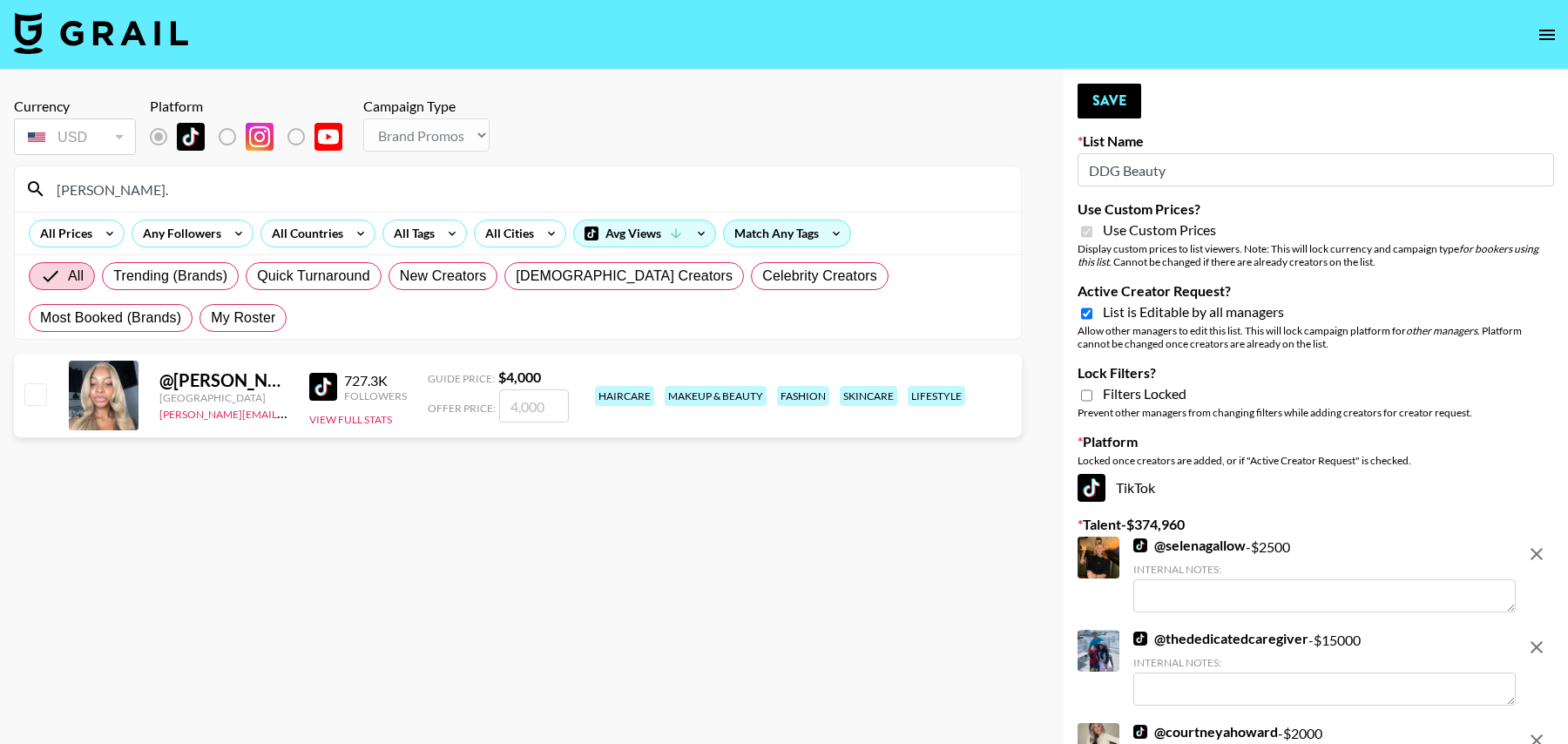
type input "jada."
click at [530, 404] on input "number" at bounding box center [534, 406] width 70 height 33
checkbox input "true"
type input "2000"
click at [299, 189] on input "jada." at bounding box center [528, 189] width 964 height 27
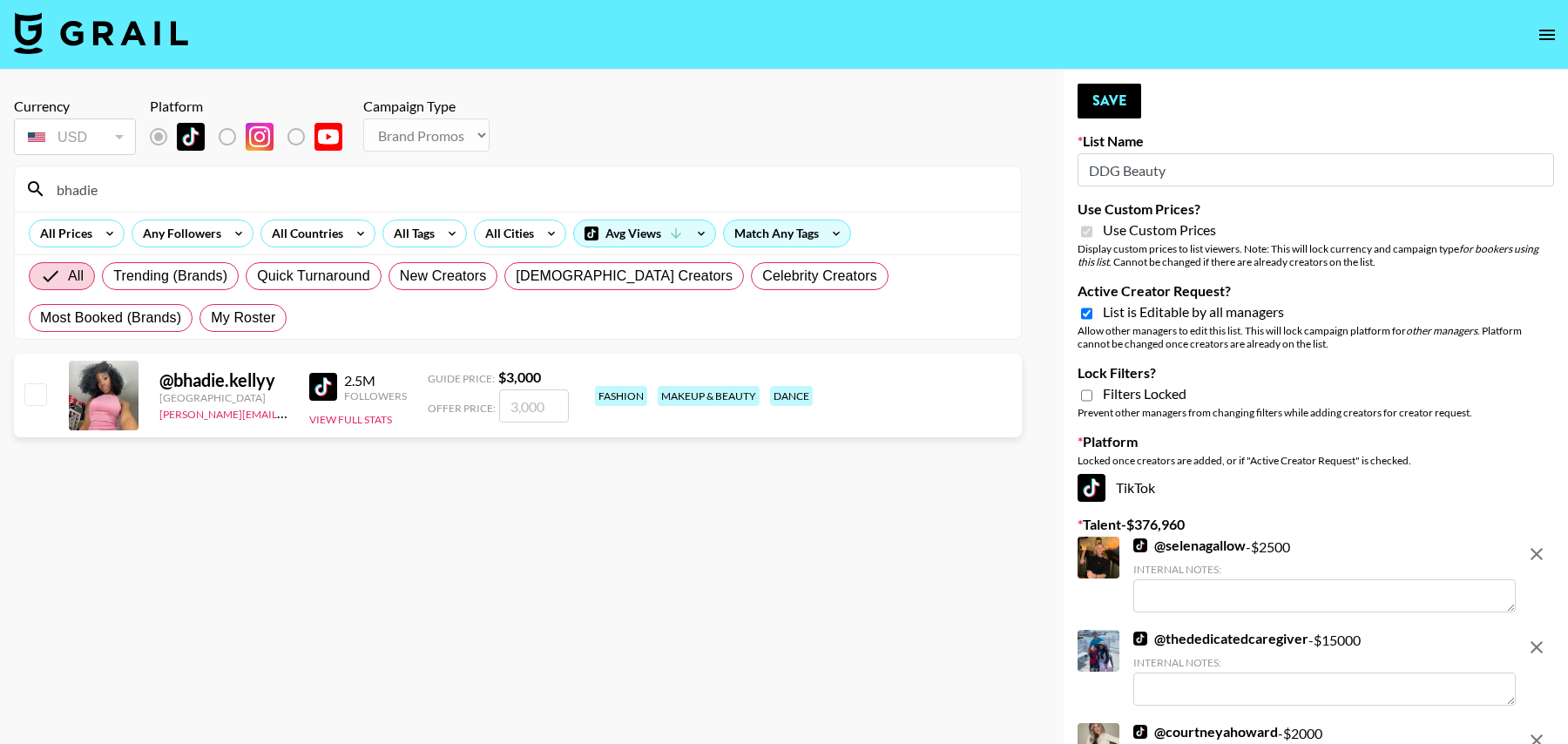
type input "bhadie"
click at [525, 412] on input "number" at bounding box center [534, 406] width 70 height 33
checkbox input "true"
type input "2000"
click at [218, 192] on input "bhadie" at bounding box center [528, 189] width 964 height 27
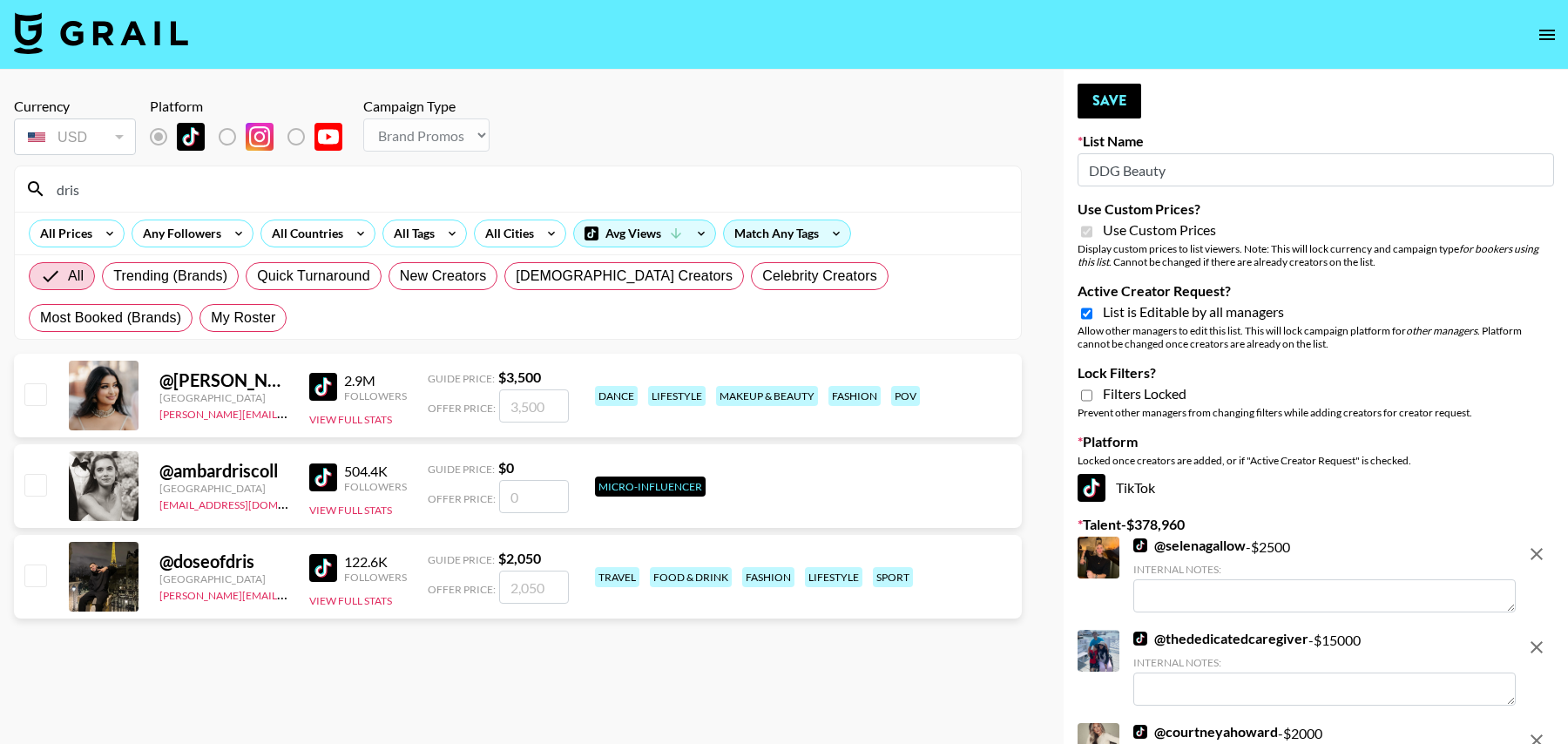
type input "dris"
click at [546, 402] on input "number" at bounding box center [534, 406] width 70 height 33
type input "2"
checkbox input "true"
type input "2000"
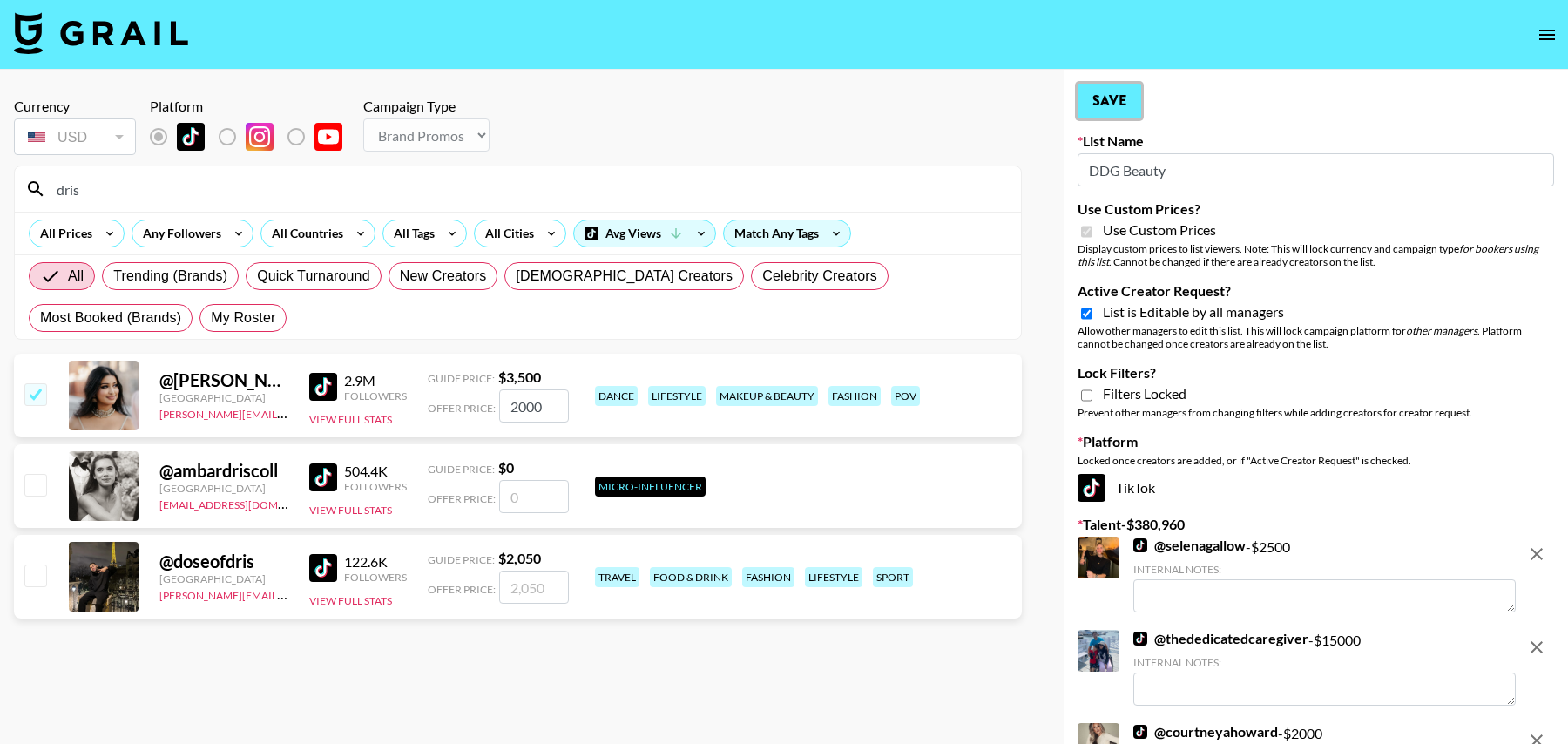
click at [1114, 102] on button "Save" at bounding box center [1110, 101] width 64 height 35
click at [1109, 107] on button "Save" at bounding box center [1110, 101] width 64 height 35
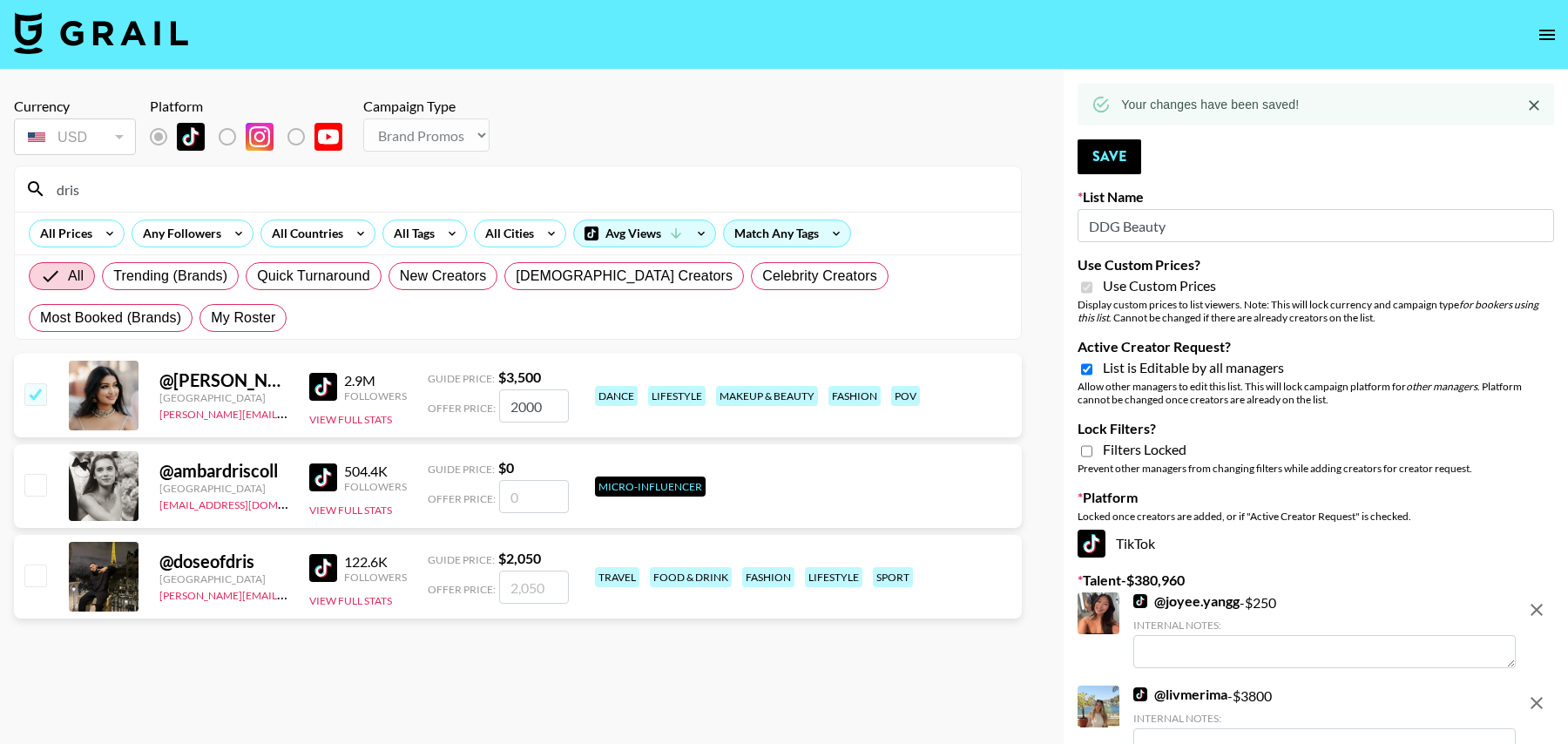
click at [268, 203] on div "dris" at bounding box center [518, 189] width 1006 height 46
click at [256, 188] on input "dris" at bounding box center [528, 189] width 964 height 27
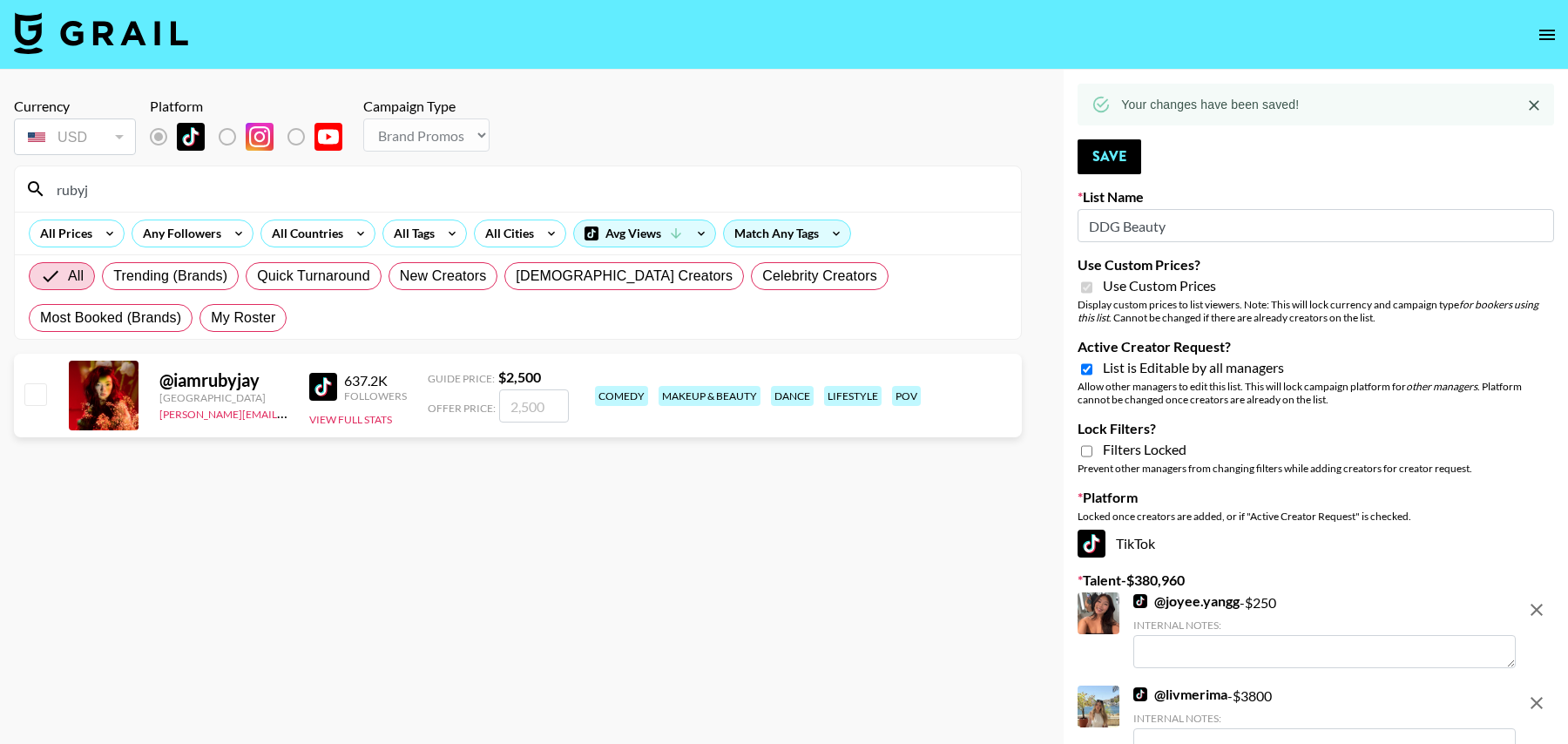
type input "rubyj"
click at [534, 413] on input "number" at bounding box center [534, 406] width 70 height 33
checkbox input "true"
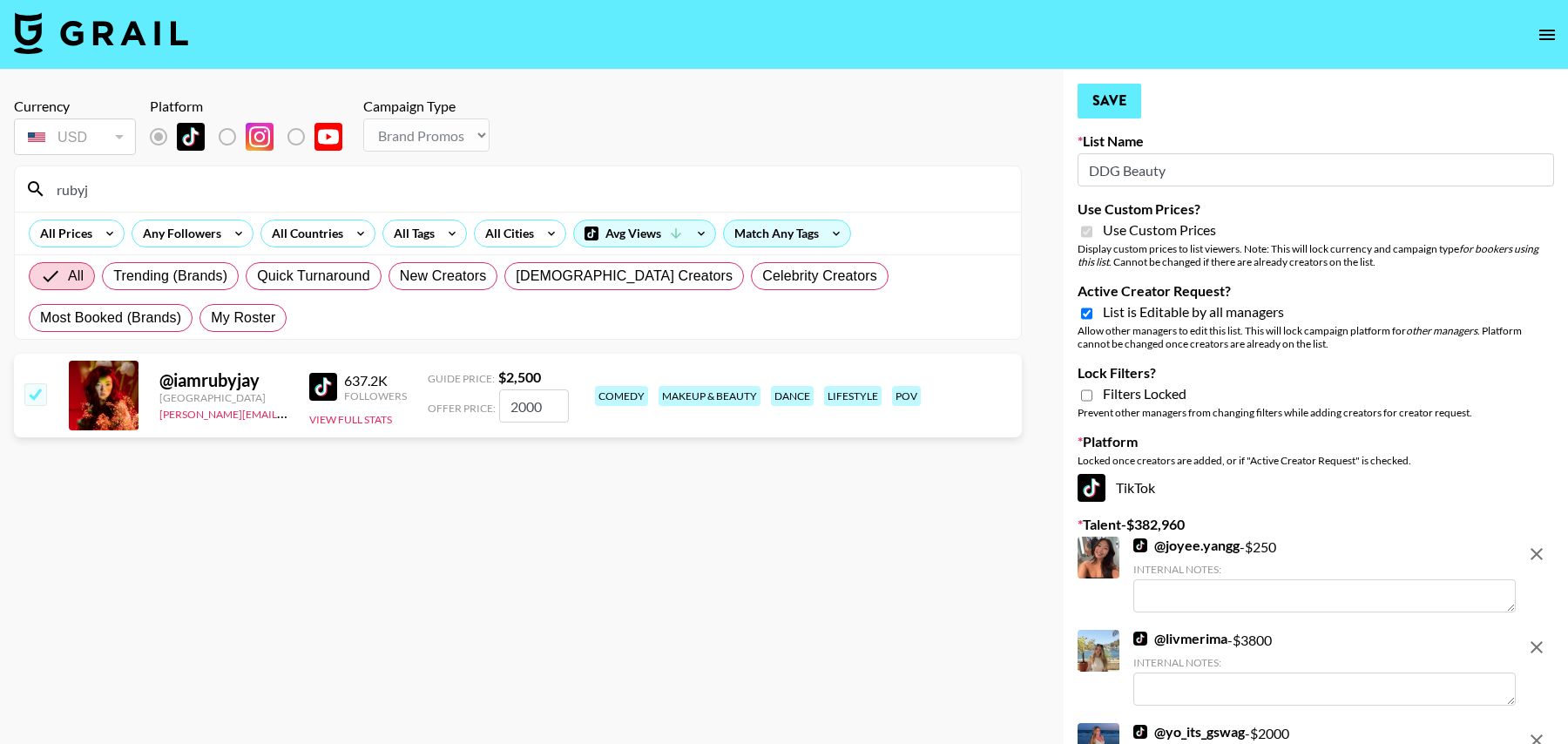
type input "2000"
click at [1120, 101] on button "Save" at bounding box center [1110, 101] width 64 height 35
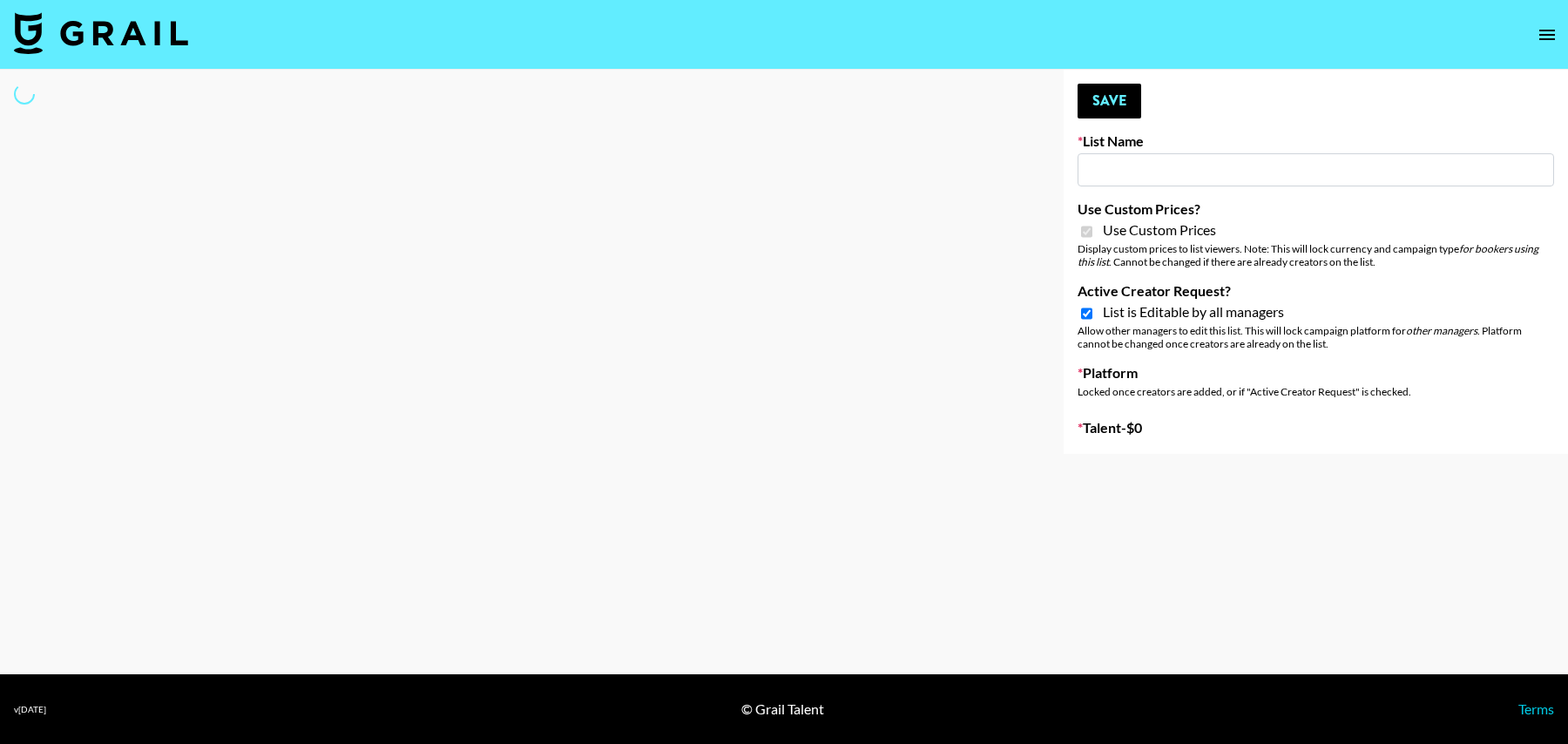
type input "[PERSON_NAME] - Podcasters"
checkbox input "true"
select select "Brand"
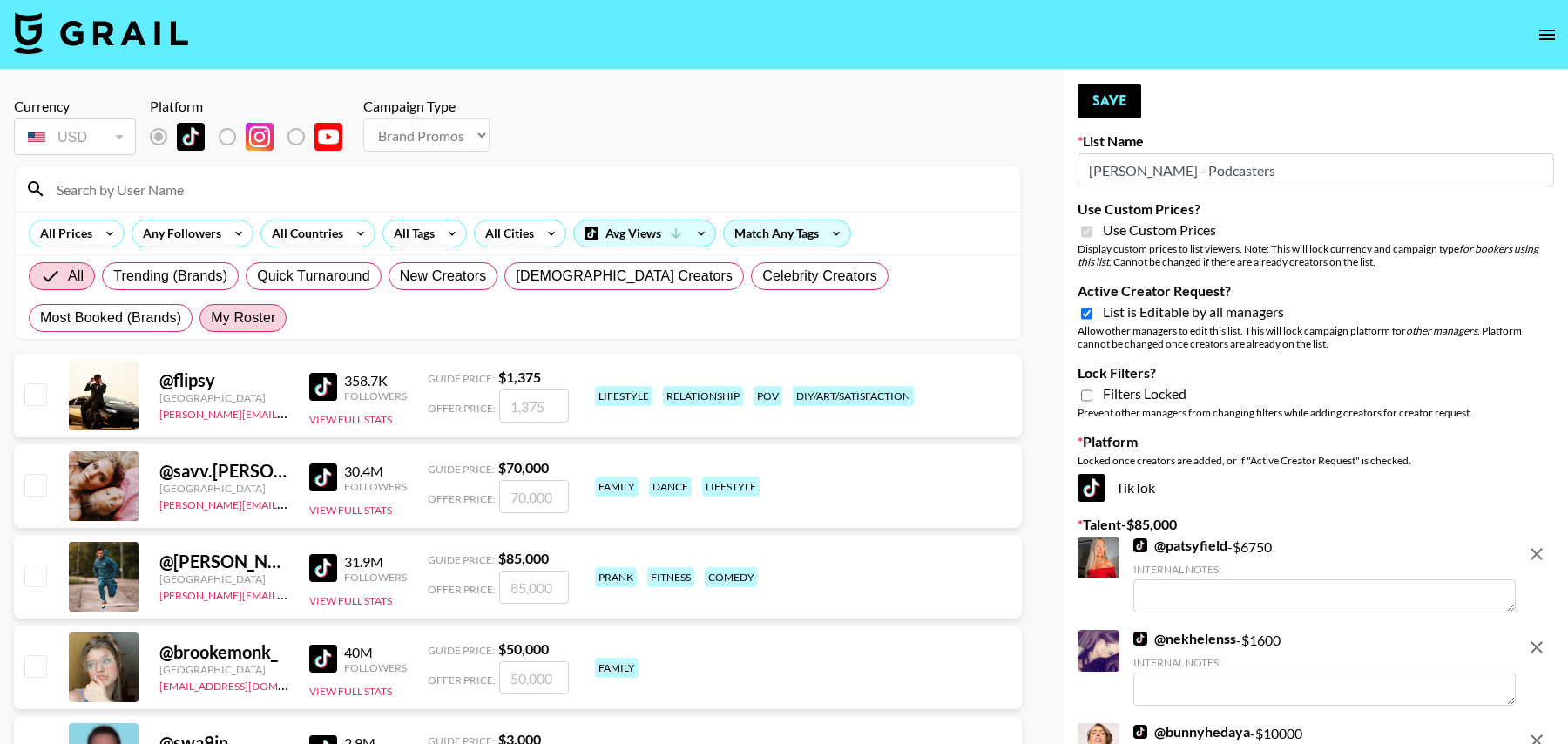
click at [210, 309] on span "My Roster" at bounding box center [242, 318] width 64 height 21
click at [210, 318] on input "My Roster" at bounding box center [210, 318] width 0 height 0
radio input "true"
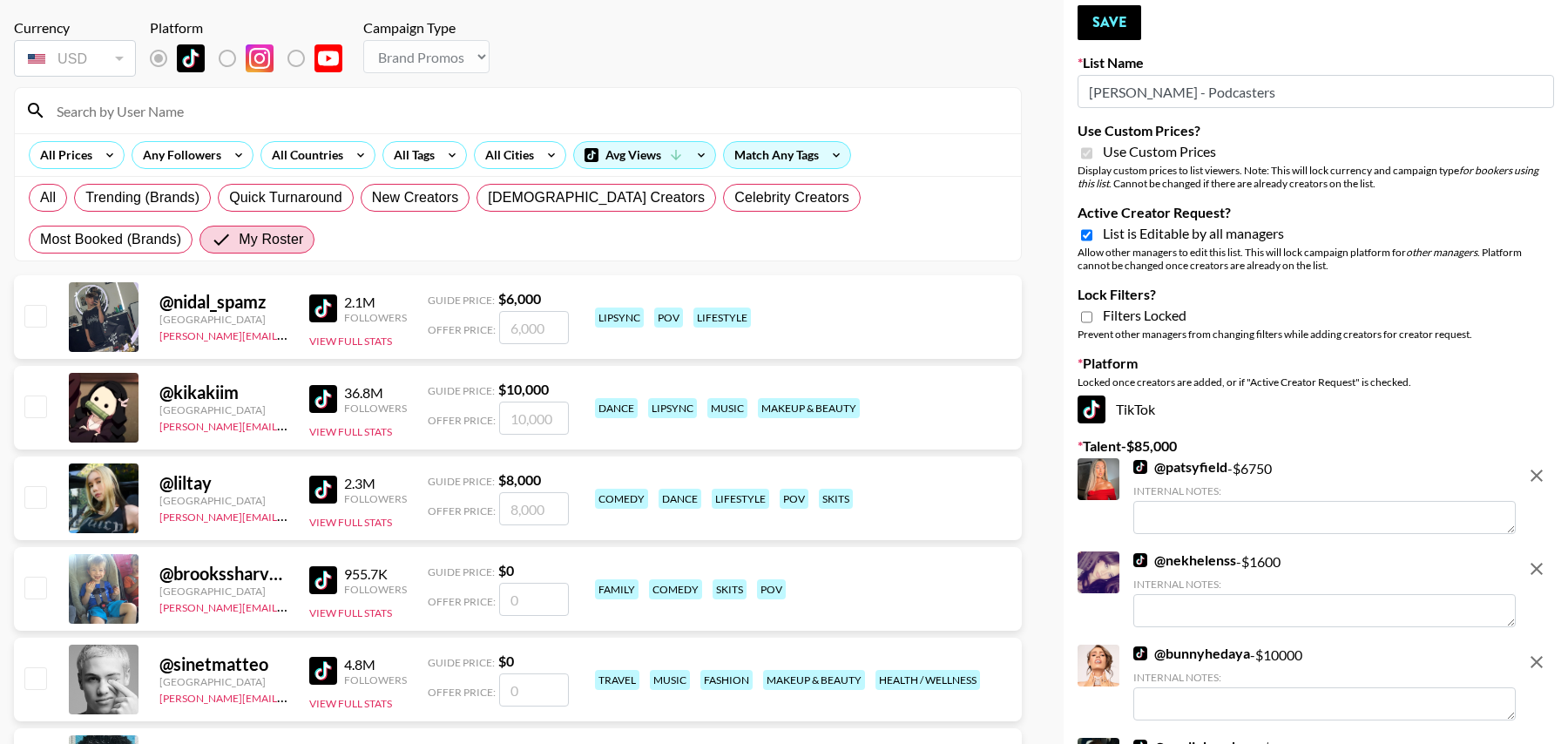
scroll to position [93, 0]
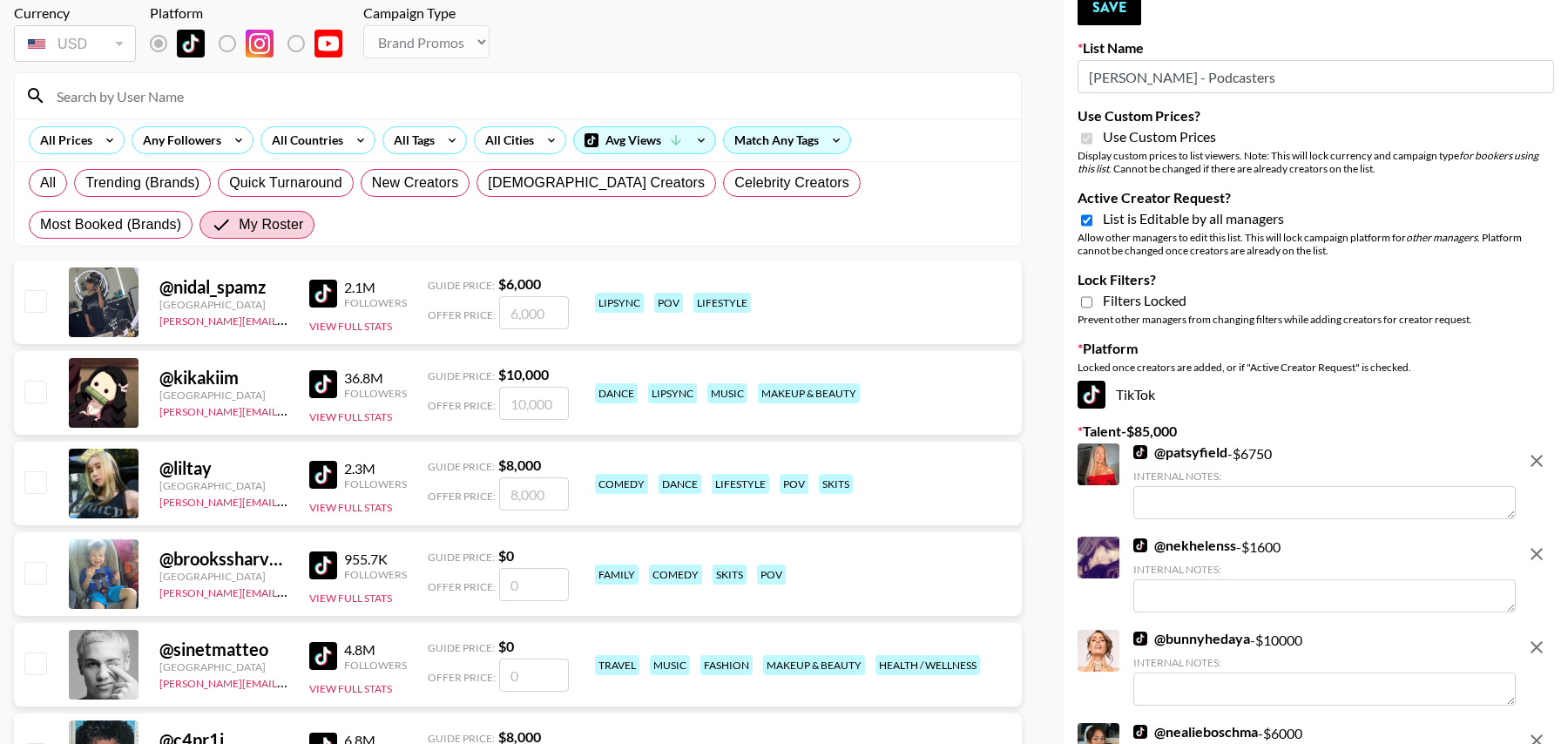
click at [38, 390] on input "checkbox" at bounding box center [35, 391] width 21 height 21
checkbox input "true"
type input "10000"
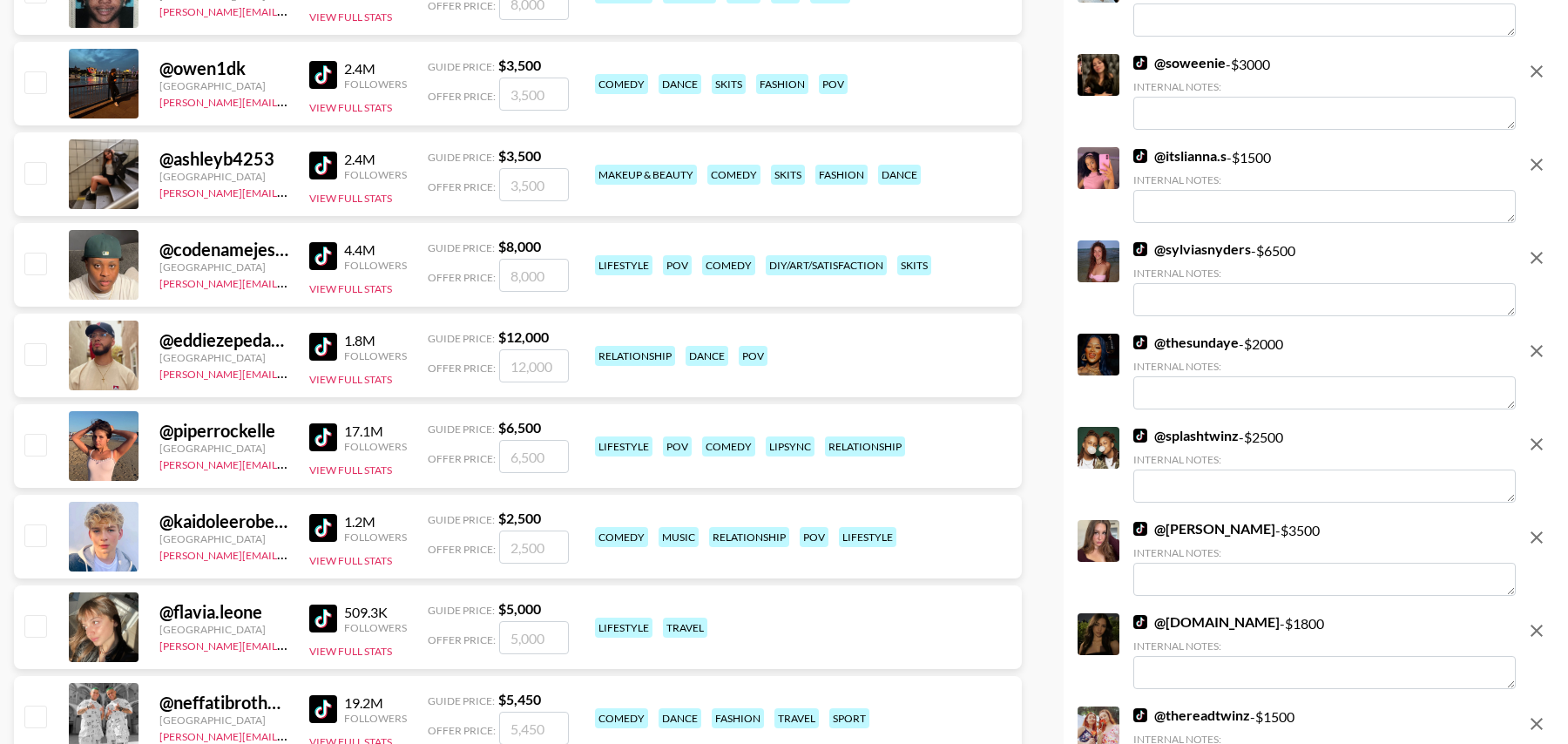
click at [39, 447] on input "checkbox" at bounding box center [35, 444] width 21 height 21
checkbox input "true"
type input "6500"
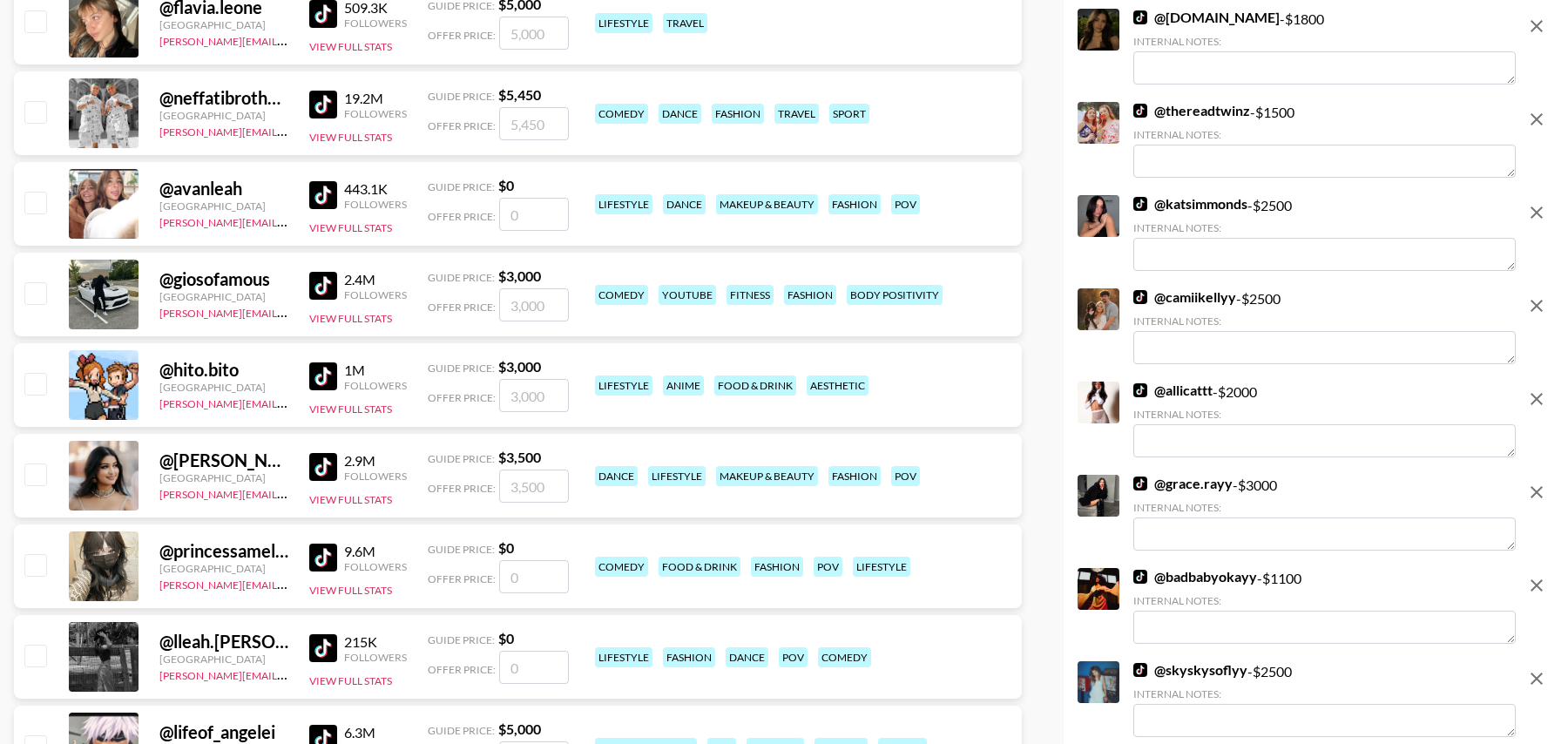
scroll to position [1462, 0]
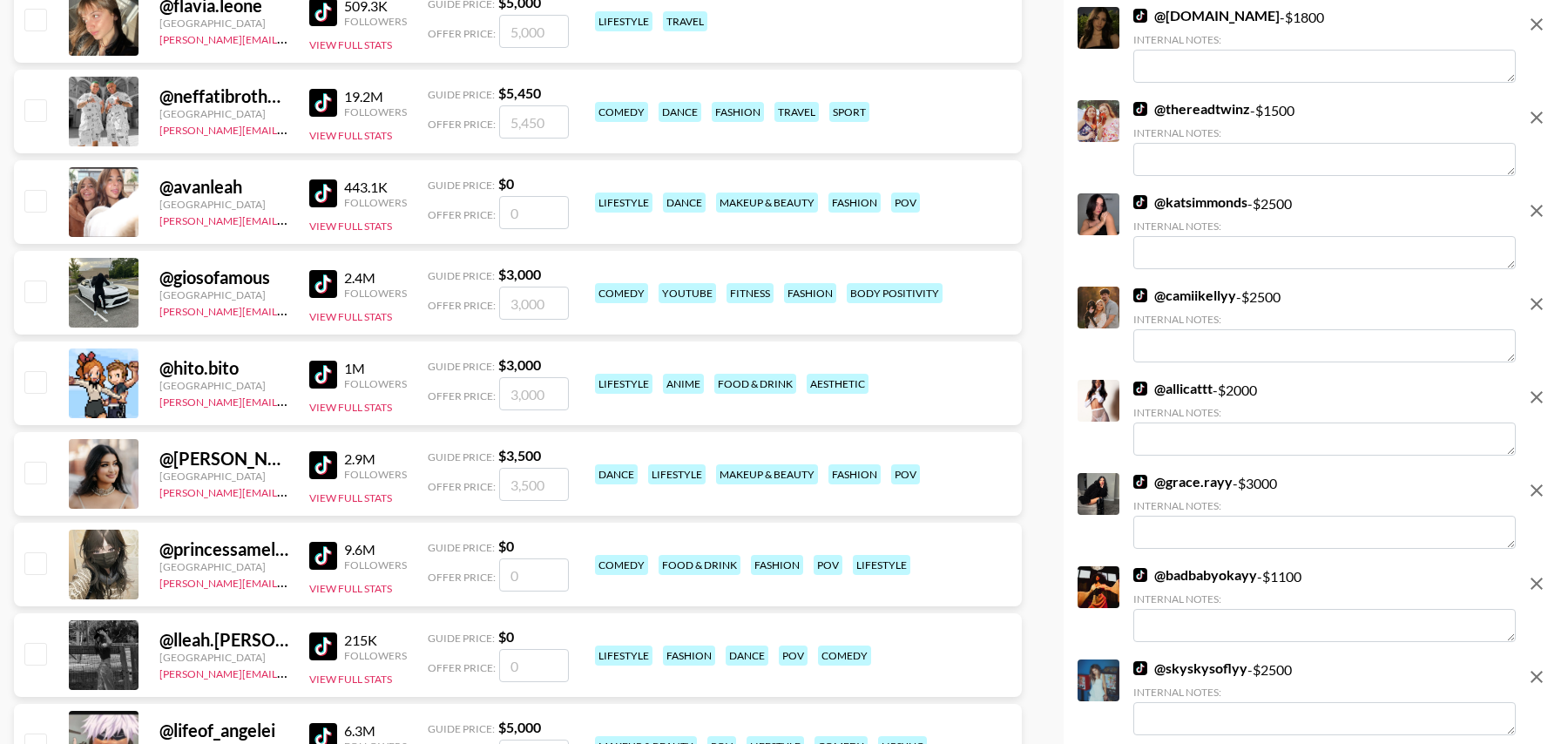
click at [30, 467] on input "checkbox" at bounding box center [35, 472] width 21 height 21
checkbox input "true"
type input "3500"
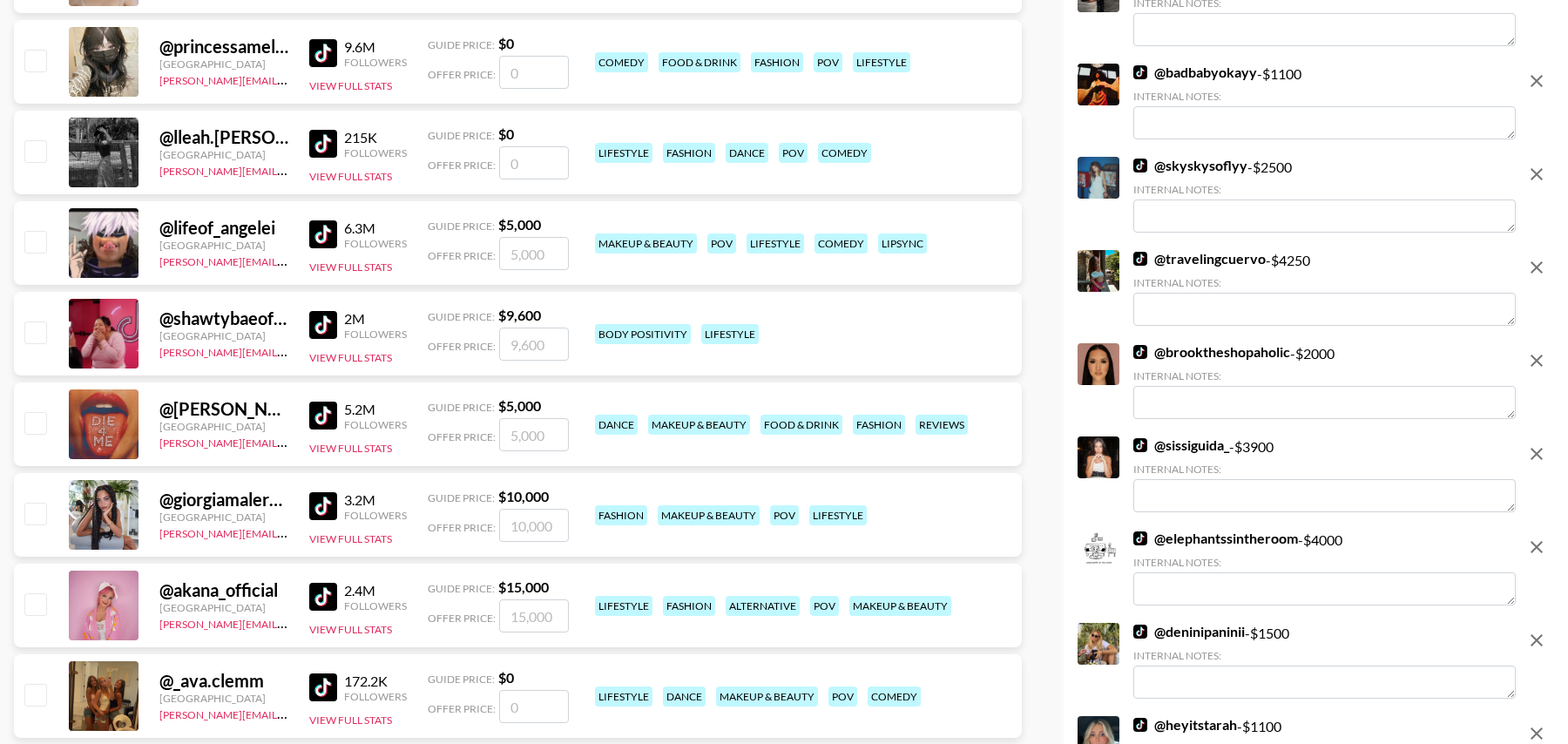
scroll to position [1989, 0]
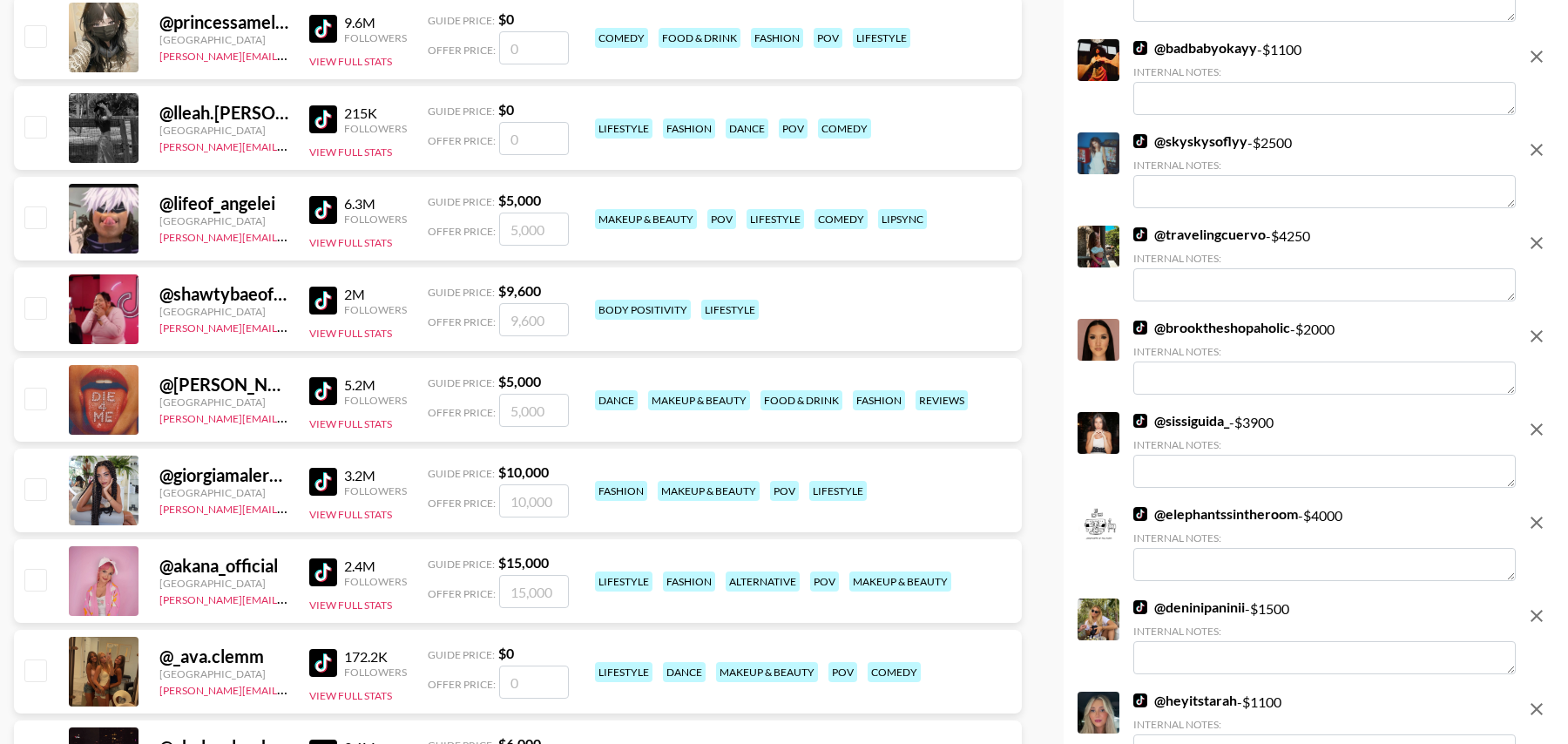
click at [31, 405] on input "checkbox" at bounding box center [35, 398] width 21 height 21
checkbox input "true"
type input "5000"
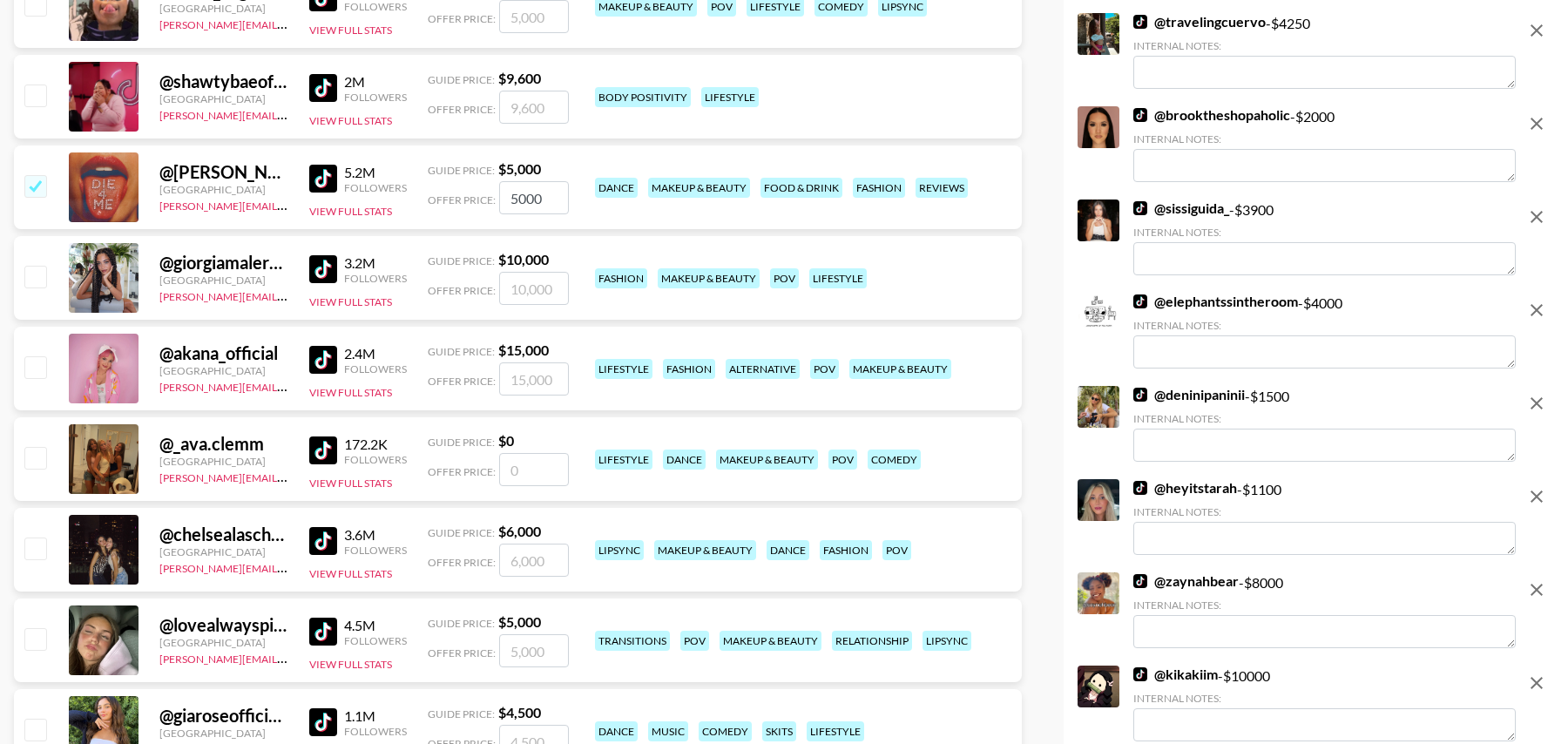
scroll to position [2228, 0]
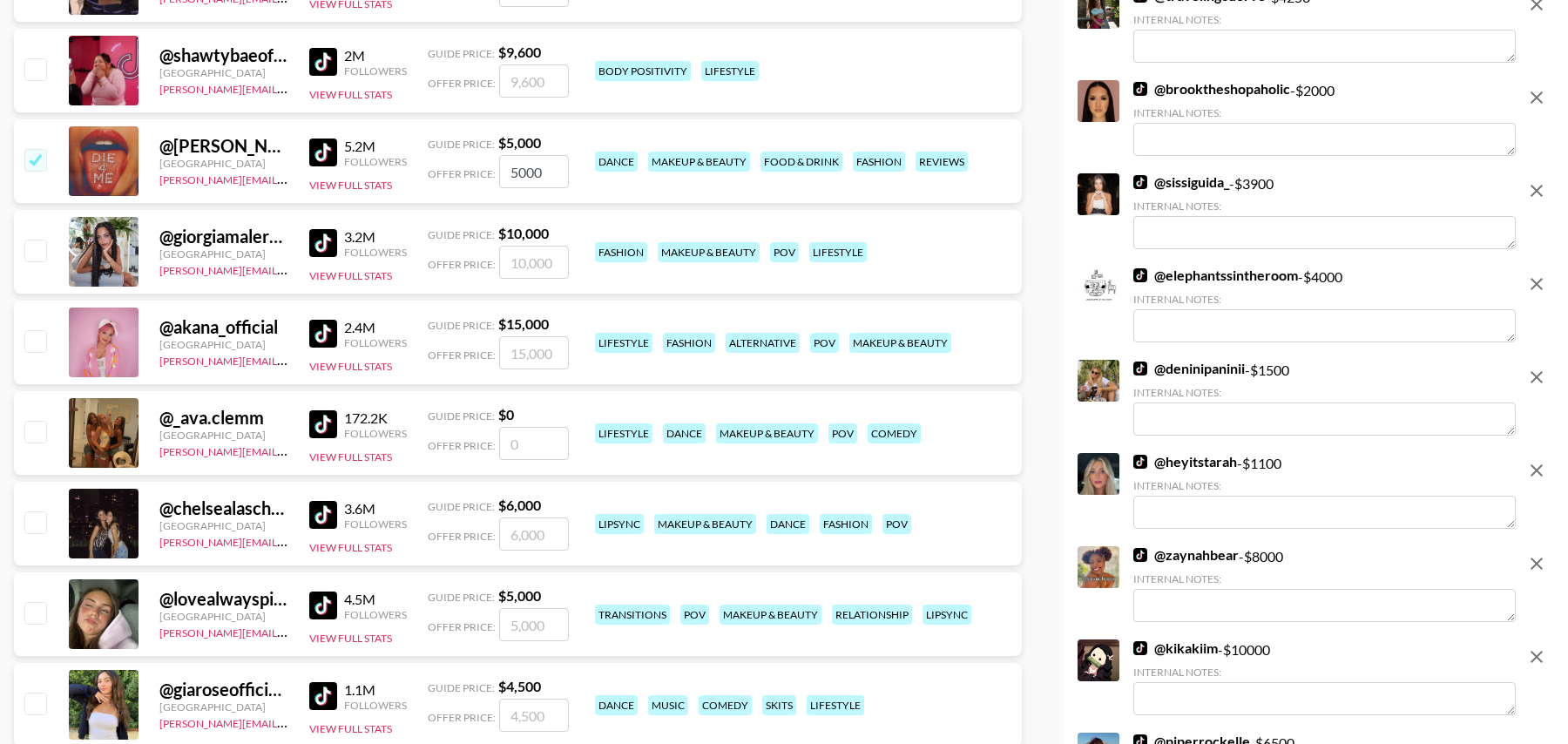
click at [31, 338] on input "checkbox" at bounding box center [35, 340] width 21 height 21
checkbox input "true"
type input "15000"
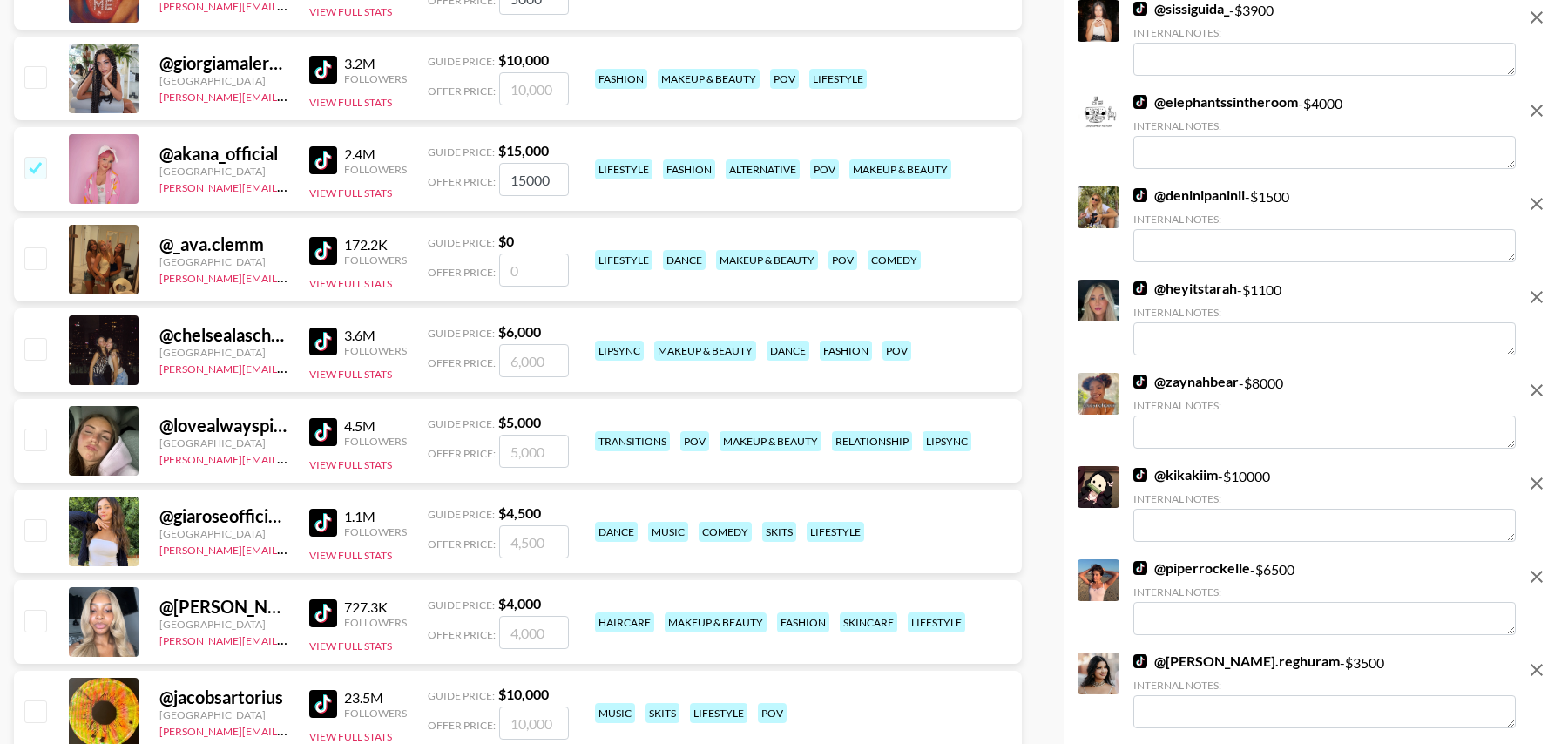
click at [30, 433] on input "checkbox" at bounding box center [35, 439] width 21 height 21
checkbox input "true"
type input "5000"
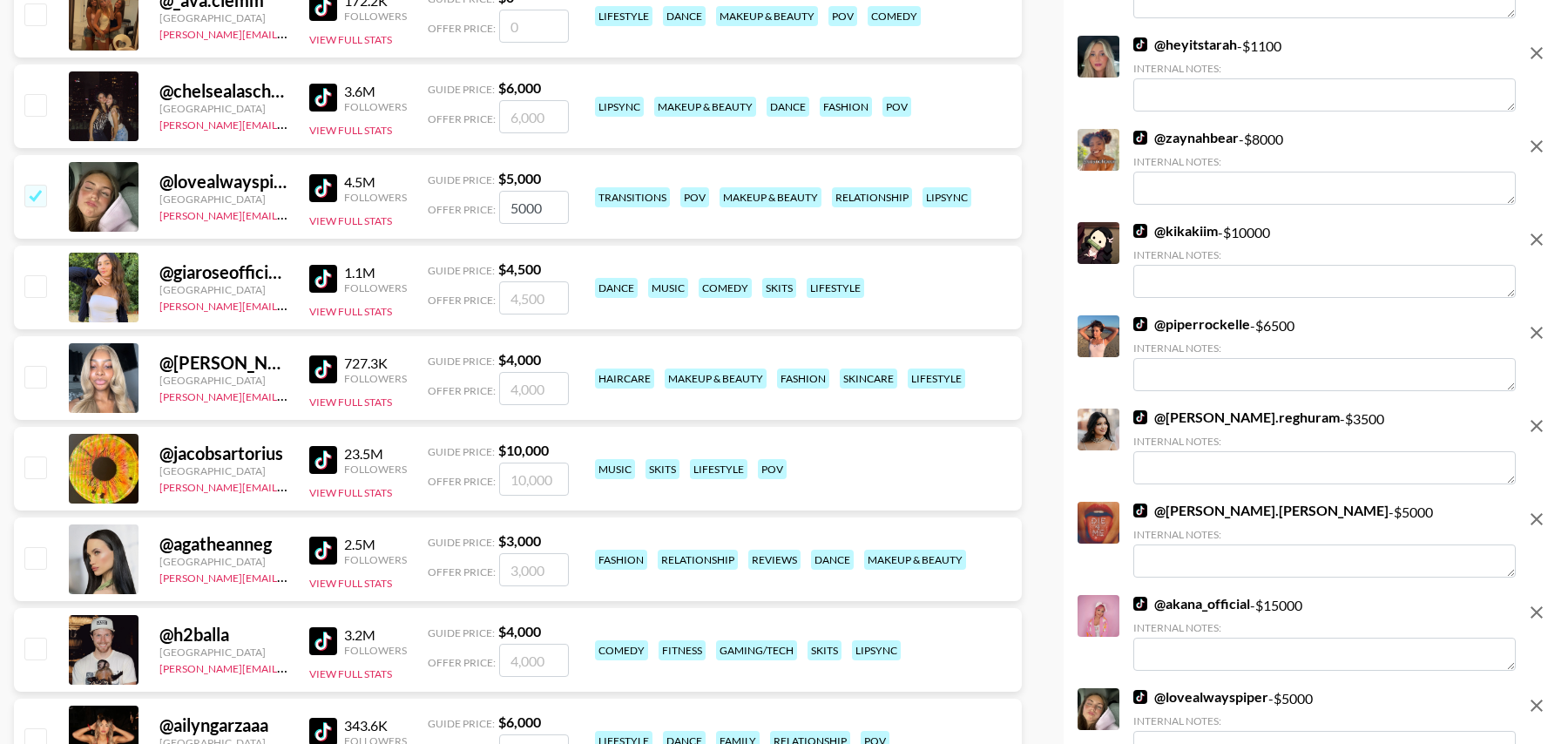
click at [30, 376] on input "checkbox" at bounding box center [35, 376] width 21 height 21
checkbox input "true"
type input "4000"
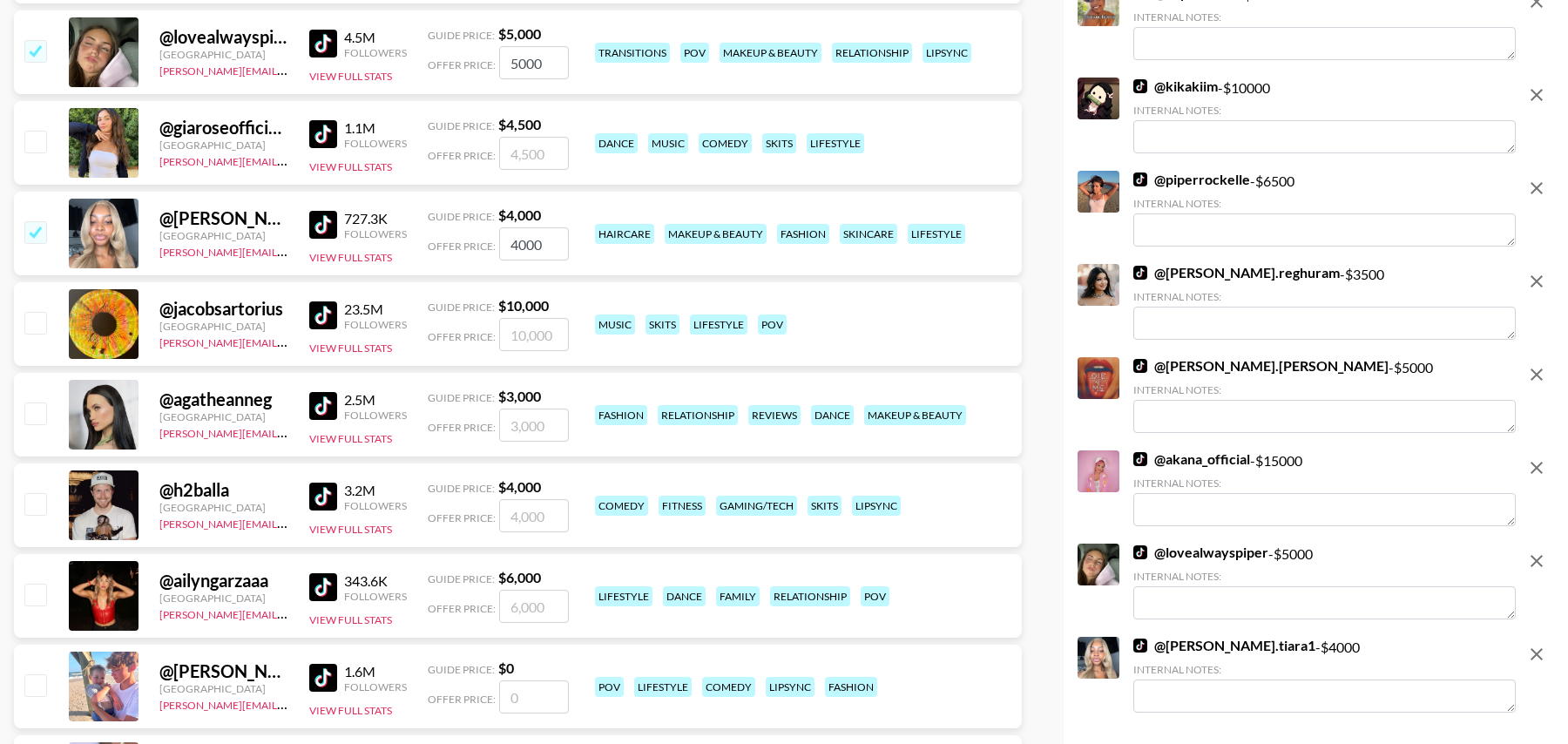
scroll to position [2751, 0]
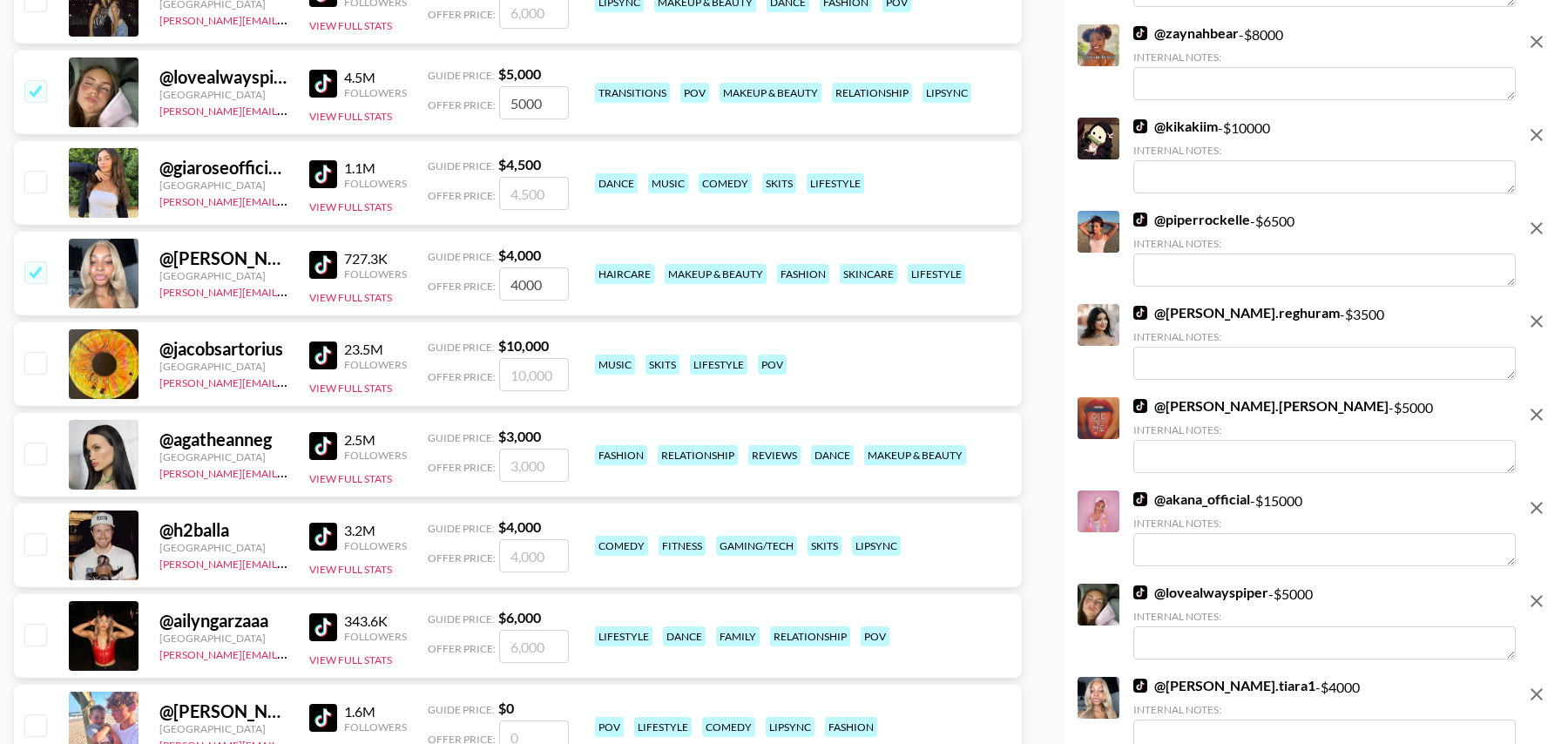
click at [30, 278] on input "checkbox" at bounding box center [35, 272] width 21 height 21
checkbox input "false"
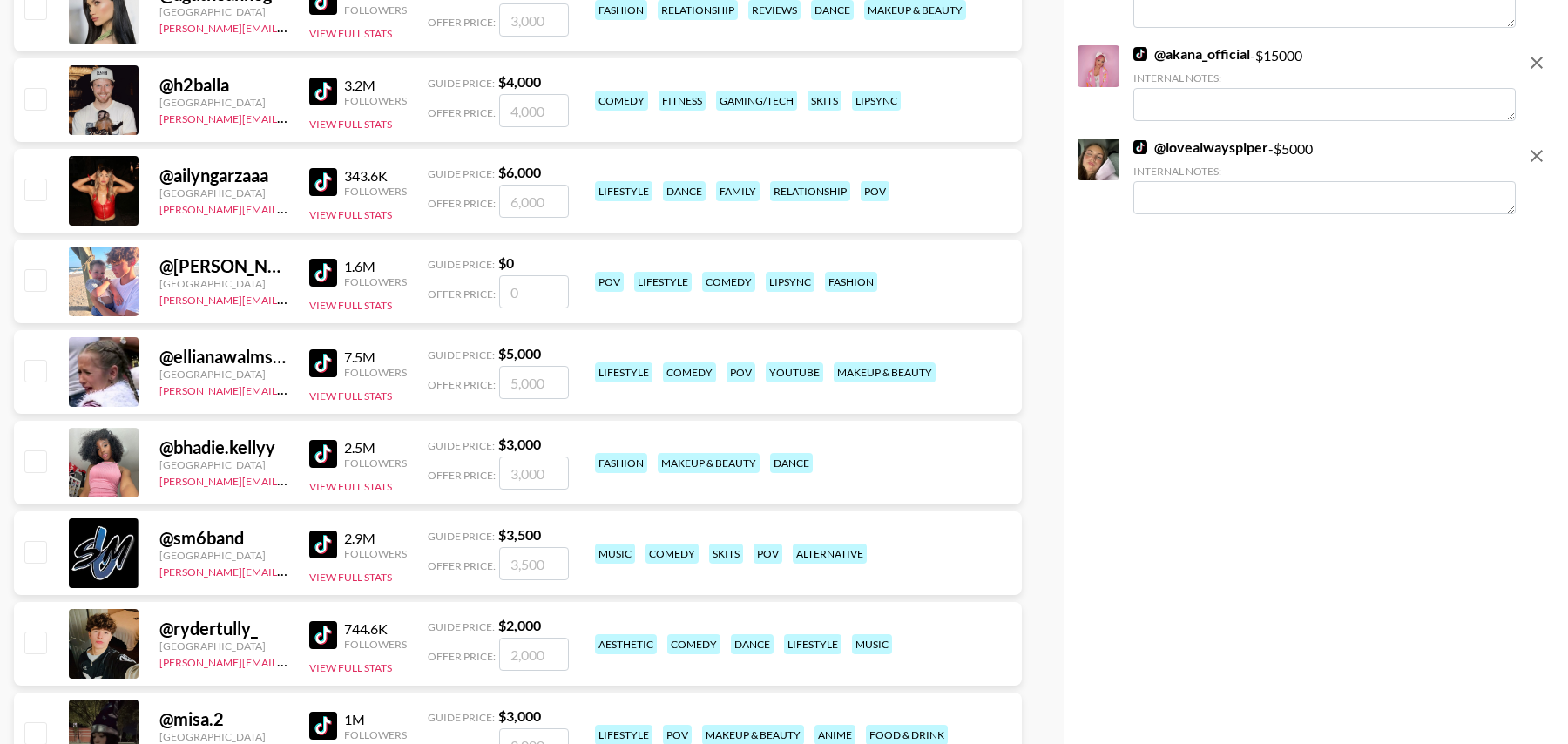
scroll to position [3206, 0]
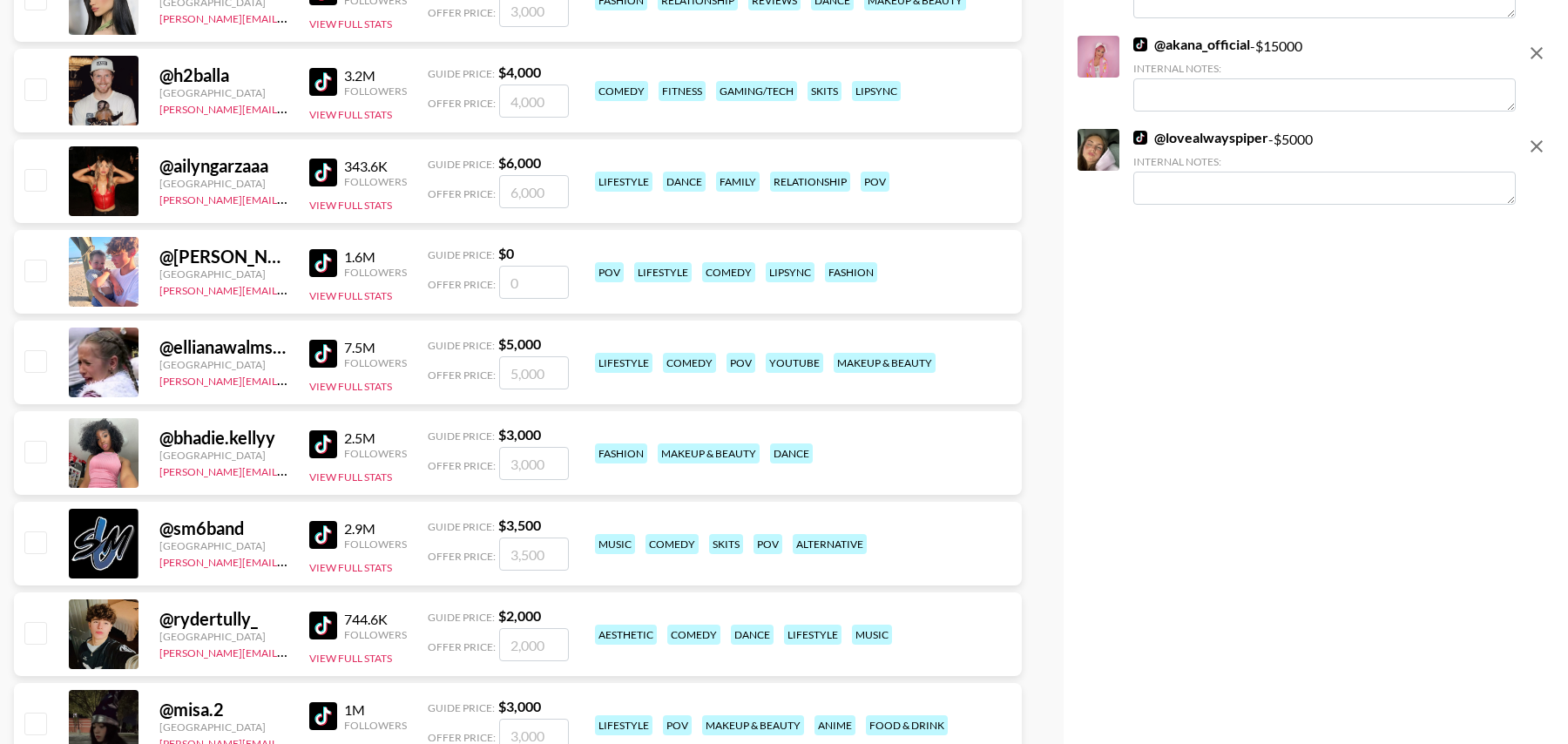
click at [31, 361] on input "checkbox" at bounding box center [35, 361] width 21 height 21
checkbox input "true"
type input "5000"
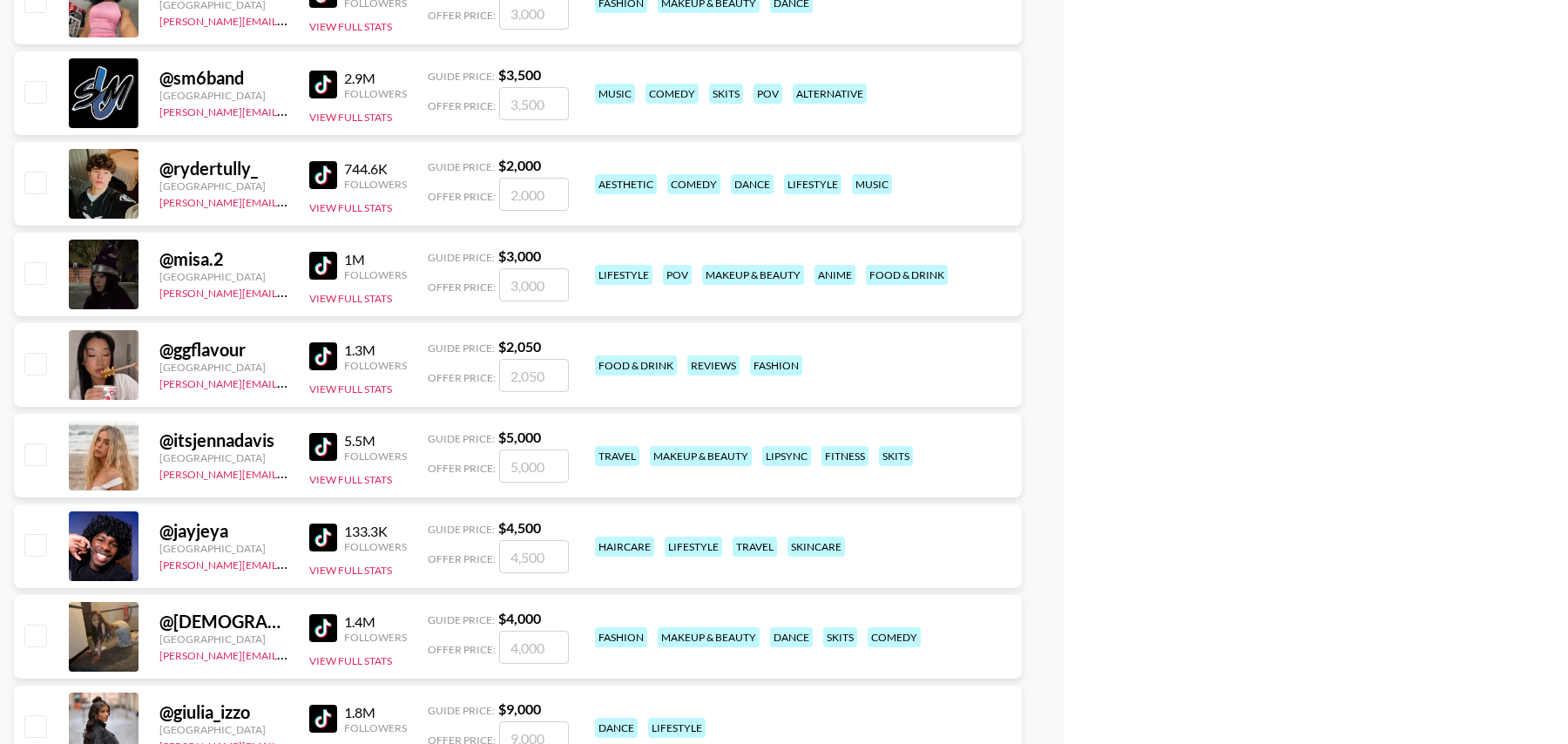
scroll to position [3750, 0]
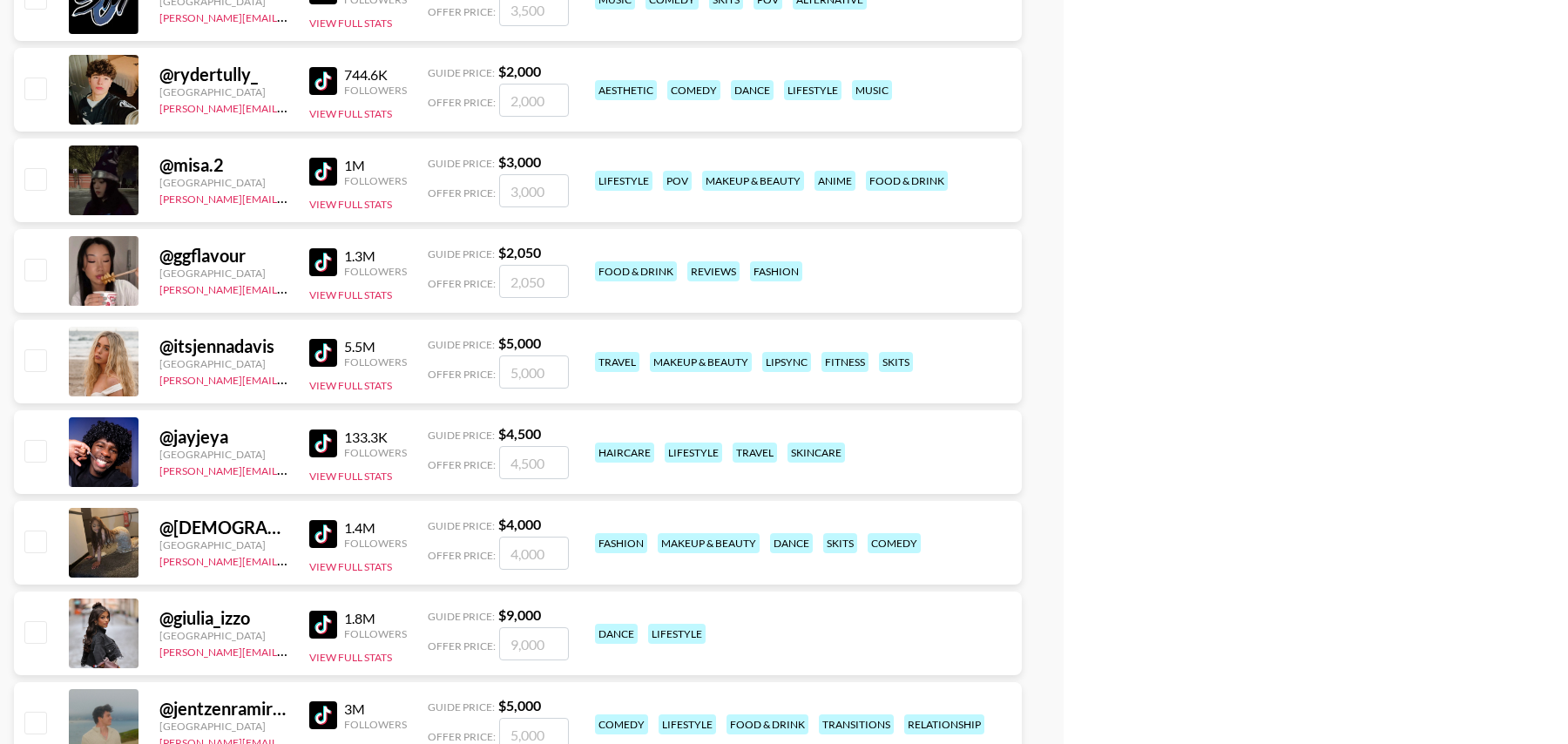
click at [38, 363] on input "checkbox" at bounding box center [35, 360] width 21 height 21
checkbox input "true"
type input "5000"
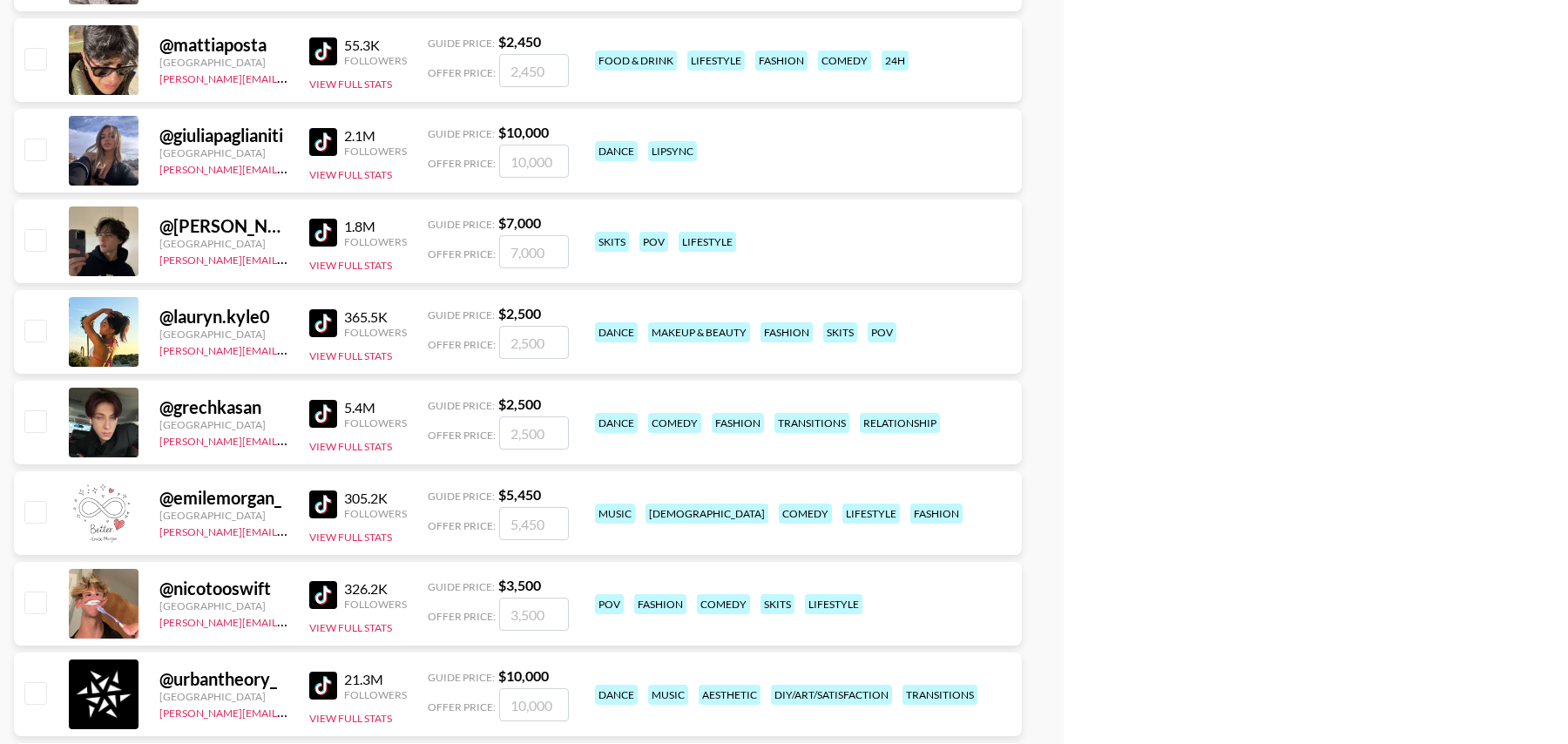
click at [38, 325] on input "checkbox" at bounding box center [35, 330] width 21 height 21
checkbox input "true"
type input "2500"
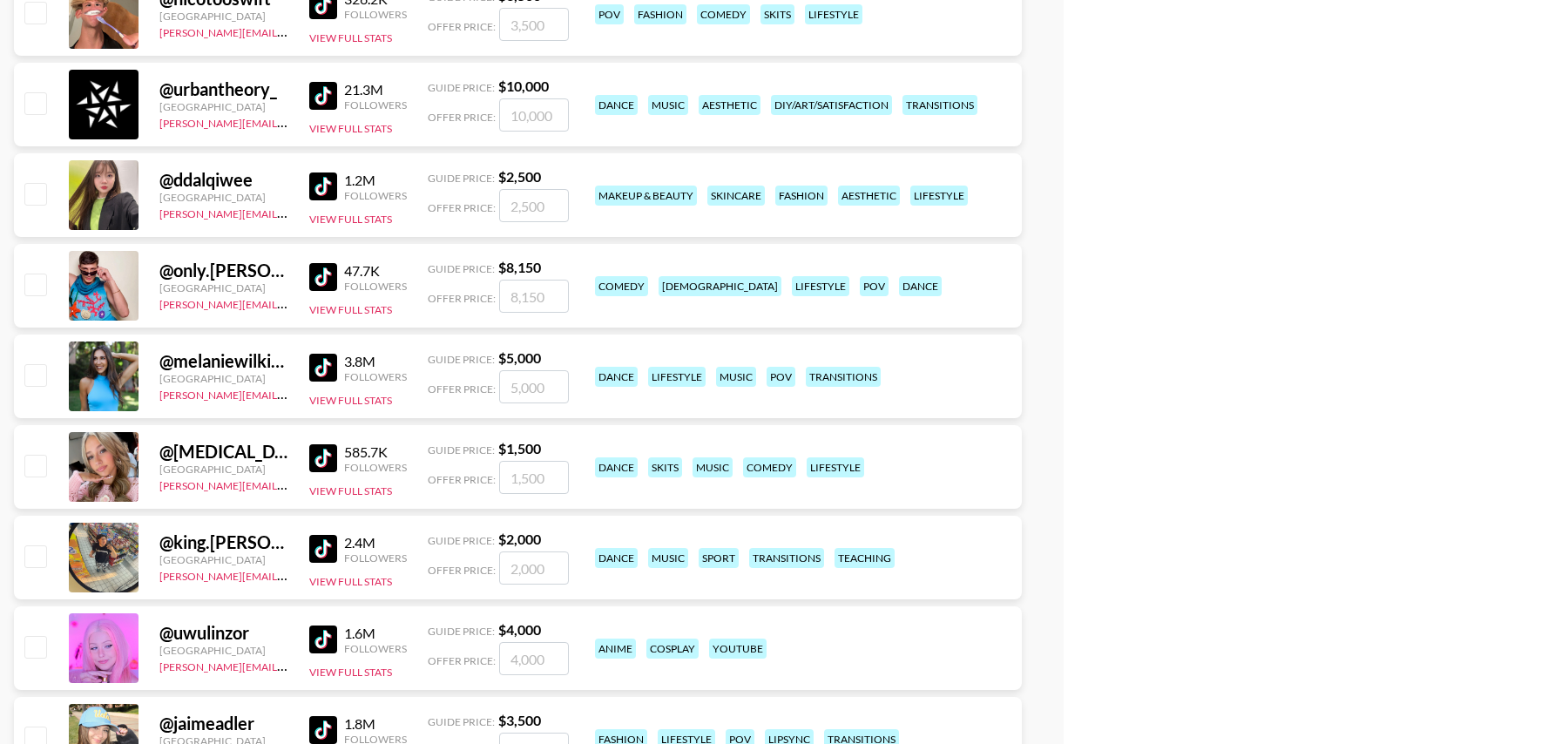
click at [39, 371] on input "checkbox" at bounding box center [35, 374] width 21 height 21
checkbox input "true"
type input "5000"
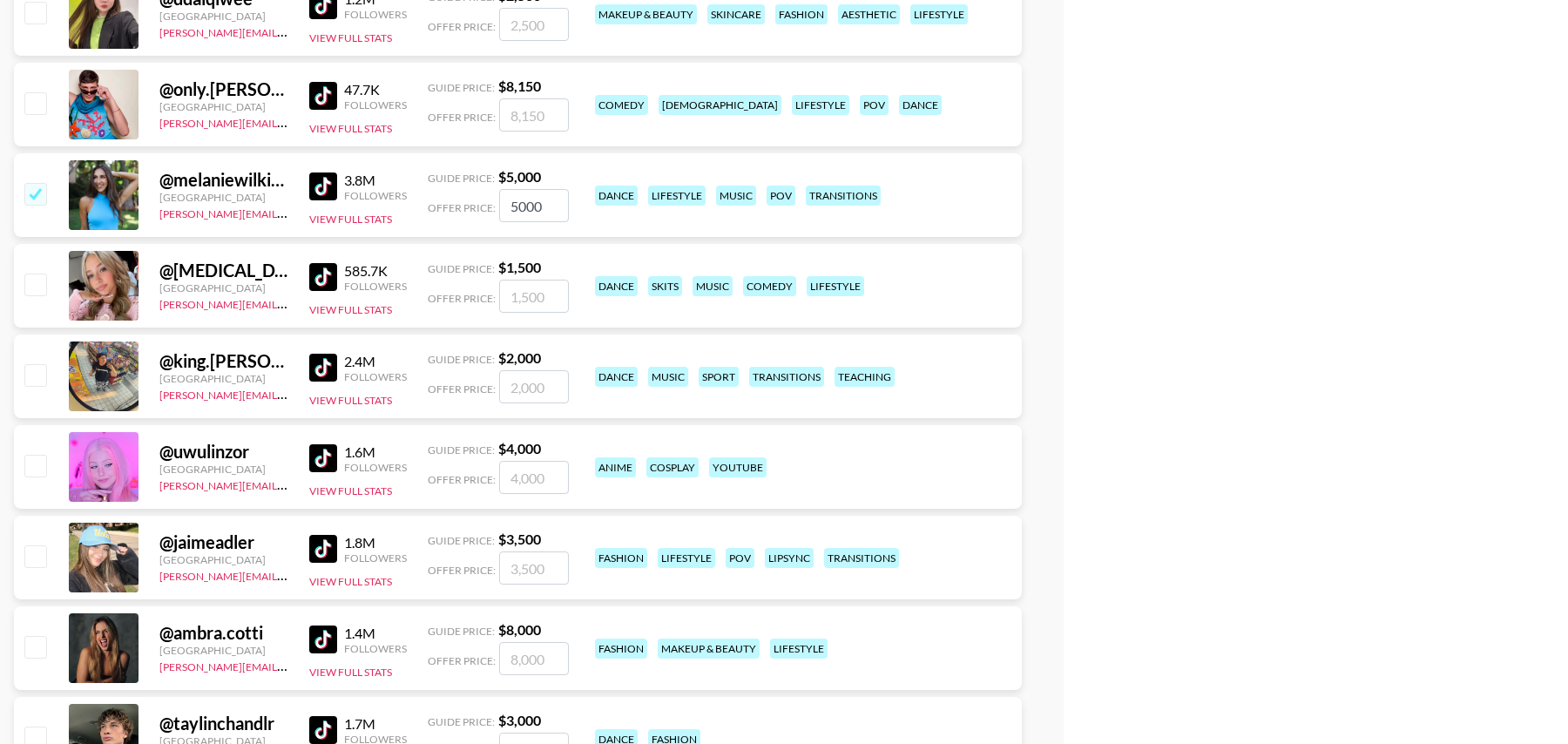
scroll to position [6275, 0]
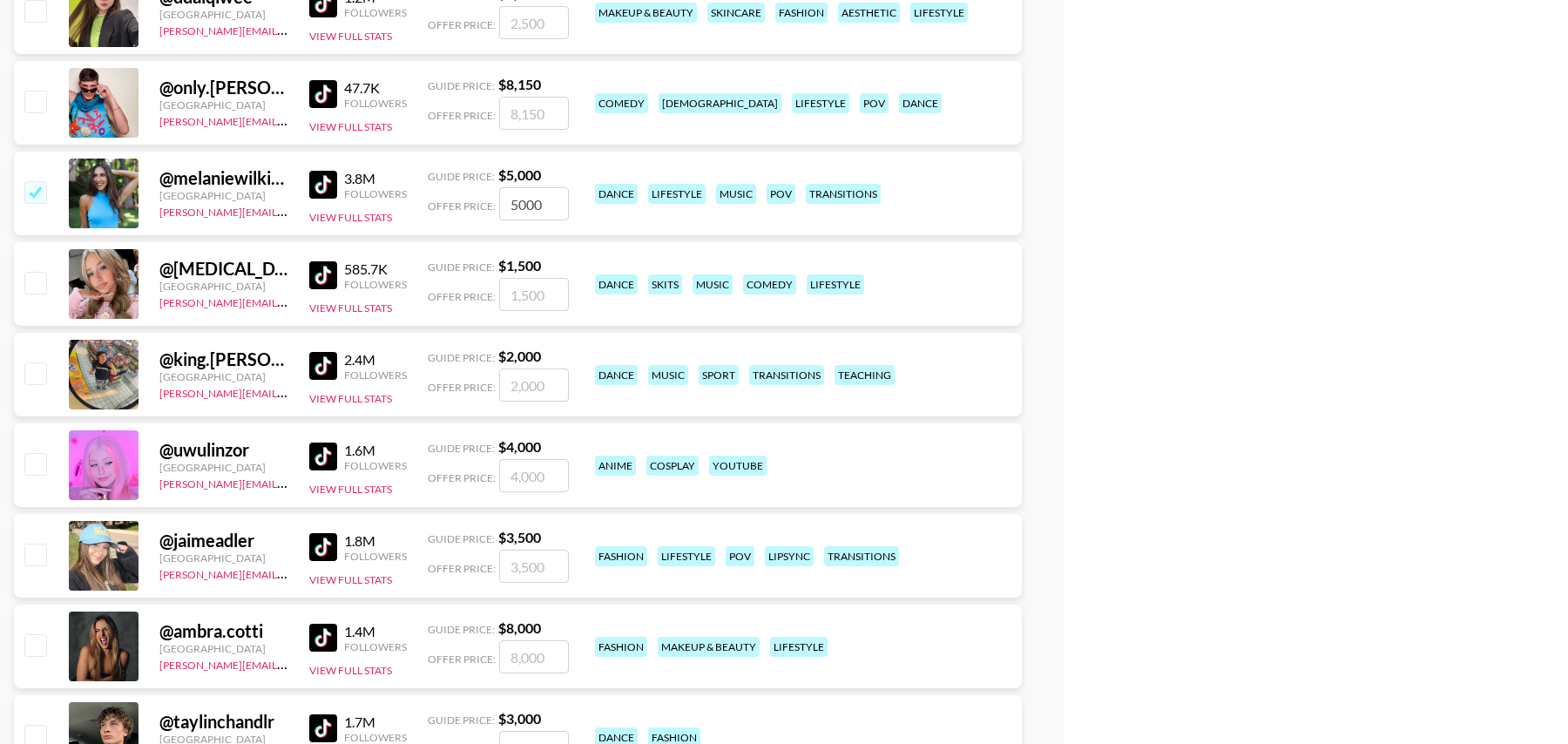
click at [37, 189] on input "checkbox" at bounding box center [35, 191] width 21 height 21
checkbox input "false"
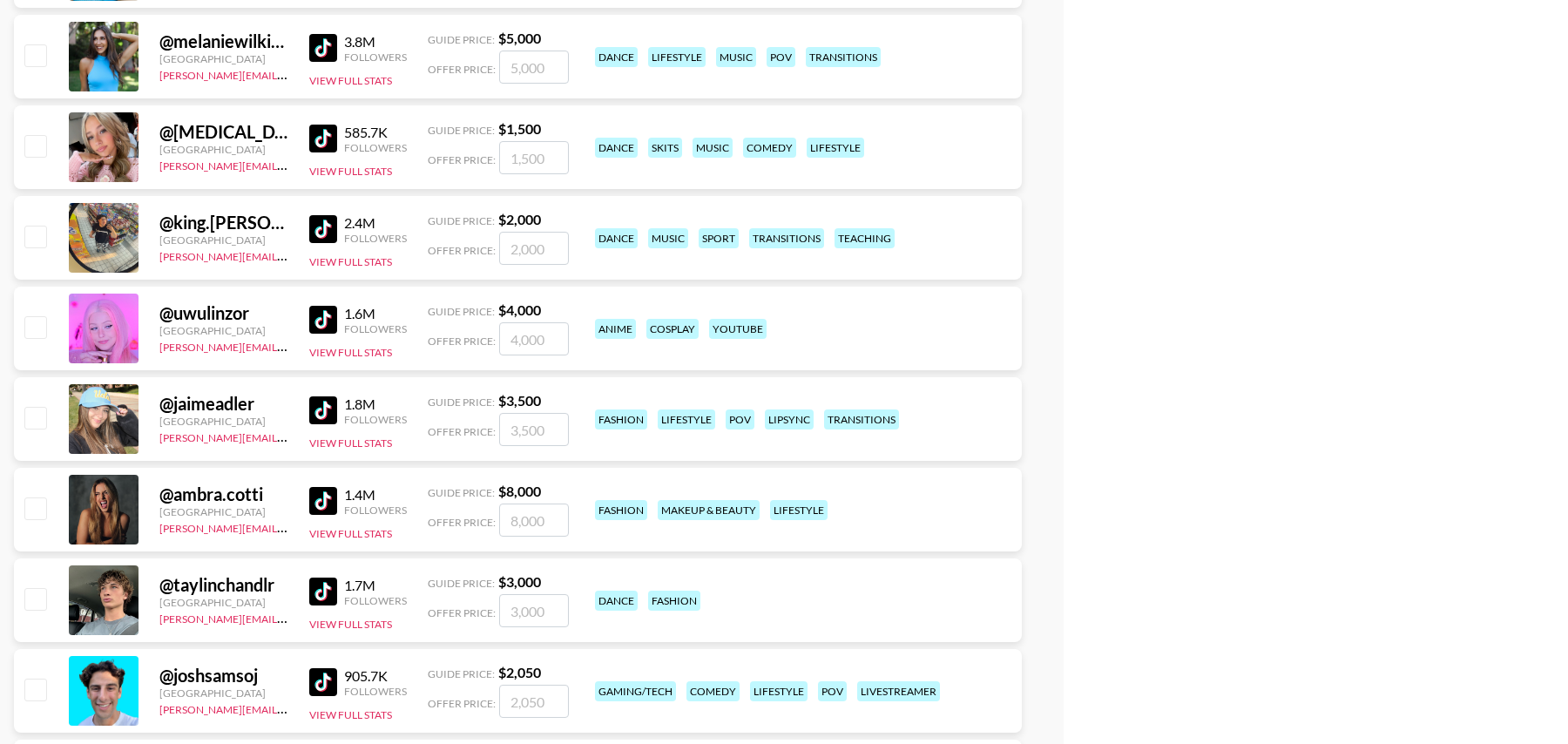
scroll to position [6453, 0]
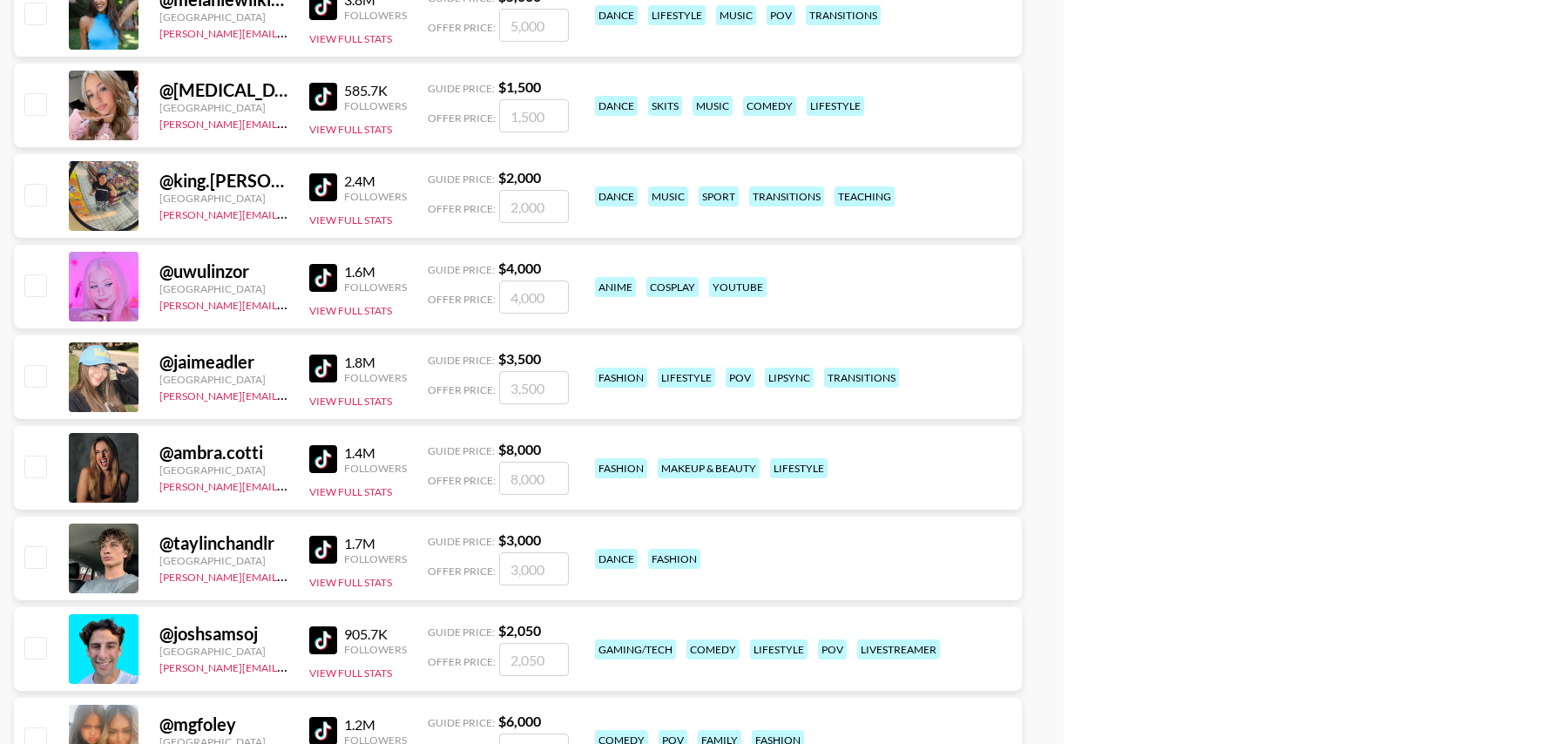
click at [28, 366] on input "checkbox" at bounding box center [35, 375] width 21 height 21
checkbox input "true"
type input "3500"
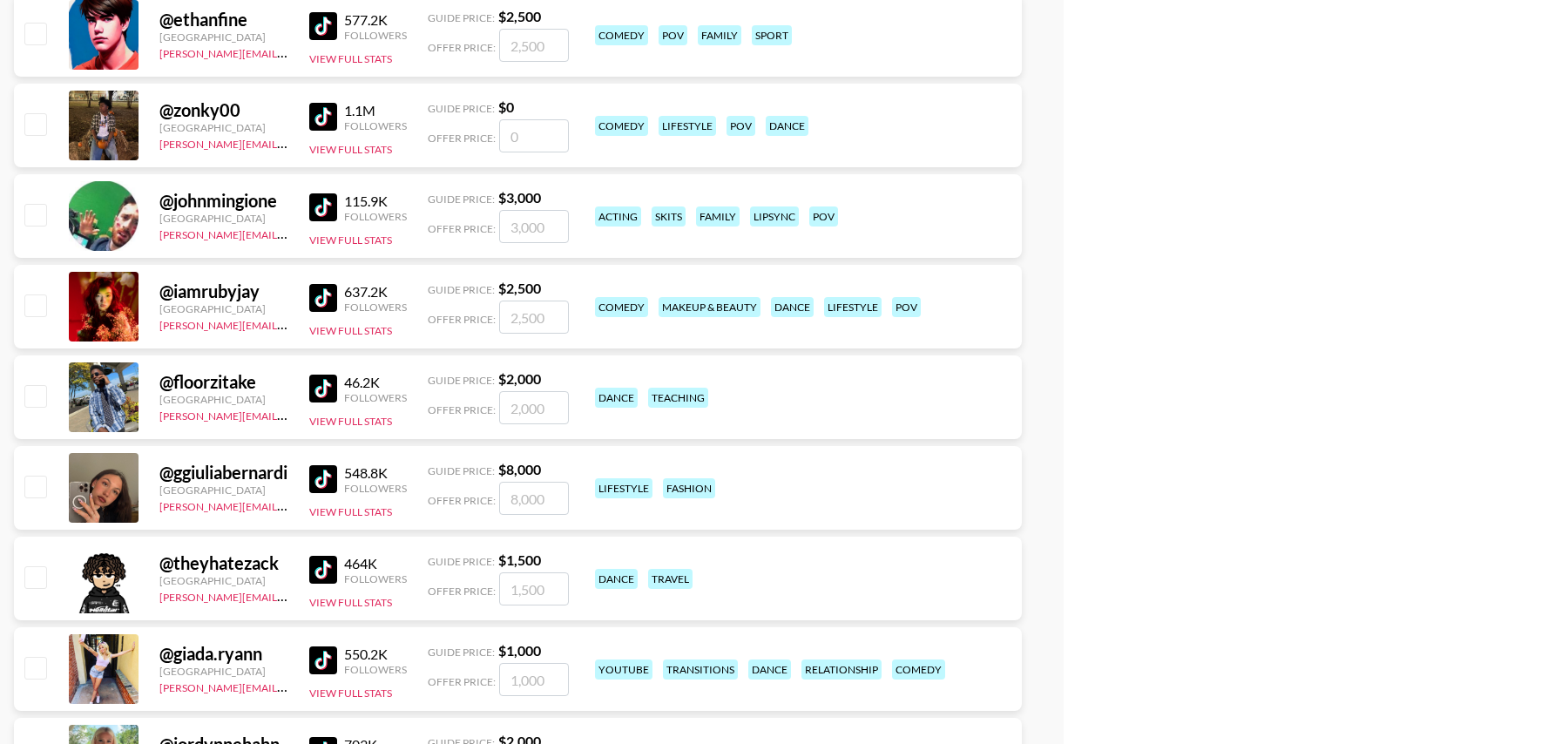
scroll to position [8338, 0]
drag, startPoint x: 32, startPoint y: 304, endPoint x: 37, endPoint y: 340, distance: 36.3
click at [32, 303] on input "checkbox" at bounding box center [35, 304] width 21 height 21
checkbox input "true"
type input "2500"
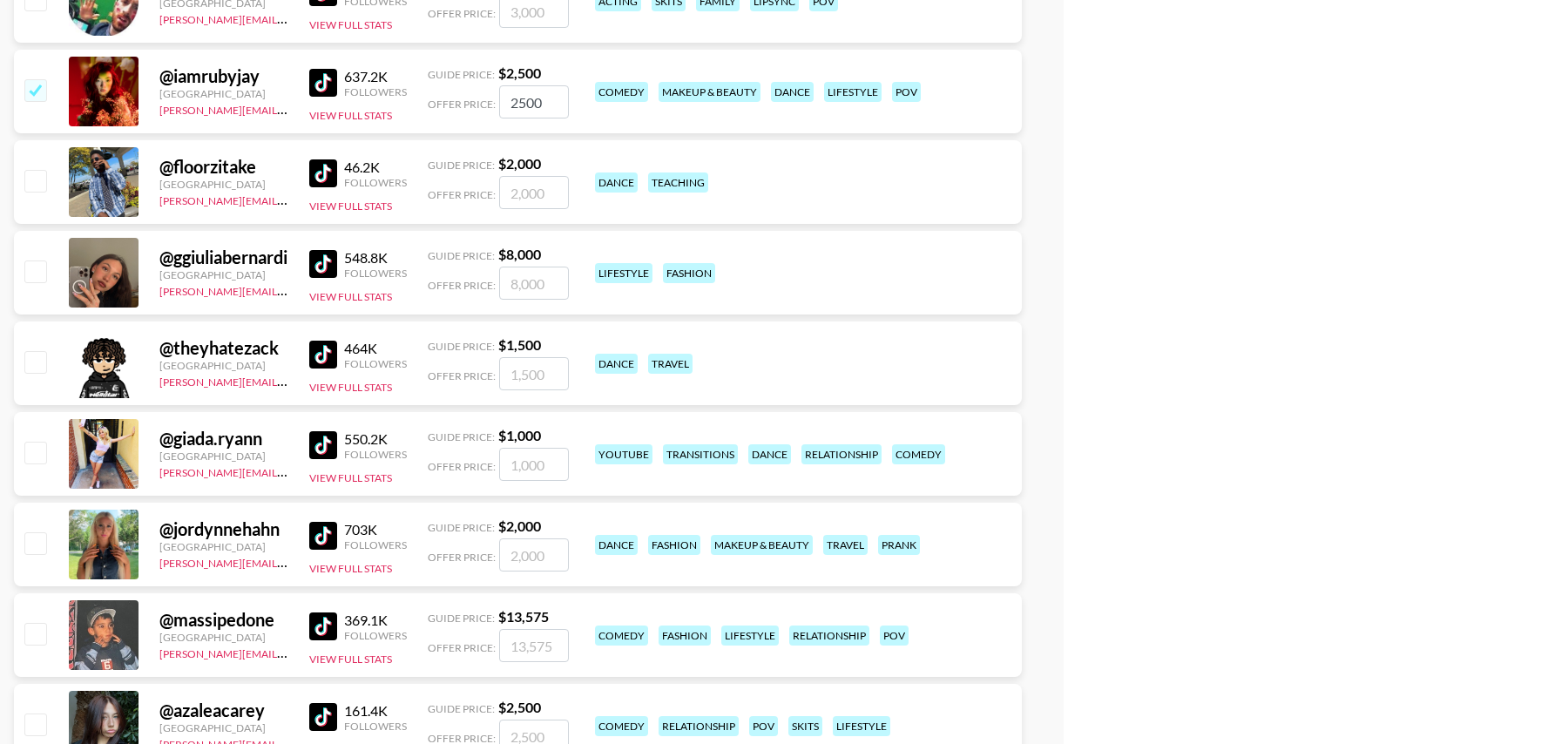
scroll to position [8652, 0]
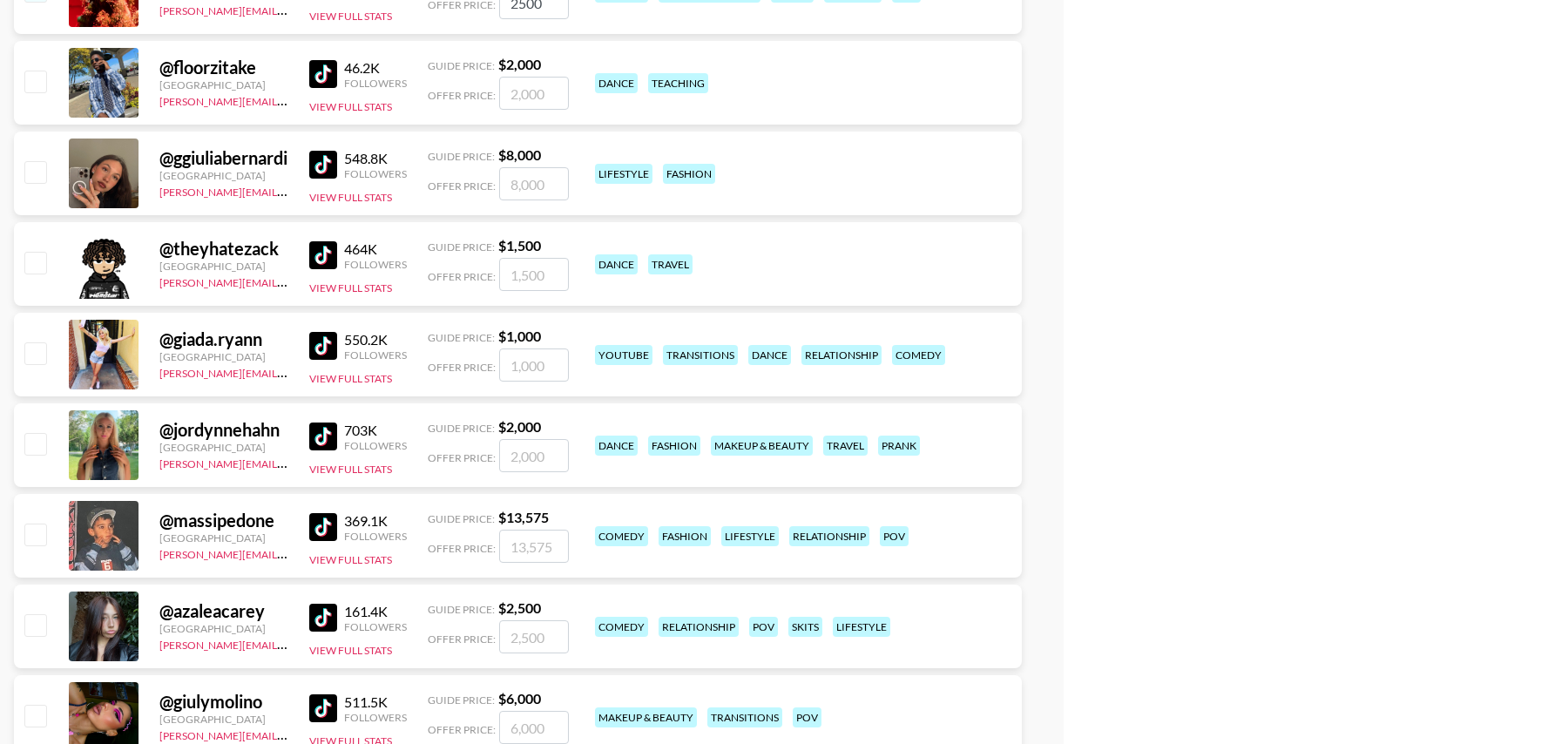
click at [39, 443] on input "checkbox" at bounding box center [35, 443] width 21 height 21
checkbox input "true"
type input "2000"
click at [34, 433] on input "checkbox" at bounding box center [35, 443] width 21 height 21
checkbox input "false"
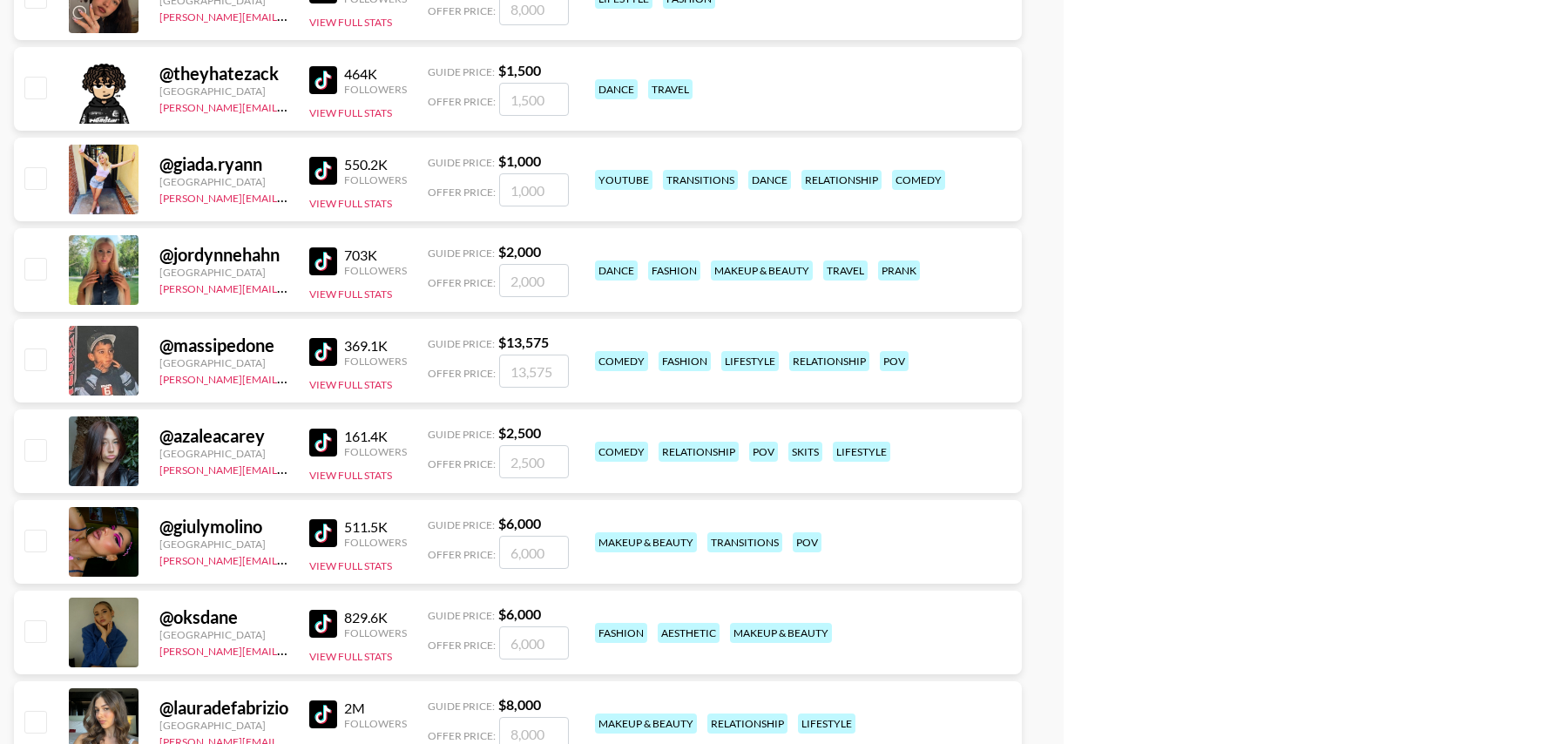
scroll to position [8873, 0]
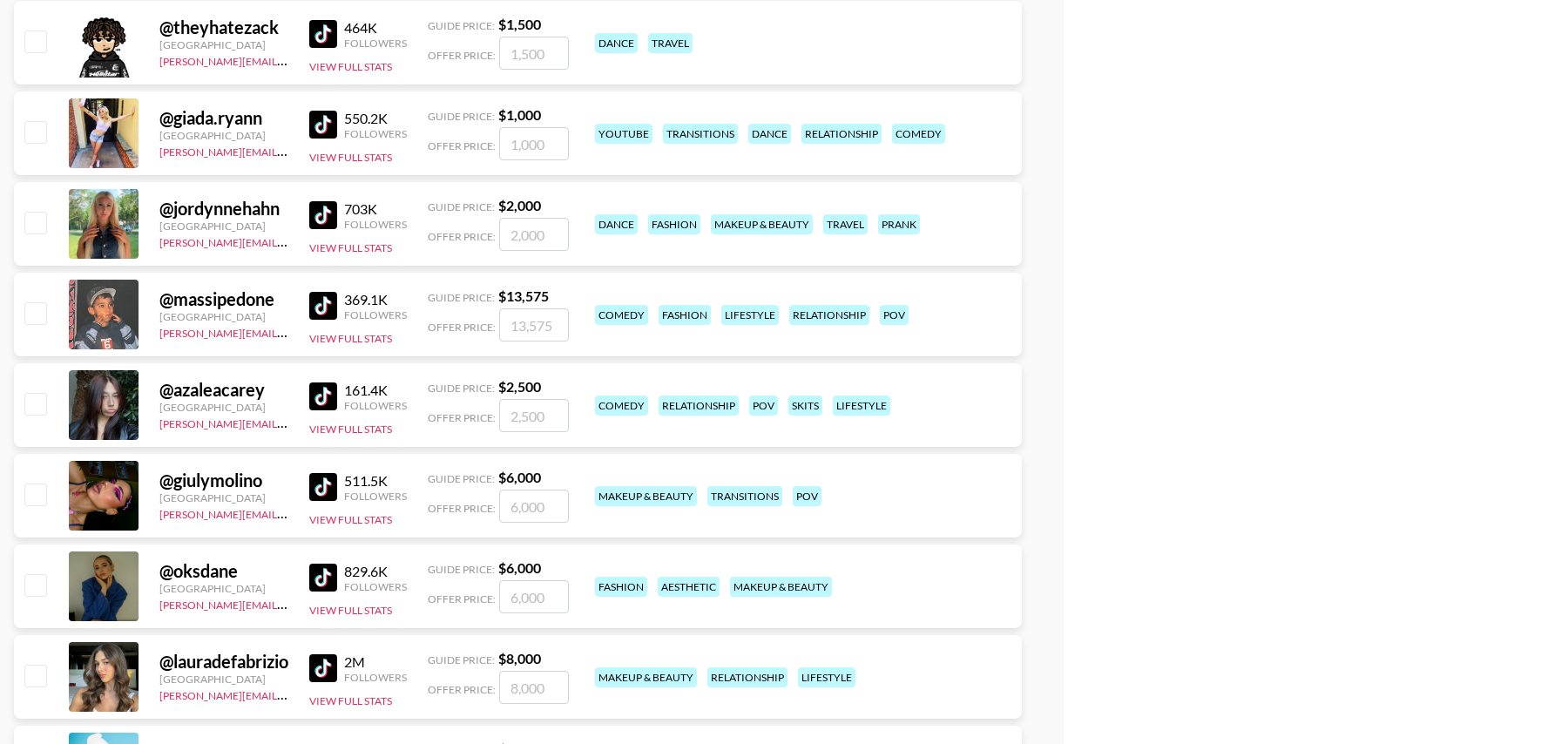
click at [38, 400] on input "checkbox" at bounding box center [35, 404] width 21 height 21
checkbox input "true"
type input "2500"
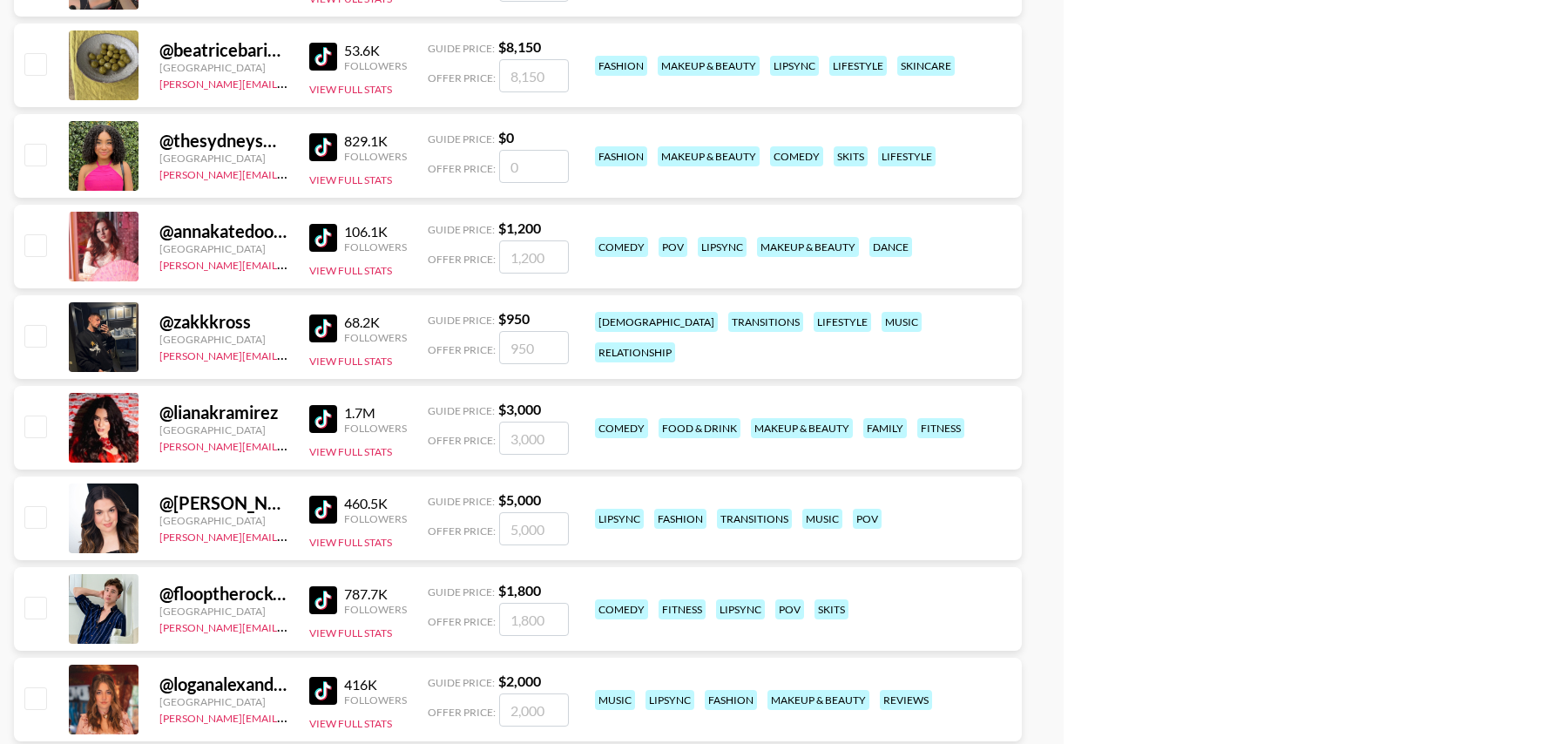
scroll to position [10603, 0]
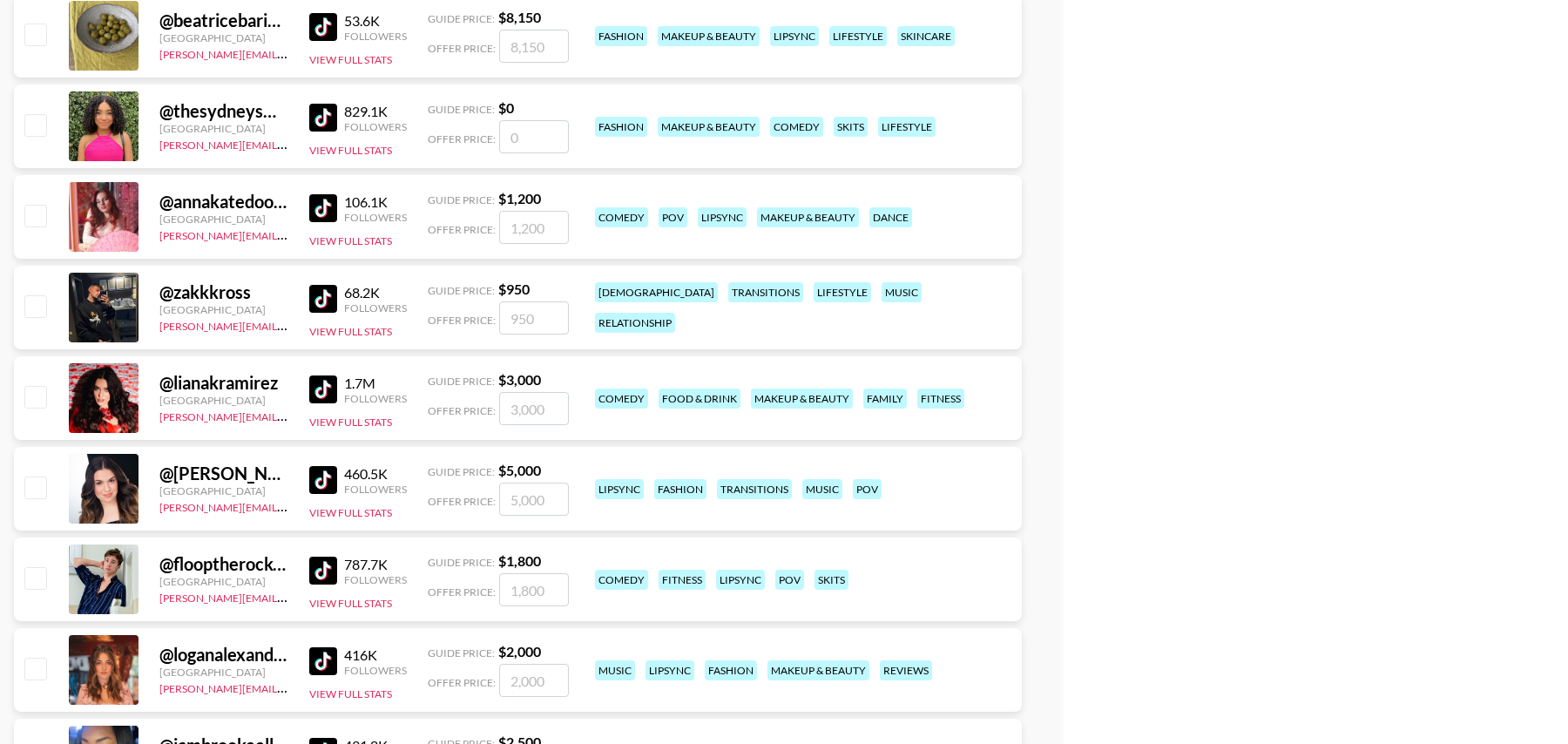
click at [38, 404] on input "checkbox" at bounding box center [35, 396] width 21 height 21
checkbox input "true"
type input "3000"
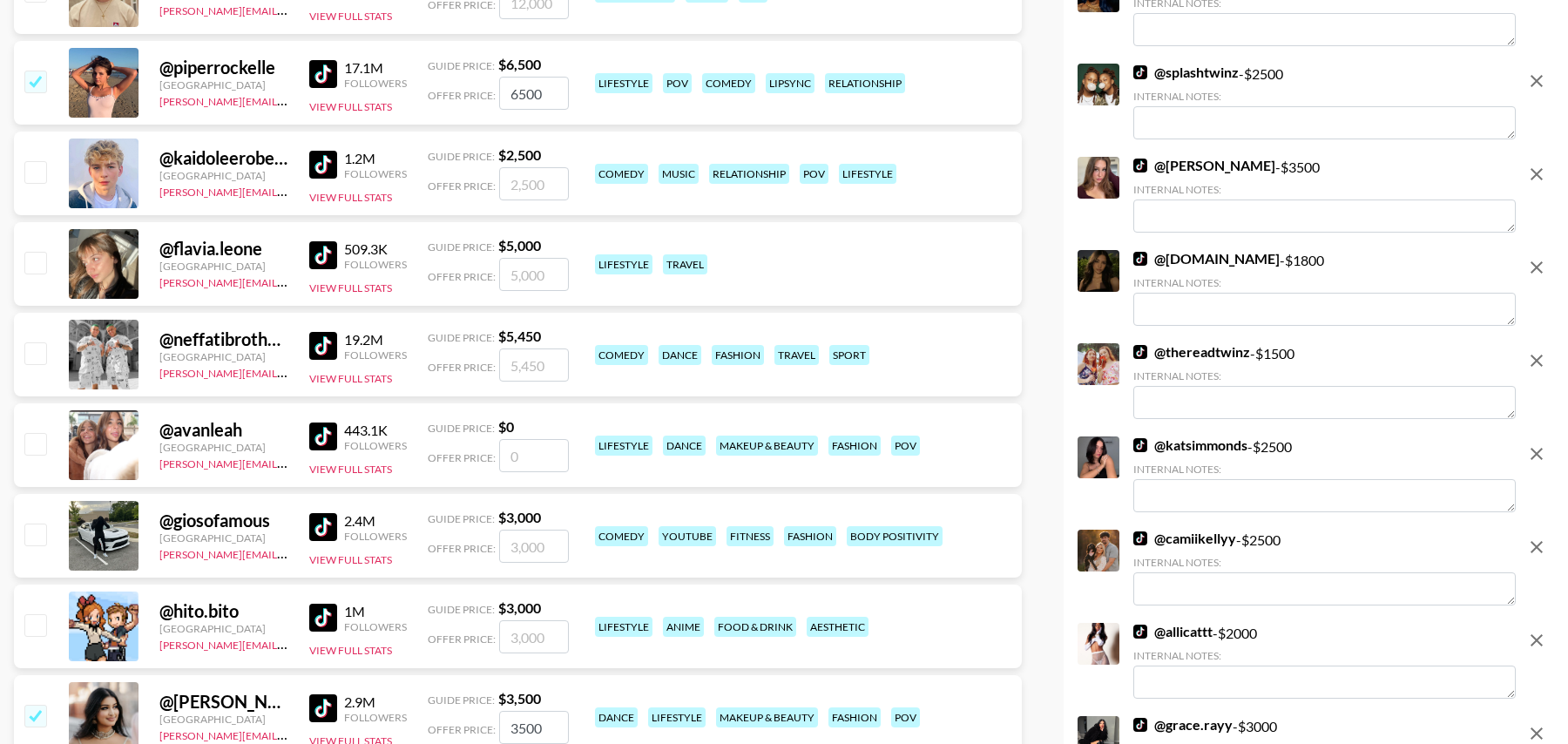
scroll to position [0, 0]
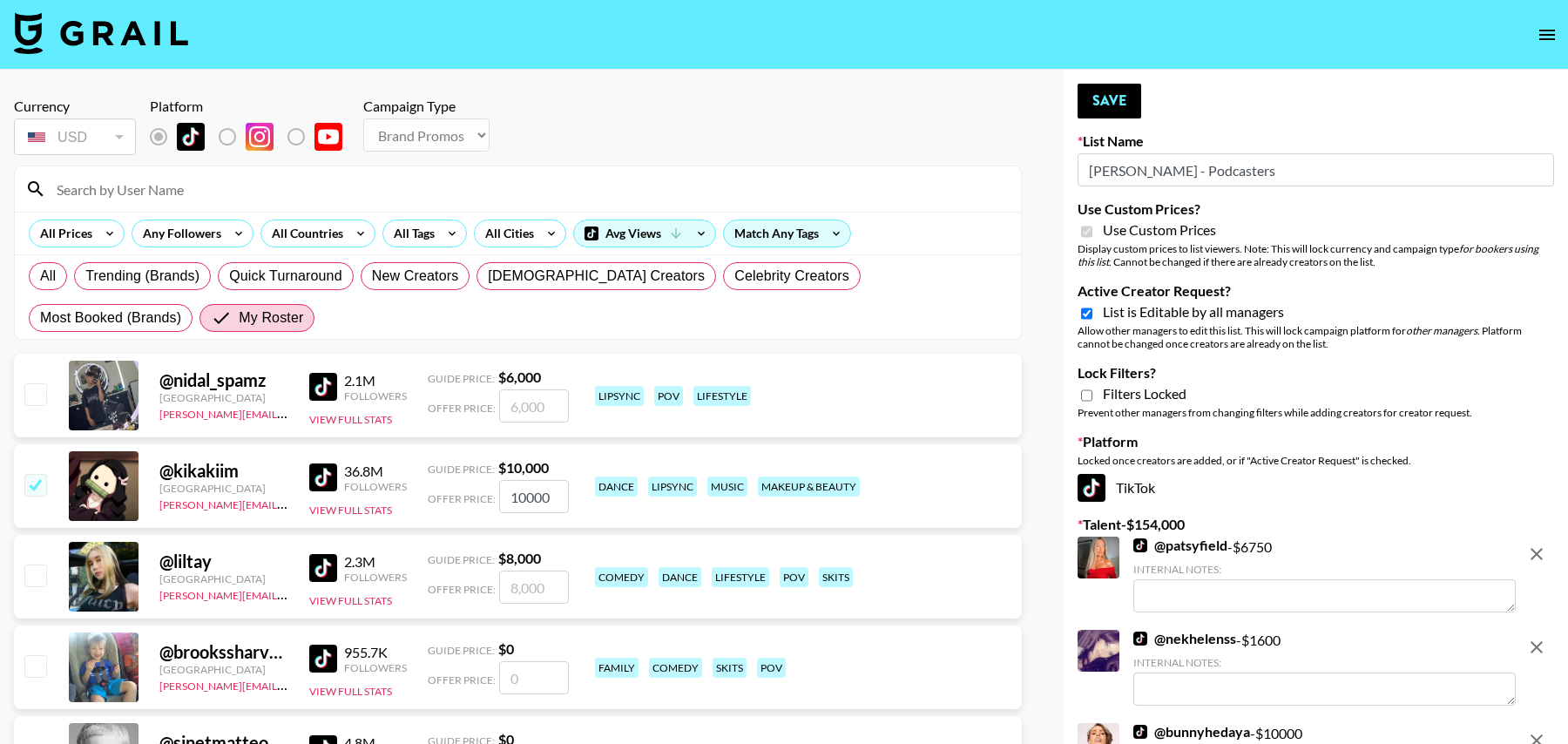
click at [1118, 98] on button "Save" at bounding box center [1110, 101] width 64 height 35
click at [1114, 99] on button "Save" at bounding box center [1110, 101] width 64 height 35
